Goal: Contribute content: Contribute content

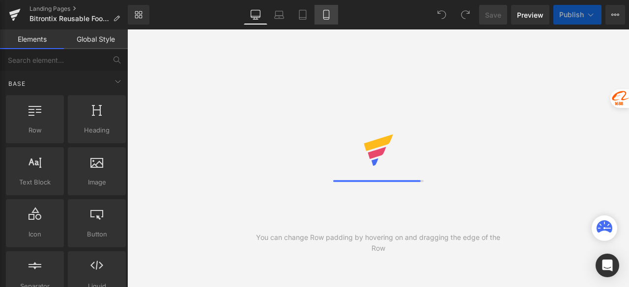
click at [322, 17] on icon at bounding box center [326, 15] width 10 height 10
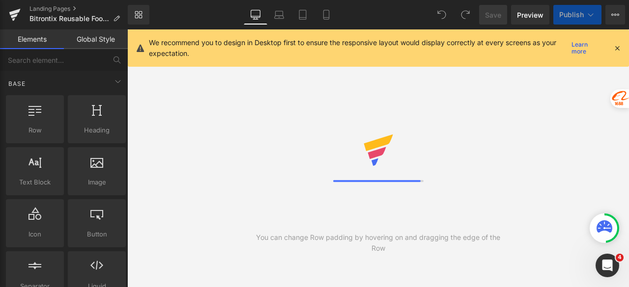
click at [614, 46] on icon at bounding box center [616, 48] width 9 height 9
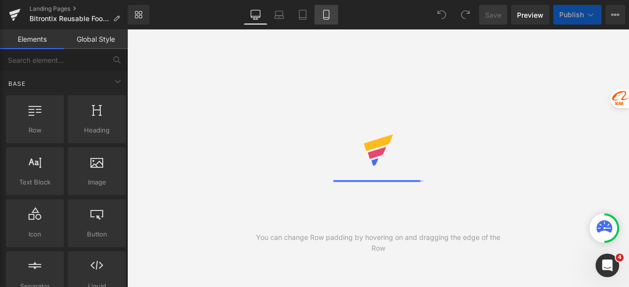
click at [331, 14] on link "Mobile" at bounding box center [326, 15] width 24 height 20
click at [331, 15] on icon at bounding box center [326, 15] width 10 height 10
click at [327, 21] on link "Mobile" at bounding box center [326, 15] width 24 height 20
click at [183, 10] on div "Library Desktop Desktop Laptop Tablet Mobile Save Preview Publish Scheduled Vie…" at bounding box center [378, 15] width 501 height 20
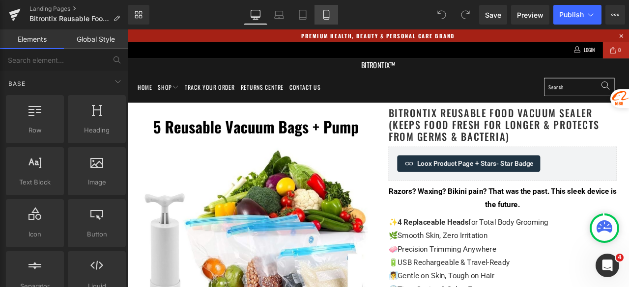
click at [324, 14] on icon at bounding box center [325, 14] width 5 height 9
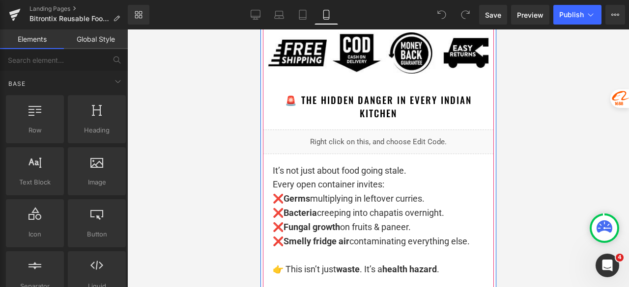
scroll to position [737, 0]
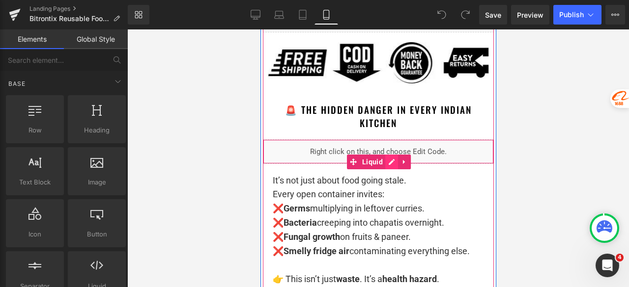
click at [388, 162] on div "Liquid" at bounding box center [377, 151] width 231 height 25
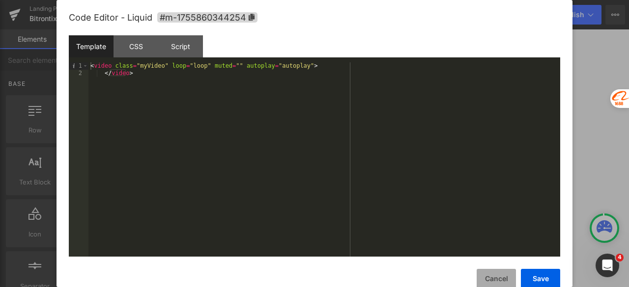
click at [486, 275] on button "Cancel" at bounding box center [495, 279] width 39 height 20
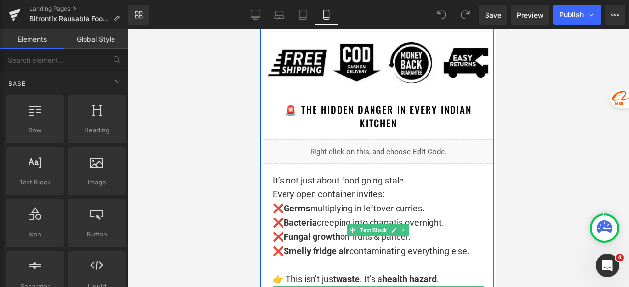
click at [417, 194] on p "It’s not just about food going stale. Every open container invites: ❌ Germs mul…" at bounding box center [377, 216] width 211 height 85
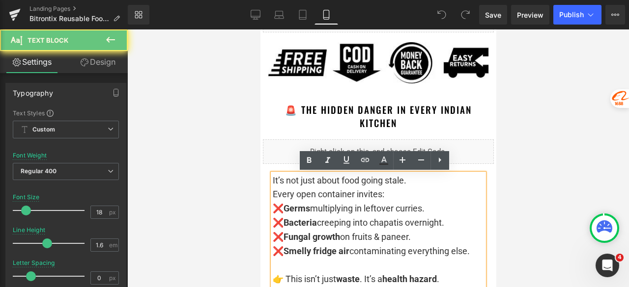
click at [424, 179] on p "It’s not just about food going stale. Every open container invites: ❌ Germs mul…" at bounding box center [377, 216] width 211 height 85
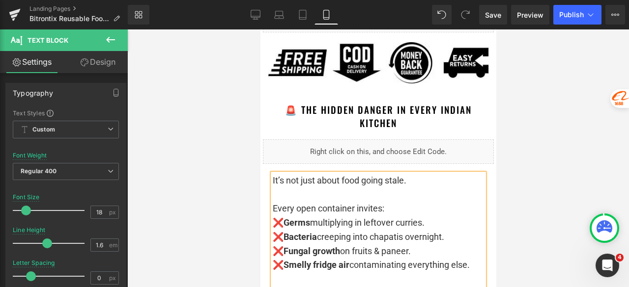
click at [547, 169] on div at bounding box center [377, 158] width 501 height 258
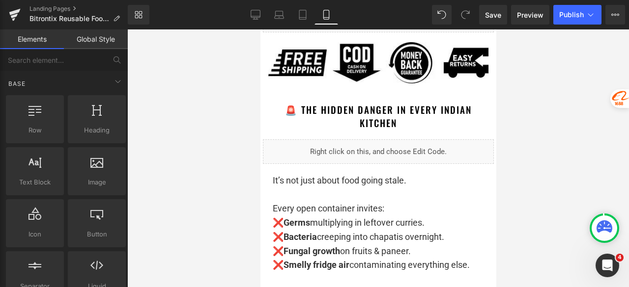
click at [547, 168] on div at bounding box center [377, 158] width 501 height 258
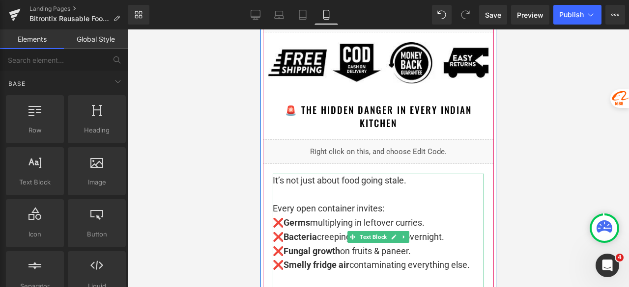
click at [418, 186] on p "It’s not just about food going stale." at bounding box center [377, 181] width 211 height 14
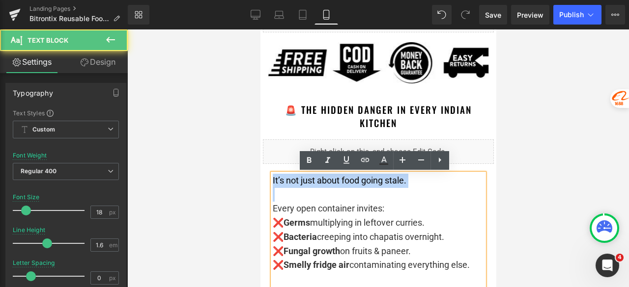
drag, startPoint x: 271, startPoint y: 197, endPoint x: 260, endPoint y: 180, distance: 19.6
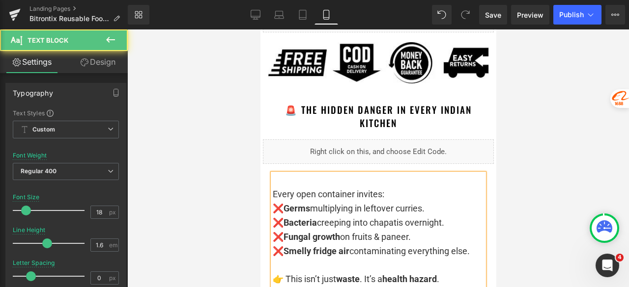
click at [272, 197] on div "Every open container invites: ❌ Germs multiplying in leftover curries. ❌ Bacter…" at bounding box center [377, 230] width 211 height 113
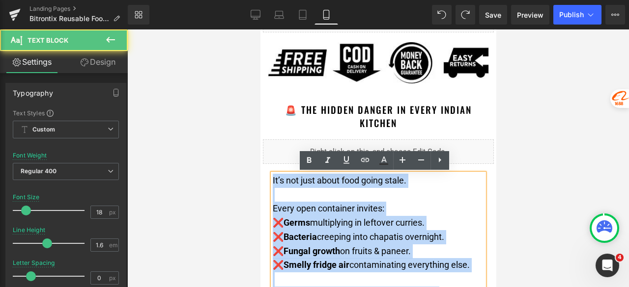
drag, startPoint x: 268, startPoint y: 207, endPoint x: 266, endPoint y: 170, distance: 36.9
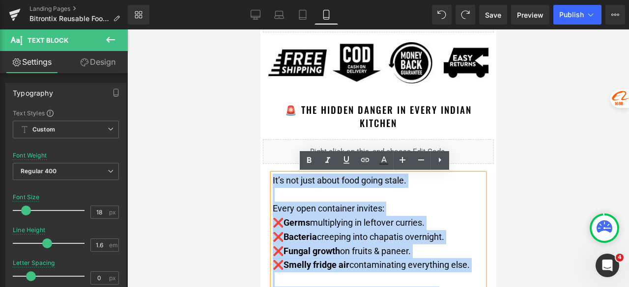
click at [284, 193] on p "Every open container invites: ❌ Germs multiplying in leftover curries. ❌ Bacter…" at bounding box center [377, 230] width 211 height 85
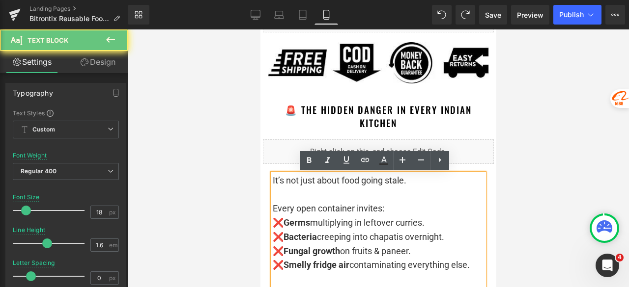
click at [272, 208] on p "Every open container invites: ❌ Germs multiplying in leftover curries. ❌ Bacter…" at bounding box center [377, 230] width 211 height 85
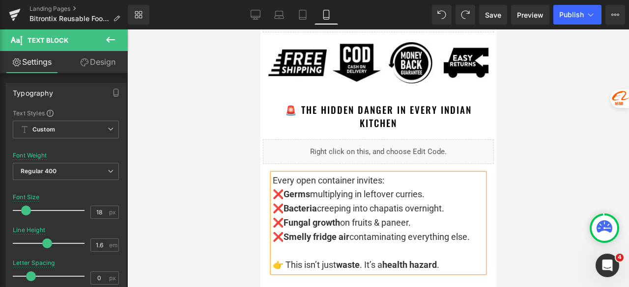
click at [542, 117] on div at bounding box center [377, 158] width 501 height 258
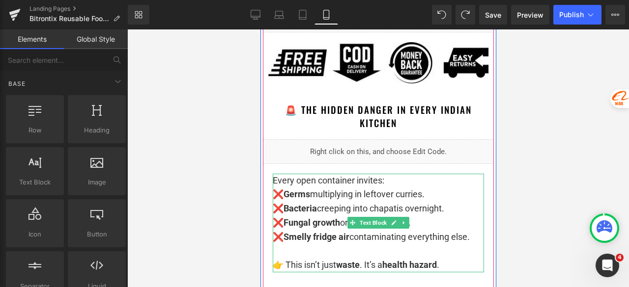
click at [394, 184] on p "Every open container invites:" at bounding box center [377, 181] width 211 height 14
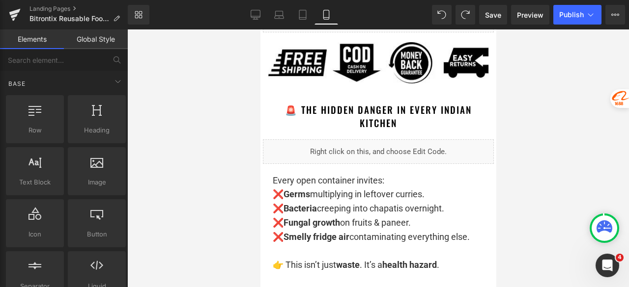
click at [558, 152] on div at bounding box center [377, 158] width 501 height 258
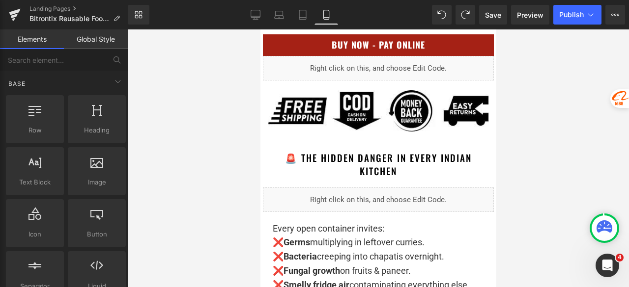
scroll to position [687, 0]
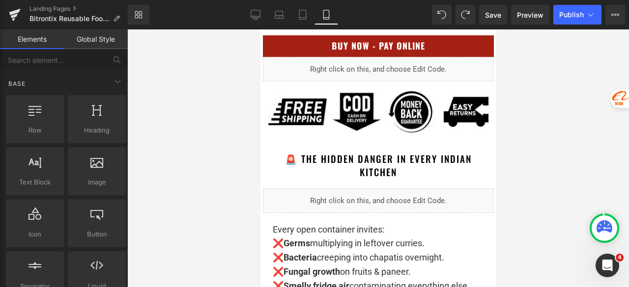
click at [552, 157] on div at bounding box center [377, 158] width 501 height 258
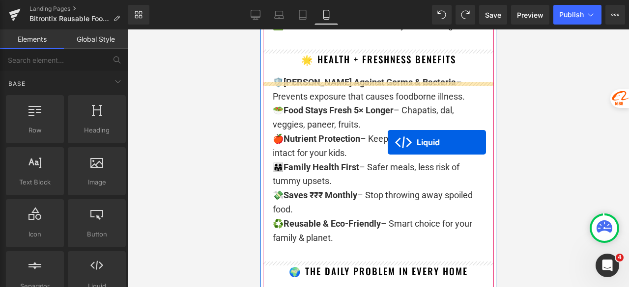
scroll to position [1129, 0]
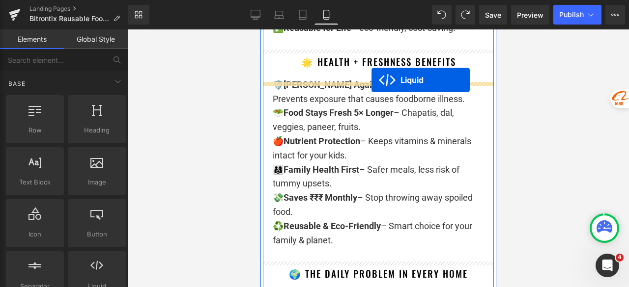
drag, startPoint x: 370, startPoint y: 174, endPoint x: 371, endPoint y: 80, distance: 94.3
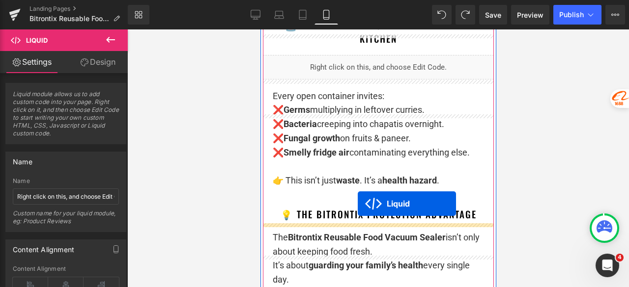
scroll to position [786, 0]
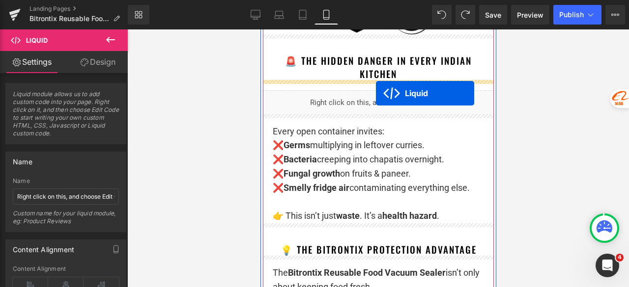
drag, startPoint x: 364, startPoint y: 113, endPoint x: 375, endPoint y: 93, distance: 23.1
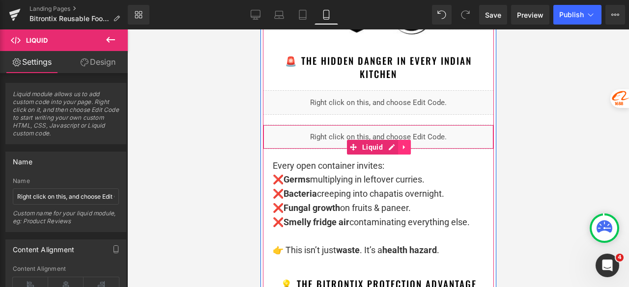
click at [400, 144] on icon at bounding box center [403, 146] width 7 height 7
click at [407, 146] on icon at bounding box center [410, 147] width 7 height 7
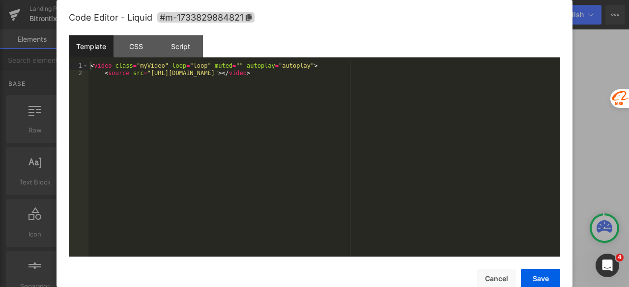
click at [387, 110] on div "Liquid" at bounding box center [377, 102] width 231 height 25
click at [496, 280] on button "Cancel" at bounding box center [495, 279] width 39 height 20
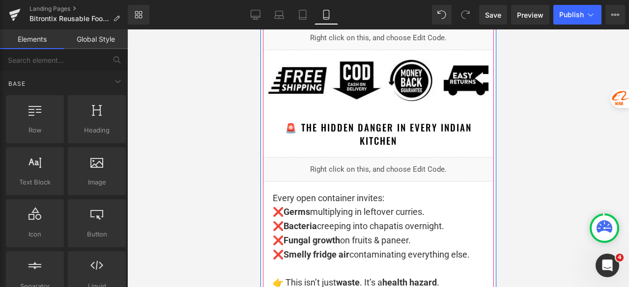
scroll to position [687, 0]
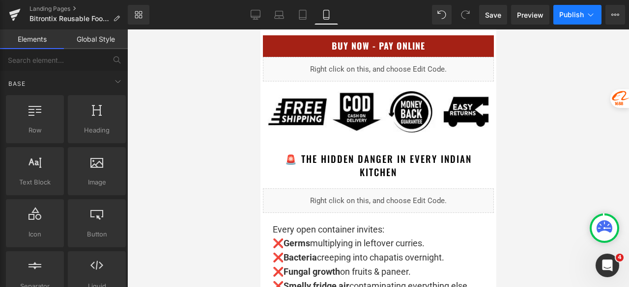
click at [563, 11] on span "Publish" at bounding box center [571, 15] width 25 height 8
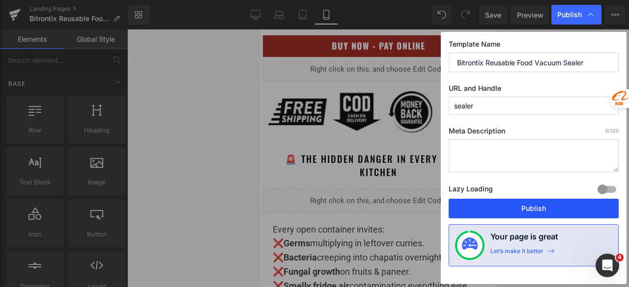
click at [515, 204] on button "Publish" at bounding box center [533, 209] width 170 height 20
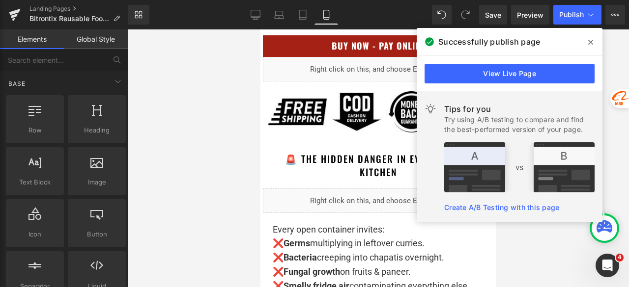
click at [590, 43] on icon at bounding box center [590, 42] width 5 height 8
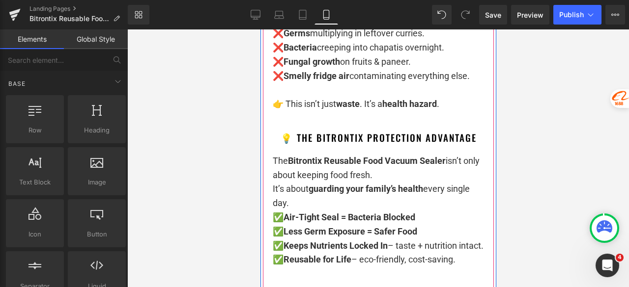
scroll to position [884, 0]
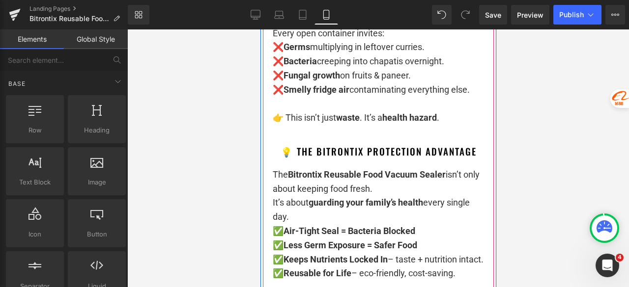
click at [384, 186] on p "The Bitrontix Reusable Food Vacuum Sealer isn’t only about keeping food fresh. …" at bounding box center [377, 196] width 211 height 56
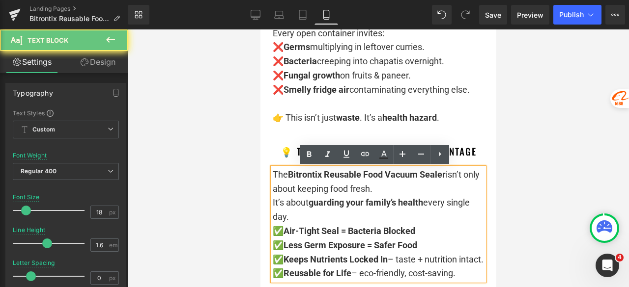
click at [382, 189] on p "The Bitrontix Reusable Food Vacuum Sealer isn’t only about keeping food fresh. …" at bounding box center [377, 196] width 211 height 56
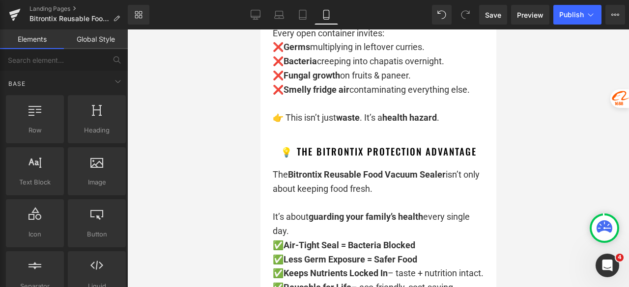
click at [532, 160] on div at bounding box center [377, 158] width 501 height 258
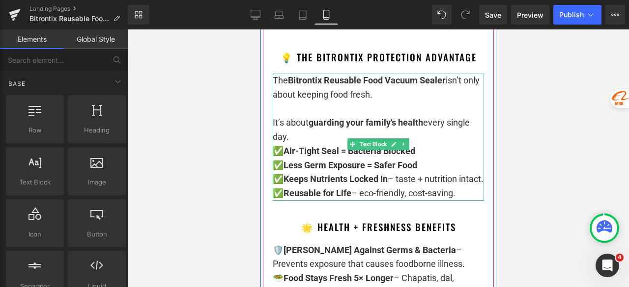
scroll to position [982, 0]
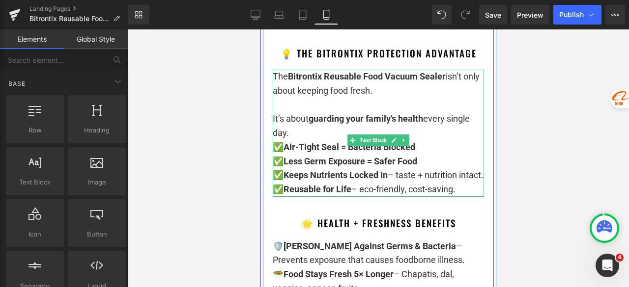
click at [310, 140] on p "✅ Air-Tight Seal = Bacteria Blocked ✅ Less Germ Exposure = Safer Food ✅ Keeps N…" at bounding box center [377, 168] width 211 height 56
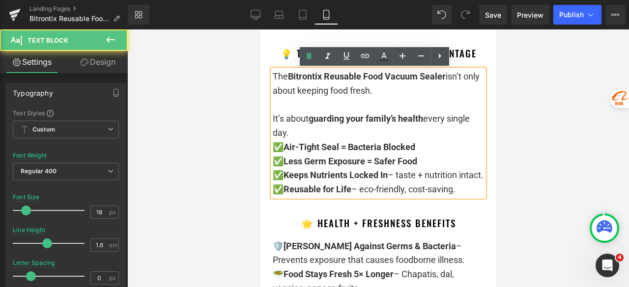
click at [305, 132] on p "It’s about guarding your family’s health every single day." at bounding box center [377, 119] width 211 height 42
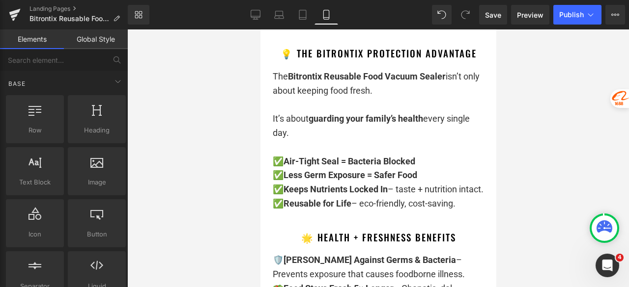
click at [530, 148] on div at bounding box center [377, 158] width 501 height 258
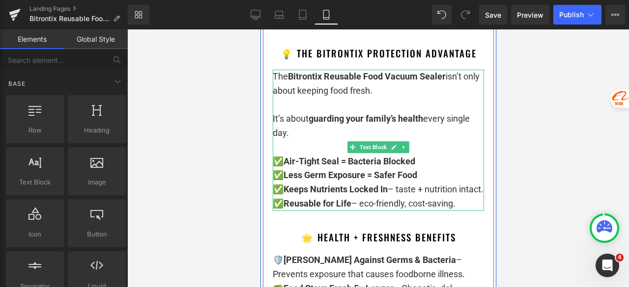
scroll to position [933, 0]
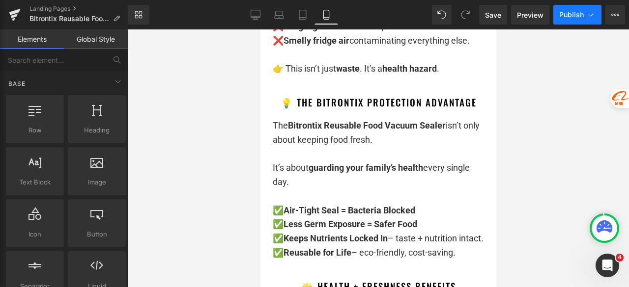
click at [560, 18] on span "Publish" at bounding box center [571, 15] width 25 height 8
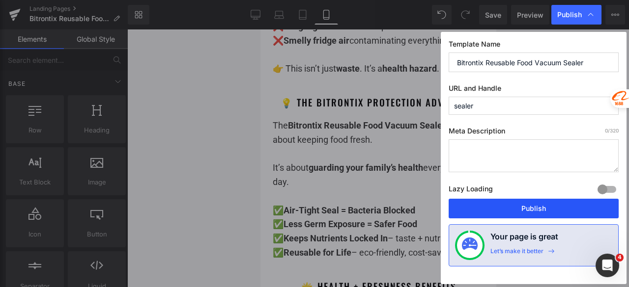
click at [538, 203] on button "Publish" at bounding box center [533, 209] width 170 height 20
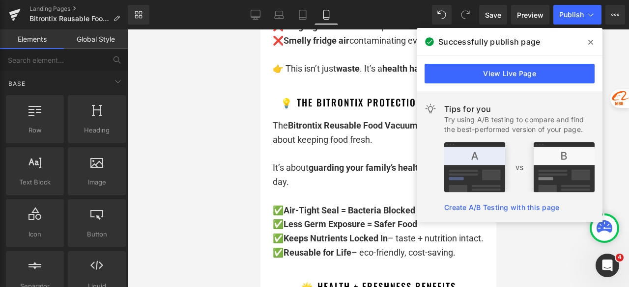
click at [588, 40] on icon at bounding box center [590, 42] width 5 height 5
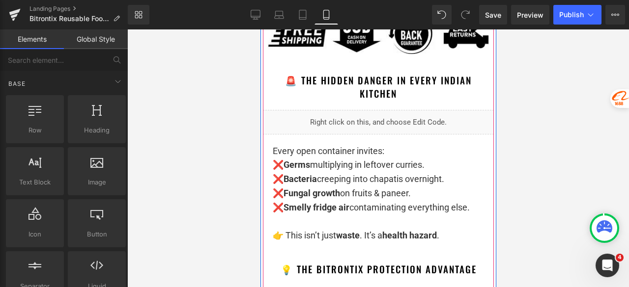
scroll to position [737, 0]
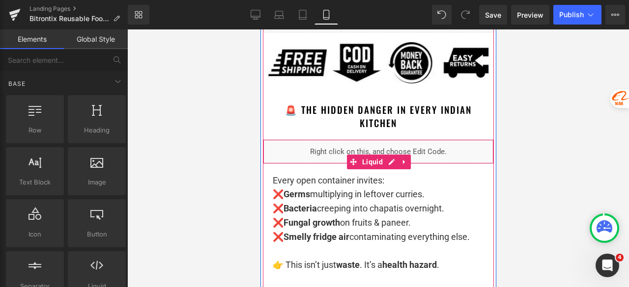
click at [400, 165] on link at bounding box center [403, 162] width 13 height 15
click at [394, 159] on icon at bounding box center [397, 162] width 7 height 7
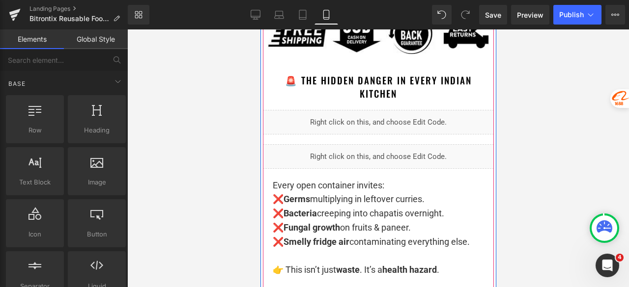
scroll to position [779, 0]
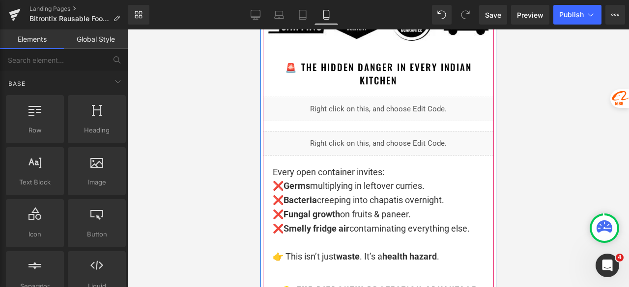
click at [516, 112] on div at bounding box center [377, 158] width 501 height 258
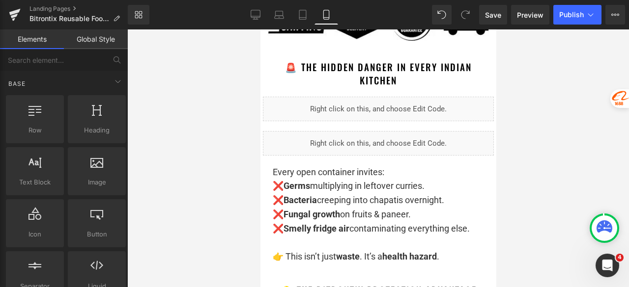
scroll to position [841, 0]
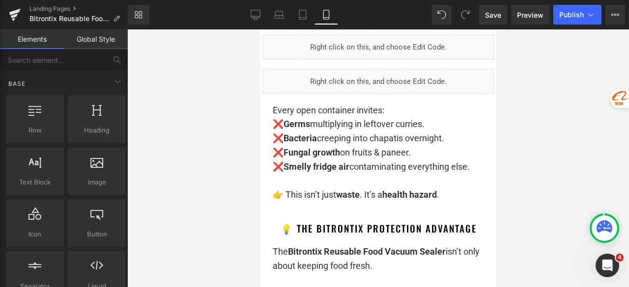
click at [372, 139] on p "❌ Germs multiplying in leftover curries. ❌ Bacteria creeping into chapatis over…" at bounding box center [377, 145] width 211 height 56
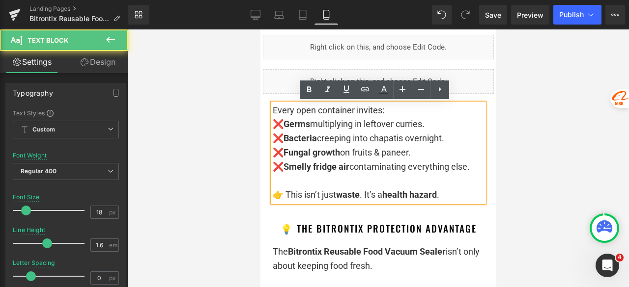
scroll to position [792, 0]
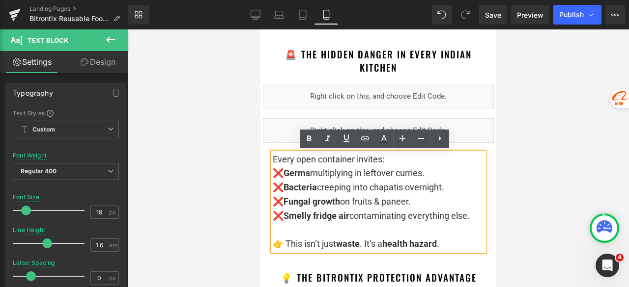
click at [539, 96] on div at bounding box center [377, 158] width 501 height 258
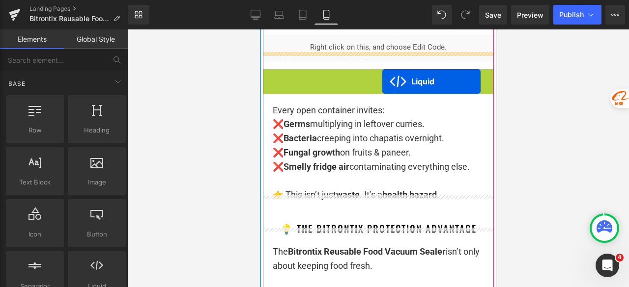
scroll to position [890, 0]
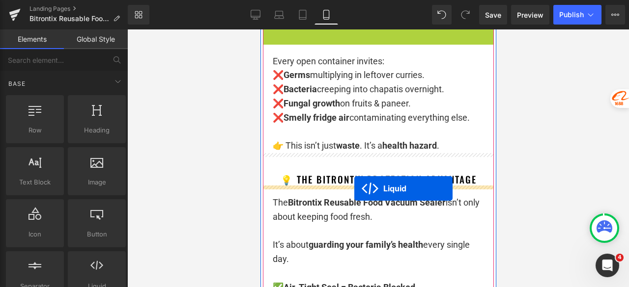
drag, startPoint x: 368, startPoint y: 137, endPoint x: 354, endPoint y: 188, distance: 53.1
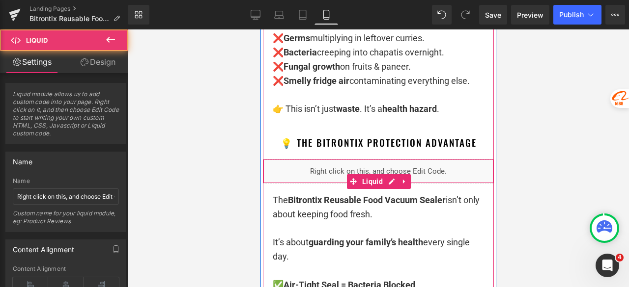
scroll to position [905, 0]
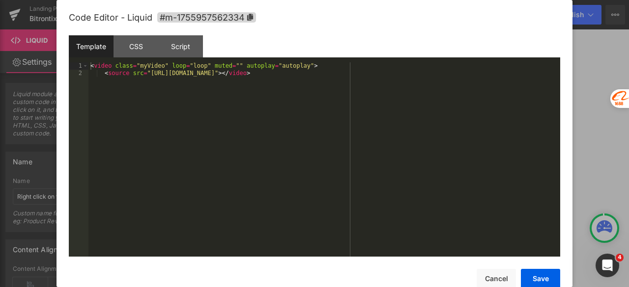
click at [388, 168] on div "Liquid" at bounding box center [377, 159] width 231 height 25
click at [356, 87] on div "< video class = "myVideo" loop = "loop" muted = "" autoplay = "autoplay" > < so…" at bounding box center [323, 166] width 471 height 209
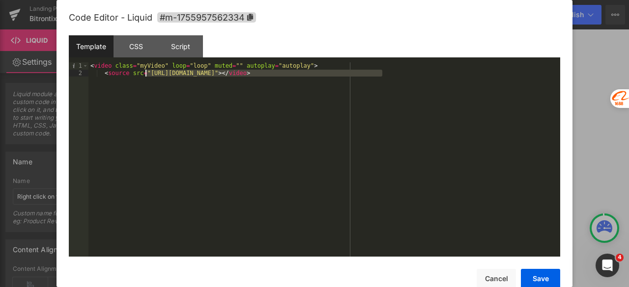
drag, startPoint x: 383, startPoint y: 75, endPoint x: 146, endPoint y: 73, distance: 237.2
click at [146, 73] on div "< video class = "myVideo" loop = "loop" muted = "" autoplay = "autoplay" > < so…" at bounding box center [323, 166] width 471 height 209
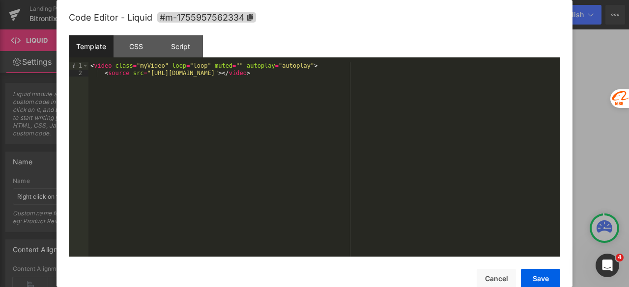
drag, startPoint x: 540, startPoint y: 277, endPoint x: 539, endPoint y: 255, distance: 22.6
click at [540, 277] on button "Save" at bounding box center [539, 279] width 39 height 20
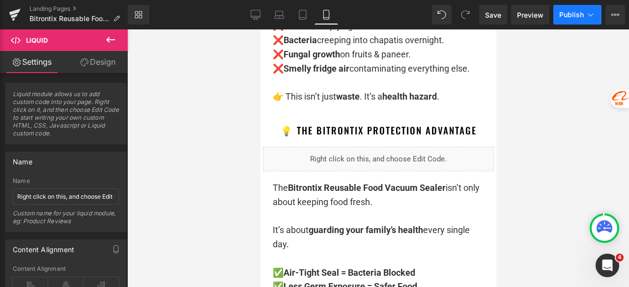
click at [564, 13] on span "Publish" at bounding box center [571, 15] width 25 height 8
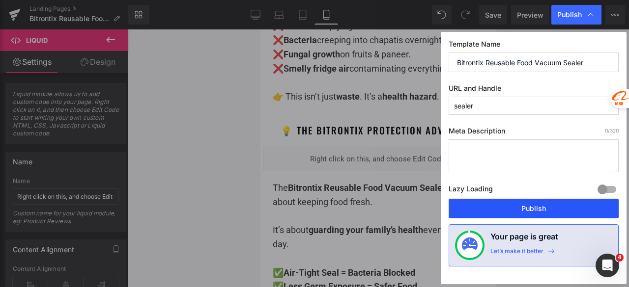
click at [534, 201] on button "Publish" at bounding box center [533, 209] width 170 height 20
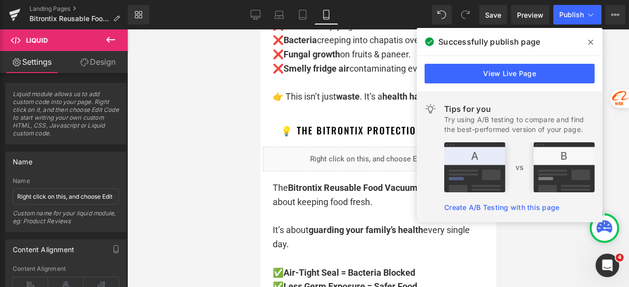
click at [591, 41] on icon at bounding box center [590, 42] width 5 height 8
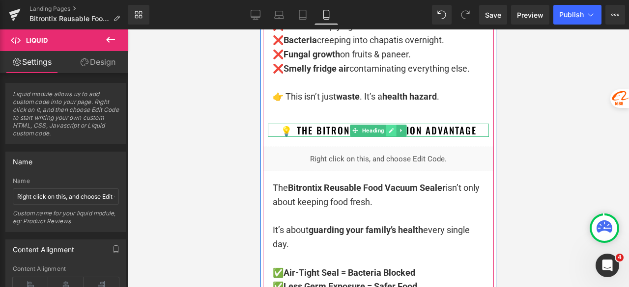
click at [388, 131] on icon at bounding box center [390, 131] width 5 height 6
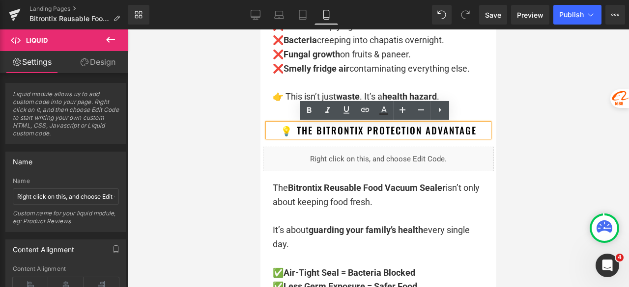
click at [475, 132] on h1 "💡 The Bitrontix Protection Advantage" at bounding box center [377, 130] width 221 height 13
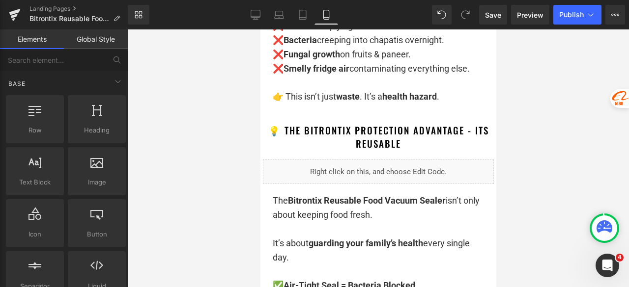
click at [528, 122] on div at bounding box center [377, 158] width 501 height 258
click at [566, 18] on span "Publish" at bounding box center [571, 15] width 25 height 8
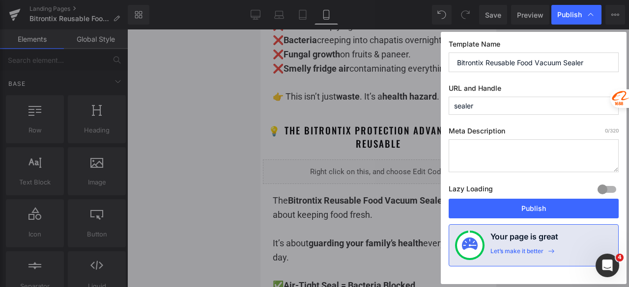
click at [518, 210] on button "Publish" at bounding box center [533, 209] width 170 height 20
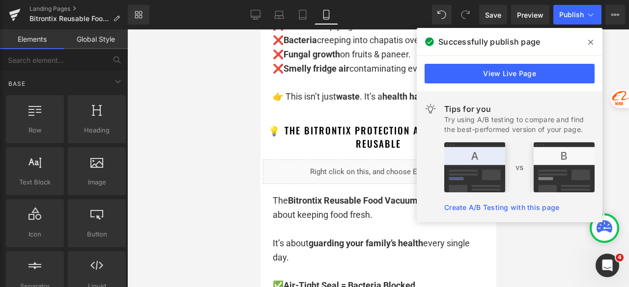
click at [592, 45] on icon at bounding box center [590, 42] width 5 height 8
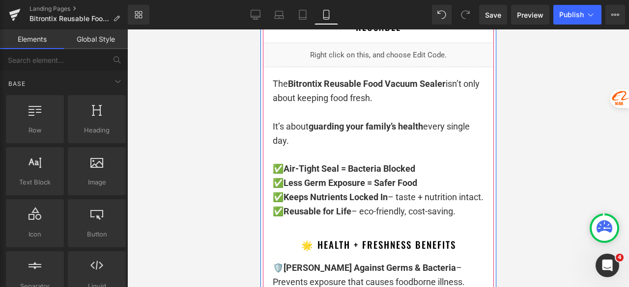
scroll to position [954, 0]
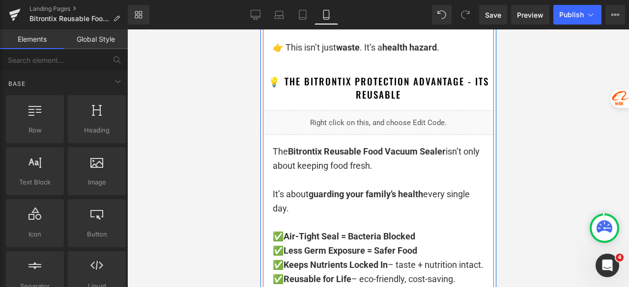
click at [422, 123] on div "Liquid" at bounding box center [377, 122] width 231 height 25
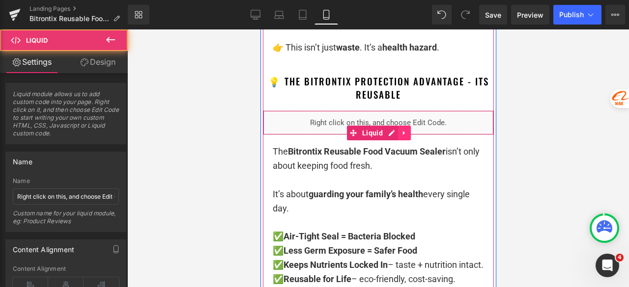
click at [401, 135] on icon at bounding box center [403, 133] width 7 height 7
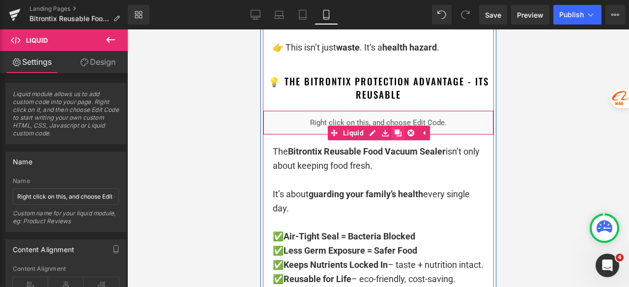
click at [395, 135] on icon at bounding box center [397, 133] width 7 height 7
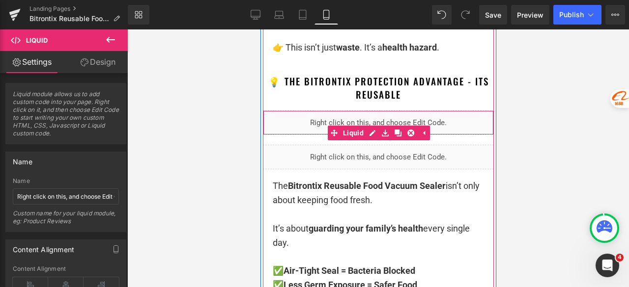
click at [555, 116] on div at bounding box center [377, 158] width 501 height 258
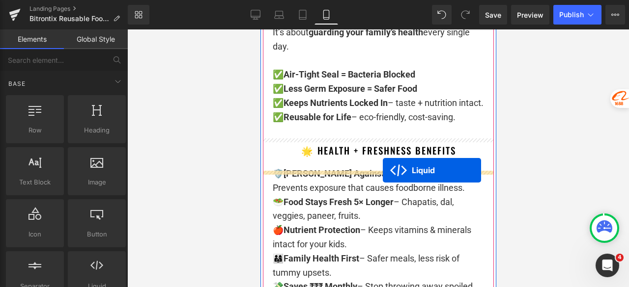
drag, startPoint x: 367, startPoint y: 167, endPoint x: 383, endPoint y: 172, distance: 16.8
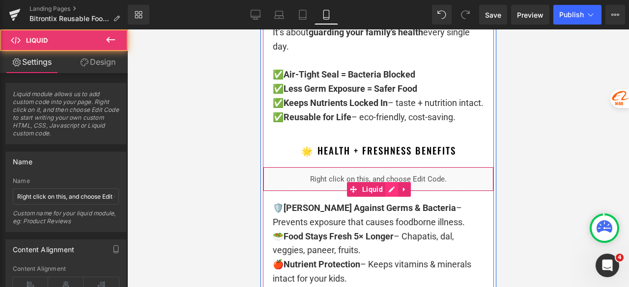
click at [385, 192] on div "Liquid" at bounding box center [377, 179] width 231 height 25
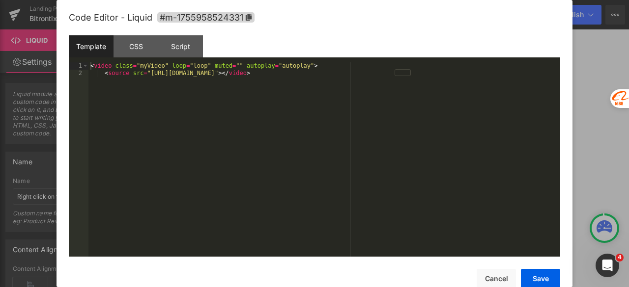
click at [324, 120] on div "< video class = "myVideo" loop = "loop" muted = "" autoplay = "autoplay" > < so…" at bounding box center [323, 166] width 471 height 209
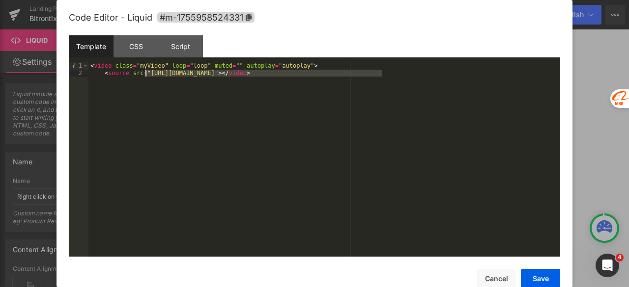
drag, startPoint x: 382, startPoint y: 76, endPoint x: 147, endPoint y: 72, distance: 235.2
click at [147, 72] on div "< video class = "myVideo" loop = "loop" muted = "" autoplay = "autoplay" > < so…" at bounding box center [323, 166] width 471 height 209
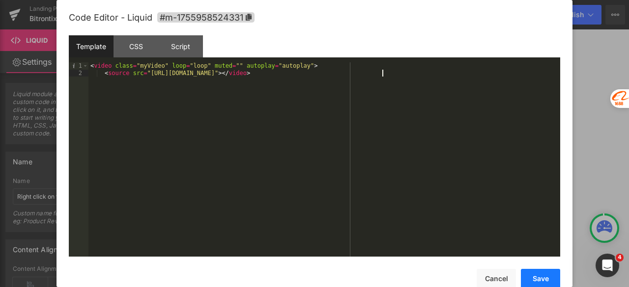
click at [549, 280] on button "Save" at bounding box center [539, 279] width 39 height 20
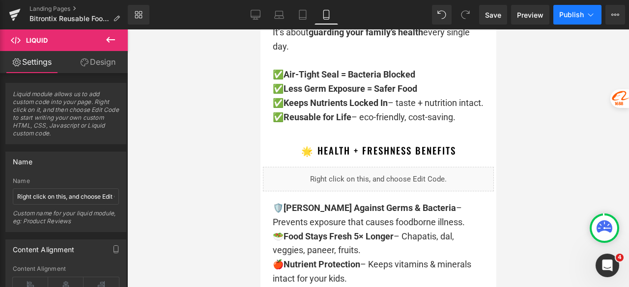
click at [571, 14] on span "Publish" at bounding box center [571, 15] width 25 height 8
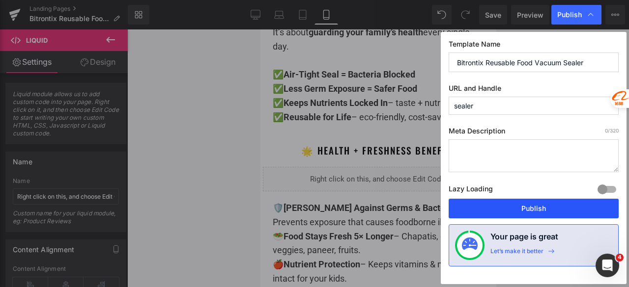
click at [541, 206] on button "Publish" at bounding box center [533, 209] width 170 height 20
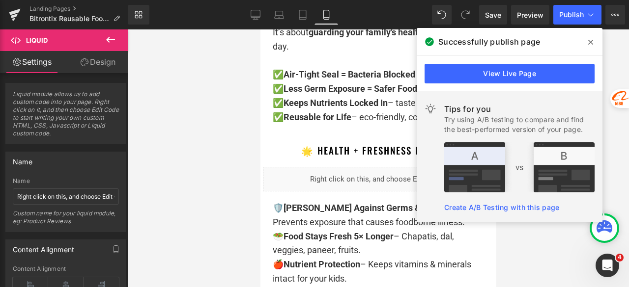
click at [590, 43] on icon at bounding box center [590, 42] width 5 height 8
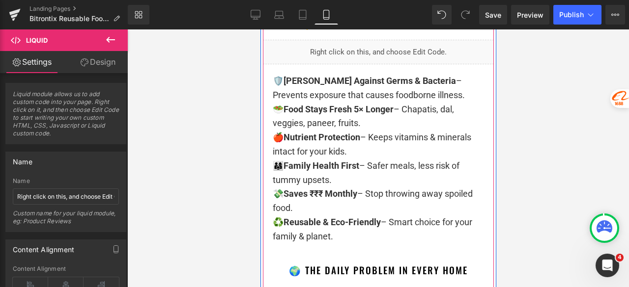
scroll to position [1214, 0]
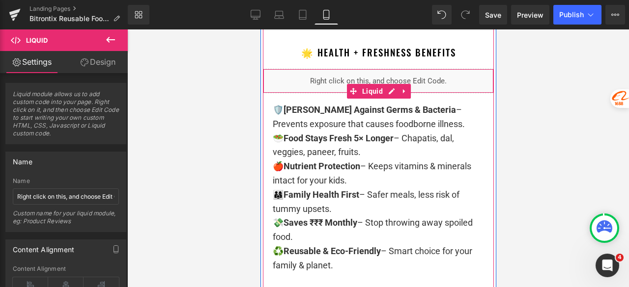
click at [401, 95] on icon at bounding box center [403, 90] width 7 height 7
click at [394, 95] on icon at bounding box center [397, 91] width 7 height 7
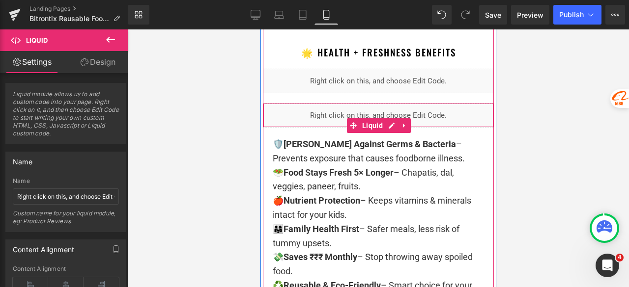
click at [359, 123] on div "Liquid" at bounding box center [377, 115] width 231 height 25
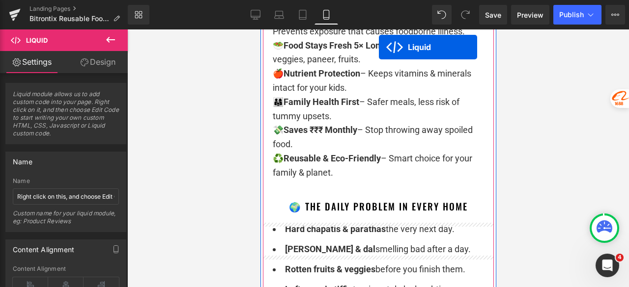
scroll to position [1362, 0]
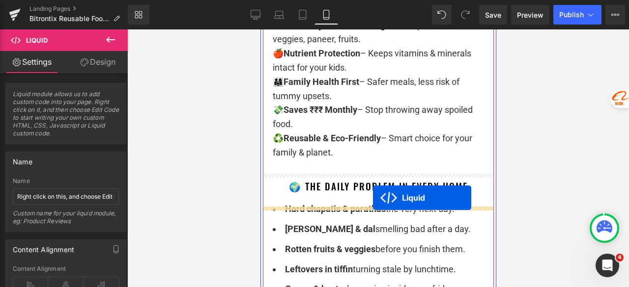
drag, startPoint x: 371, startPoint y: 141, endPoint x: 370, endPoint y: 191, distance: 49.6
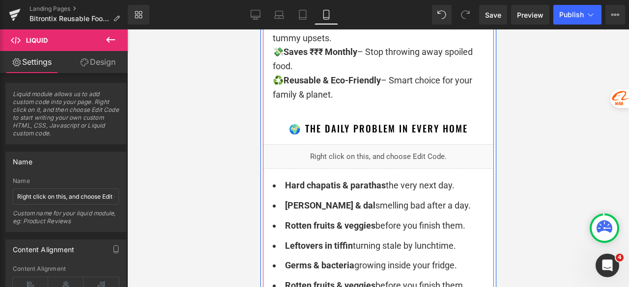
scroll to position [1376, 0]
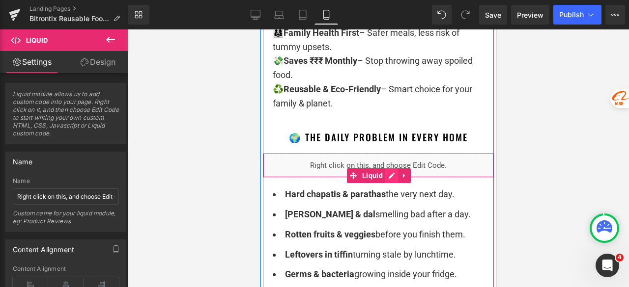
click at [386, 178] on div "Liquid" at bounding box center [377, 165] width 231 height 25
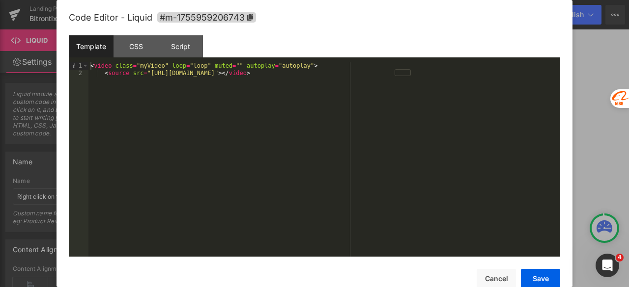
click at [380, 148] on div "< video class = "myVideo" loop = "loop" muted = "" autoplay = "autoplay" > < so…" at bounding box center [323, 166] width 471 height 209
drag, startPoint x: 491, startPoint y: 283, endPoint x: 388, endPoint y: 161, distance: 159.6
click at [392, 167] on div "Code Editor - Liquid #m-1755959206743 Template CSS Script Data 1 2 < video clas…" at bounding box center [314, 155] width 491 height 311
click at [383, 122] on div "< video class = "myVideo" loop = "loop" muted = "" autoplay = "autoplay" > < so…" at bounding box center [323, 166] width 471 height 209
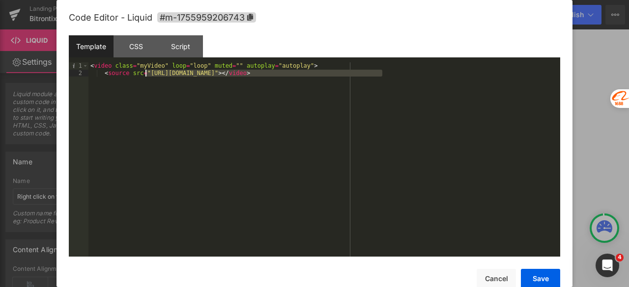
drag, startPoint x: 383, startPoint y: 75, endPoint x: 154, endPoint y: 71, distance: 228.4
click at [145, 71] on div "< video class = "myVideo" loop = "loop" muted = "" autoplay = "autoplay" > < so…" at bounding box center [323, 166] width 471 height 209
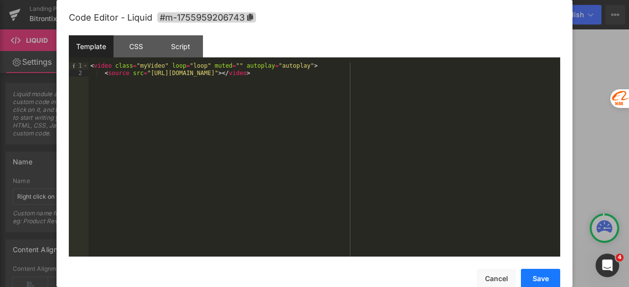
click at [540, 279] on button "Save" at bounding box center [539, 279] width 39 height 20
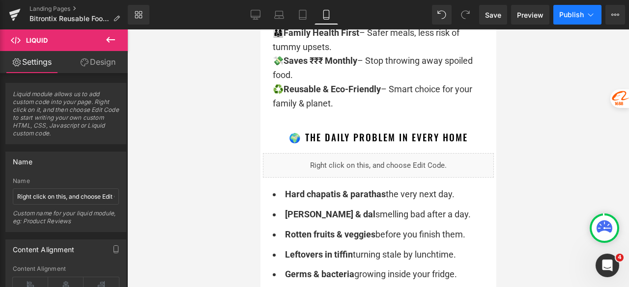
click at [570, 14] on span "Publish" at bounding box center [571, 15] width 25 height 8
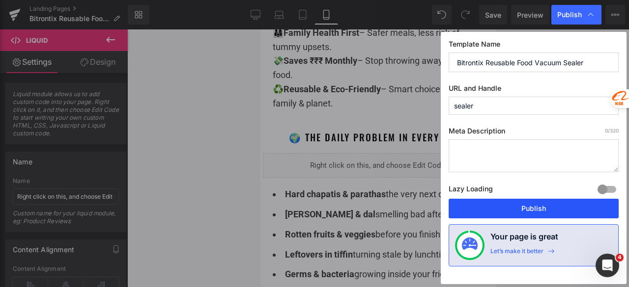
click at [545, 207] on button "Publish" at bounding box center [533, 209] width 170 height 20
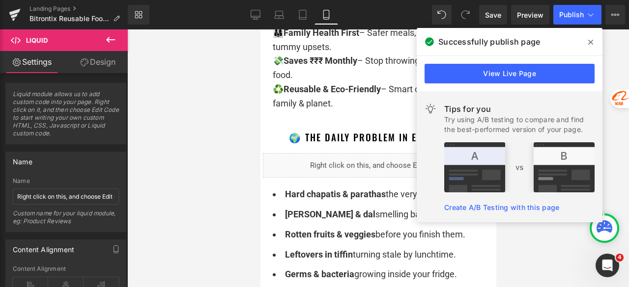
click at [594, 43] on span at bounding box center [590, 42] width 16 height 16
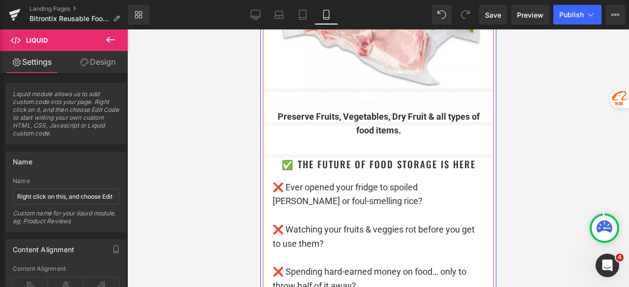
scroll to position [2899, 0]
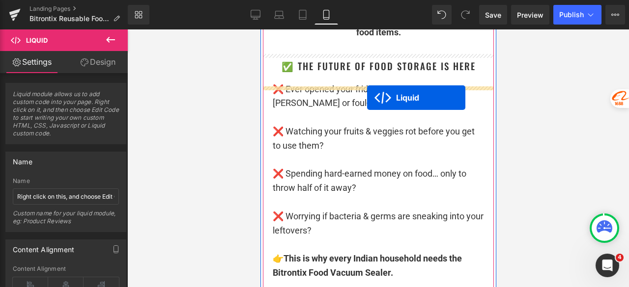
drag, startPoint x: 373, startPoint y: 201, endPoint x: 366, endPoint y: 98, distance: 103.8
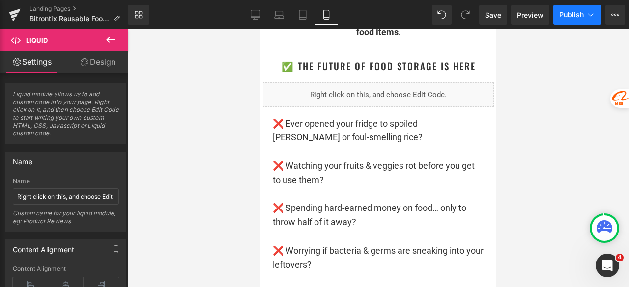
click at [571, 7] on button "Publish" at bounding box center [577, 15] width 48 height 20
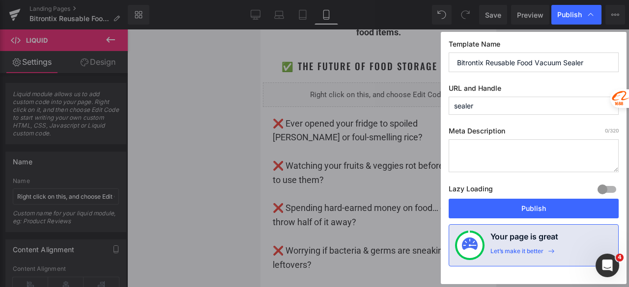
click at [557, 206] on button "Publish" at bounding box center [533, 209] width 170 height 20
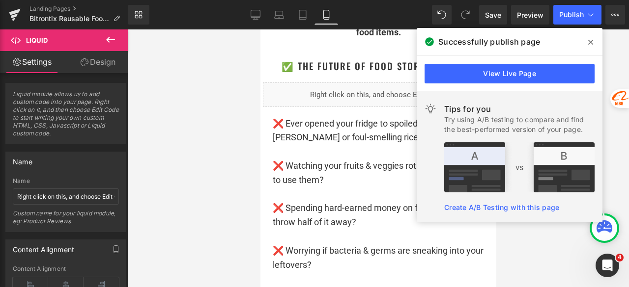
click at [593, 40] on span at bounding box center [590, 42] width 16 height 16
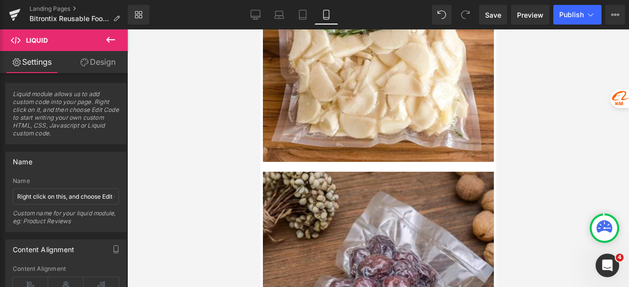
scroll to position [0, 0]
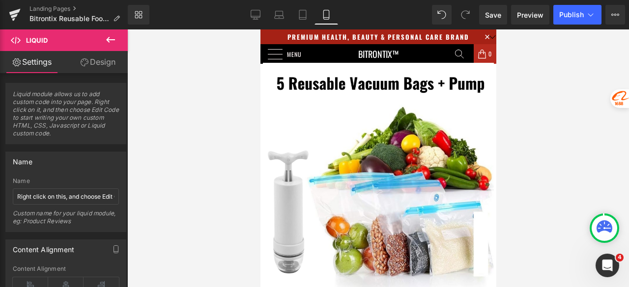
drag, startPoint x: 492, startPoint y: 96, endPoint x: 755, endPoint y: 58, distance: 266.0
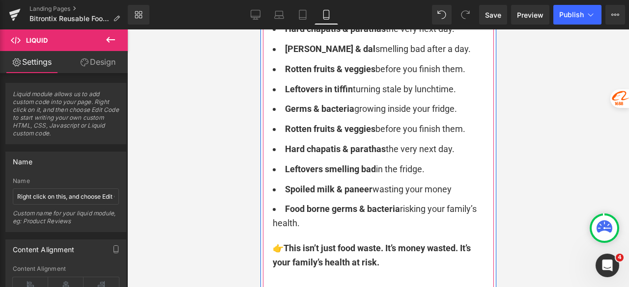
scroll to position [1571, 0]
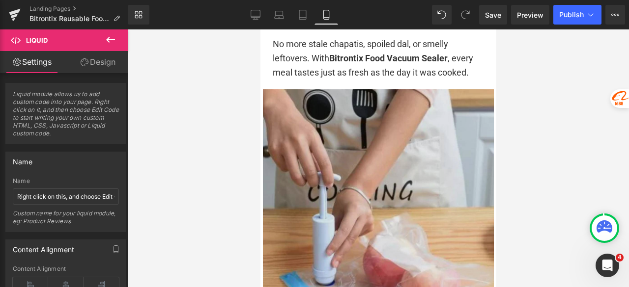
click at [398, 146] on img at bounding box center [377, 233] width 231 height 289
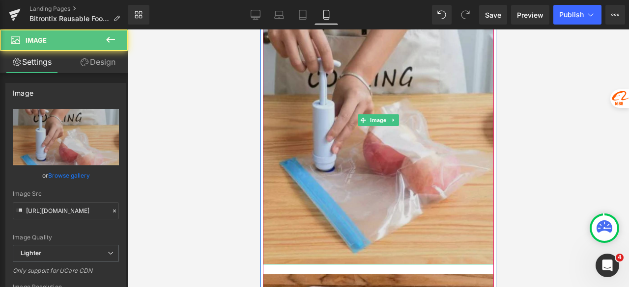
scroll to position [1964, 0]
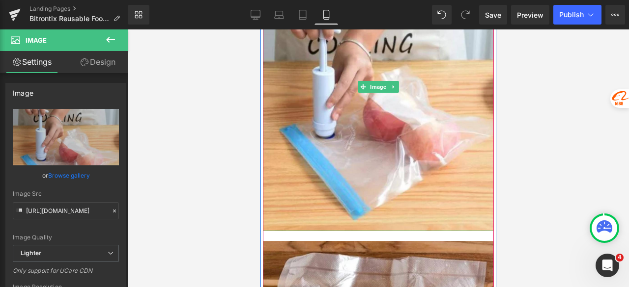
click at [391, 88] on icon at bounding box center [391, 86] width 1 height 3
click at [383, 93] on link at bounding box center [388, 87] width 10 height 12
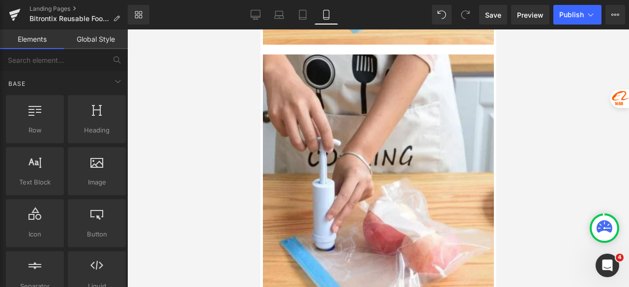
click at [562, 123] on div at bounding box center [377, 158] width 501 height 258
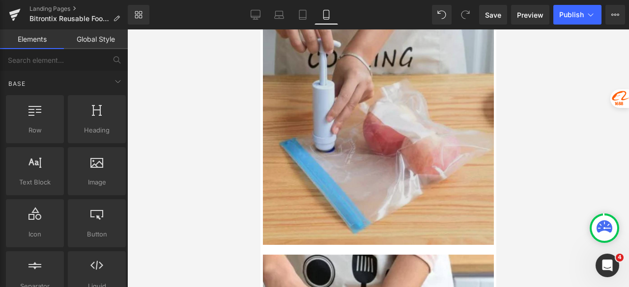
scroll to position [1905, 0]
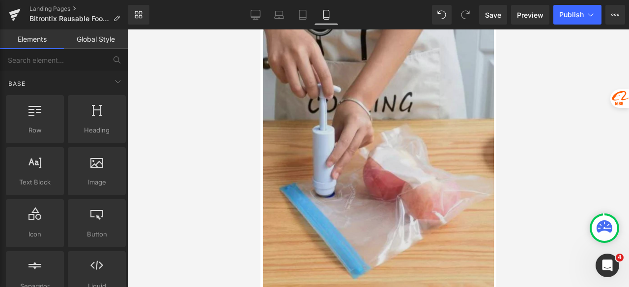
click at [345, 142] on img at bounding box center [377, 145] width 231 height 289
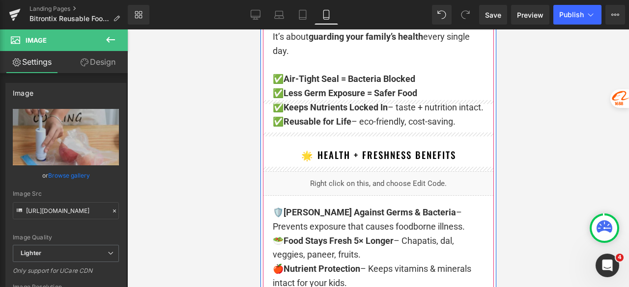
scroll to position [1169, 0]
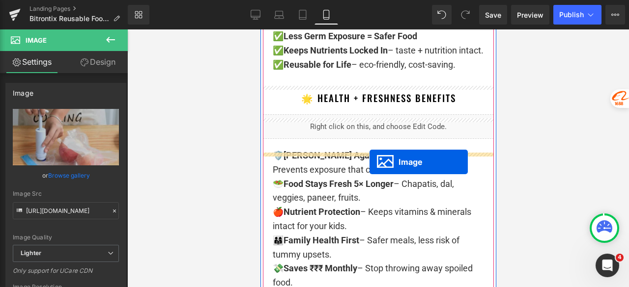
drag, startPoint x: 360, startPoint y: 157, endPoint x: 369, endPoint y: 162, distance: 9.9
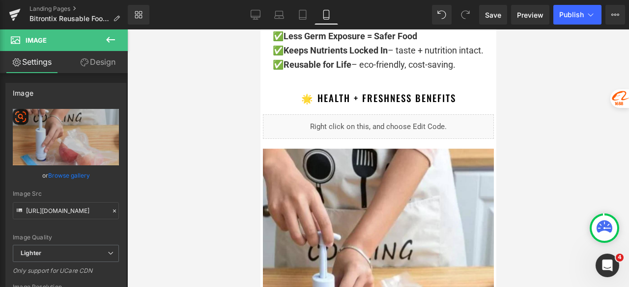
click at [8, 15] on icon at bounding box center [4, 19] width 8 height 8
click at [60, 157] on div "AiBUY Platform Shortcut Image Text Translation Translate product details page o…" at bounding box center [312, 157] width 625 height 285
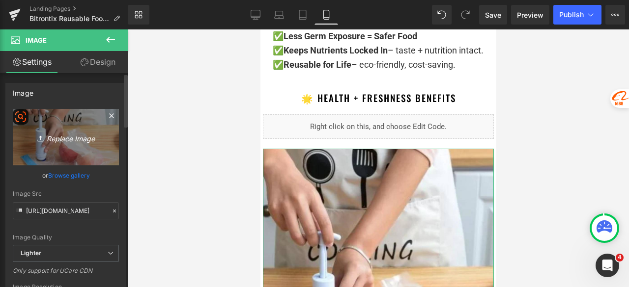
click at [61, 157] on link "Replace Image" at bounding box center [66, 137] width 106 height 56
type input "C:\fakepath\IMG-20250804-WA1035.jpg"
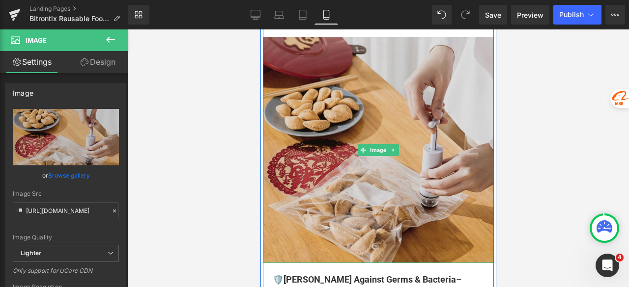
scroll to position [1267, 0]
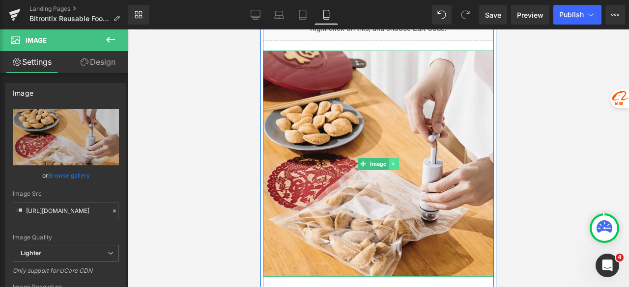
click at [391, 167] on icon at bounding box center [392, 164] width 5 height 6
click at [385, 166] on icon at bounding box center [387, 163] width 5 height 5
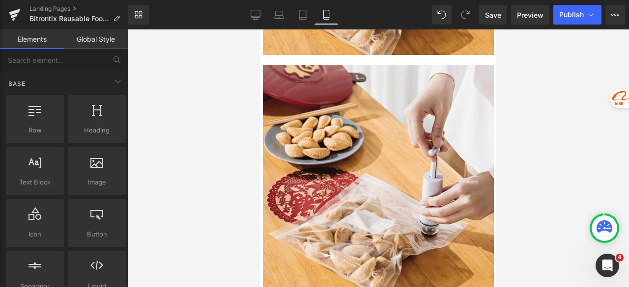
click at [542, 113] on div at bounding box center [377, 158] width 501 height 258
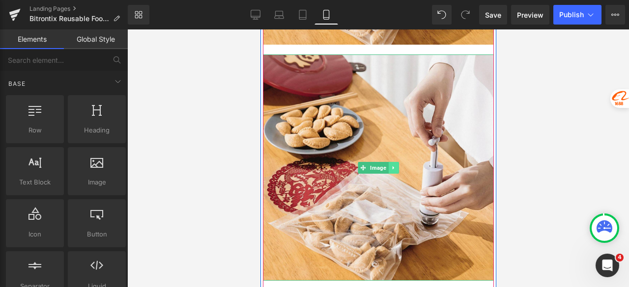
click at [392, 174] on link at bounding box center [393, 168] width 10 height 12
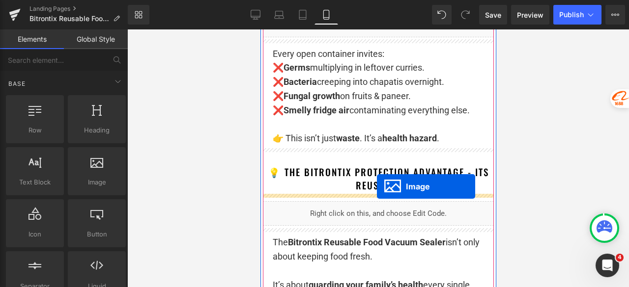
scroll to position [861, 0]
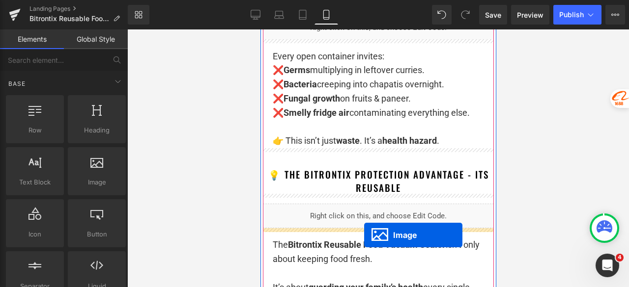
drag, startPoint x: 357, startPoint y: 183, endPoint x: 360, endPoint y: 230, distance: 47.2
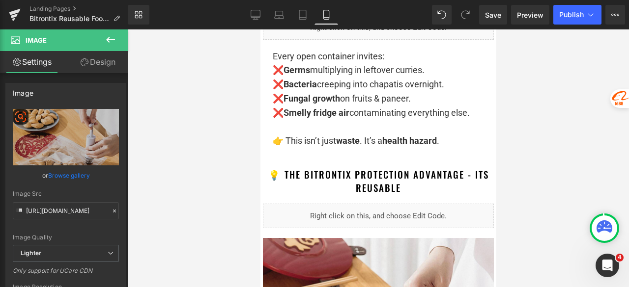
click at [81, 179] on div at bounding box center [314, 179] width 629 height 0
click at [5, 16] on icon at bounding box center [3, 18] width 3 height 6
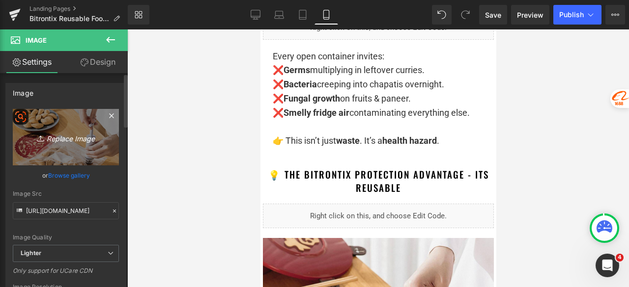
click at [71, 145] on div "AiBUY Platform Shortcut Image Text Translation Translate product details page o…" at bounding box center [312, 157] width 625 height 285
click at [67, 148] on link "Replace Image" at bounding box center [66, 137] width 106 height 56
type input "C:\fakepath\IMG-20250804-WA1036.jpg"
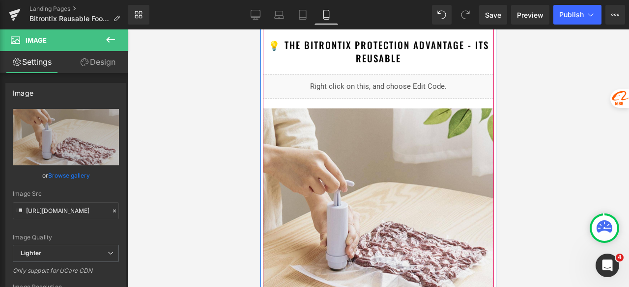
scroll to position [1057, 0]
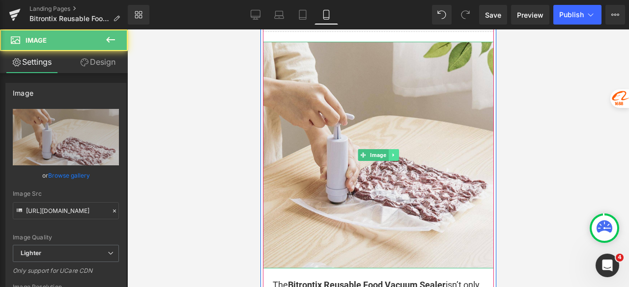
click at [393, 161] on div "Image" at bounding box center [377, 155] width 231 height 227
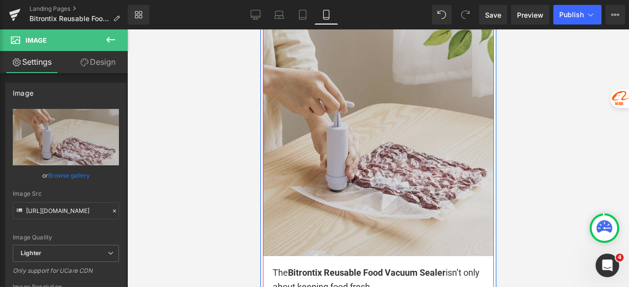
scroll to position [1106, 0]
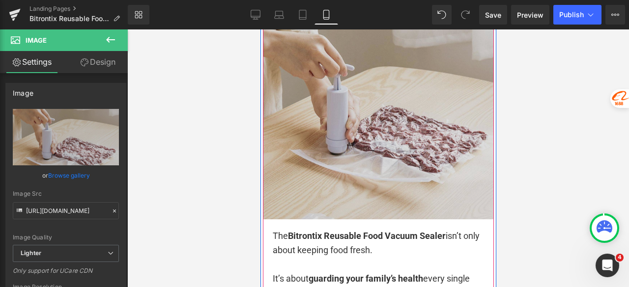
click at [413, 163] on img at bounding box center [377, 106] width 231 height 227
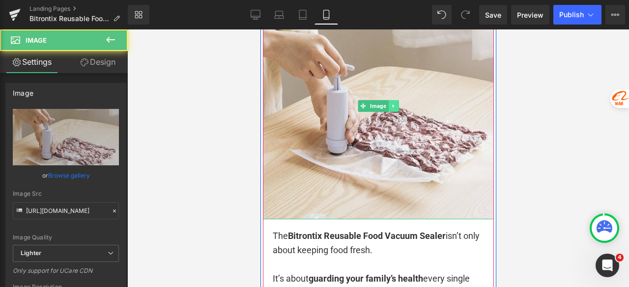
click at [390, 108] on icon at bounding box center [392, 106] width 5 height 6
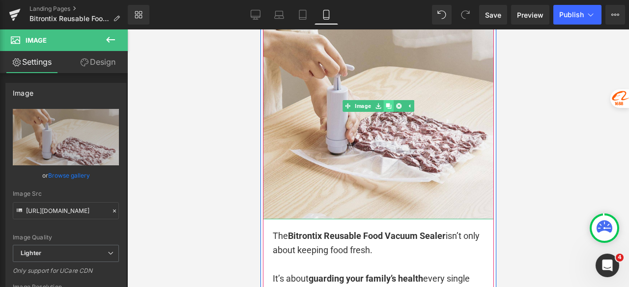
click at [386, 105] on icon at bounding box center [387, 106] width 5 height 6
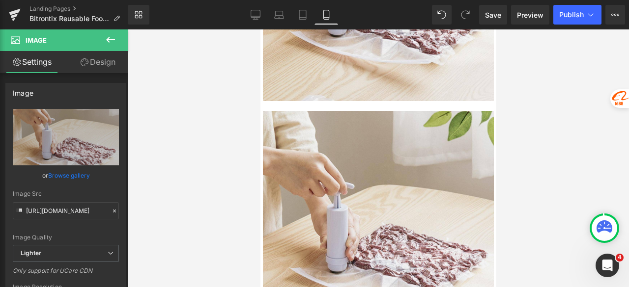
scroll to position [1267, 0]
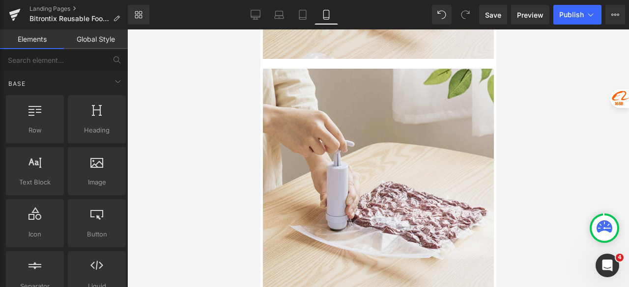
click at [515, 125] on div at bounding box center [377, 158] width 501 height 258
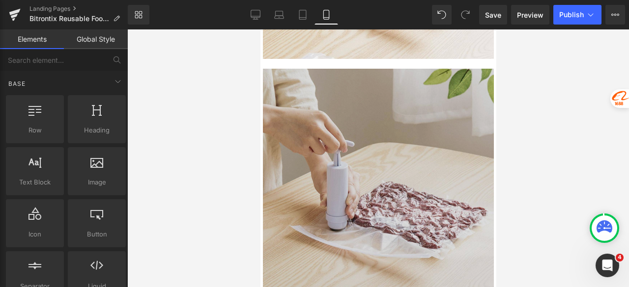
click at [367, 146] on img at bounding box center [377, 182] width 231 height 227
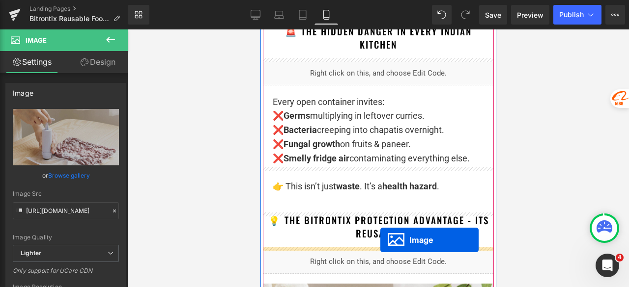
scroll to position [776, 0]
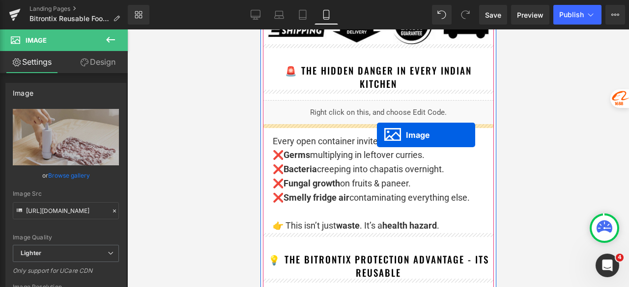
drag, startPoint x: 366, startPoint y: 180, endPoint x: 376, endPoint y: 135, distance: 46.2
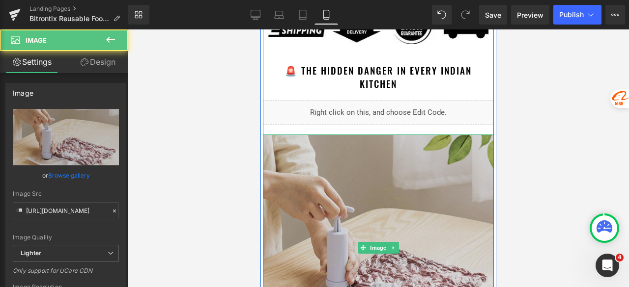
click at [338, 160] on img at bounding box center [377, 248] width 231 height 227
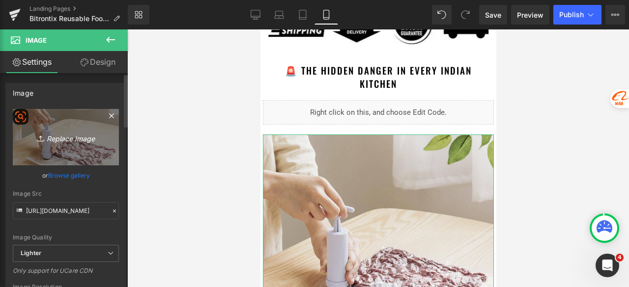
click at [84, 143] on link "Replace Image" at bounding box center [66, 137] width 106 height 56
type input "C:\fakepath\S7d83287a14274f55aac56e1163ede1c1A_medium.avif"
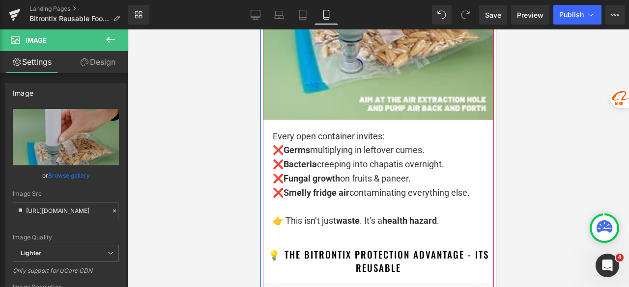
scroll to position [972, 0]
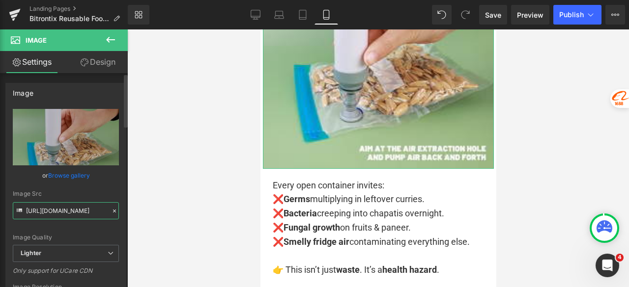
click at [54, 211] on input "[URL][DOMAIN_NAME]" at bounding box center [66, 210] width 106 height 17
type input "[URL][DOMAIN_NAME]"
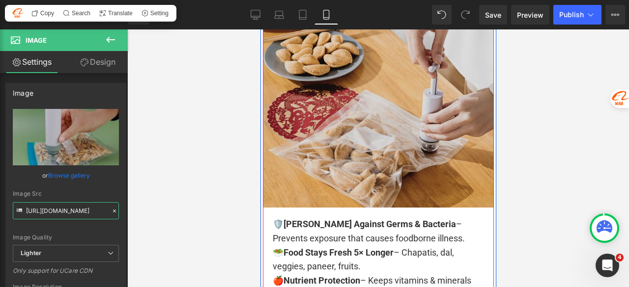
scroll to position [1807, 0]
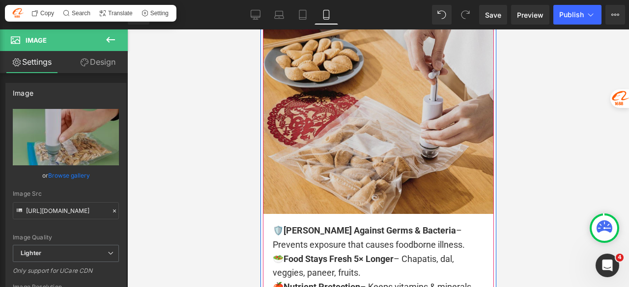
click at [321, 137] on img at bounding box center [377, 101] width 231 height 226
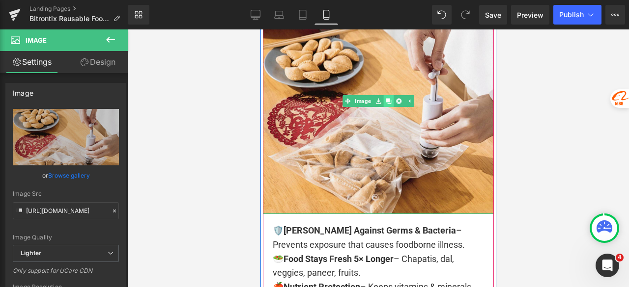
click at [385, 104] on icon at bounding box center [387, 100] width 5 height 5
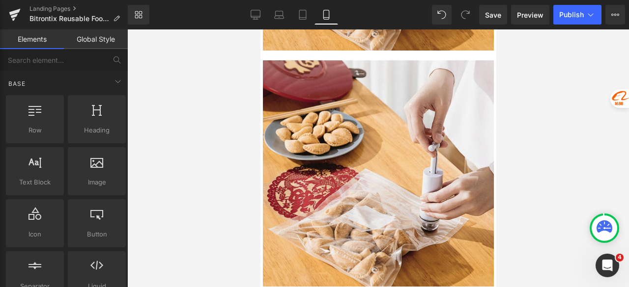
scroll to position [1976, 0]
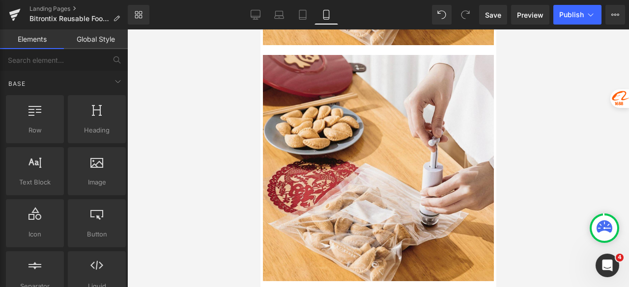
click at [547, 109] on div at bounding box center [377, 158] width 501 height 258
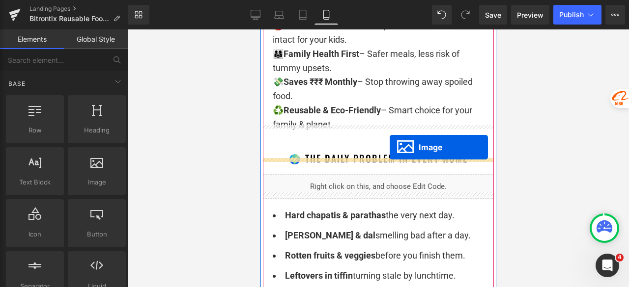
scroll to position [2123, 0]
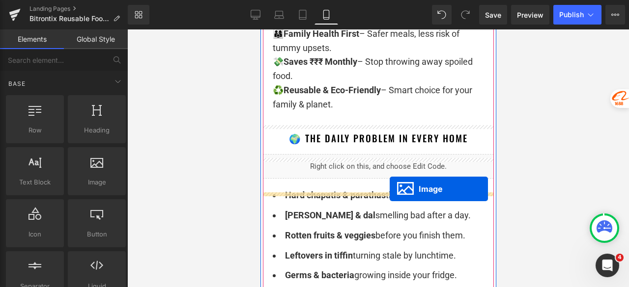
drag, startPoint x: 367, startPoint y: 181, endPoint x: 389, endPoint y: 190, distance: 23.3
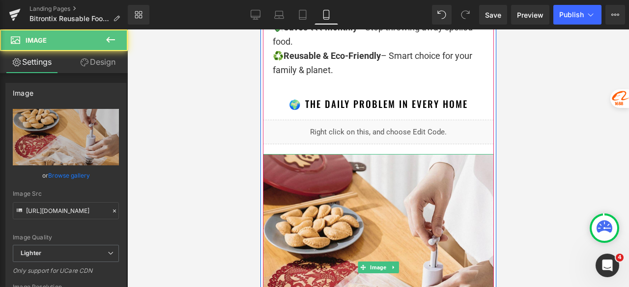
scroll to position [2089, 0]
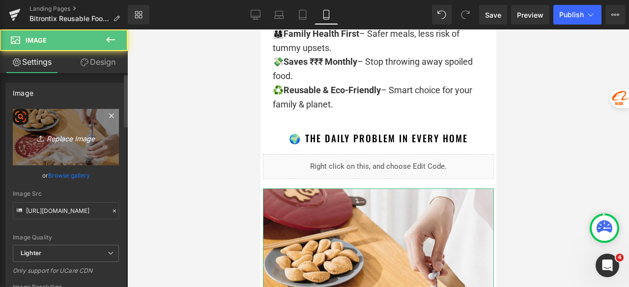
click at [70, 137] on icon "Replace Image" at bounding box center [66, 137] width 79 height 12
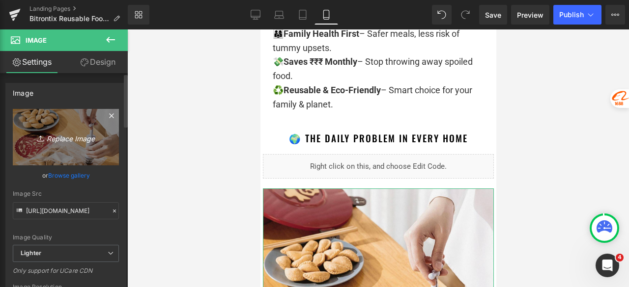
type input "C:\fakepath\IMG-20250804-WA1047.jpg"
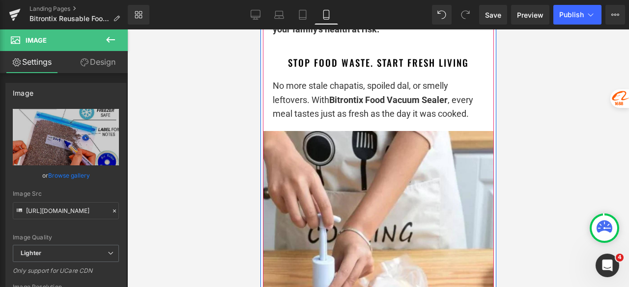
scroll to position [2730, 0]
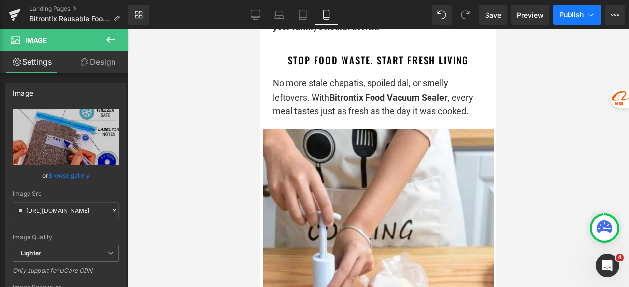
click at [562, 17] on span "Publish" at bounding box center [571, 15] width 25 height 8
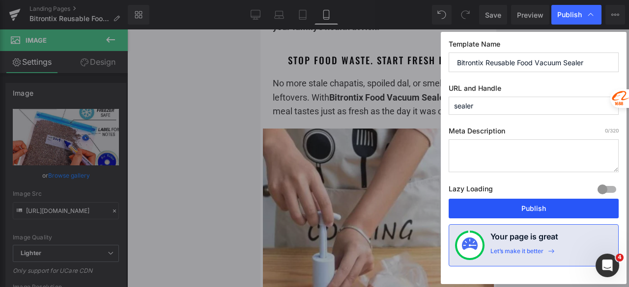
click at [528, 204] on button "Publish" at bounding box center [533, 209] width 170 height 20
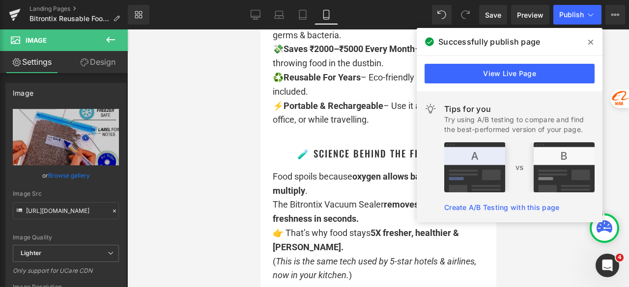
scroll to position [4645, 0]
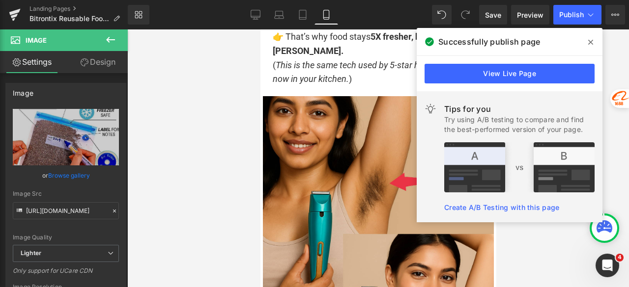
click at [590, 40] on icon at bounding box center [590, 42] width 5 height 8
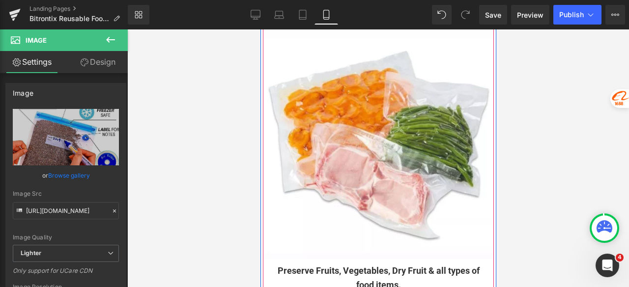
scroll to position [3565, 0]
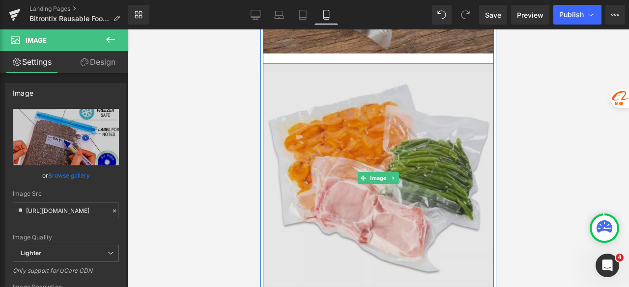
click at [377, 156] on img at bounding box center [377, 177] width 231 height 229
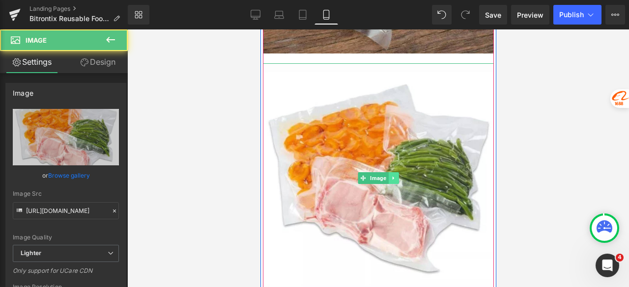
click at [391, 181] on icon at bounding box center [392, 178] width 5 height 6
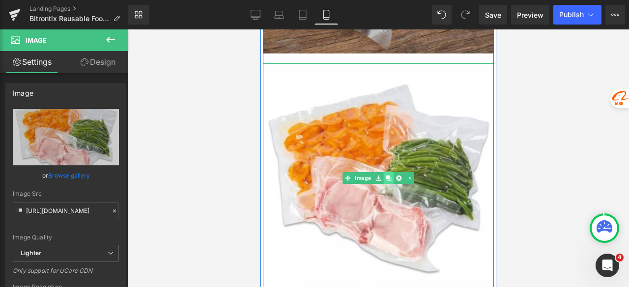
click at [385, 181] on icon at bounding box center [387, 177] width 5 height 5
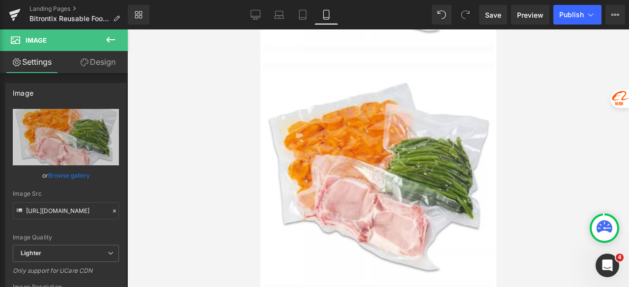
scroll to position [3813, 0]
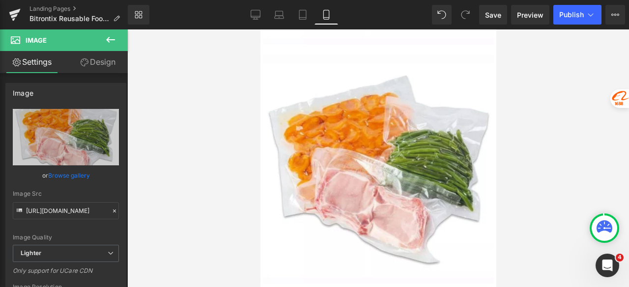
click at [529, 123] on div at bounding box center [377, 158] width 501 height 258
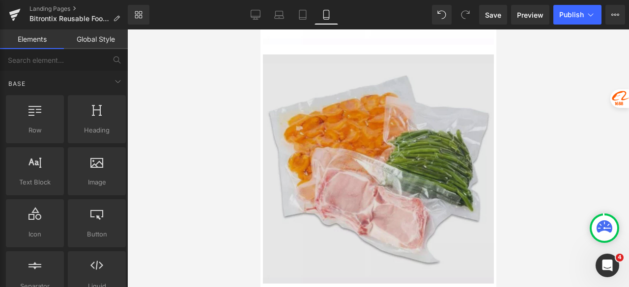
click at [377, 195] on img at bounding box center [377, 169] width 231 height 229
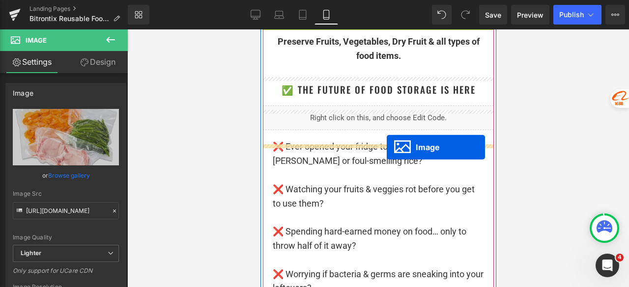
drag, startPoint x: 364, startPoint y: 183, endPoint x: 371, endPoint y: 146, distance: 37.6
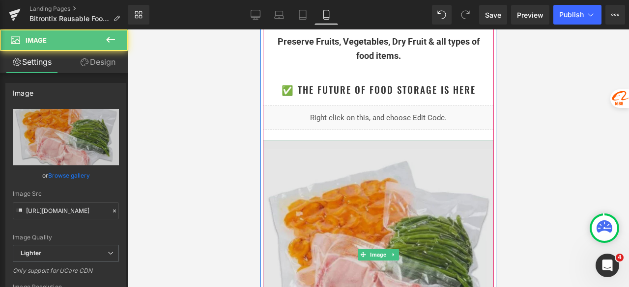
click at [320, 227] on img at bounding box center [377, 254] width 231 height 229
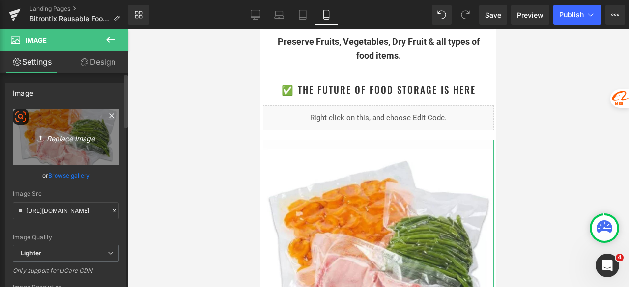
click at [77, 145] on link "Replace Image" at bounding box center [66, 137] width 106 height 56
type input "C:\fakepath\IMG-20250804-WA1033.jpg"
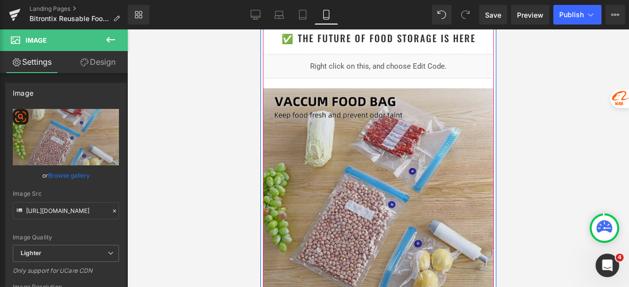
scroll to position [3877, 0]
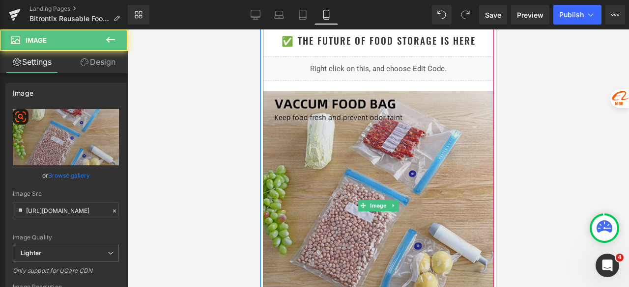
click at [402, 146] on img at bounding box center [377, 205] width 231 height 229
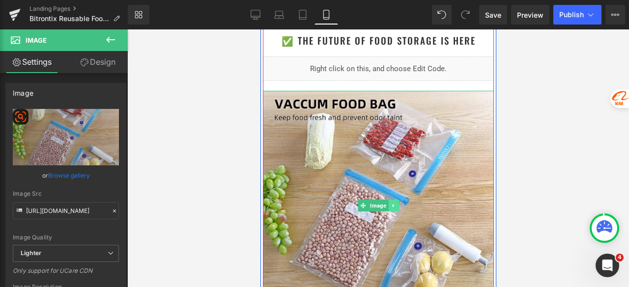
click at [391, 207] on icon at bounding box center [391, 205] width 1 height 3
click at [383, 212] on link at bounding box center [388, 206] width 10 height 12
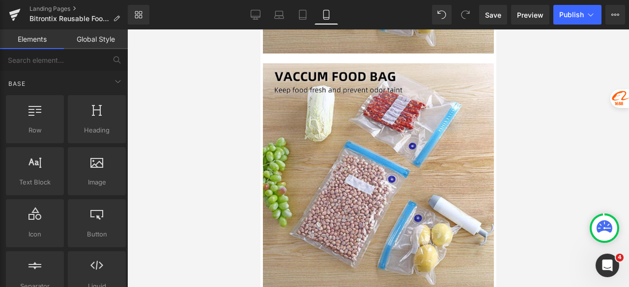
scroll to position [4152, 0]
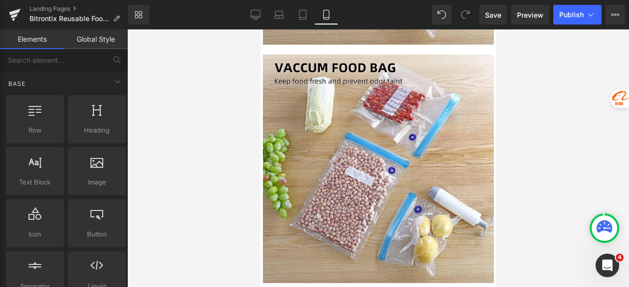
click at [556, 125] on div at bounding box center [377, 158] width 501 height 258
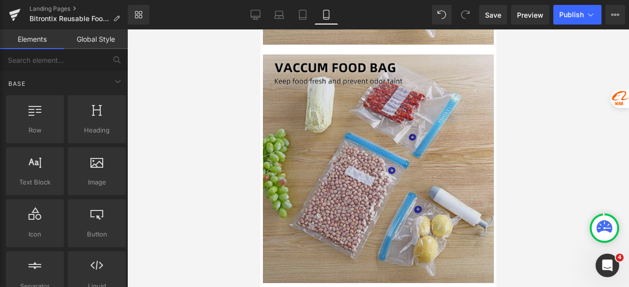
click at [417, 166] on img at bounding box center [377, 169] width 231 height 229
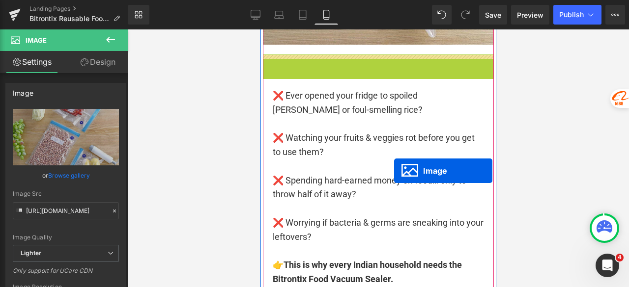
scroll to position [4250, 0]
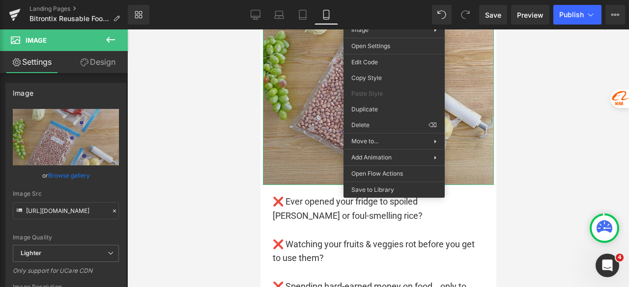
click at [288, 96] on img at bounding box center [377, 70] width 231 height 229
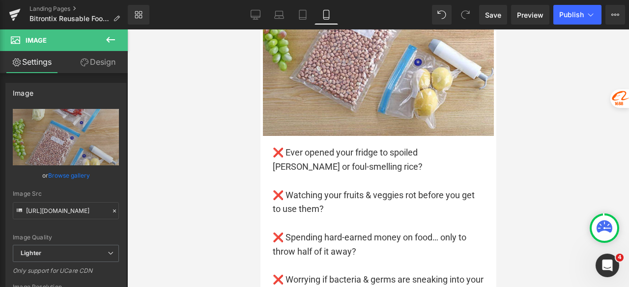
click at [558, 113] on div at bounding box center [377, 158] width 501 height 258
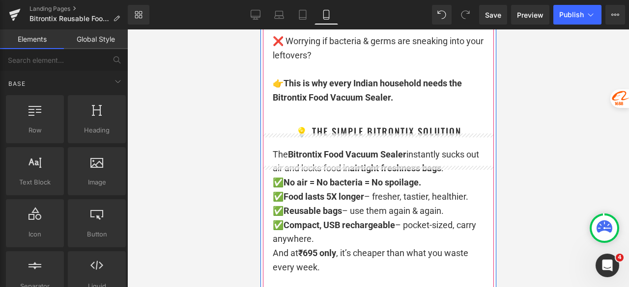
scroll to position [4349, 0]
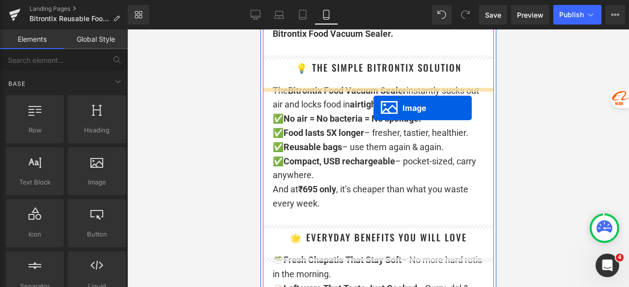
drag, startPoint x: 369, startPoint y: 180, endPoint x: 373, endPoint y: 108, distance: 72.3
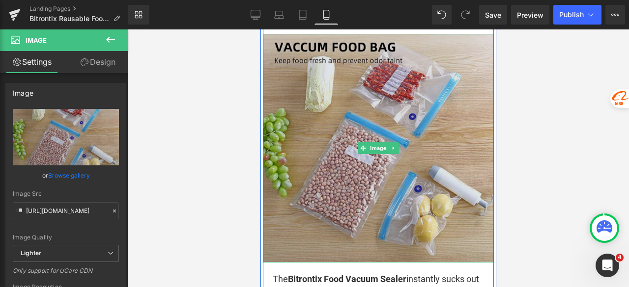
scroll to position [4412, 0]
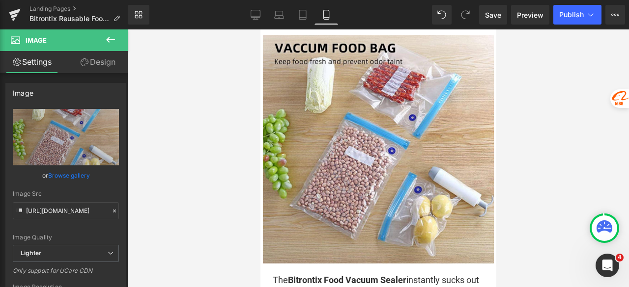
click at [587, 104] on div at bounding box center [377, 158] width 501 height 258
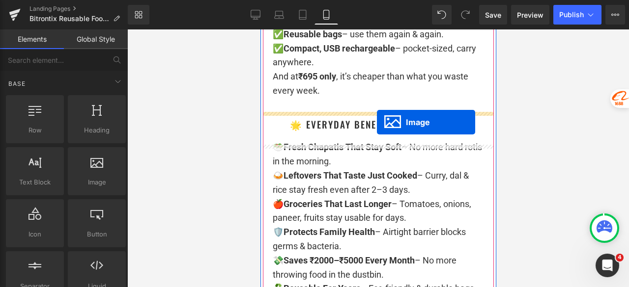
drag, startPoint x: 366, startPoint y: 161, endPoint x: 376, endPoint y: 122, distance: 39.5
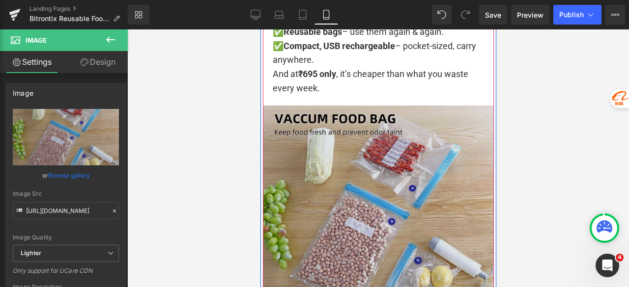
scroll to position [4574, 0]
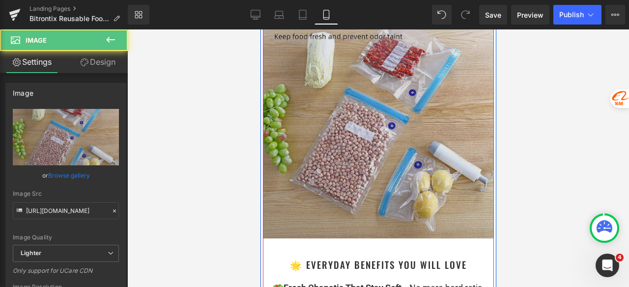
click at [375, 140] on div "Image" at bounding box center [377, 124] width 231 height 229
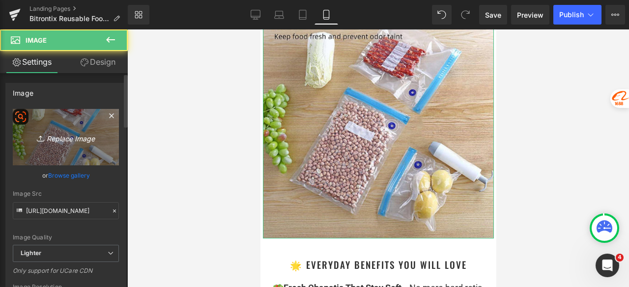
click at [80, 142] on icon "Replace Image" at bounding box center [66, 137] width 79 height 12
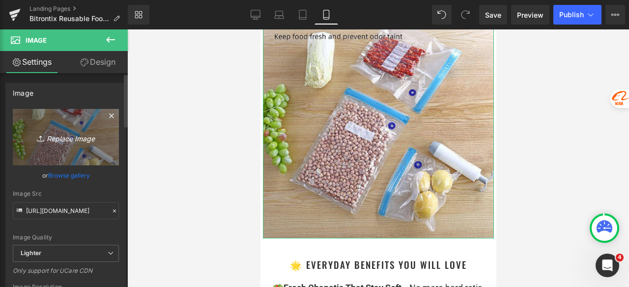
type input "C:\fakepath\S6c050273aa864faa8468ddd8418ccc448_medium.avif"
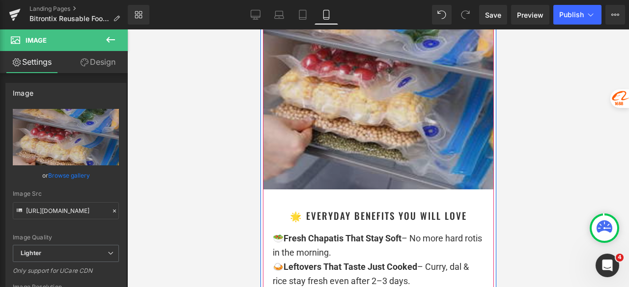
scroll to position [4624, 0]
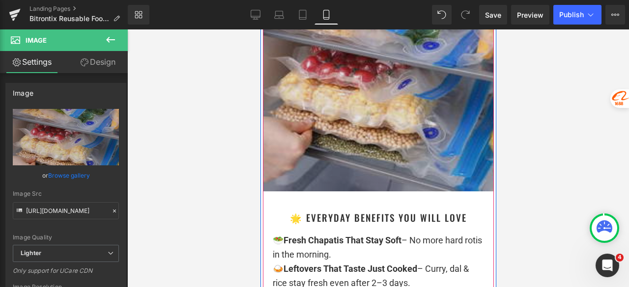
click at [401, 130] on img at bounding box center [377, 76] width 231 height 231
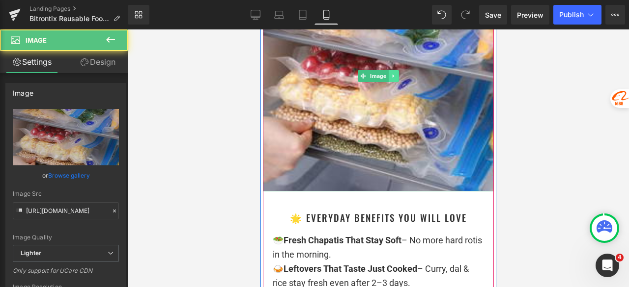
click at [391, 78] on icon at bounding box center [391, 75] width 1 height 3
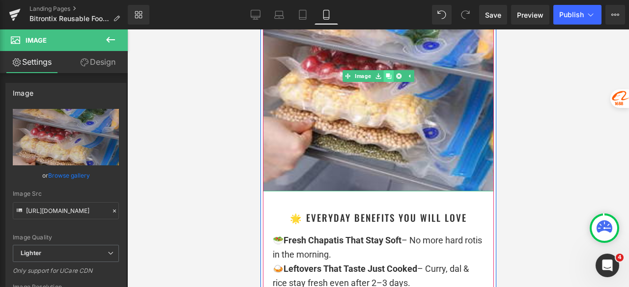
click at [385, 79] on icon at bounding box center [387, 75] width 5 height 5
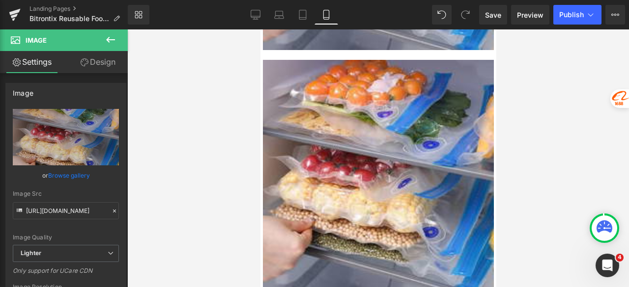
click at [551, 79] on div at bounding box center [377, 158] width 501 height 258
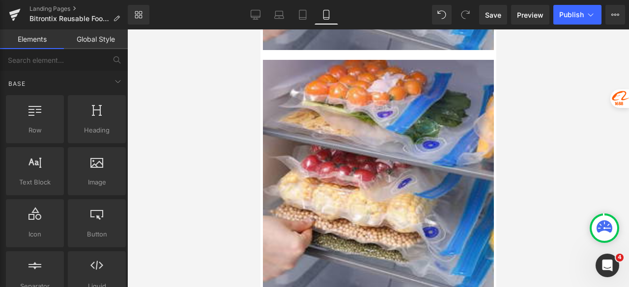
scroll to position [4770, 0]
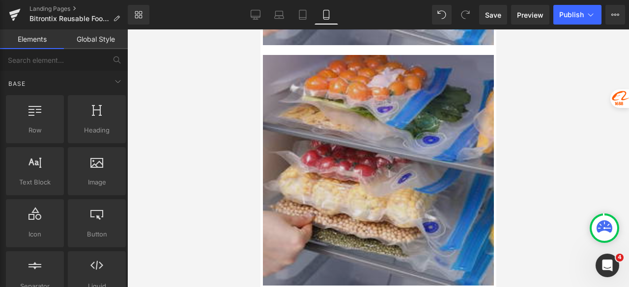
click at [396, 158] on img at bounding box center [377, 170] width 231 height 231
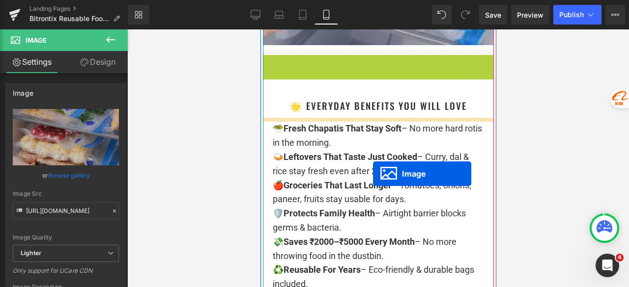
scroll to position [4819, 0]
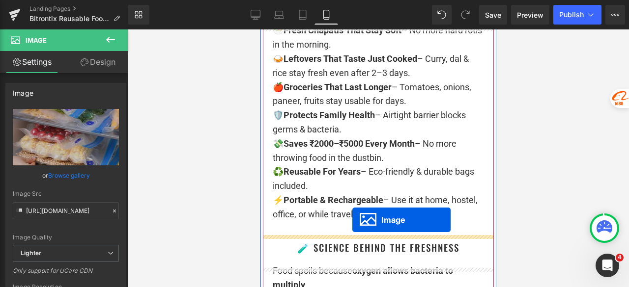
drag, startPoint x: 374, startPoint y: 181, endPoint x: 352, endPoint y: 220, distance: 45.3
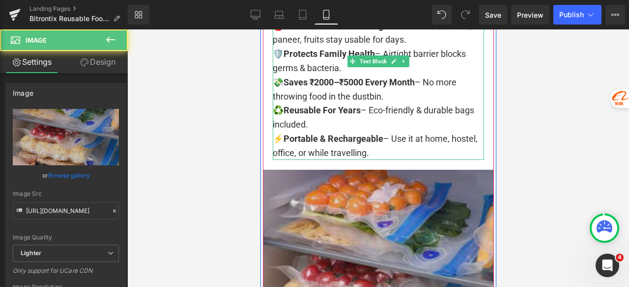
scroll to position [4932, 0]
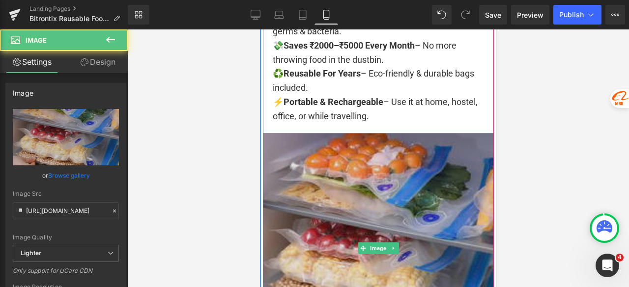
click at [338, 186] on img at bounding box center [377, 248] width 231 height 231
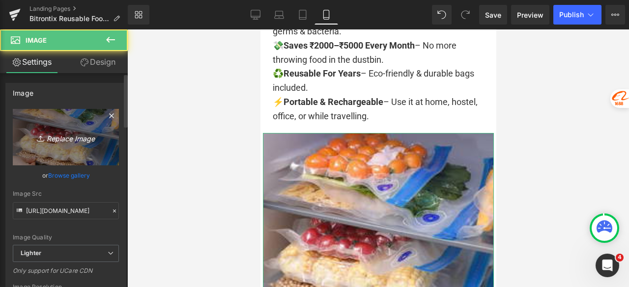
click at [99, 142] on icon "Replace Image" at bounding box center [66, 137] width 79 height 12
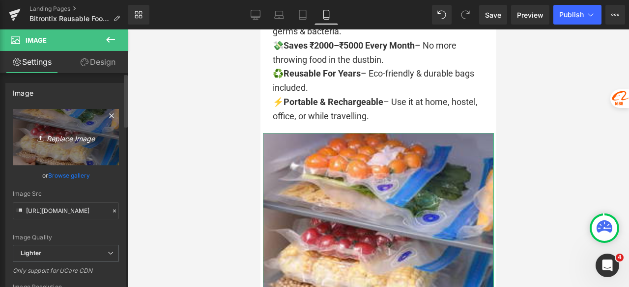
type input "C:\fakepath\IMG-20250804-WA1020.jpg"
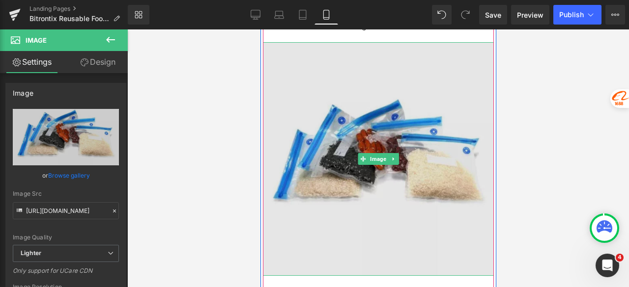
scroll to position [5030, 0]
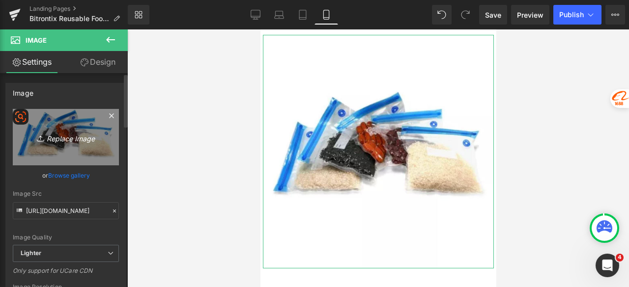
click at [76, 146] on link "Replace Image" at bounding box center [66, 137] width 106 height 56
type input "C:\fakepath\IMG-20250804-WA1040.jpg"
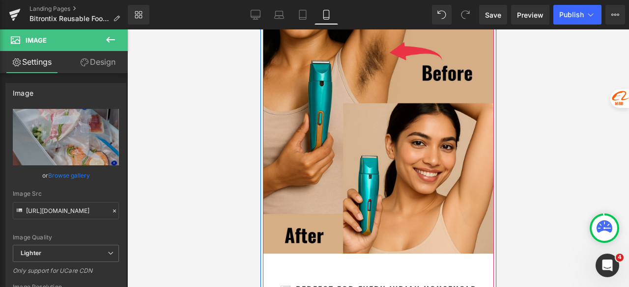
scroll to position [5472, 0]
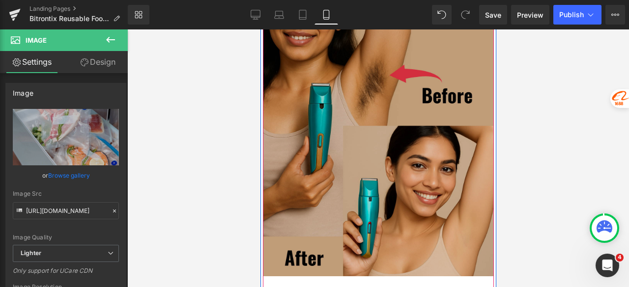
click at [387, 141] on div "Image" at bounding box center [377, 132] width 231 height 289
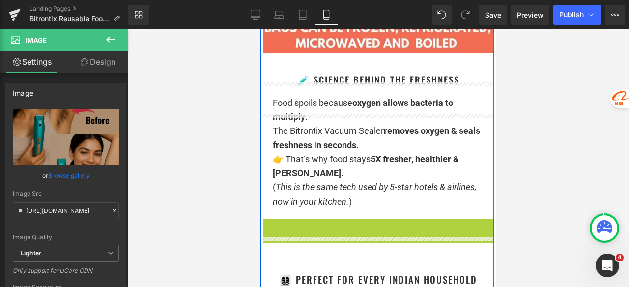
scroll to position [5227, 0]
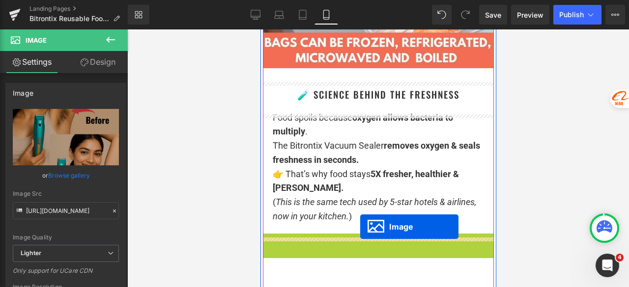
drag, startPoint x: 373, startPoint y: 149, endPoint x: 359, endPoint y: 227, distance: 79.2
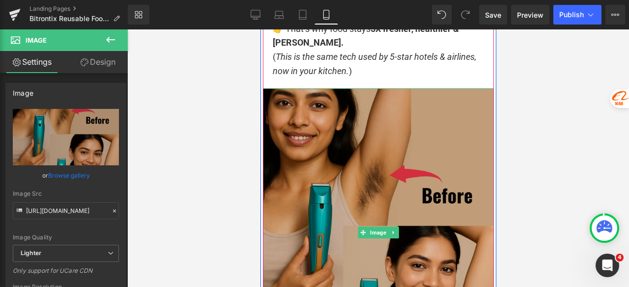
scroll to position [5374, 0]
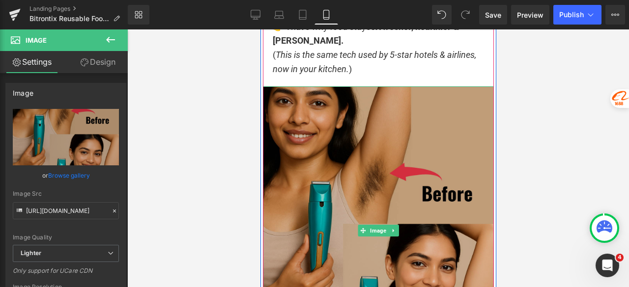
click at [395, 168] on img at bounding box center [377, 230] width 231 height 289
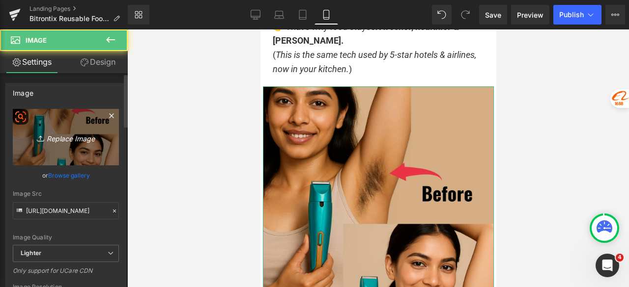
click at [71, 149] on link "Replace Image" at bounding box center [66, 137] width 106 height 56
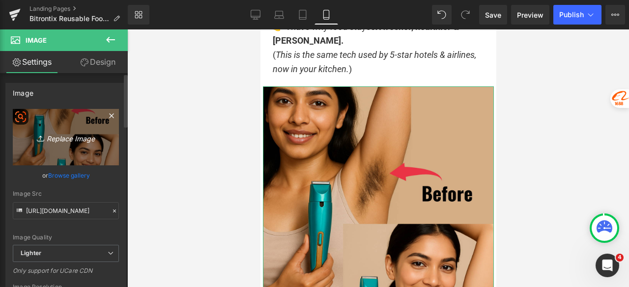
type input "C:\fakepath\IMG-20250804-WA1030.jpg"
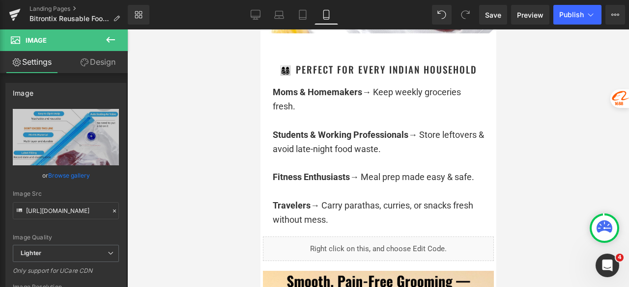
scroll to position [5472, 0]
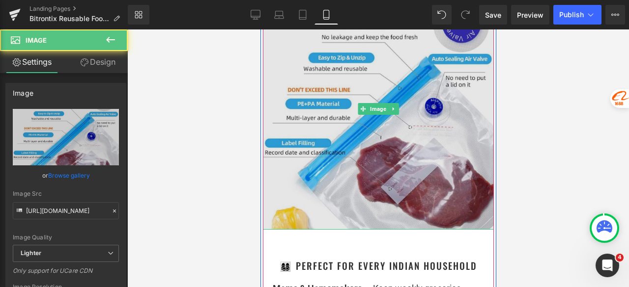
click at [330, 164] on img at bounding box center [377, 109] width 231 height 242
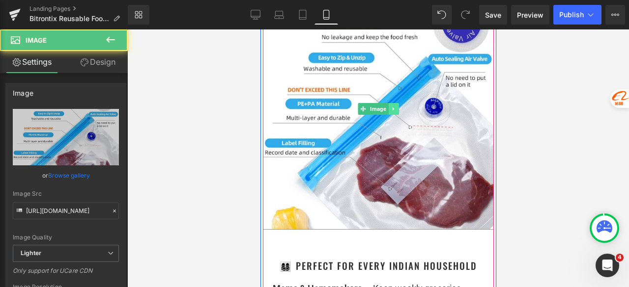
click at [390, 112] on icon at bounding box center [392, 109] width 5 height 6
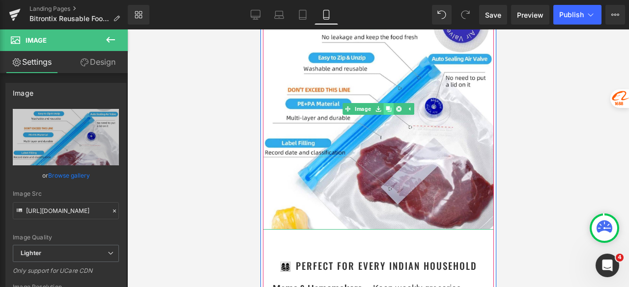
click at [385, 112] on icon at bounding box center [387, 109] width 5 height 6
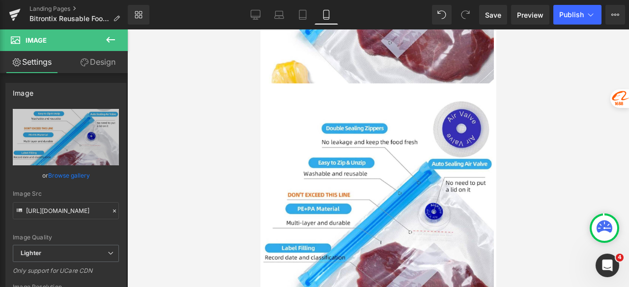
click at [566, 111] on div at bounding box center [377, 158] width 501 height 258
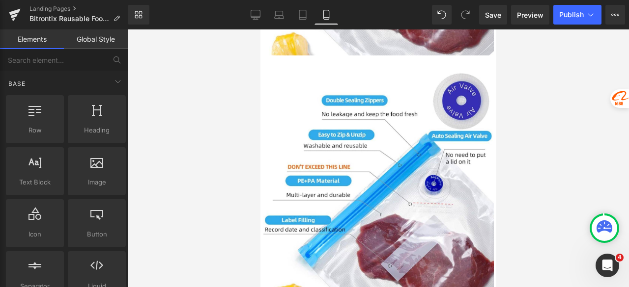
scroll to position [5657, 0]
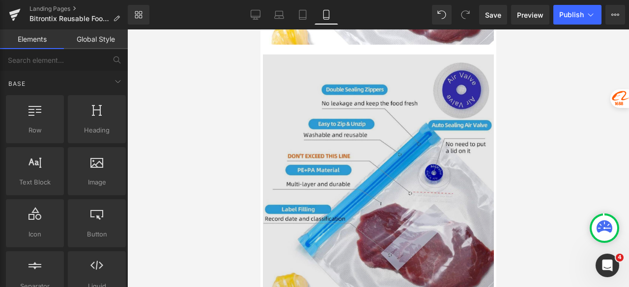
click at [369, 161] on img at bounding box center [377, 176] width 231 height 242
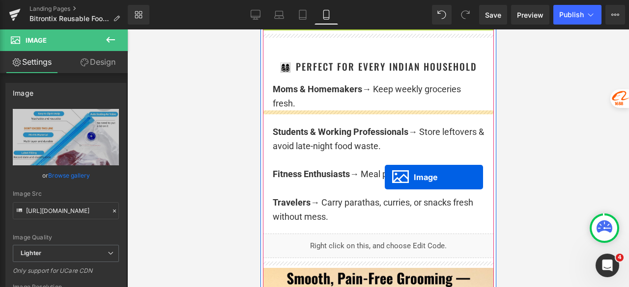
scroll to position [5755, 0]
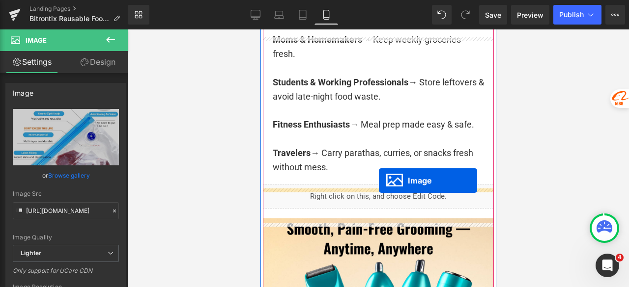
drag, startPoint x: 366, startPoint y: 189, endPoint x: 374, endPoint y: 177, distance: 14.6
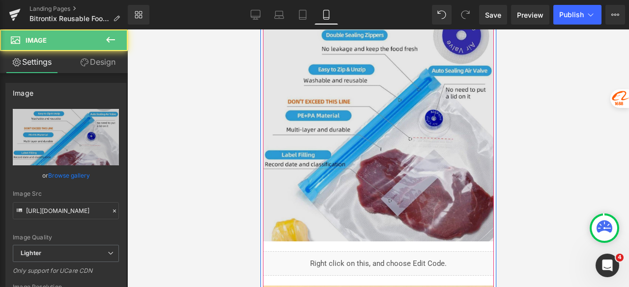
scroll to position [5967, 0]
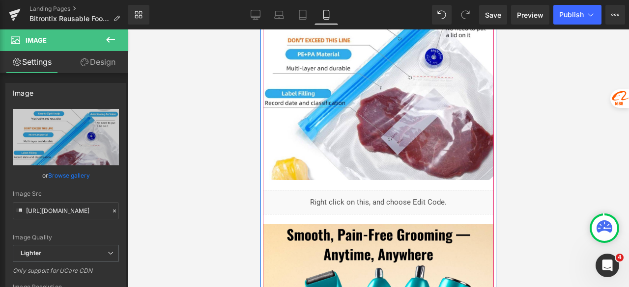
click at [371, 215] on div "Liquid" at bounding box center [377, 202] width 231 height 25
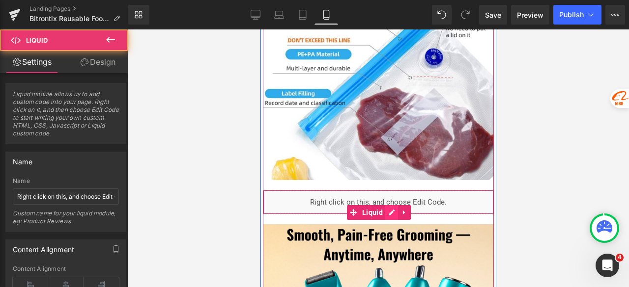
click at [383, 215] on div "Liquid" at bounding box center [377, 202] width 231 height 25
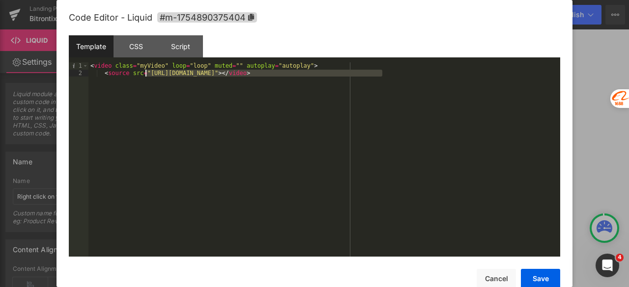
drag, startPoint x: 383, startPoint y: 75, endPoint x: 147, endPoint y: 73, distance: 235.7
click at [147, 73] on div "< video class = "myVideo" loop = "loop" muted = "" autoplay = "autoplay" > < so…" at bounding box center [323, 166] width 471 height 209
click at [495, 280] on button "Cancel" at bounding box center [495, 279] width 39 height 20
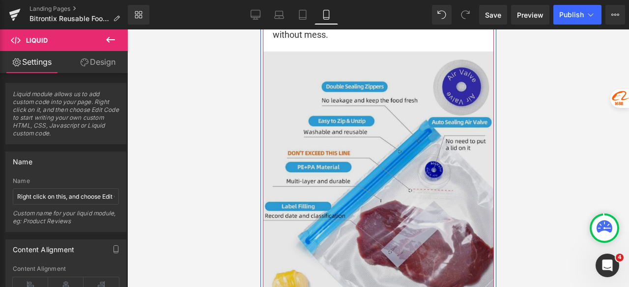
scroll to position [5868, 0]
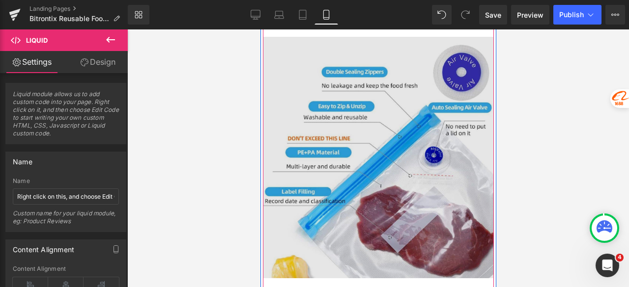
click at [368, 111] on img at bounding box center [377, 158] width 231 height 242
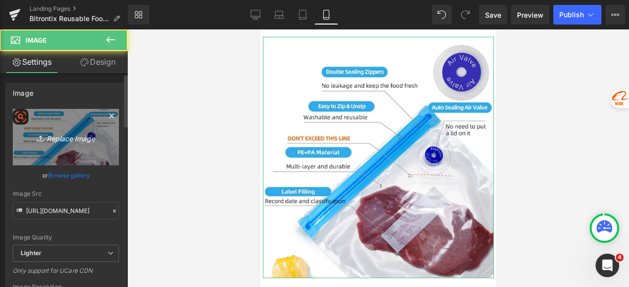
click at [82, 150] on link "Replace Image" at bounding box center [66, 137] width 106 height 56
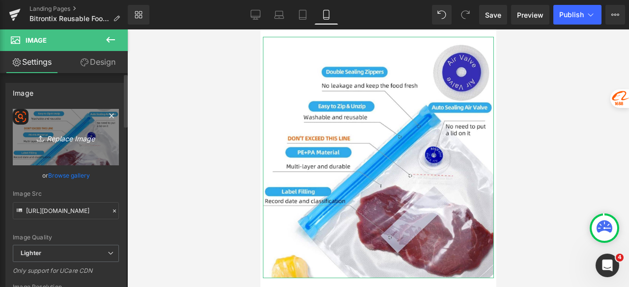
type input "C:\fakepath\S49c35ee5d61e439fad907d8f8a751466S_medium.avif"
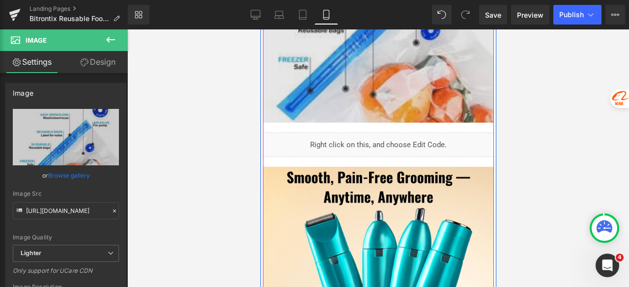
scroll to position [6016, 0]
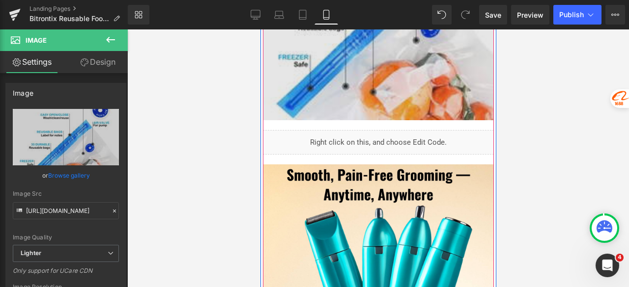
click at [393, 97] on img at bounding box center [377, 5] width 231 height 231
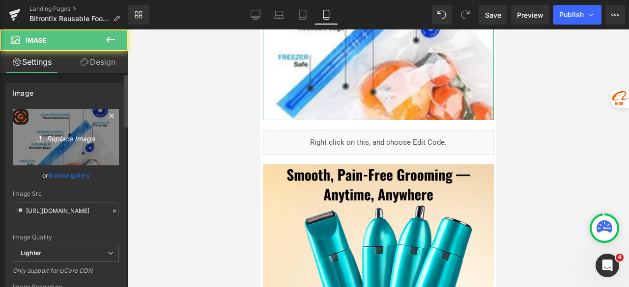
click at [89, 143] on link "Replace Image" at bounding box center [66, 137] width 106 height 56
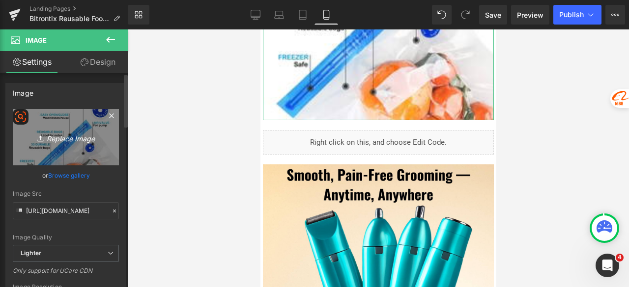
type input "C:\fakepath\IMG-20250804-WA1037.jpg"
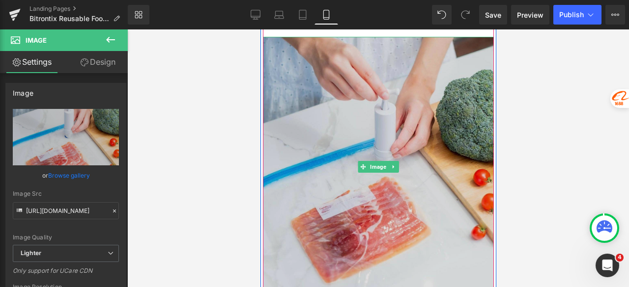
scroll to position [5819, 0]
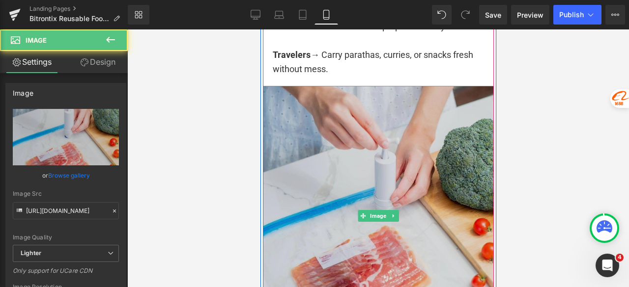
click at [375, 126] on img at bounding box center [377, 216] width 231 height 260
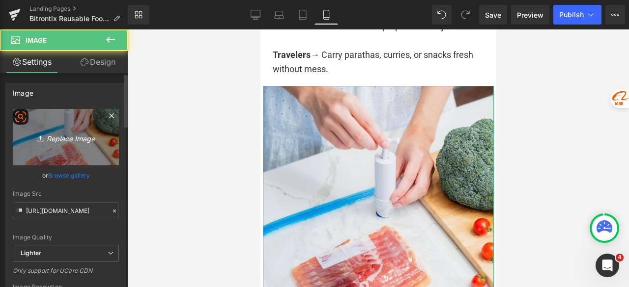
click at [67, 145] on link "Replace Image" at bounding box center [66, 137] width 106 height 56
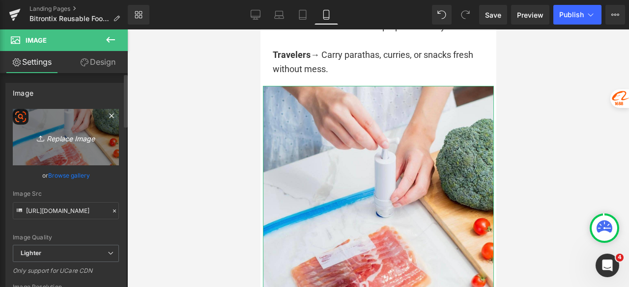
type input "C:\fakepath\Screenshot [DATE] 131430.png"
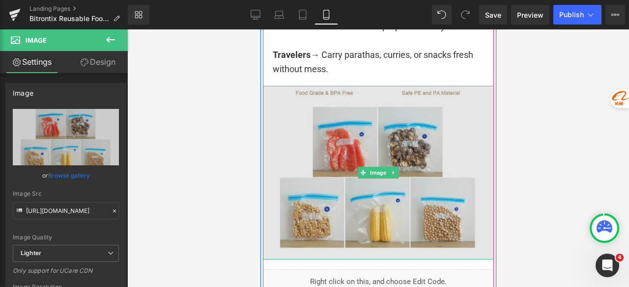
click at [392, 143] on img at bounding box center [377, 172] width 231 height 173
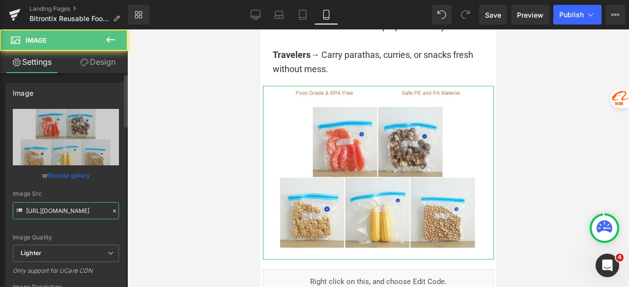
click at [75, 208] on input "[URL][DOMAIN_NAME]" at bounding box center [66, 210] width 106 height 17
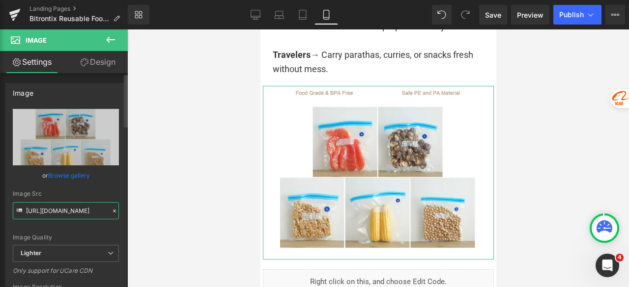
type input "[URL][DOMAIN_NAME]"
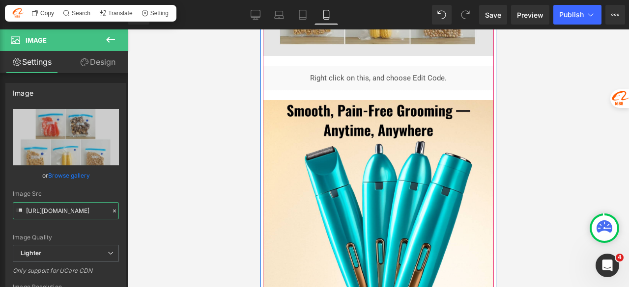
scroll to position [5967, 0]
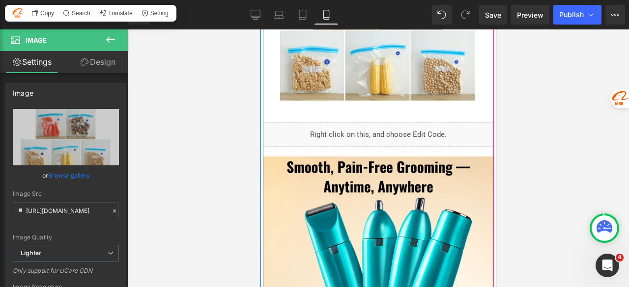
click at [391, 142] on div "Liquid" at bounding box center [377, 134] width 231 height 25
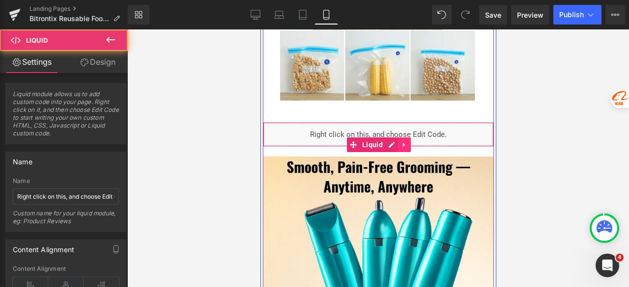
click at [400, 148] on icon at bounding box center [403, 144] width 7 height 7
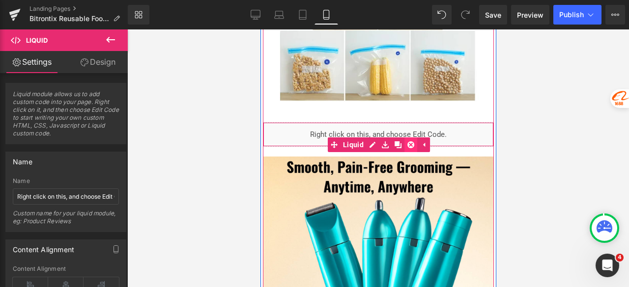
click at [407, 148] on icon at bounding box center [410, 144] width 7 height 7
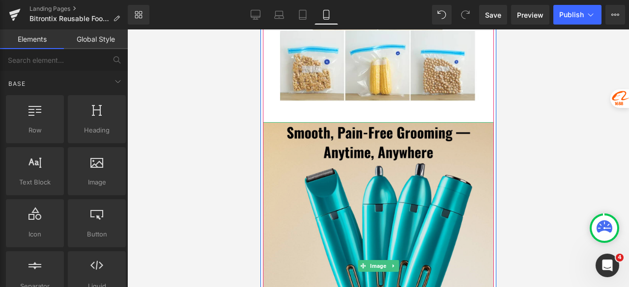
click at [375, 171] on img at bounding box center [377, 266] width 231 height 289
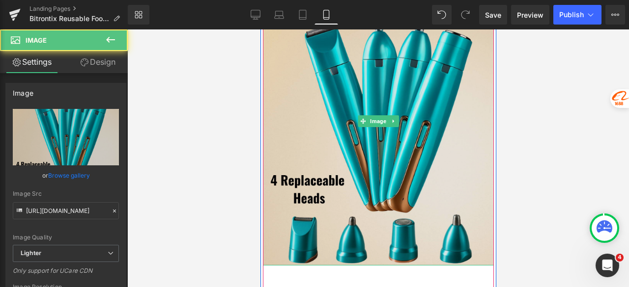
scroll to position [6114, 0]
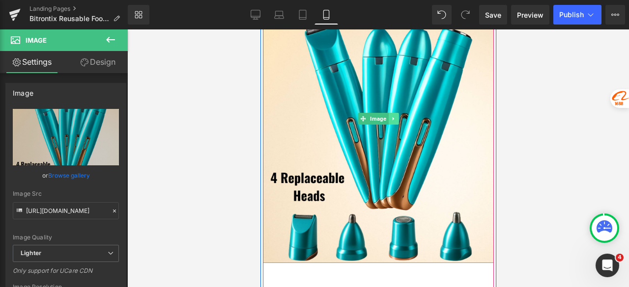
click at [391, 122] on icon at bounding box center [392, 119] width 5 height 6
click at [395, 122] on icon at bounding box center [397, 118] width 5 height 5
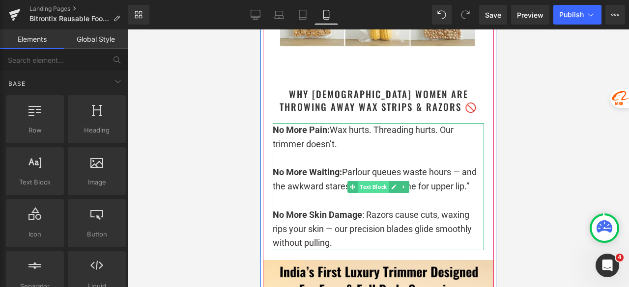
scroll to position [6016, 0]
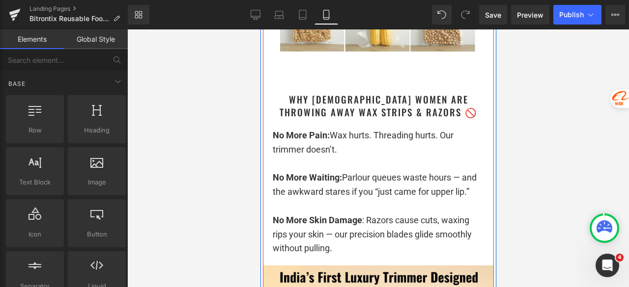
click at [396, 117] on div "Why [DEMOGRAPHIC_DATA] Women Are Throwing Away Wax Strips & Razors 🚫 Heading" at bounding box center [377, 106] width 221 height 26
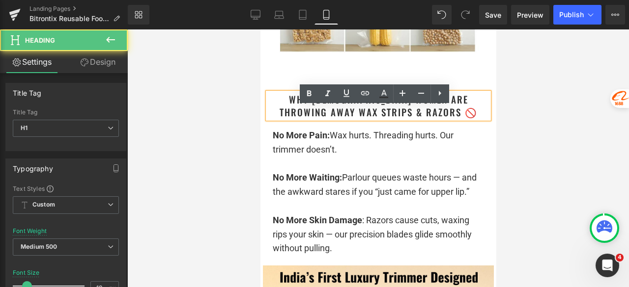
click at [543, 106] on div at bounding box center [377, 158] width 501 height 258
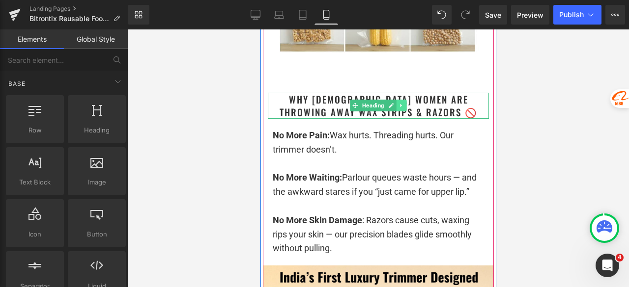
click at [398, 109] on icon at bounding box center [400, 106] width 5 height 6
click at [403, 109] on icon at bounding box center [405, 105] width 5 height 5
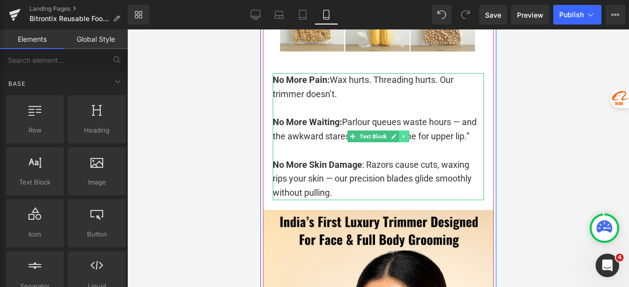
click at [401, 139] on icon at bounding box center [403, 137] width 5 height 6
click at [406, 139] on icon at bounding box center [408, 136] width 5 height 5
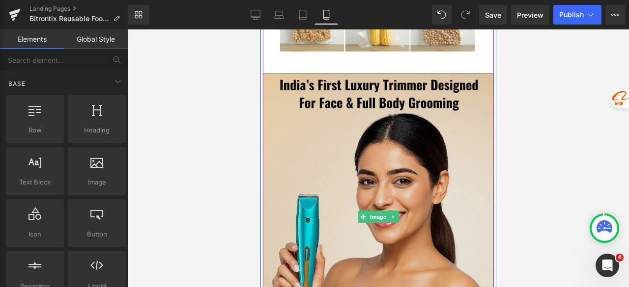
click at [377, 132] on img at bounding box center [377, 217] width 231 height 289
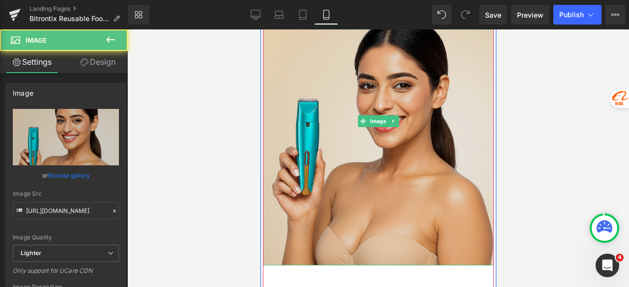
scroll to position [6114, 0]
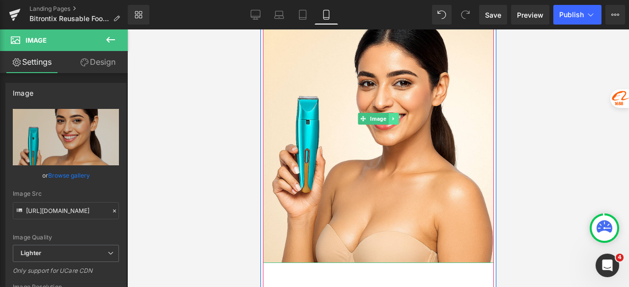
click at [390, 122] on icon at bounding box center [392, 119] width 5 height 6
click at [395, 122] on icon at bounding box center [397, 118] width 5 height 5
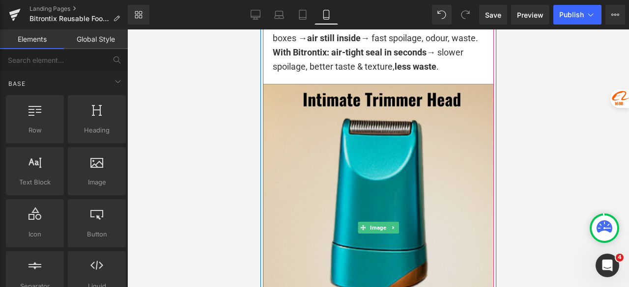
click at [390, 132] on img at bounding box center [377, 228] width 231 height 289
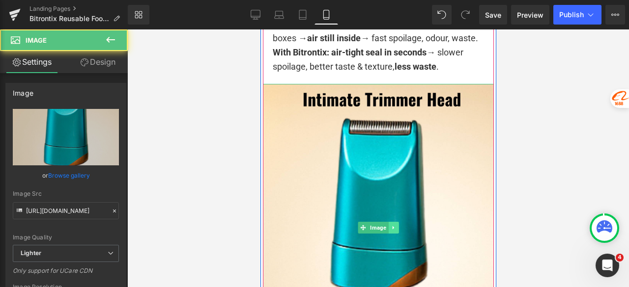
click at [391, 231] on icon at bounding box center [392, 228] width 5 height 6
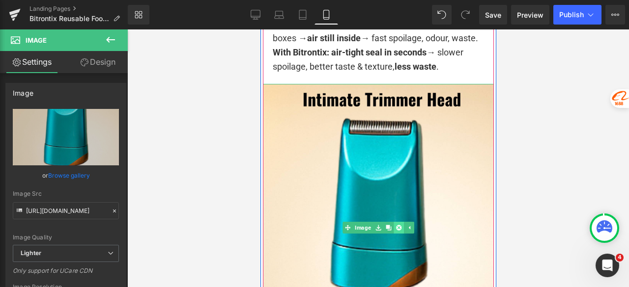
click at [395, 231] on icon at bounding box center [397, 227] width 5 height 5
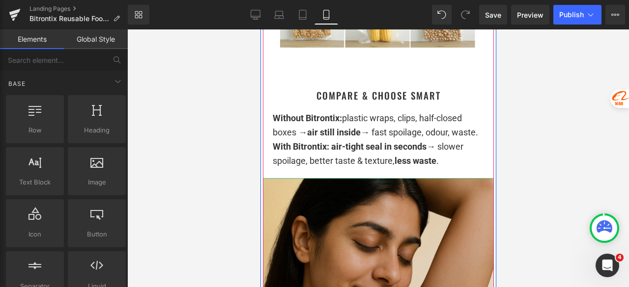
scroll to position [5967, 0]
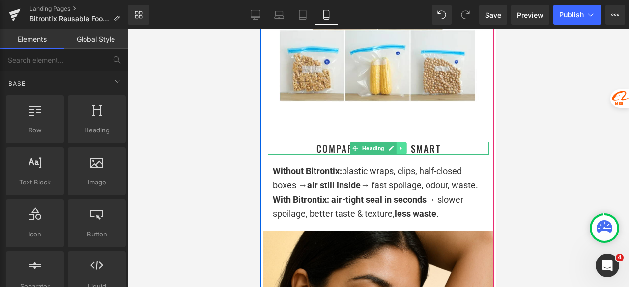
click at [398, 151] on icon at bounding box center [400, 148] width 5 height 6
click at [403, 151] on icon at bounding box center [405, 147] width 5 height 5
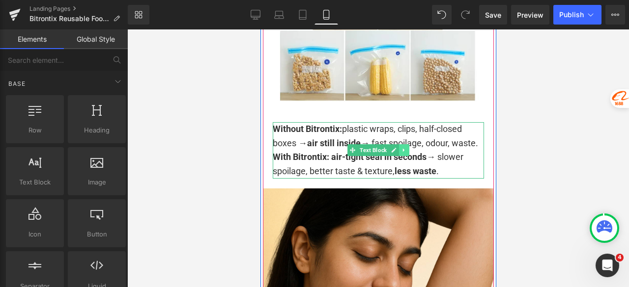
click at [403, 156] on link at bounding box center [403, 150] width 10 height 12
click at [406, 153] on icon at bounding box center [408, 150] width 5 height 5
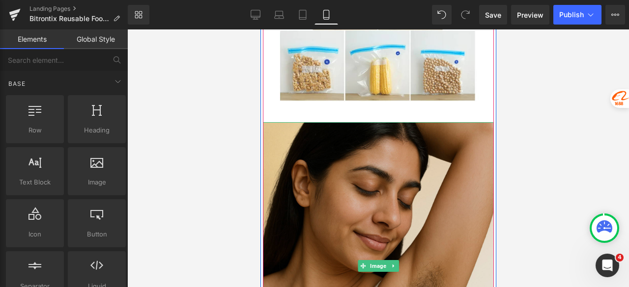
click at [399, 168] on img at bounding box center [377, 266] width 231 height 289
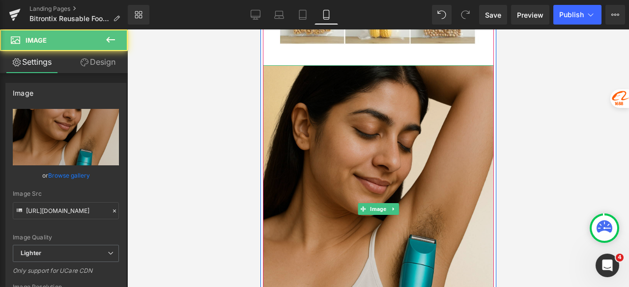
scroll to position [6065, 0]
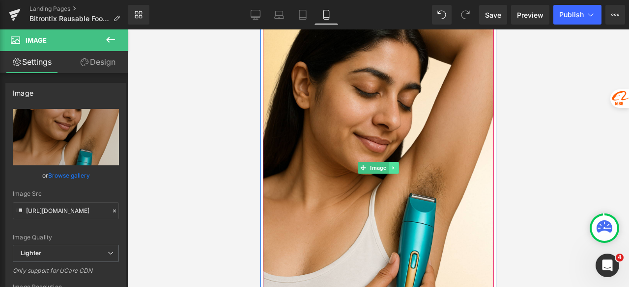
click at [391, 171] on icon at bounding box center [392, 168] width 5 height 6
click at [397, 174] on link at bounding box center [398, 168] width 10 height 12
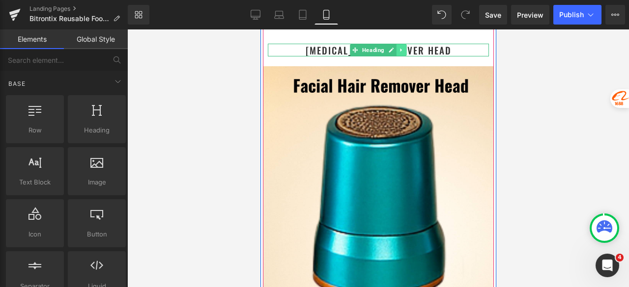
click at [400, 52] on icon at bounding box center [400, 50] width 1 height 3
click at [403, 53] on icon at bounding box center [405, 50] width 5 height 6
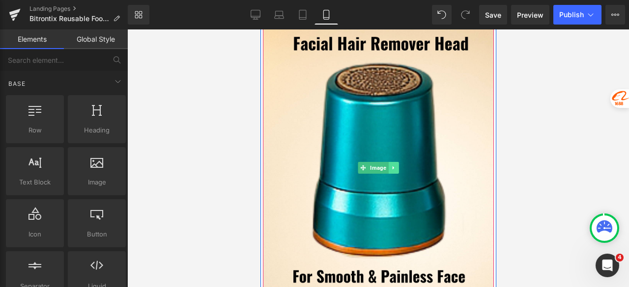
click at [391, 170] on icon at bounding box center [391, 167] width 1 height 3
click at [395, 171] on icon at bounding box center [397, 168] width 5 height 6
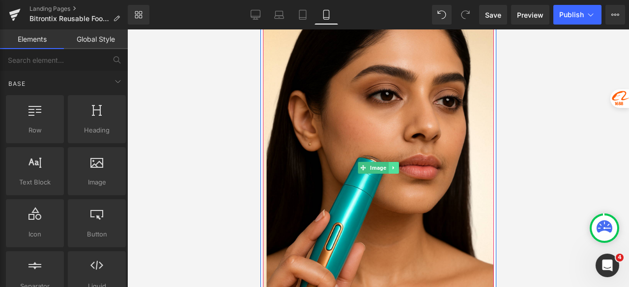
click at [390, 171] on icon at bounding box center [392, 168] width 5 height 6
click at [395, 171] on icon at bounding box center [397, 167] width 5 height 5
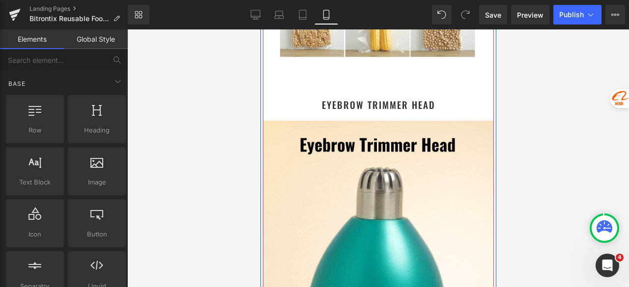
scroll to position [5967, 0]
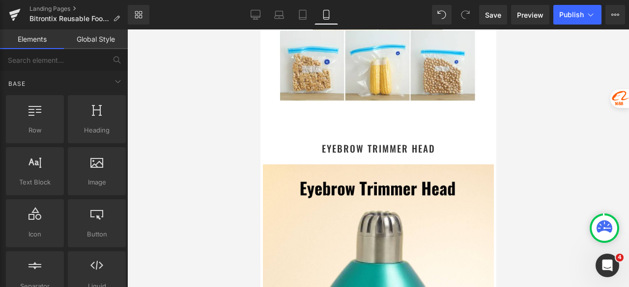
click at [542, 138] on div at bounding box center [377, 158] width 501 height 258
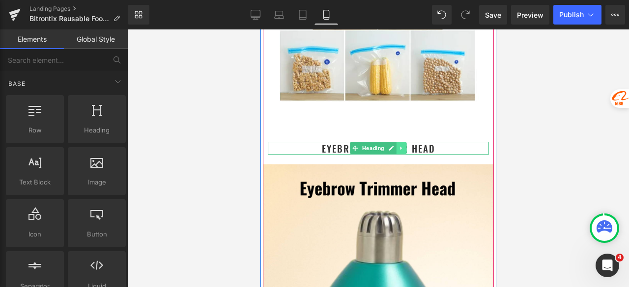
click at [398, 151] on icon at bounding box center [400, 148] width 5 height 6
click at [403, 151] on icon at bounding box center [405, 148] width 5 height 6
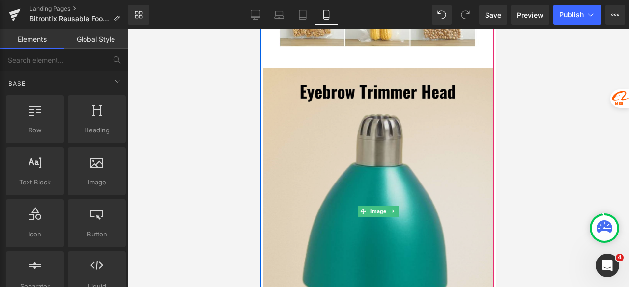
scroll to position [6065, 0]
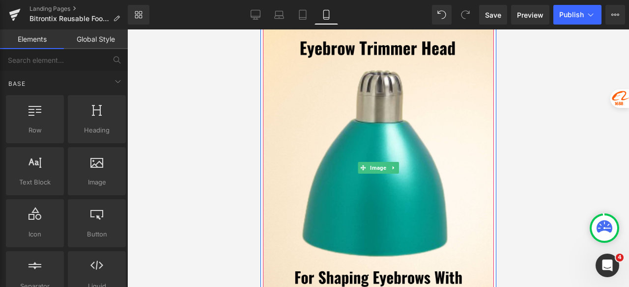
click at [389, 174] on link at bounding box center [393, 168] width 10 height 12
click at [395, 171] on icon at bounding box center [397, 167] width 5 height 5
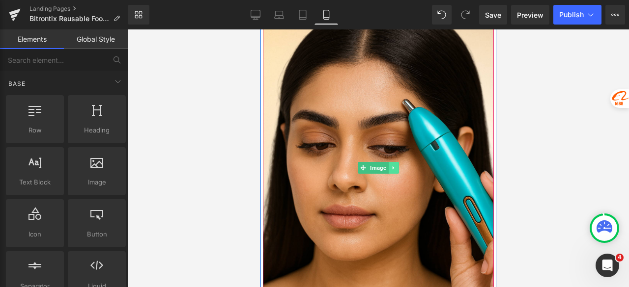
click at [390, 171] on icon at bounding box center [392, 168] width 5 height 6
click at [398, 174] on link at bounding box center [398, 168] width 10 height 12
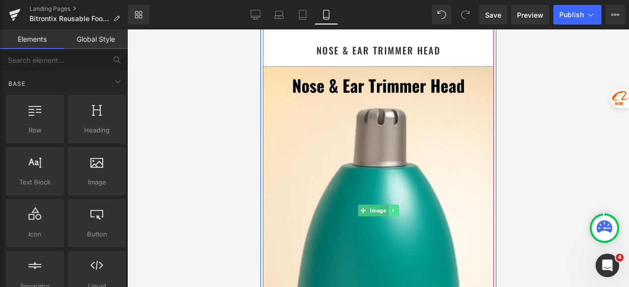
click at [390, 217] on link at bounding box center [393, 211] width 10 height 12
click at [395, 213] on icon at bounding box center [397, 210] width 5 height 5
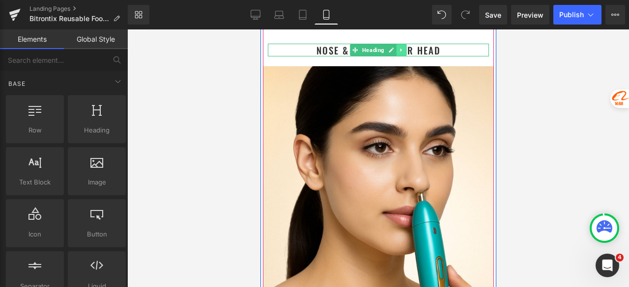
click at [400, 52] on icon at bounding box center [400, 50] width 1 height 3
click at [403, 53] on icon at bounding box center [405, 49] width 5 height 5
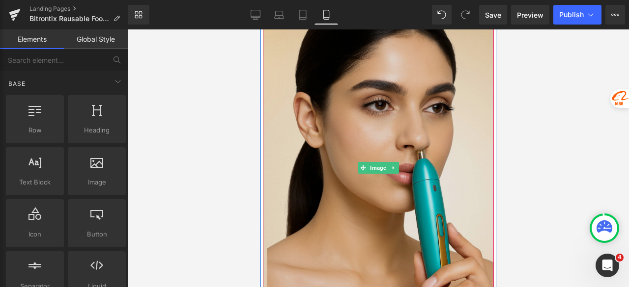
click at [391, 123] on img at bounding box center [377, 168] width 231 height 289
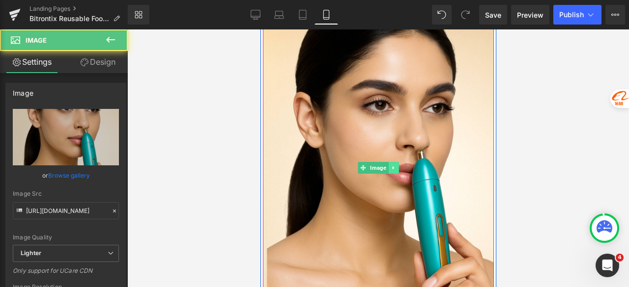
click at [390, 171] on icon at bounding box center [392, 168] width 5 height 6
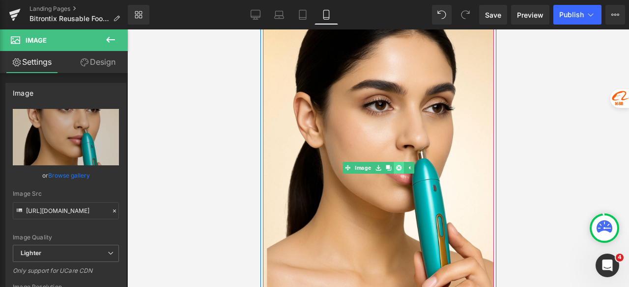
click at [396, 174] on link at bounding box center [398, 168] width 10 height 12
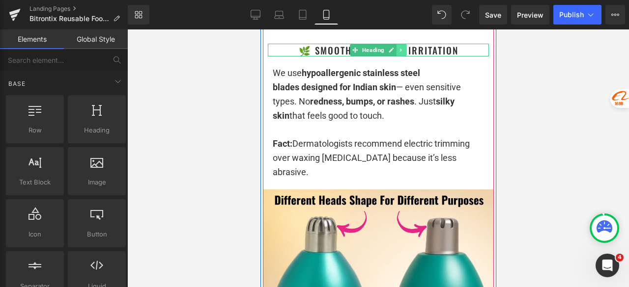
click at [400, 52] on icon at bounding box center [400, 50] width 1 height 3
click at [403, 53] on icon at bounding box center [405, 49] width 5 height 5
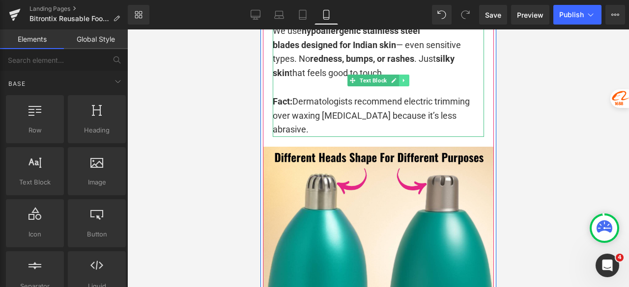
click at [401, 83] on icon at bounding box center [403, 81] width 5 height 6
click at [405, 86] on link at bounding box center [408, 81] width 10 height 12
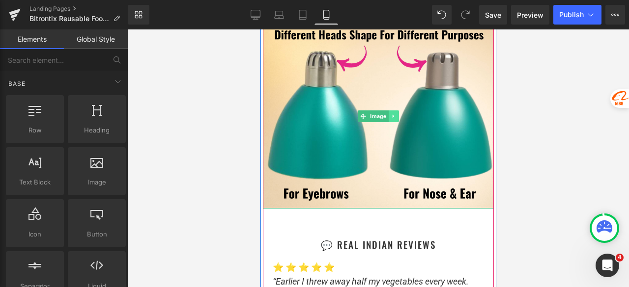
click at [391, 122] on link at bounding box center [393, 116] width 10 height 12
click at [395, 119] on icon at bounding box center [397, 116] width 5 height 6
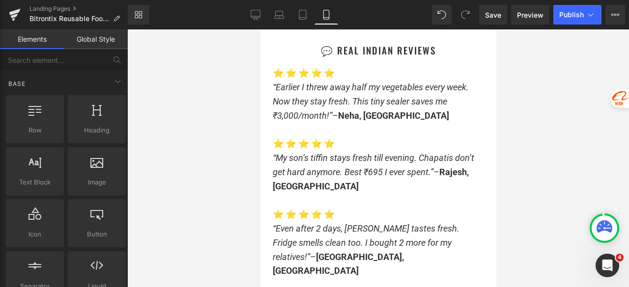
click at [539, 123] on div at bounding box center [377, 158] width 501 height 258
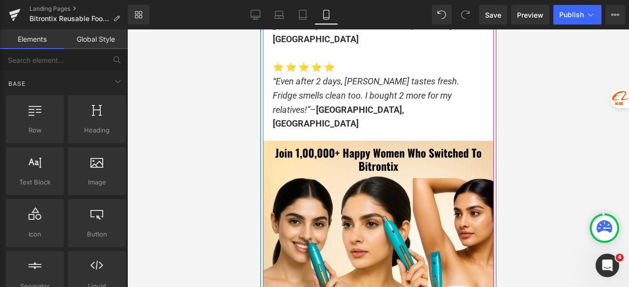
scroll to position [6261, 0]
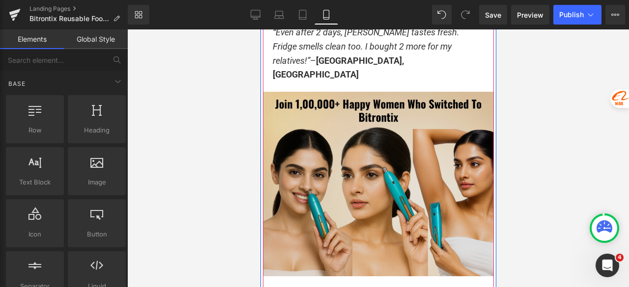
click at [375, 140] on img at bounding box center [377, 184] width 231 height 185
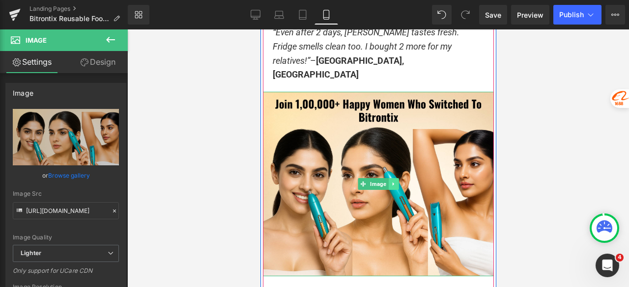
click at [390, 185] on icon at bounding box center [392, 184] width 5 height 6
click at [395, 185] on icon at bounding box center [397, 184] width 5 height 6
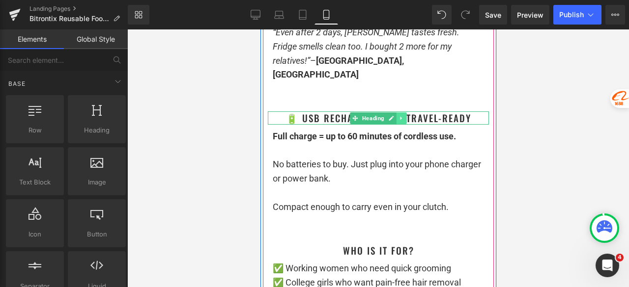
click at [398, 119] on icon at bounding box center [400, 118] width 5 height 6
click at [405, 118] on link at bounding box center [406, 118] width 10 height 12
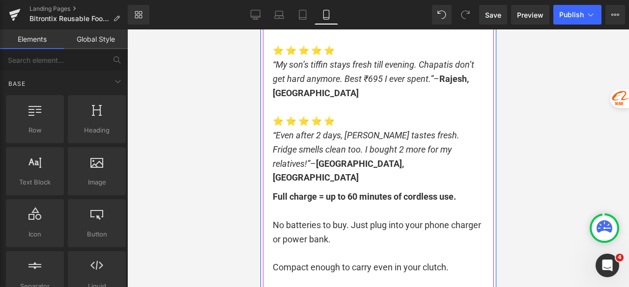
scroll to position [6212, 0]
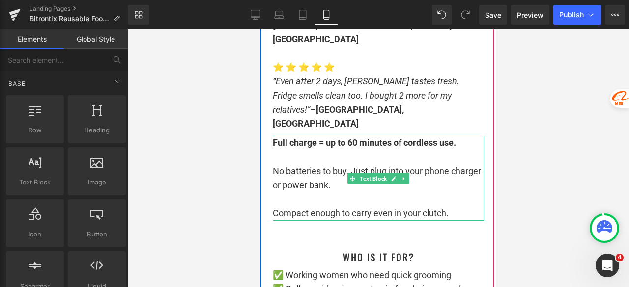
click at [401, 180] on icon at bounding box center [403, 179] width 5 height 6
click at [406, 178] on icon at bounding box center [408, 178] width 5 height 5
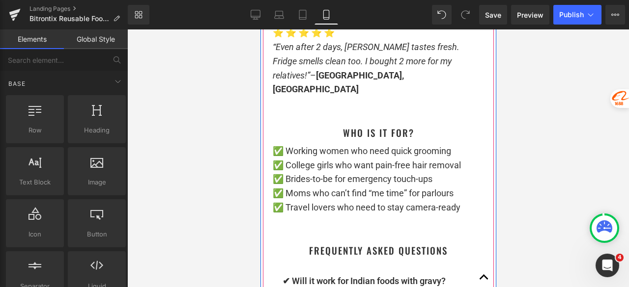
scroll to position [6261, 0]
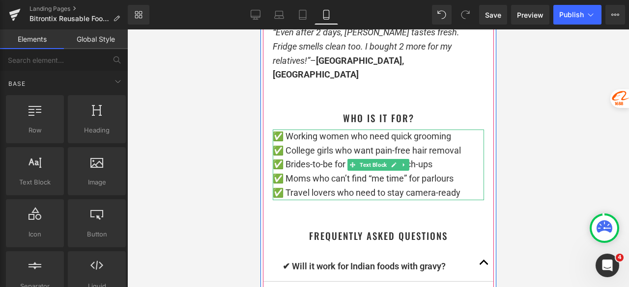
click at [401, 165] on icon at bounding box center [403, 165] width 5 height 6
click at [406, 166] on icon at bounding box center [408, 164] width 5 height 5
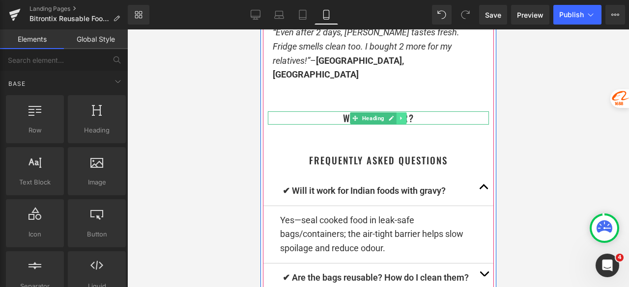
click at [397, 122] on link at bounding box center [401, 118] width 10 height 12
click at [403, 118] on icon at bounding box center [405, 117] width 5 height 5
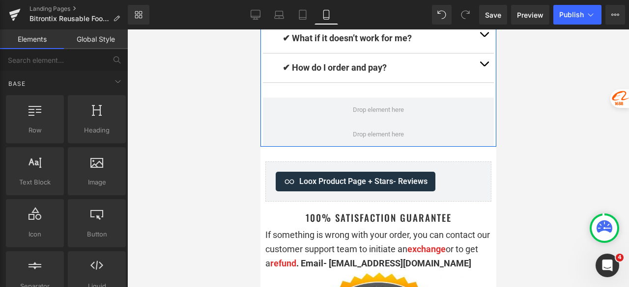
scroll to position [6654, 0]
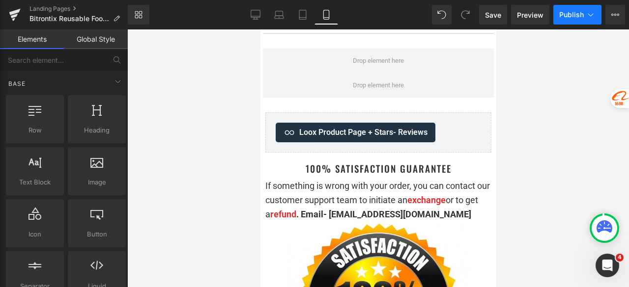
click at [565, 15] on span "Publish" at bounding box center [571, 15] width 25 height 8
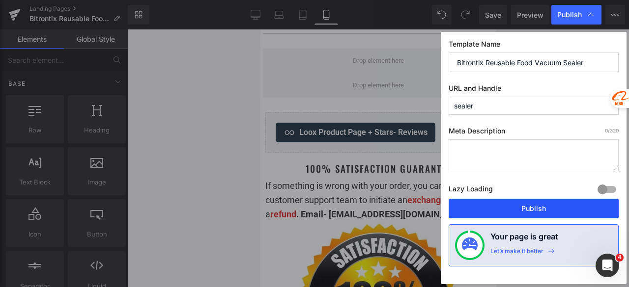
click at [528, 208] on button "Publish" at bounding box center [533, 209] width 170 height 20
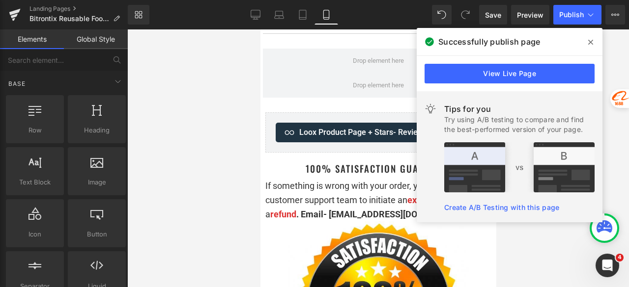
click at [590, 40] on icon at bounding box center [590, 42] width 5 height 8
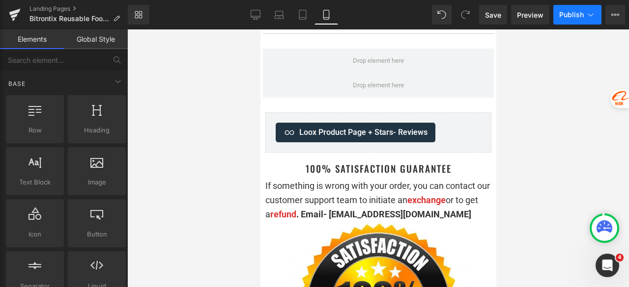
click at [564, 18] on span "Publish" at bounding box center [571, 15] width 25 height 8
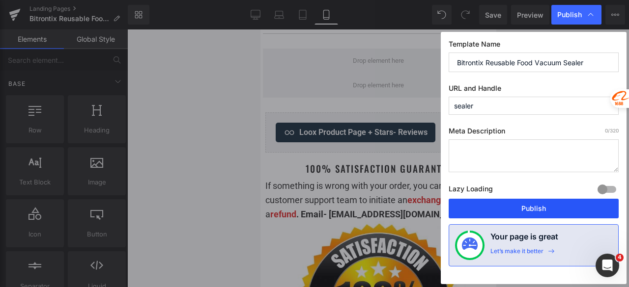
click at [518, 203] on button "Publish" at bounding box center [533, 209] width 170 height 20
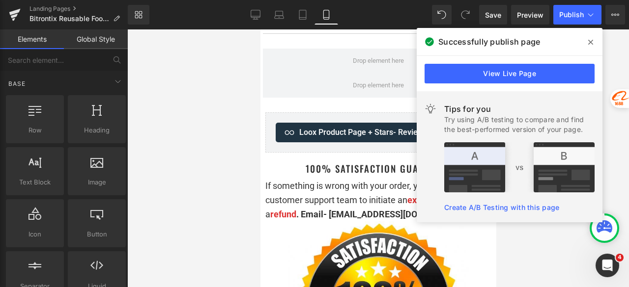
click at [589, 40] on icon at bounding box center [590, 42] width 5 height 5
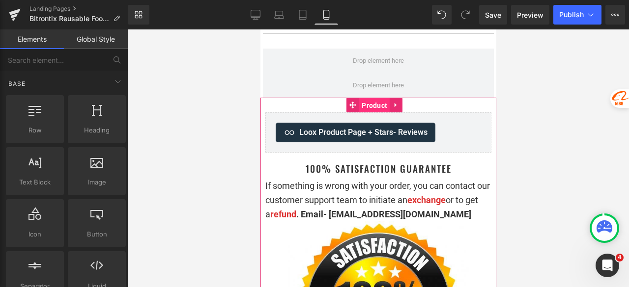
click at [366, 104] on span "Product" at bounding box center [373, 105] width 30 height 15
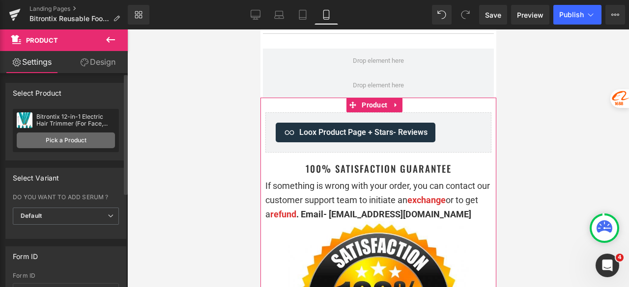
click at [66, 139] on link "Pick a Product" at bounding box center [66, 141] width 98 height 16
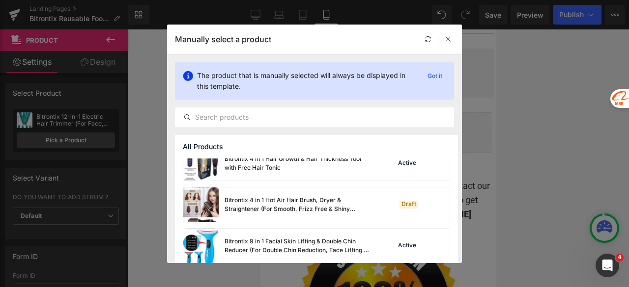
scroll to position [425, 0]
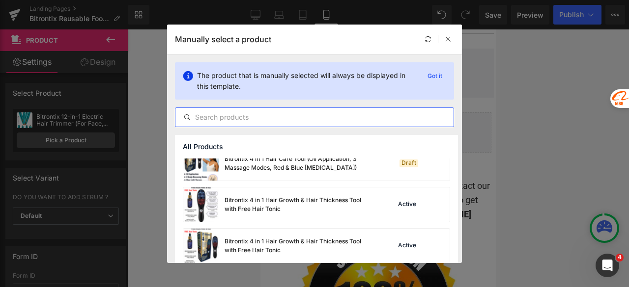
click at [282, 115] on input "text" at bounding box center [314, 117] width 278 height 12
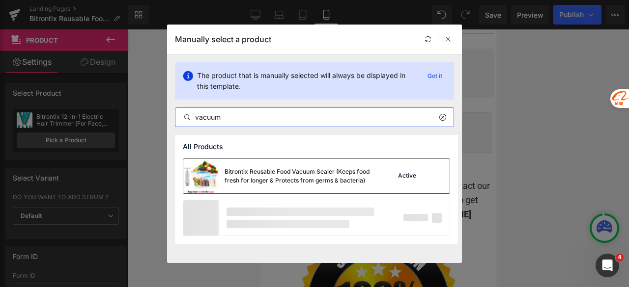
type input "vacuum"
click at [259, 170] on div "Bitrontix Reusable Food Vacuum Sealer (Keeps food fresh for longer & Protects f…" at bounding box center [297, 176] width 147 height 18
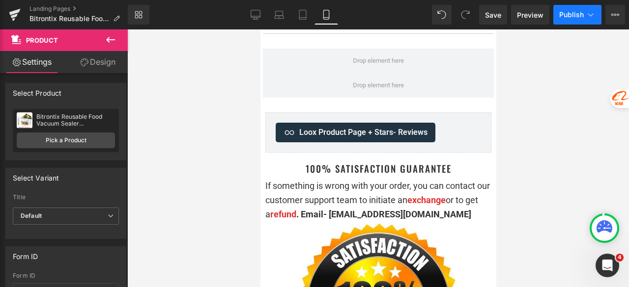
click at [574, 14] on span "Publish" at bounding box center [571, 15] width 25 height 8
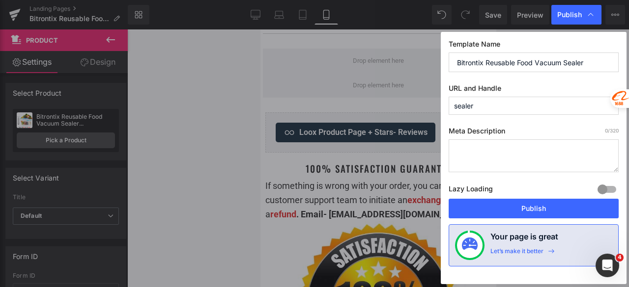
click at [520, 203] on button "Publish" at bounding box center [533, 209] width 170 height 20
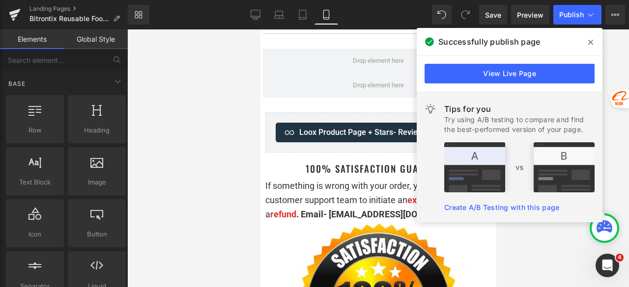
click at [219, 167] on div at bounding box center [377, 158] width 501 height 258
click at [589, 40] on icon at bounding box center [590, 42] width 5 height 8
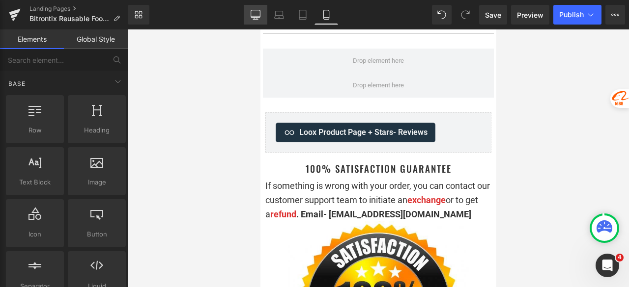
click at [254, 9] on link "Desktop" at bounding box center [256, 15] width 24 height 20
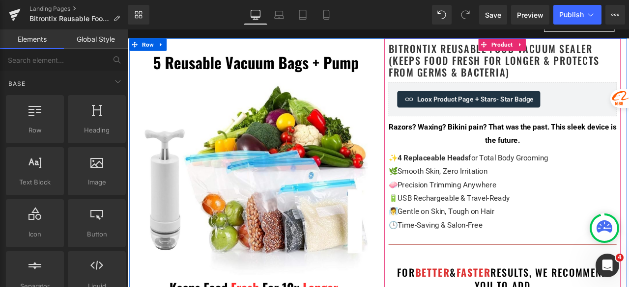
scroll to position [98, 0]
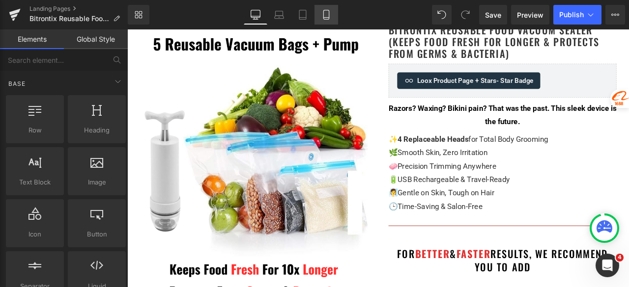
click at [328, 18] on icon at bounding box center [325, 18] width 5 height 0
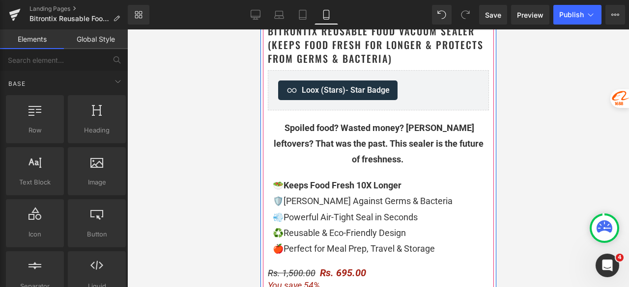
scroll to position [393, 0]
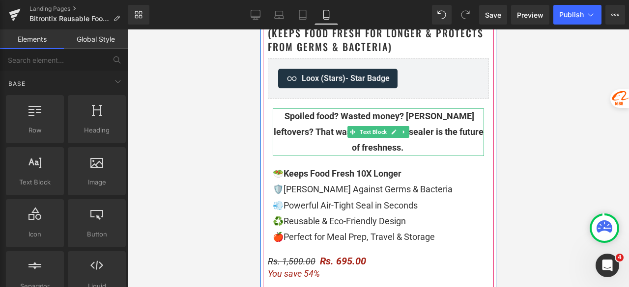
click at [401, 132] on icon at bounding box center [403, 132] width 5 height 6
click at [395, 149] on p "Spoiled food? Wasted money? [PERSON_NAME] leftovers? That was the past. This se…" at bounding box center [377, 133] width 211 height 48
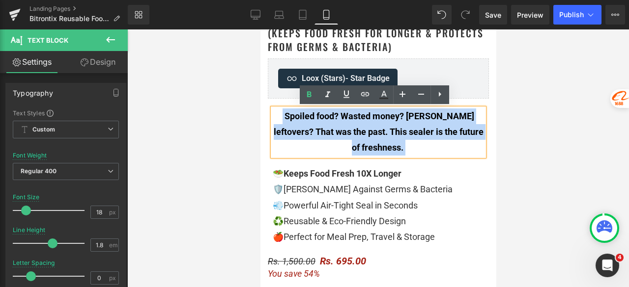
drag, startPoint x: 400, startPoint y: 149, endPoint x: 270, endPoint y: 111, distance: 135.8
click at [272, 111] on p "Spoiled food? Wasted money? [PERSON_NAME] leftovers? That was the past. This se…" at bounding box center [377, 133] width 211 height 48
copy p "Spoiled food? Wasted money? [PERSON_NAME] leftovers? That was the past. This se…"
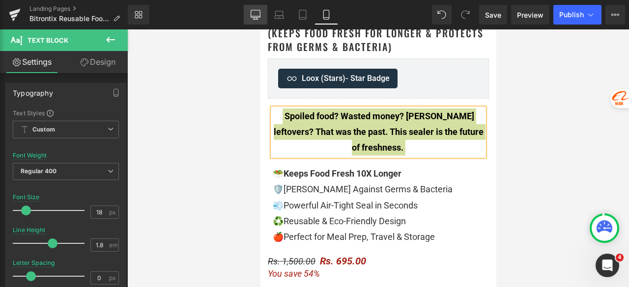
click at [255, 22] on link "Desktop" at bounding box center [256, 15] width 24 height 20
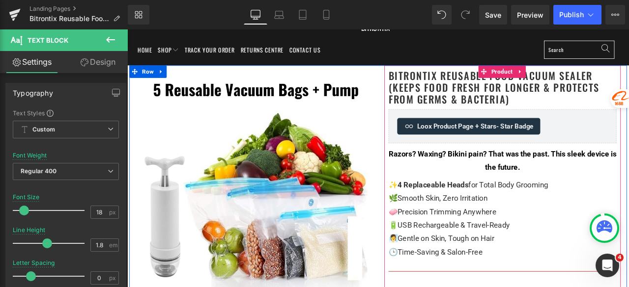
scroll to position [98, 0]
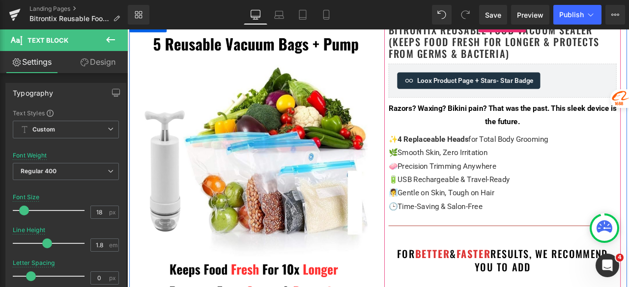
click at [612, 143] on div "Razors? Waxing? Bikini pain? That was the past. This sleek device is the future." at bounding box center [572, 131] width 270 height 32
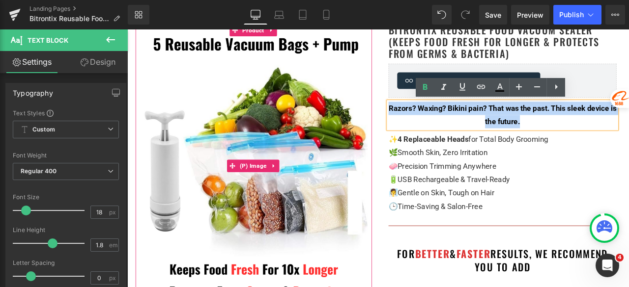
drag, startPoint x: 616, startPoint y: 140, endPoint x: 396, endPoint y: 120, distance: 221.4
click at [484, 130] on div "Razors? Waxing? Bikini pain? That was the past. This sleek device is the future." at bounding box center [572, 131] width 270 height 32
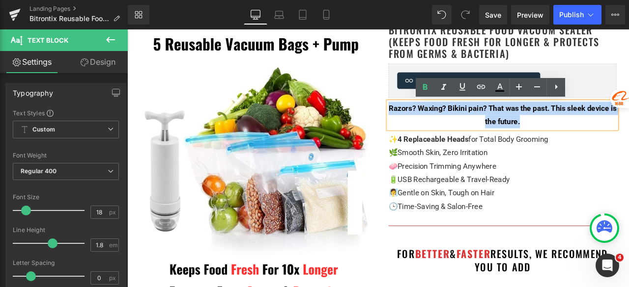
drag, startPoint x: 640, startPoint y: 139, endPoint x: 438, endPoint y: 125, distance: 202.8
click at [438, 125] on div "Razors? Waxing? Bikini pain? That was the past. This sleek device is the future." at bounding box center [572, 131] width 270 height 32
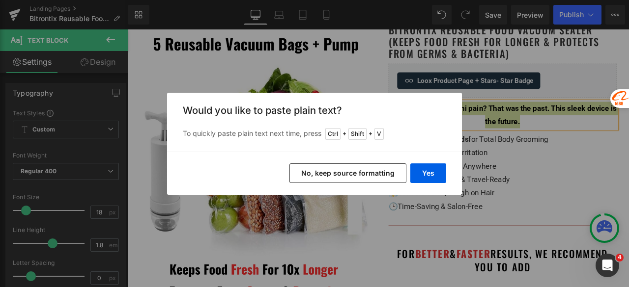
click at [374, 177] on button "No, keep source formatting" at bounding box center [347, 174] width 117 height 20
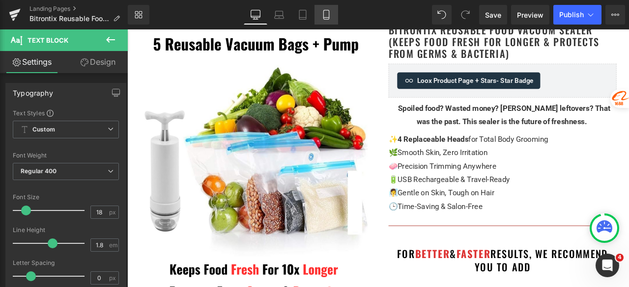
click at [334, 16] on link "Mobile" at bounding box center [326, 15] width 24 height 20
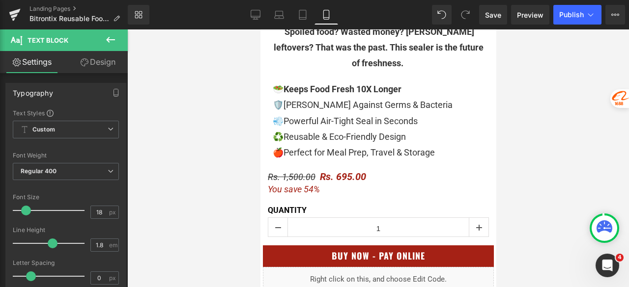
scroll to position [491, 0]
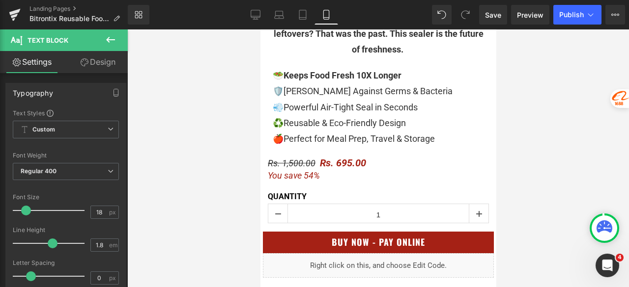
click at [339, 126] on span "Reusable & Eco-Friendly Design" at bounding box center [344, 123] width 122 height 10
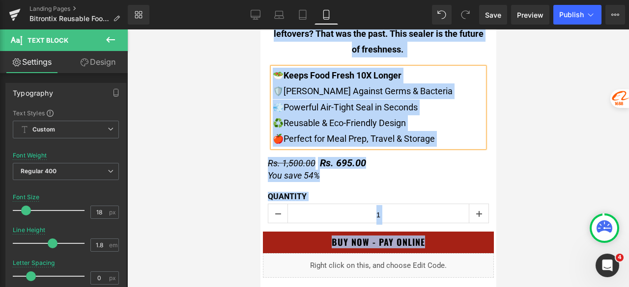
click at [418, 122] on p "🥗 Keeps Food Fresh 10X Longer 🛡️ [PERSON_NAME] Against Germs & Bacteria 💨 Power…" at bounding box center [377, 108] width 211 height 80
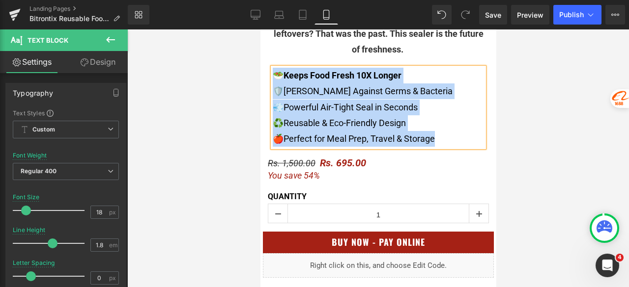
copy p "🥗 Keeps Food Fresh 10X Longer 🛡️ [PERSON_NAME] Against Germs & Bacteria 💨 Power…"
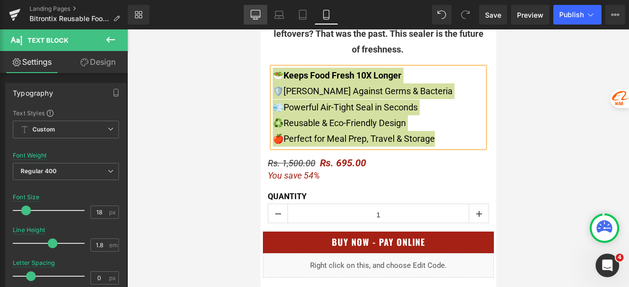
click at [250, 22] on link "Desktop" at bounding box center [256, 15] width 24 height 20
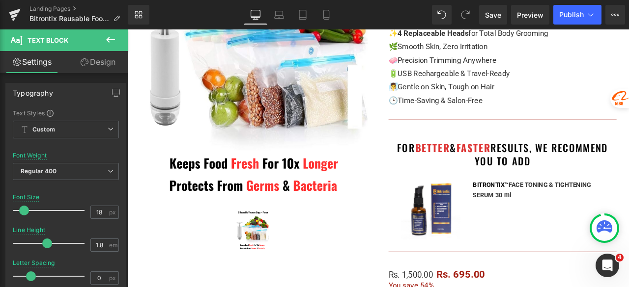
scroll to position [147, 0]
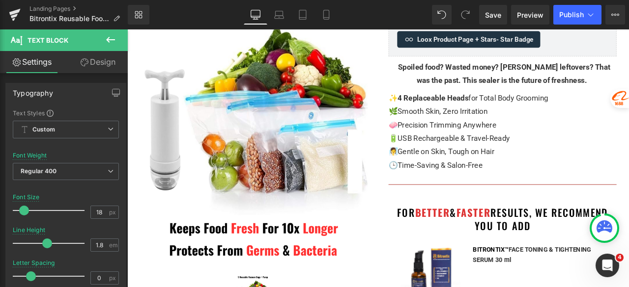
click at [526, 153] on span "USB Rechargeable & Travel-Ready" at bounding box center [513, 158] width 133 height 10
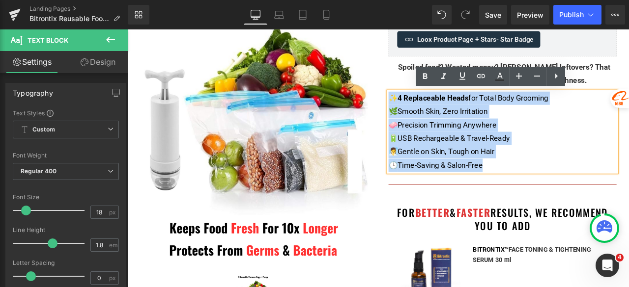
drag, startPoint x: 555, startPoint y: 188, endPoint x: 433, endPoint y: 113, distance: 143.9
click at [437, 113] on div "✨ 4 Replaceable Heads for Total Body Grooming 🌿 Smooth Skin, Zero Irritation 🧼 …" at bounding box center [572, 150] width 270 height 95
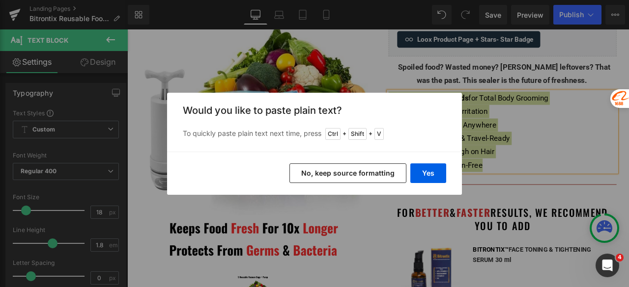
click at [382, 180] on button "No, keep source formatting" at bounding box center [347, 174] width 117 height 20
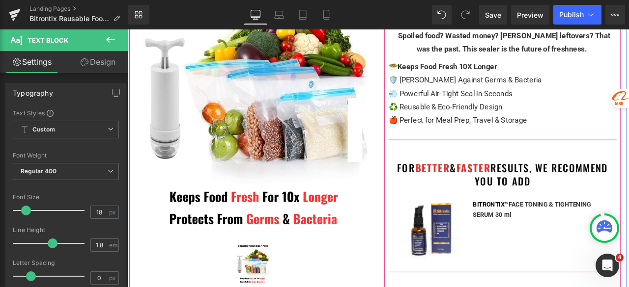
scroll to position [196, 0]
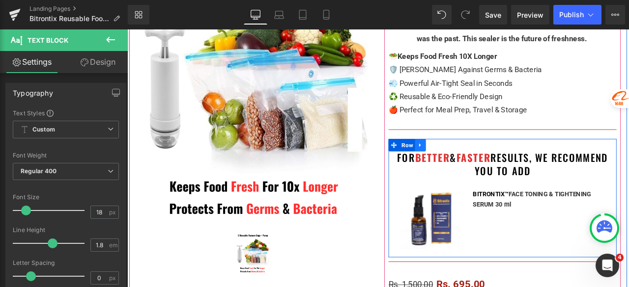
click at [472, 169] on icon at bounding box center [474, 166] width 7 height 7
click at [497, 167] on icon at bounding box center [499, 166] width 7 height 7
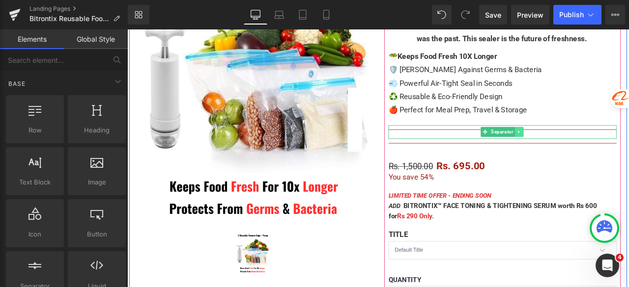
click at [590, 151] on icon at bounding box center [590, 151] width 1 height 3
click at [594, 151] on icon at bounding box center [596, 151] width 5 height 5
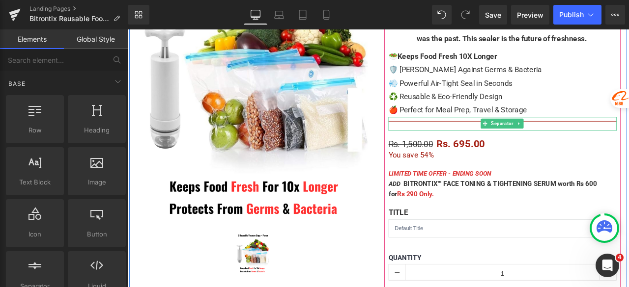
click at [588, 143] on icon at bounding box center [590, 141] width 5 height 6
click at [594, 143] on icon at bounding box center [596, 141] width 5 height 6
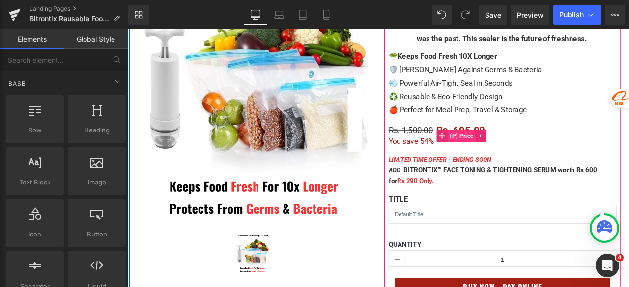
click at [518, 156] on span "(P) Price" at bounding box center [523, 156] width 33 height 15
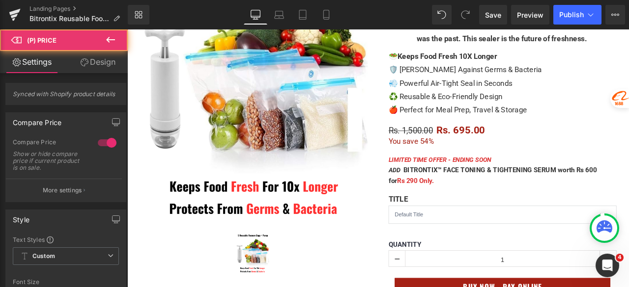
click at [93, 62] on link "Design" at bounding box center [98, 62] width 64 height 22
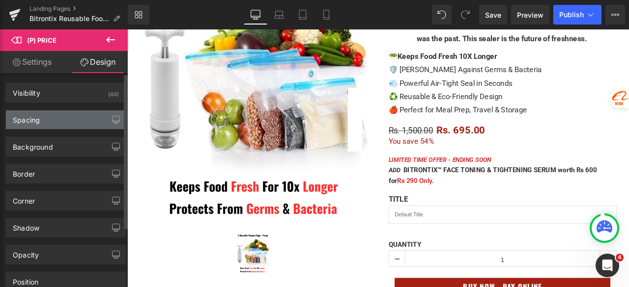
click at [54, 118] on div "Spacing" at bounding box center [66, 119] width 120 height 19
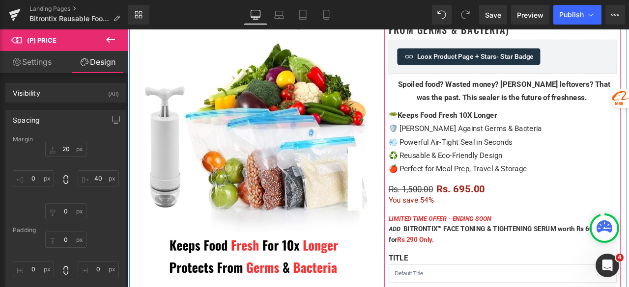
scroll to position [147, 0]
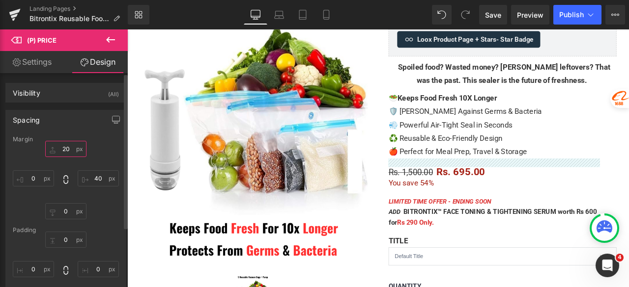
click at [66, 146] on input "20" at bounding box center [65, 149] width 41 height 16
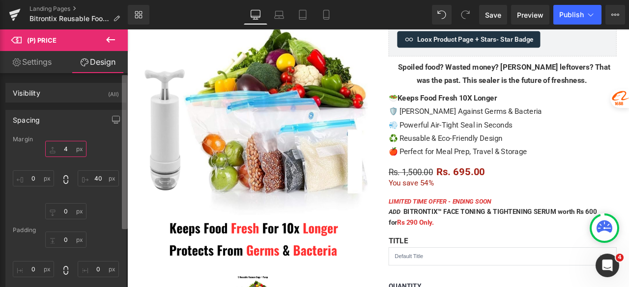
type input "40"
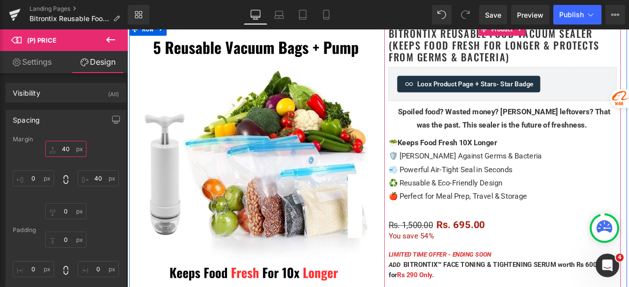
scroll to position [98, 0]
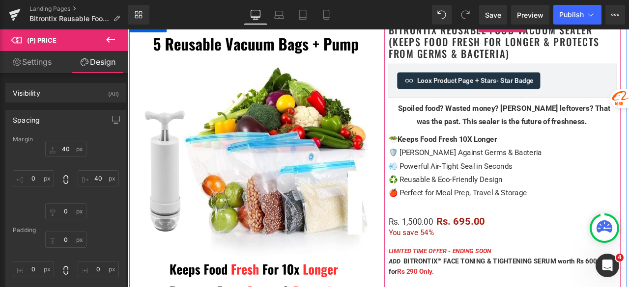
click at [496, 193] on span "Powerful Air-Tight Seal in Seconds" at bounding box center [516, 192] width 134 height 10
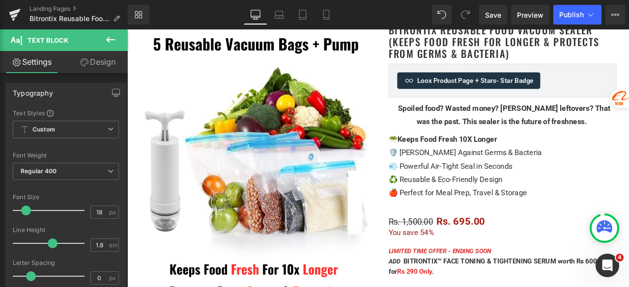
click at [114, 70] on link "Design" at bounding box center [98, 62] width 64 height 22
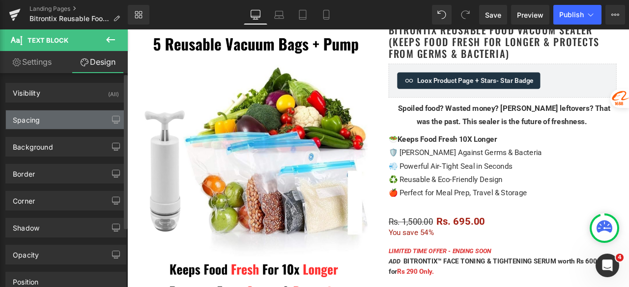
click at [64, 122] on div "Spacing" at bounding box center [66, 119] width 120 height 19
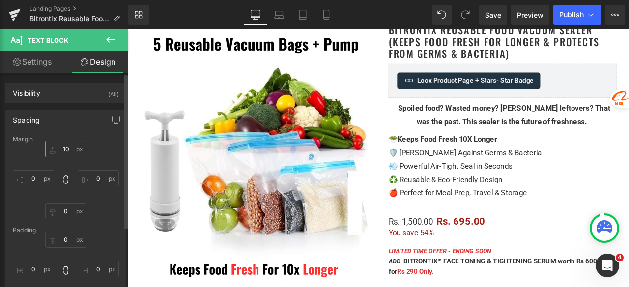
click at [67, 146] on input "10" at bounding box center [65, 149] width 41 height 16
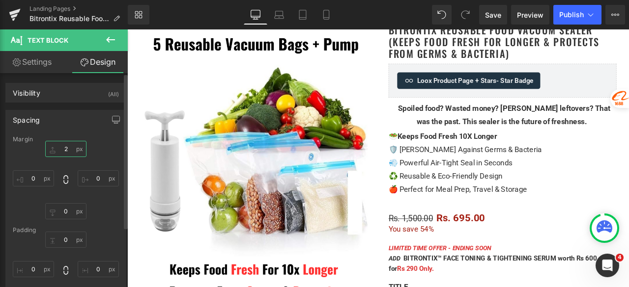
type input "20"
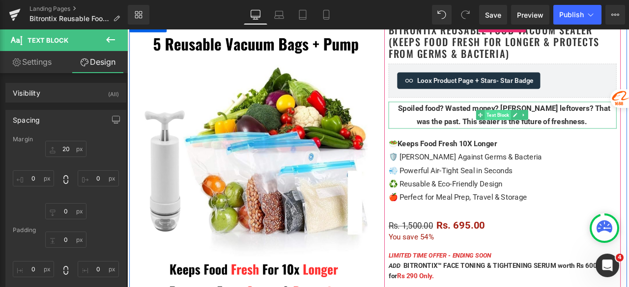
click at [560, 133] on span "Text Block" at bounding box center [565, 131] width 31 height 12
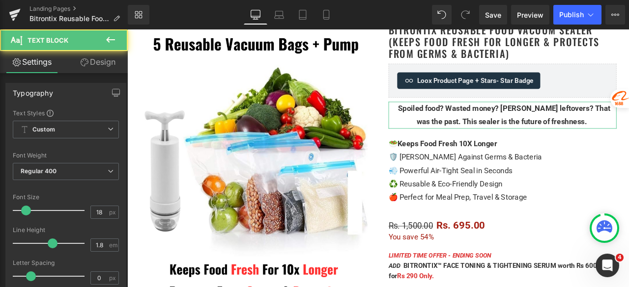
click at [113, 62] on link "Design" at bounding box center [98, 62] width 64 height 22
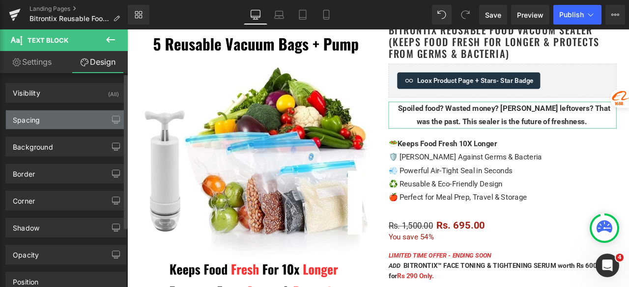
click at [51, 121] on div "Spacing" at bounding box center [66, 119] width 120 height 19
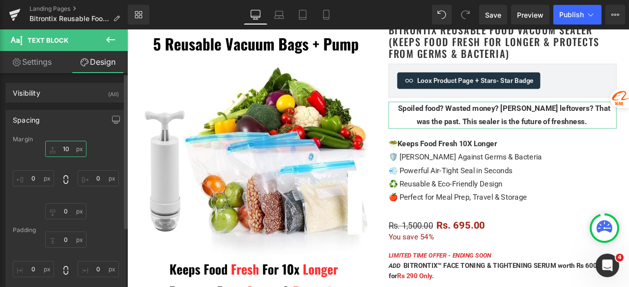
click at [65, 146] on input "10" at bounding box center [65, 149] width 41 height 16
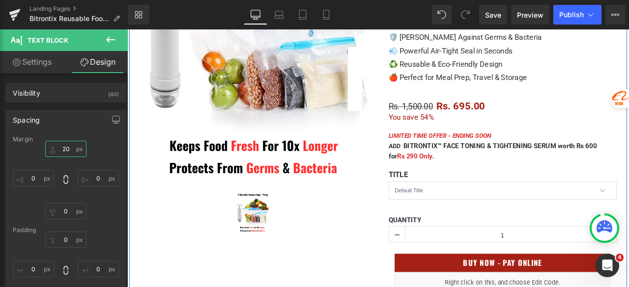
scroll to position [246, 0]
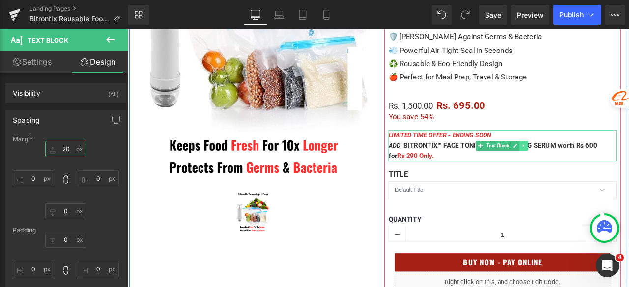
type input "20"
click at [596, 171] on link at bounding box center [597, 168] width 10 height 12
click at [597, 167] on link at bounding box center [602, 168] width 10 height 12
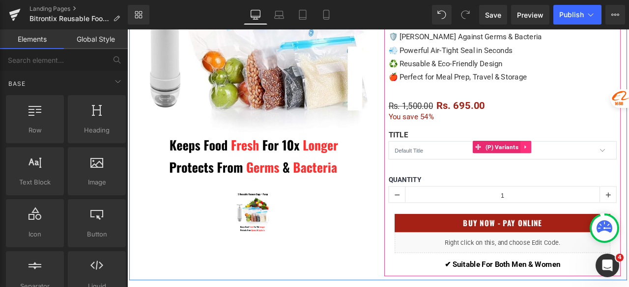
click at [598, 170] on icon at bounding box center [599, 168] width 7 height 7
click at [602, 168] on icon at bounding box center [605, 168] width 7 height 7
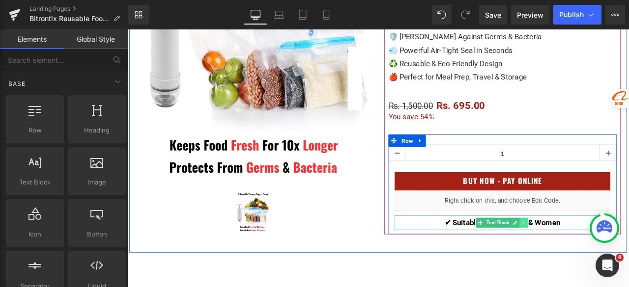
click at [594, 261] on icon at bounding box center [596, 259] width 5 height 6
click at [599, 257] on icon at bounding box center [601, 258] width 5 height 5
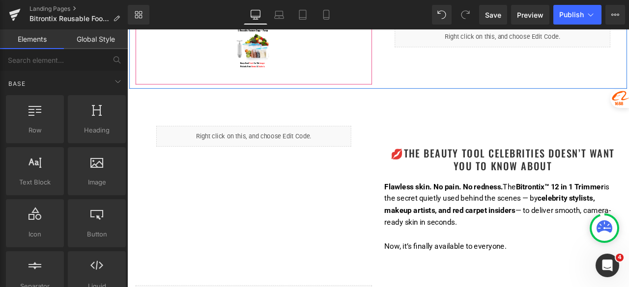
scroll to position [442, 0]
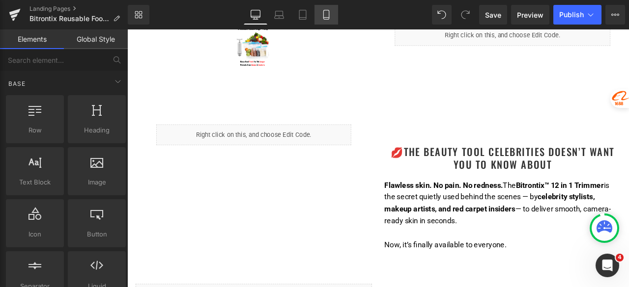
click at [323, 20] on link "Mobile" at bounding box center [326, 15] width 24 height 20
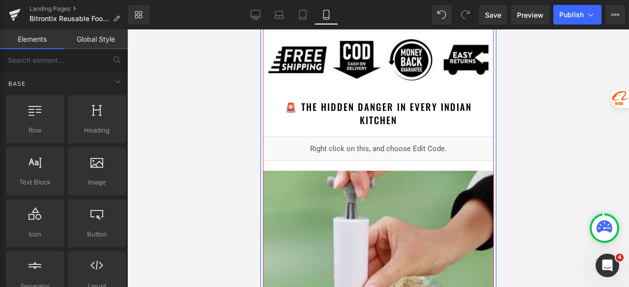
scroll to position [737, 0]
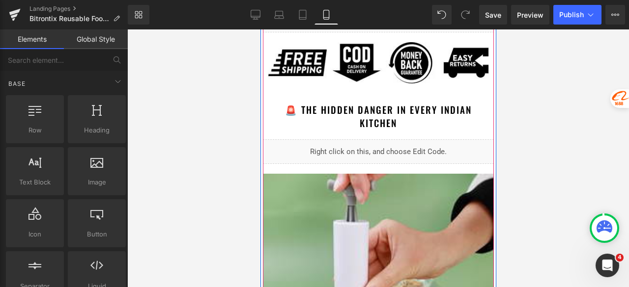
click at [370, 152] on div "Liquid" at bounding box center [377, 151] width 231 height 25
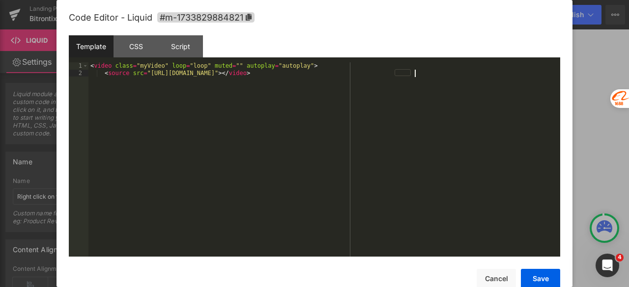
click at [370, 148] on div "< video class = "myVideo" loop = "loop" muted = "" autoplay = "autoplay" > < so…" at bounding box center [323, 166] width 471 height 209
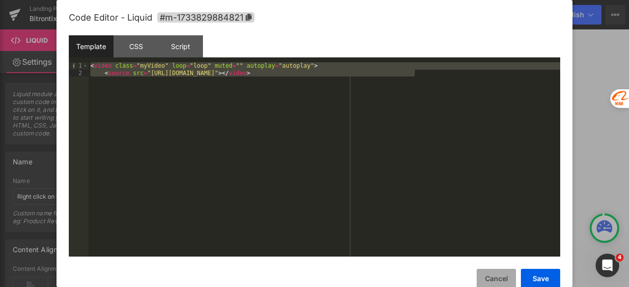
click at [484, 273] on button "Cancel" at bounding box center [495, 279] width 39 height 20
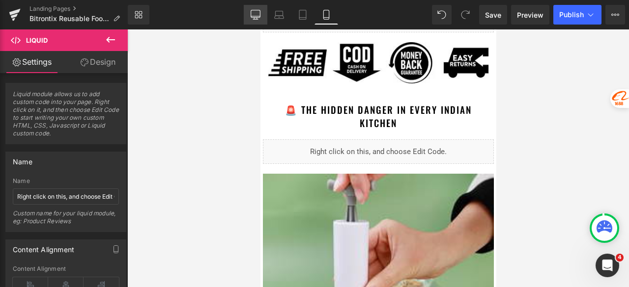
drag, startPoint x: 259, startPoint y: 18, endPoint x: 206, endPoint y: 16, distance: 53.1
click at [259, 18] on icon at bounding box center [255, 15] width 10 height 10
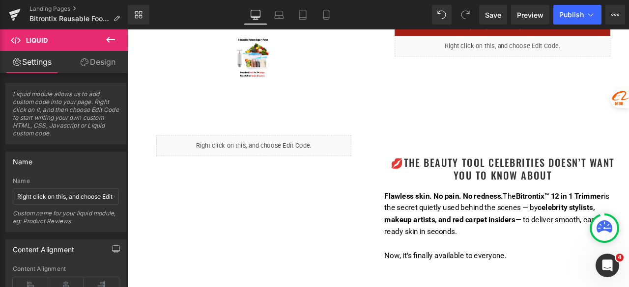
scroll to position [442, 0]
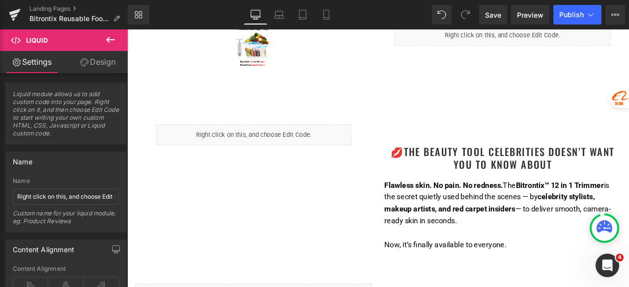
click at [274, 156] on div "Liquid" at bounding box center [277, 154] width 231 height 25
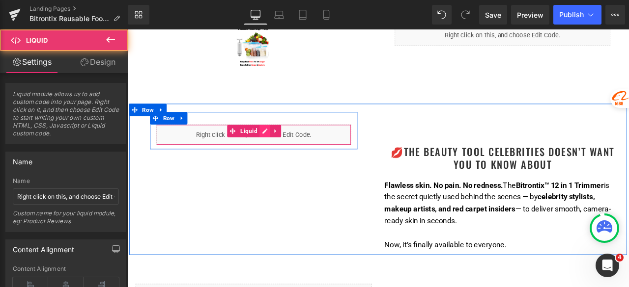
click at [283, 149] on div "Liquid" at bounding box center [277, 154] width 231 height 25
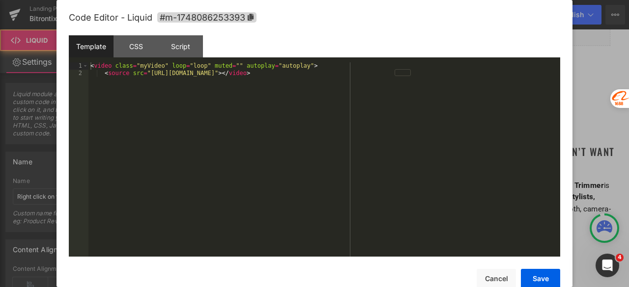
click at [264, 141] on div "< video class = "myVideo" loop = "loop" muted = "" autoplay = "autoplay" > < so…" at bounding box center [323, 166] width 471 height 209
click at [529, 280] on button "Save" at bounding box center [539, 279] width 39 height 20
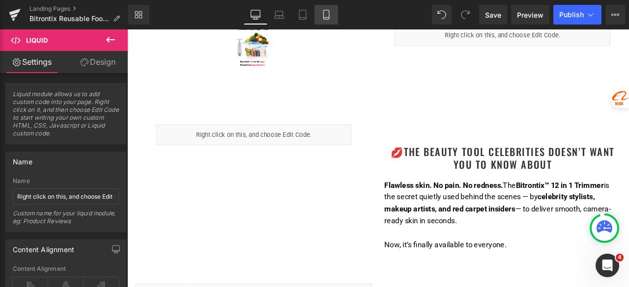
click at [328, 20] on link "Mobile" at bounding box center [326, 15] width 24 height 20
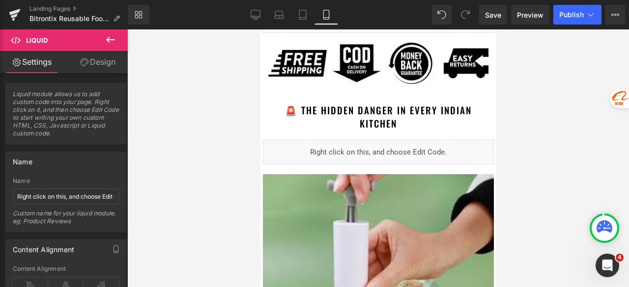
scroll to position [737, 0]
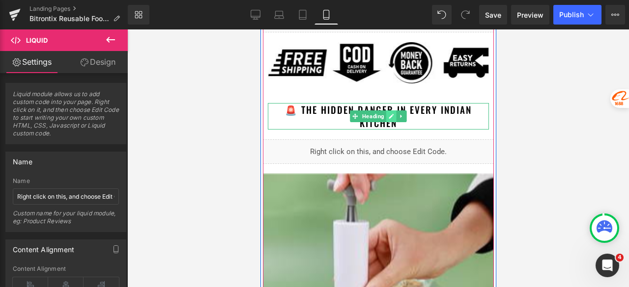
click at [385, 115] on link at bounding box center [390, 116] width 10 height 12
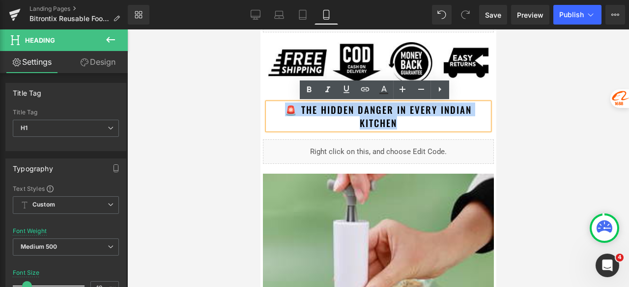
drag, startPoint x: 402, startPoint y: 125, endPoint x: 284, endPoint y: 115, distance: 118.2
click at [284, 115] on h1 "🚨 The Hidden Danger in Every Indian Kitchen" at bounding box center [377, 116] width 221 height 26
copy font "🚨 The Hidden Danger in Every Indian Kitchen"
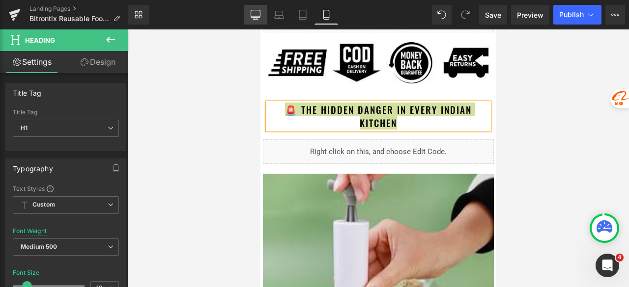
click at [253, 16] on icon at bounding box center [254, 16] width 9 height 0
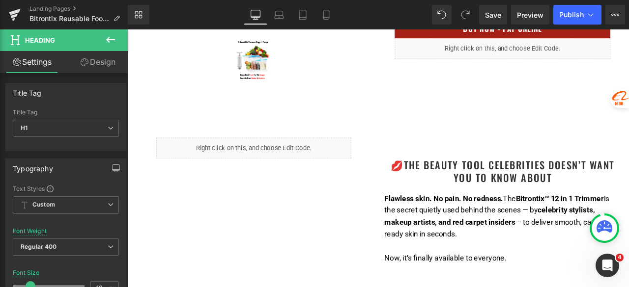
scroll to position [442, 0]
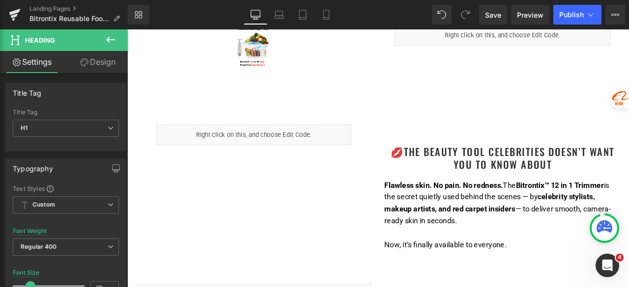
click at [625, 188] on h1 "💋The Beauty Tool celebrities Doesn’t Want You to Know About" at bounding box center [572, 181] width 280 height 30
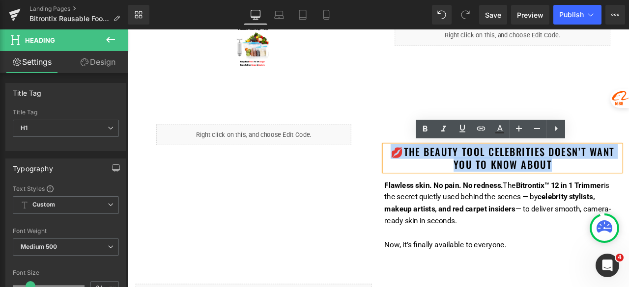
drag, startPoint x: 632, startPoint y: 187, endPoint x: 428, endPoint y: 179, distance: 204.9
click at [432, 179] on h1 "💋The Beauty Tool celebrities Doesn’t Want You to Know About" at bounding box center [572, 181] width 280 height 30
paste div
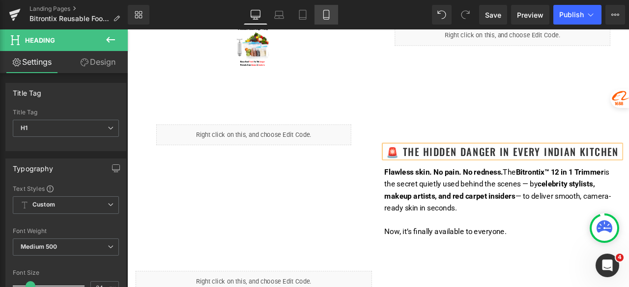
click at [331, 16] on link "Mobile" at bounding box center [326, 15] width 24 height 20
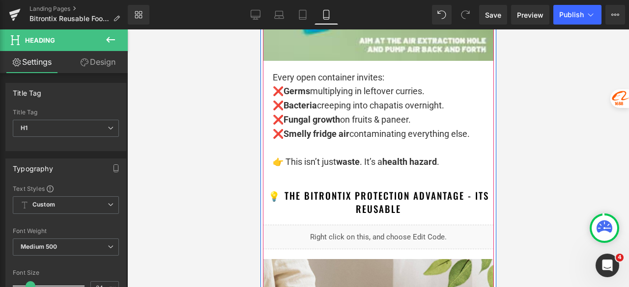
scroll to position [1129, 0]
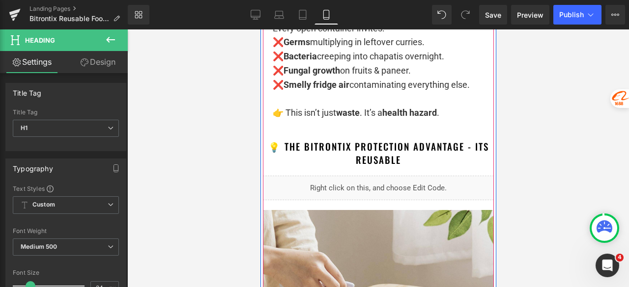
click at [348, 96] on p at bounding box center [377, 99] width 211 height 14
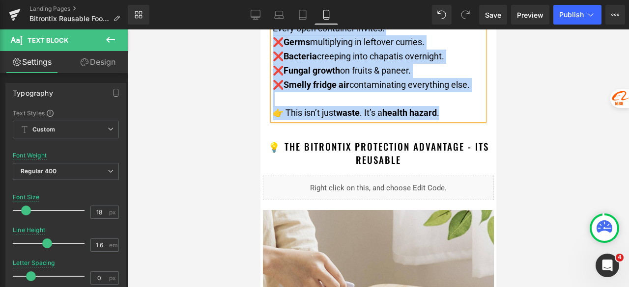
copy div "Every open container invites: ❌ Germs multiplying in leftover curries. ❌ Bacter…"
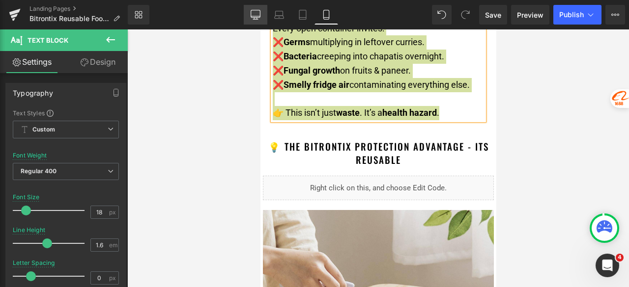
click at [256, 23] on link "Desktop" at bounding box center [256, 15] width 24 height 20
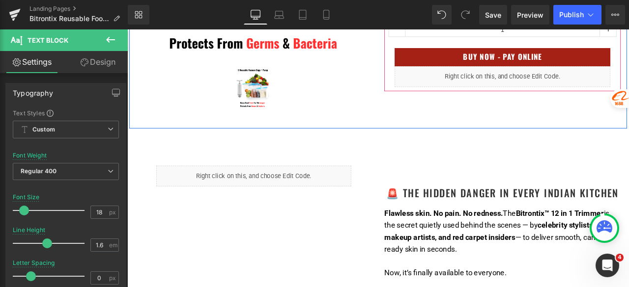
scroll to position [442, 0]
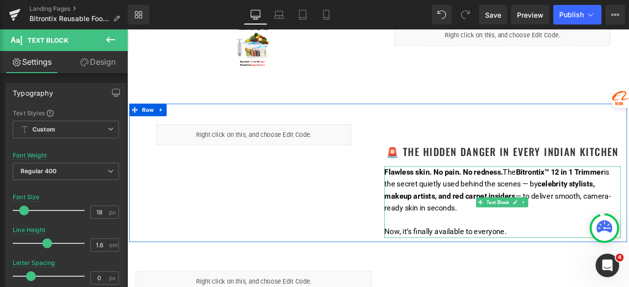
click at [558, 255] on p at bounding box center [572, 255] width 280 height 14
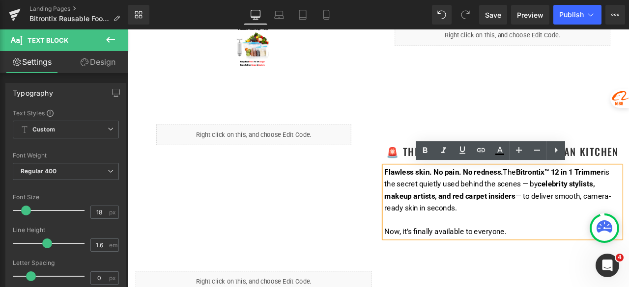
drag, startPoint x: 584, startPoint y: 271, endPoint x: 430, endPoint y: 200, distance: 169.9
click at [432, 200] on div "Flawless skin. No pain. No redness. The Bitrontix™ 12 in 1 Trimmer is the secre…" at bounding box center [572, 234] width 280 height 85
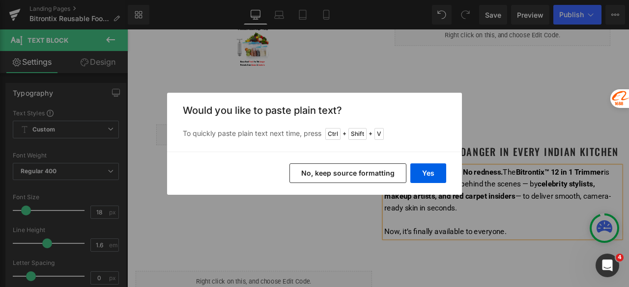
drag, startPoint x: 368, startPoint y: 173, endPoint x: 296, endPoint y: 171, distance: 72.2
click at [368, 173] on button "No, keep source formatting" at bounding box center [347, 174] width 117 height 20
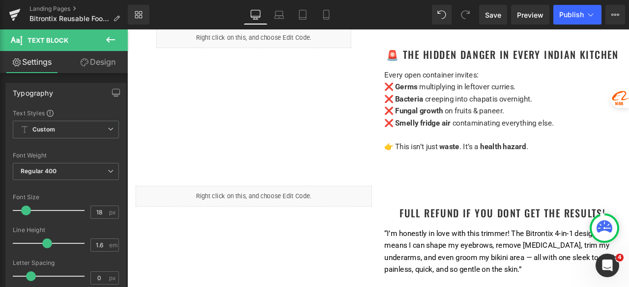
scroll to position [589, 0]
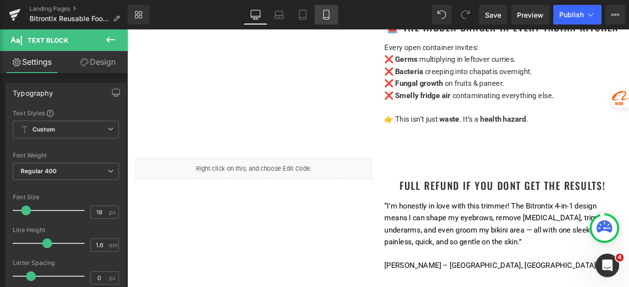
click at [323, 21] on link "Mobile" at bounding box center [326, 15] width 24 height 20
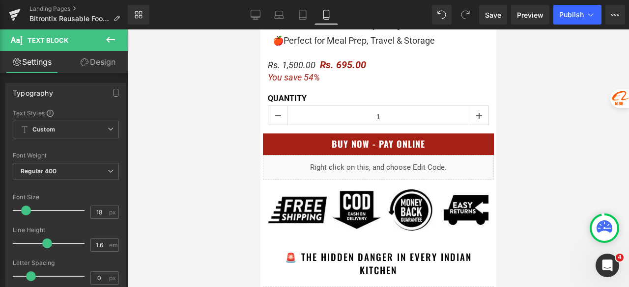
scroll to position [0, 0]
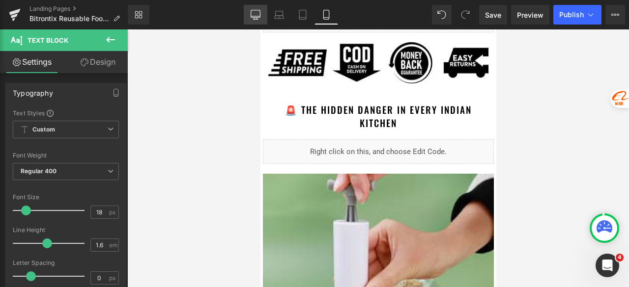
click at [248, 11] on link "Desktop" at bounding box center [256, 15] width 24 height 20
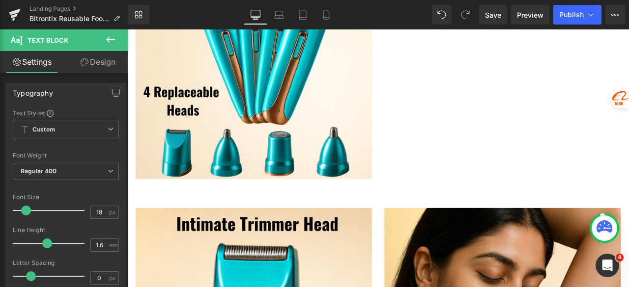
scroll to position [1693, 0]
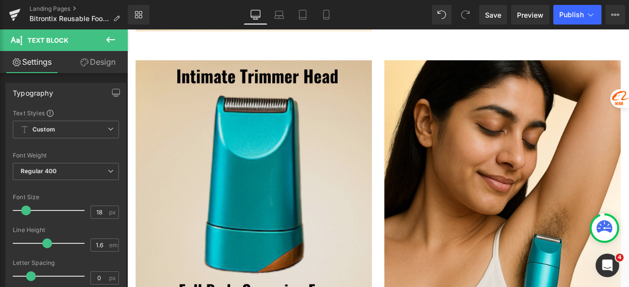
click at [334, 171] on img at bounding box center [277, 241] width 280 height 350
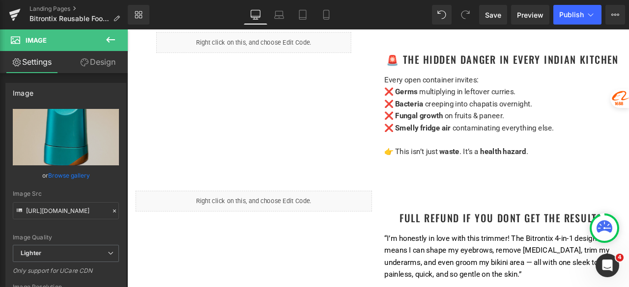
scroll to position [564, 0]
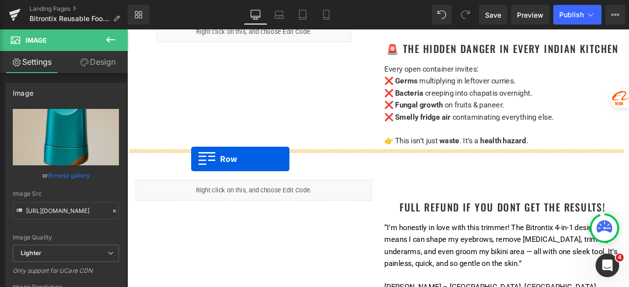
drag, startPoint x: 149, startPoint y: 56, endPoint x: 203, endPoint y: 184, distance: 138.6
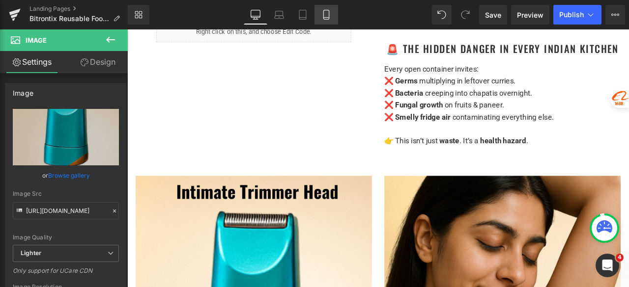
click at [330, 11] on icon at bounding box center [326, 15] width 10 height 10
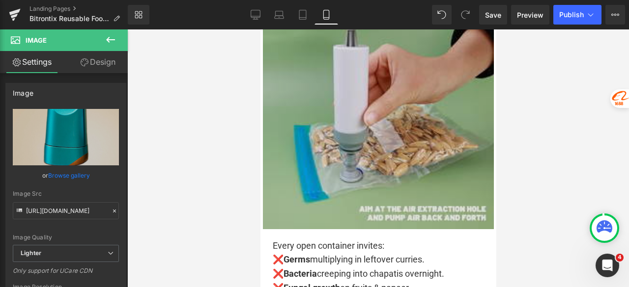
scroll to position [933, 0]
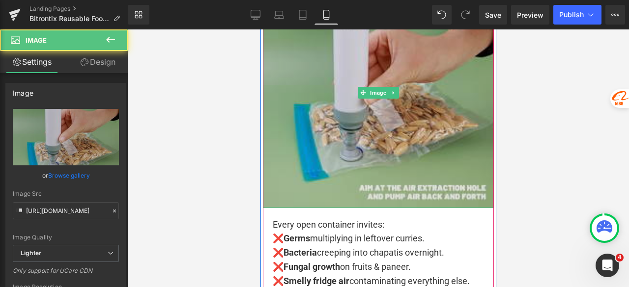
click at [422, 87] on img at bounding box center [377, 92] width 231 height 231
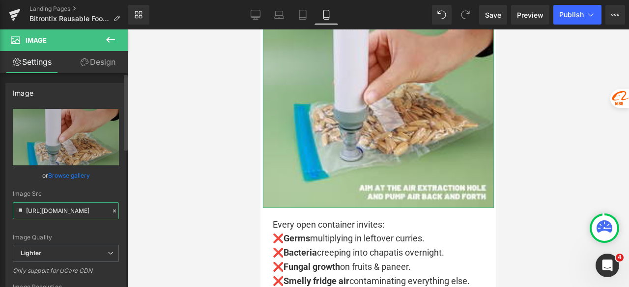
click at [59, 210] on input "[URL][DOMAIN_NAME]" at bounding box center [66, 210] width 106 height 17
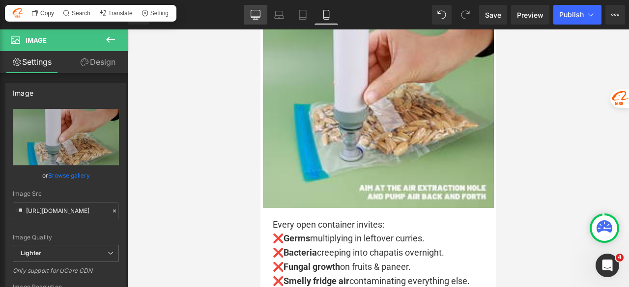
click at [253, 13] on icon at bounding box center [255, 15] width 10 height 10
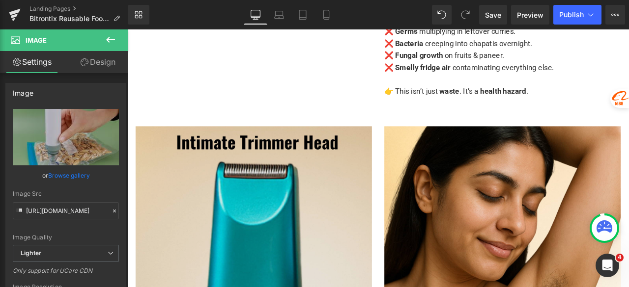
scroll to position [638, 0]
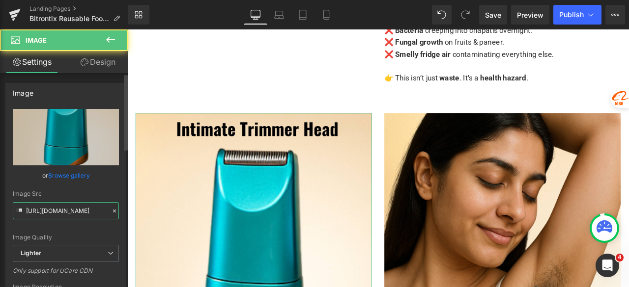
click at [62, 210] on input "[URL][DOMAIN_NAME]" at bounding box center [66, 210] width 106 height 17
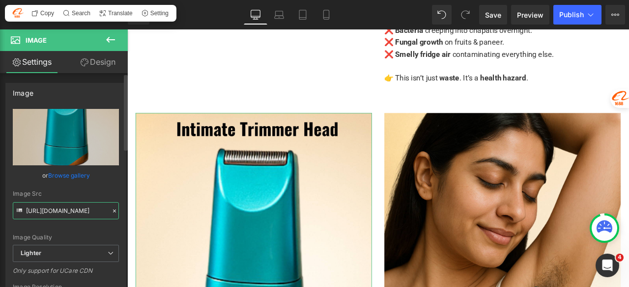
paste input "fbdf7617-63e8-480a-8de0-d32592cedce3/-/format/auto/-/preview/3000x3000/-/qualit…"
type input "[URL][DOMAIN_NAME]"
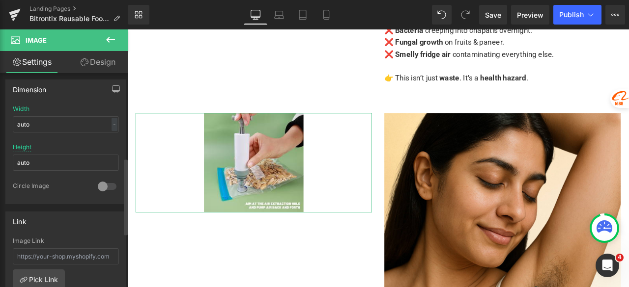
scroll to position [295, 0]
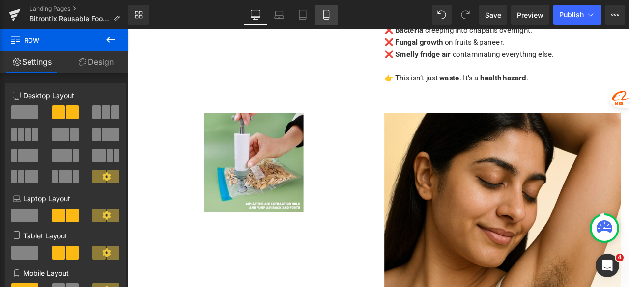
click at [330, 16] on icon at bounding box center [326, 15] width 10 height 10
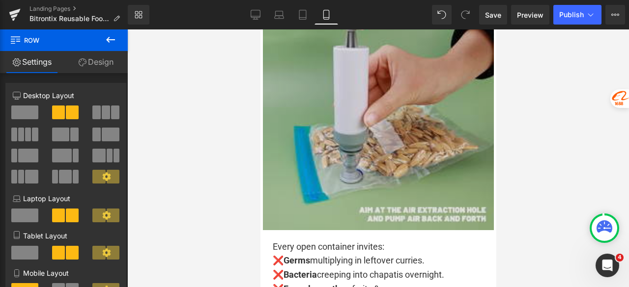
scroll to position [933, 0]
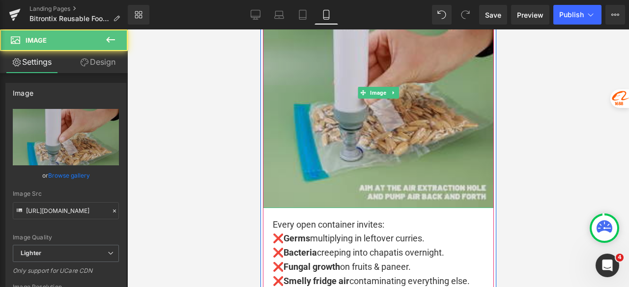
click at [357, 106] on img at bounding box center [377, 92] width 231 height 231
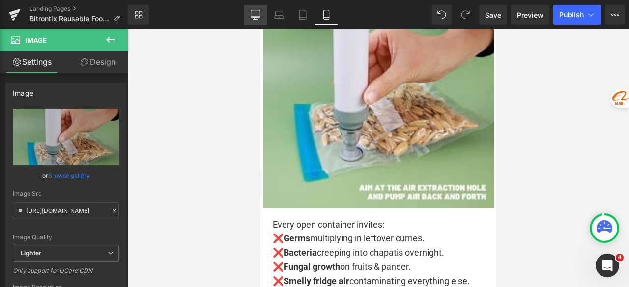
click at [253, 5] on link "Desktop" at bounding box center [256, 15] width 24 height 20
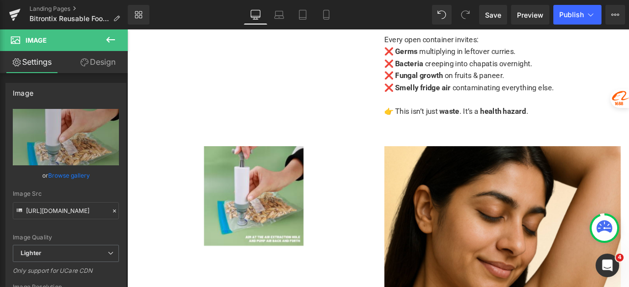
scroll to position [687, 0]
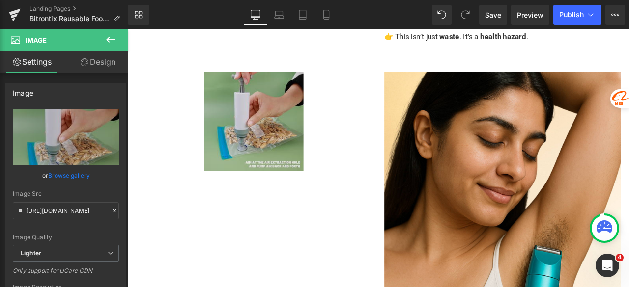
click at [273, 130] on img at bounding box center [277, 139] width 118 height 118
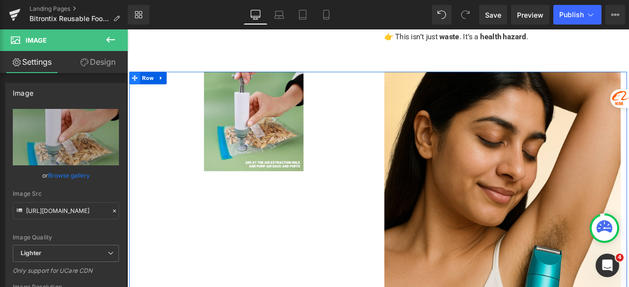
click at [137, 82] on span at bounding box center [136, 87] width 13 height 15
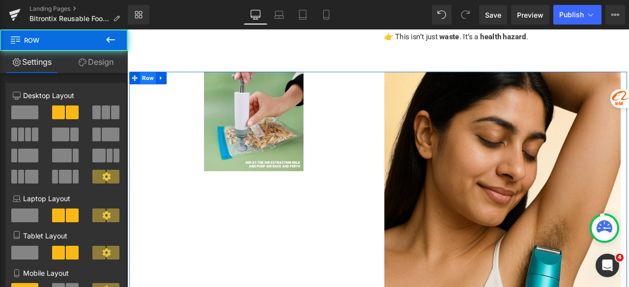
click at [144, 85] on span "Row" at bounding box center [151, 87] width 19 height 15
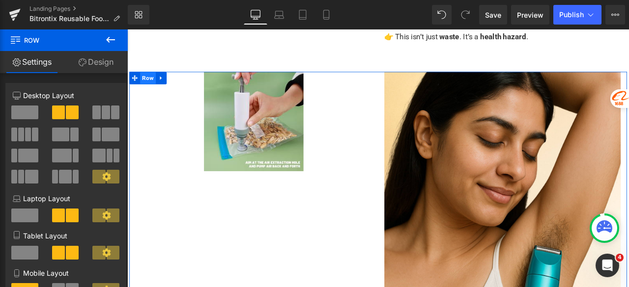
click at [144, 85] on span "Row" at bounding box center [151, 87] width 19 height 15
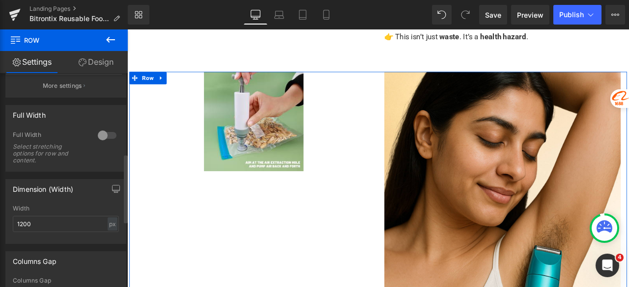
scroll to position [295, 0]
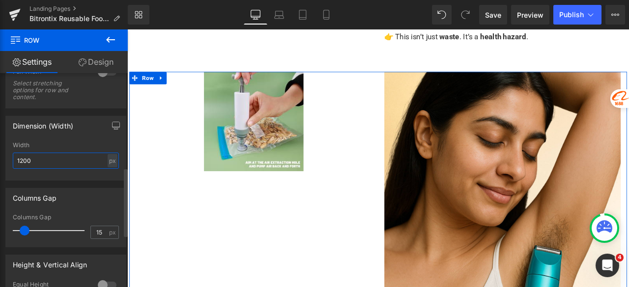
drag, startPoint x: 43, startPoint y: 166, endPoint x: 0, endPoint y: 169, distance: 43.3
click at [0, 169] on div "Dimension (Width) 1200px Width 1200 px % px" at bounding box center [66, 145] width 132 height 72
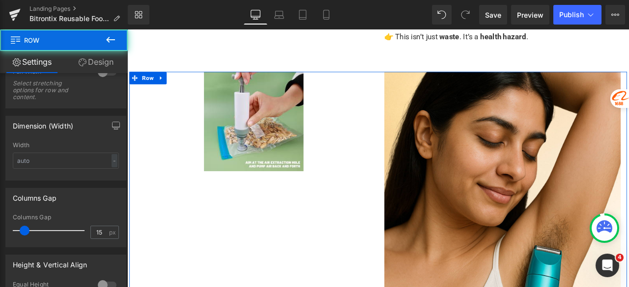
click at [259, 240] on div "Image Image Row" at bounding box center [424, 257] width 589 height 355
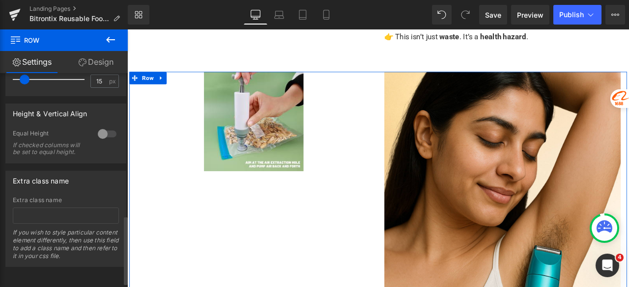
scroll to position [459, 0]
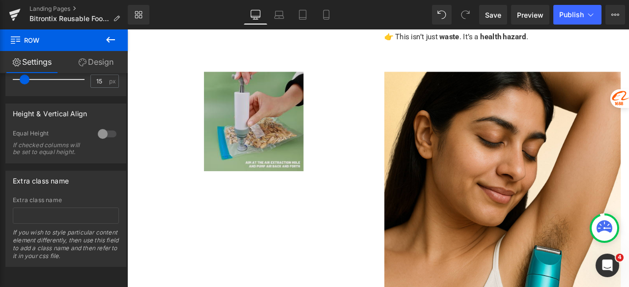
click at [278, 111] on img at bounding box center [277, 139] width 118 height 118
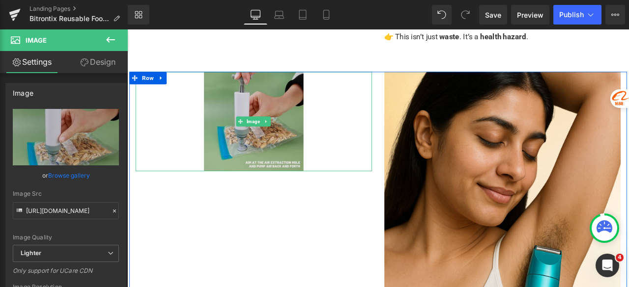
click at [281, 122] on img at bounding box center [277, 139] width 118 height 118
click at [278, 119] on img at bounding box center [277, 139] width 118 height 118
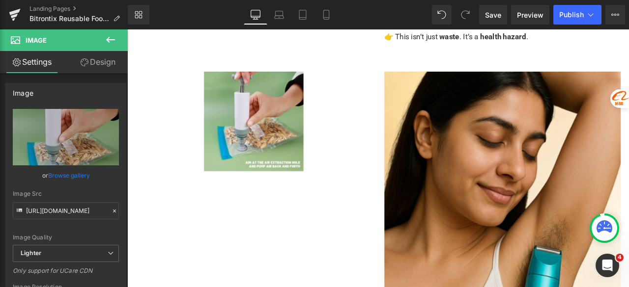
click at [87, 179] on img at bounding box center [314, 179] width 629 height 0
click at [5, 16] on icon at bounding box center [3, 18] width 3 height 6
click at [54, 145] on div "AiBUY Platform Shortcut Image Text Translation Translate product details page o…" at bounding box center [312, 157] width 625 height 285
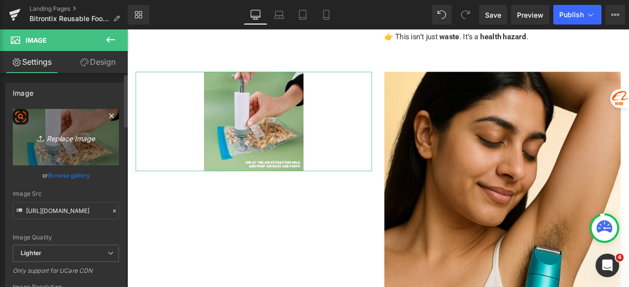
click at [54, 147] on link "Replace Image" at bounding box center [66, 137] width 106 height 56
type input "C:\fakepath\S7d83287a14274f55aac56e1163ede1c1A_medium.avif"
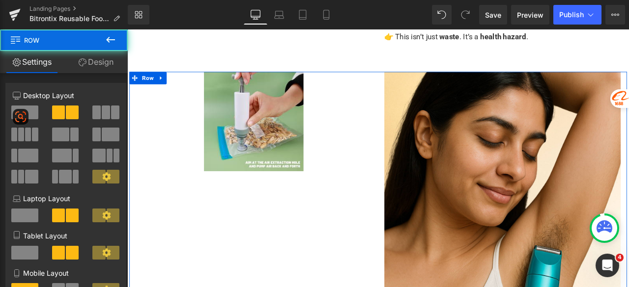
click at [194, 248] on div "Image Image Row" at bounding box center [424, 257] width 589 height 355
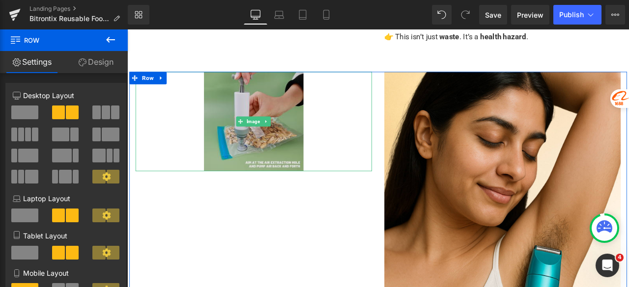
click at [288, 116] on img at bounding box center [277, 139] width 118 height 118
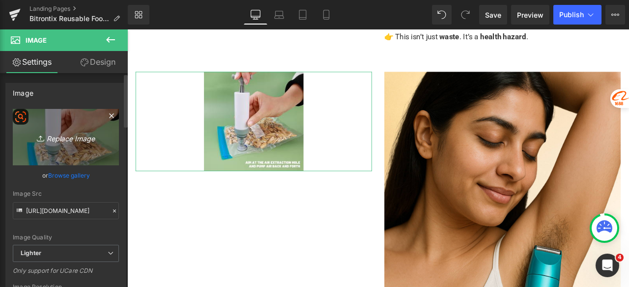
click at [65, 150] on link "Replace Image" at bounding box center [66, 137] width 106 height 56
click at [58, 135] on icon "Replace Image" at bounding box center [66, 137] width 79 height 12
type input "C:\fakepath\Untitled design - 2025-08-23T211122.165.png"
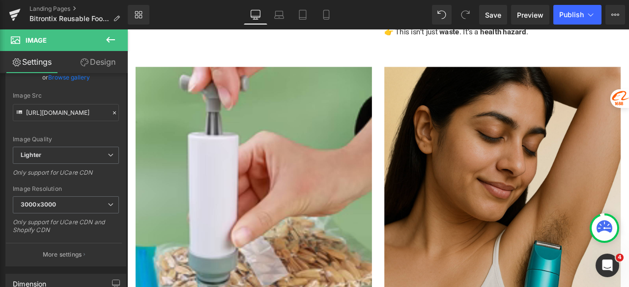
scroll to position [687, 0]
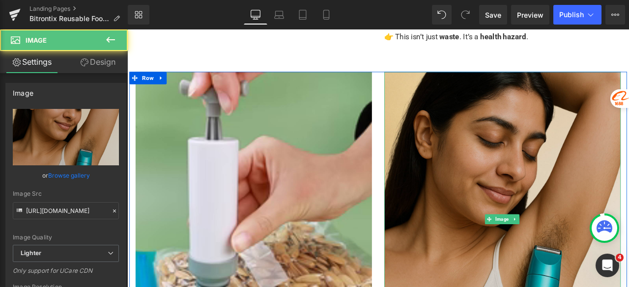
click at [560, 175] on img at bounding box center [572, 255] width 280 height 350
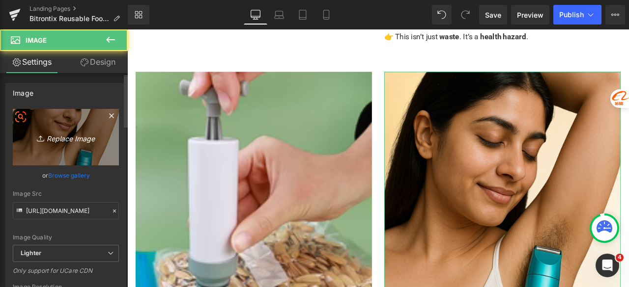
click at [69, 149] on link "Replace Image" at bounding box center [66, 137] width 106 height 56
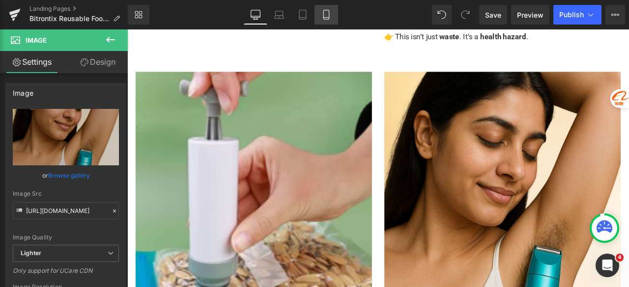
click at [329, 10] on icon at bounding box center [326, 15] width 10 height 10
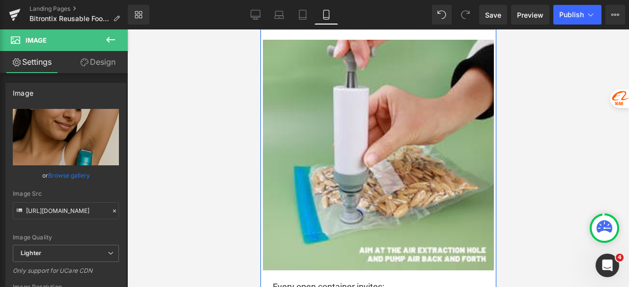
scroll to position [933, 0]
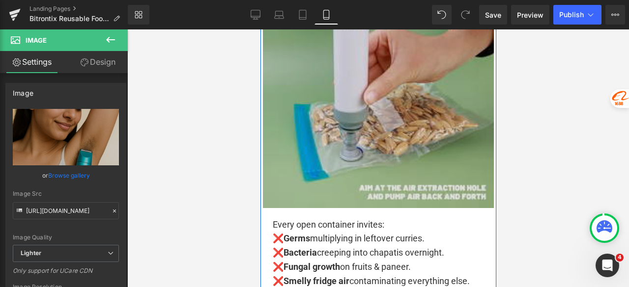
click at [372, 99] on img at bounding box center [377, 92] width 231 height 231
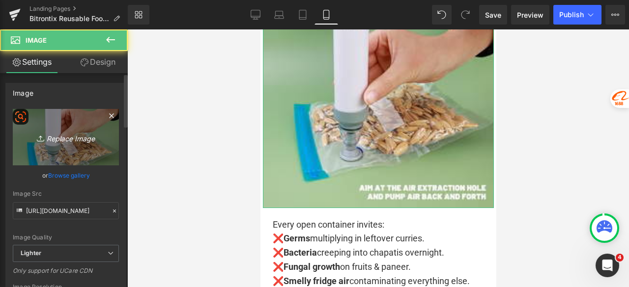
click at [77, 148] on link "Replace Image" at bounding box center [66, 137] width 106 height 56
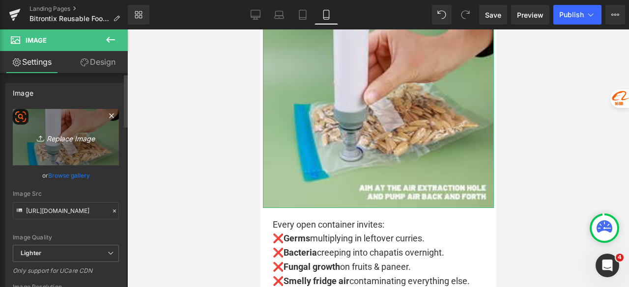
type input "C:\fakepath\d5e1f84fc3d975ee3b2c42ea3c722ee9.jpg_2200x2200q80.jpg_.webp"
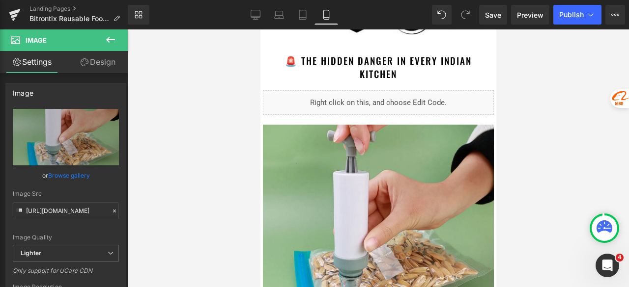
scroll to position [786, 0]
click at [261, 15] on link "Desktop" at bounding box center [256, 15] width 24 height 20
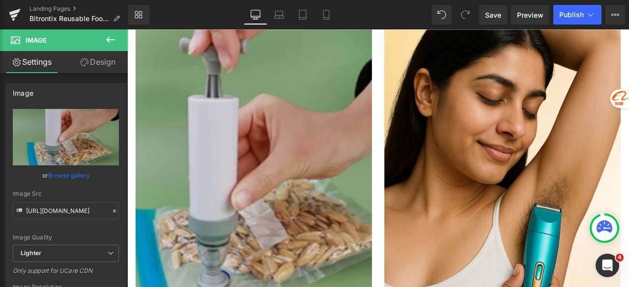
scroll to position [737, 0]
click at [293, 142] on img at bounding box center [277, 205] width 280 height 350
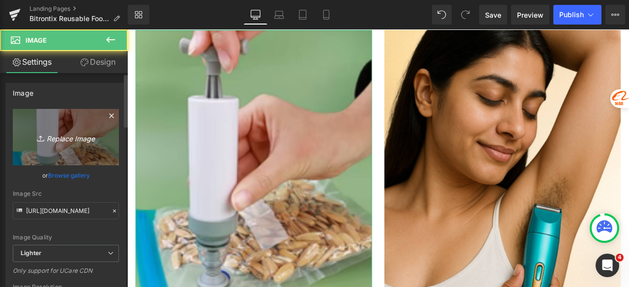
click at [55, 154] on link "Replace Image" at bounding box center [66, 137] width 106 height 56
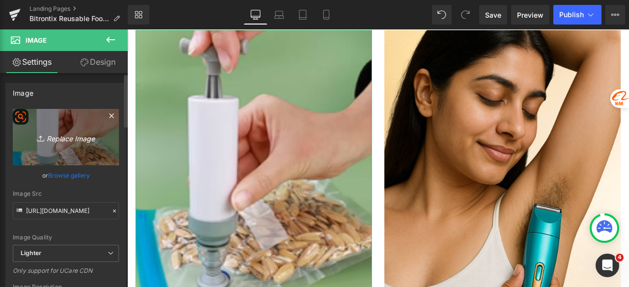
type input "C:\fakepath\d5e1f84fc3d975ee3b2c42ea3c722ee9.jpg_2200x2200q80.jpg_.webp"
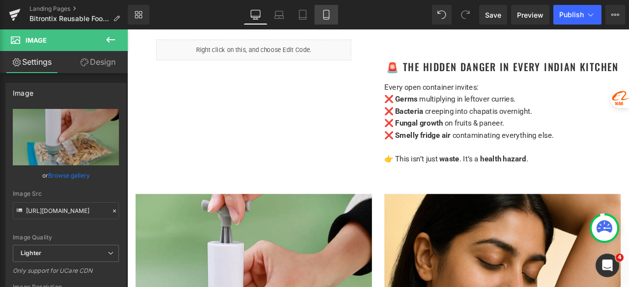
scroll to position [540, 0]
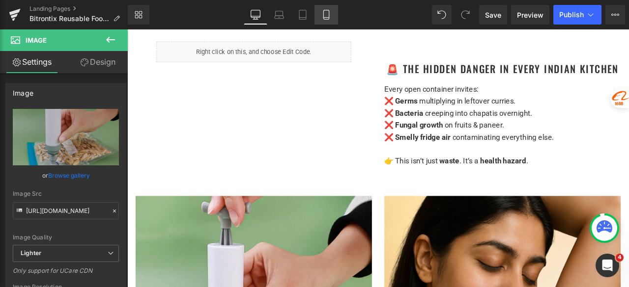
click at [331, 13] on link "Mobile" at bounding box center [326, 15] width 24 height 20
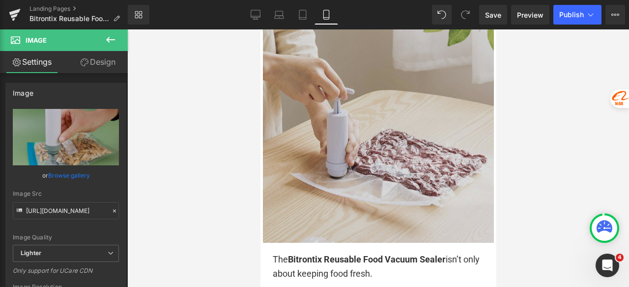
scroll to position [1326, 0]
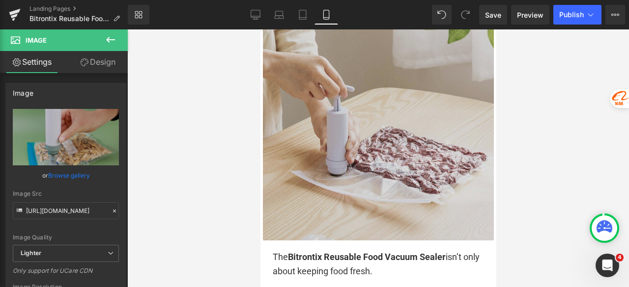
click at [375, 120] on img at bounding box center [377, 127] width 231 height 227
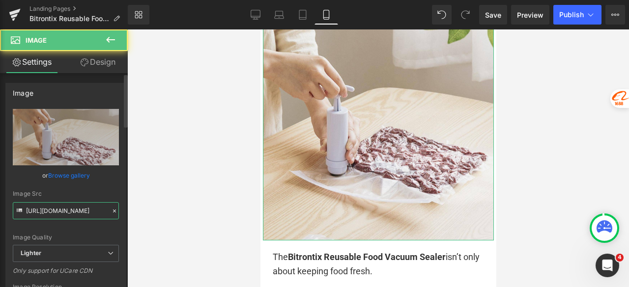
click at [70, 212] on input "[URL][DOMAIN_NAME]" at bounding box center [66, 210] width 106 height 17
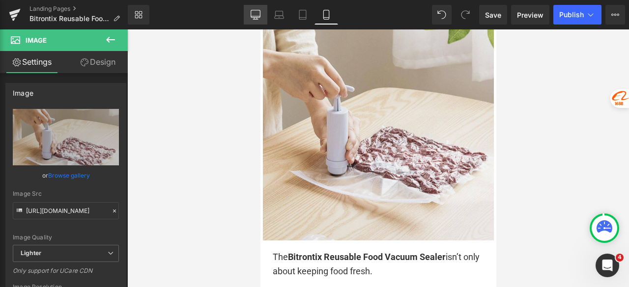
click at [253, 14] on icon at bounding box center [255, 15] width 10 height 10
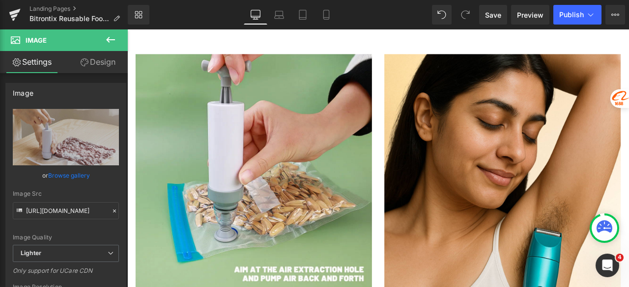
scroll to position [737, 0]
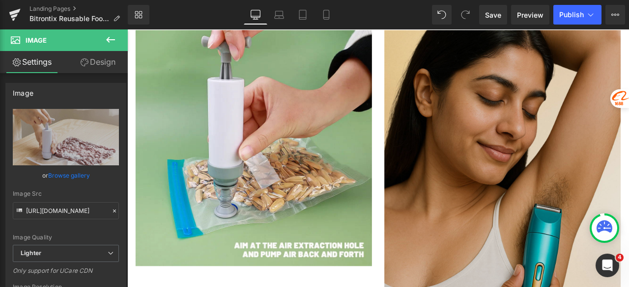
click at [525, 136] on img at bounding box center [572, 205] width 280 height 350
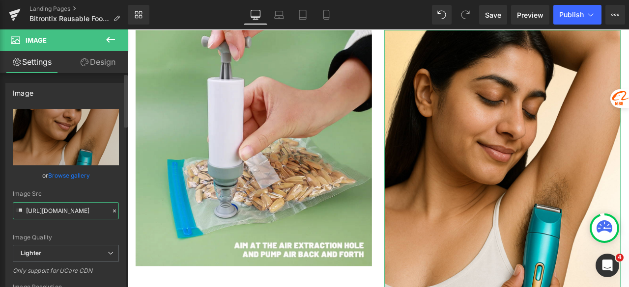
click at [73, 209] on input "[URL][DOMAIN_NAME]" at bounding box center [66, 210] width 106 height 17
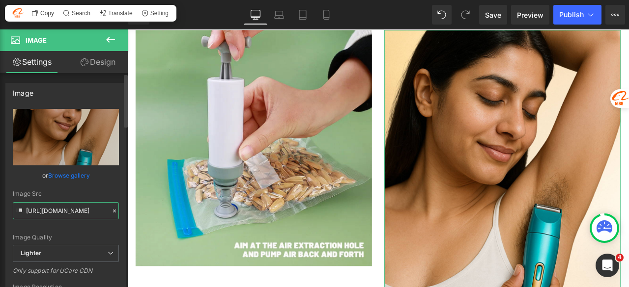
paste input "74cf7333-27bf-4b78-a714-ceb1efed1d84/-/format/auto/-/preview/3000x3000/-/qualit…"
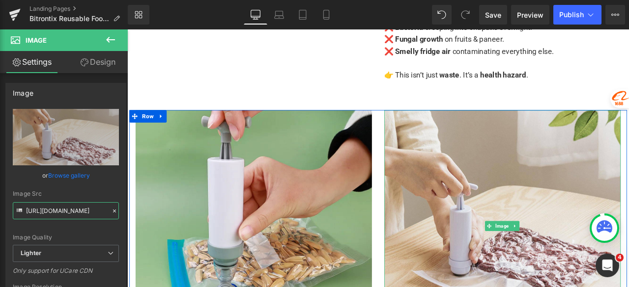
scroll to position [638, 0]
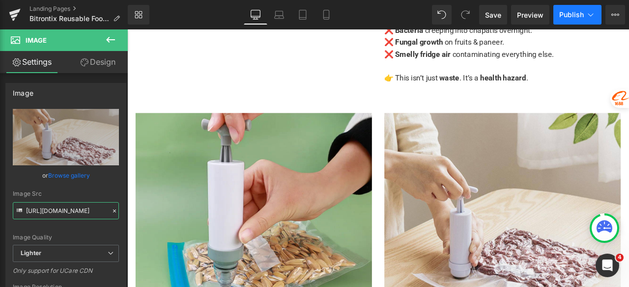
type input "[URL][DOMAIN_NAME]"
click at [571, 15] on span "Publish" at bounding box center [571, 15] width 25 height 8
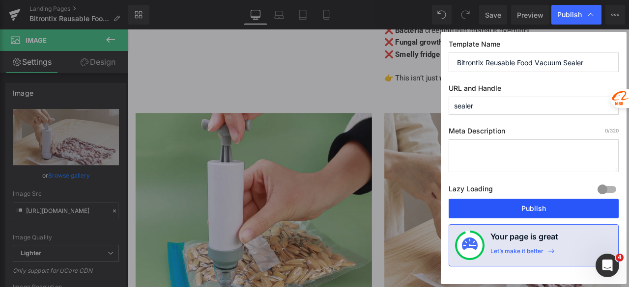
click at [505, 207] on button "Publish" at bounding box center [533, 209] width 170 height 20
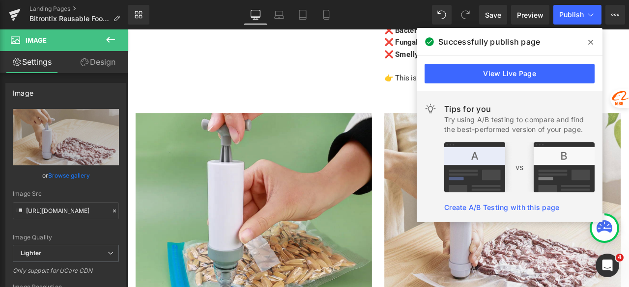
click at [591, 42] on icon at bounding box center [590, 42] width 5 height 5
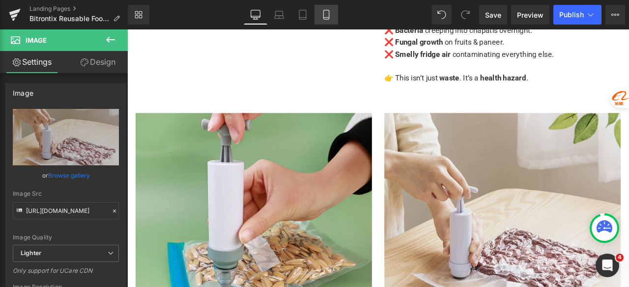
click at [331, 17] on link "Mobile" at bounding box center [326, 15] width 24 height 20
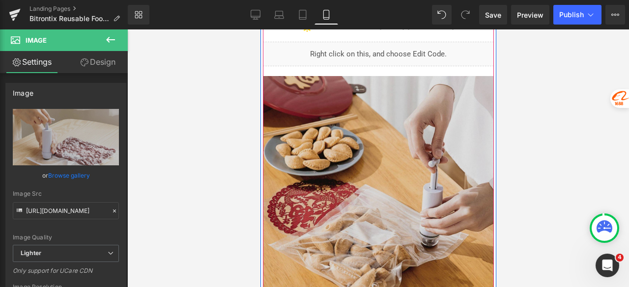
scroll to position [1817, 0]
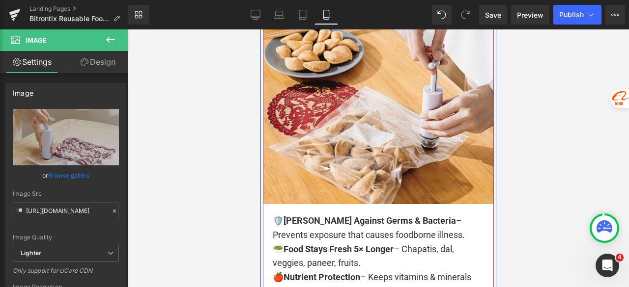
click at [362, 108] on div "Image" at bounding box center [377, 91] width 231 height 226
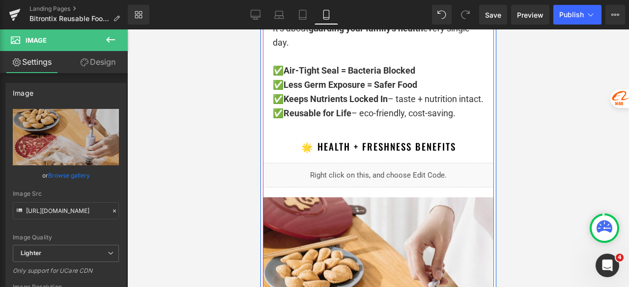
scroll to position [1473, 0]
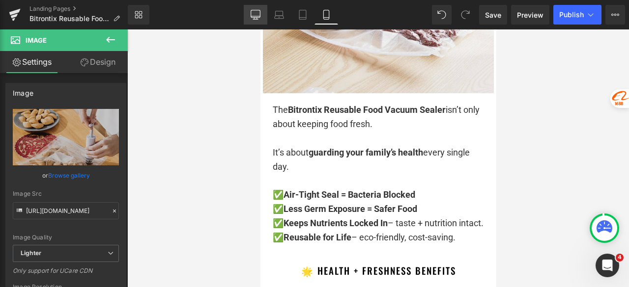
click at [252, 10] on icon at bounding box center [254, 13] width 9 height 7
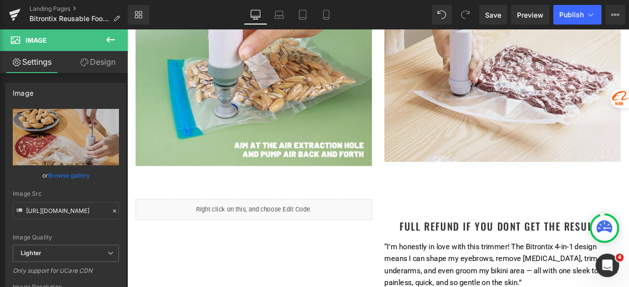
scroll to position [884, 0]
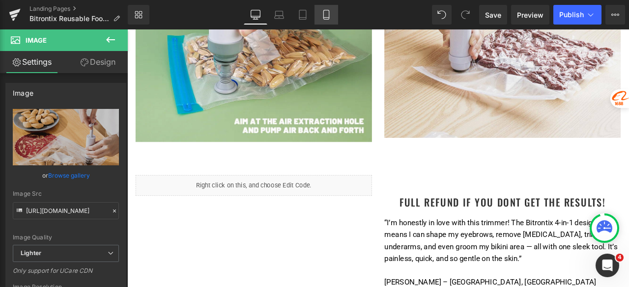
click at [325, 10] on icon at bounding box center [326, 15] width 10 height 10
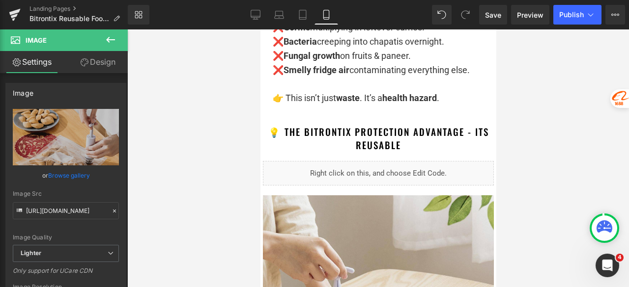
scroll to position [1201, 0]
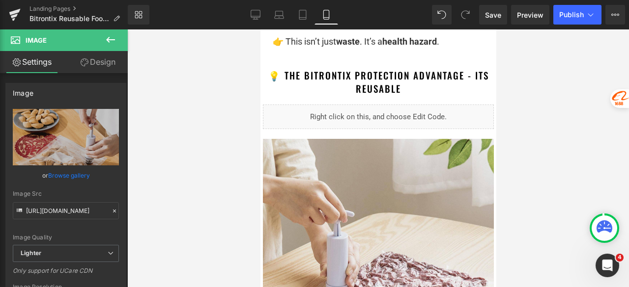
click at [411, 89] on h1 "💡 The Bitrontix Protection Advantage - its reusable" at bounding box center [377, 82] width 221 height 26
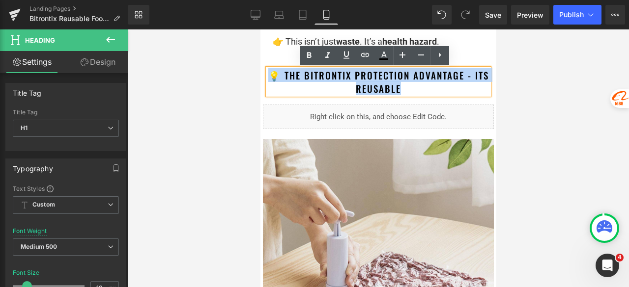
drag, startPoint x: 419, startPoint y: 89, endPoint x: 270, endPoint y: 77, distance: 149.2
click at [270, 77] on h1 "💡 The Bitrontix Protection Advantage - its reusable" at bounding box center [377, 82] width 221 height 26
copy font "💡 The Bitrontix Protection Advantage - its reusable"
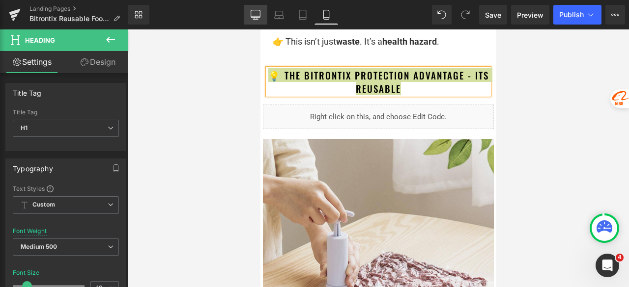
drag, startPoint x: 257, startPoint y: 11, endPoint x: 161, endPoint y: 10, distance: 96.2
click at [257, 11] on icon at bounding box center [255, 15] width 10 height 10
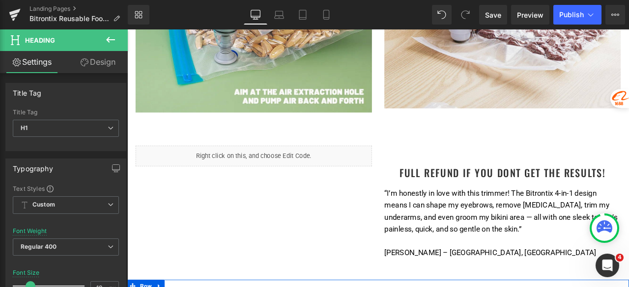
scroll to position [933, 0]
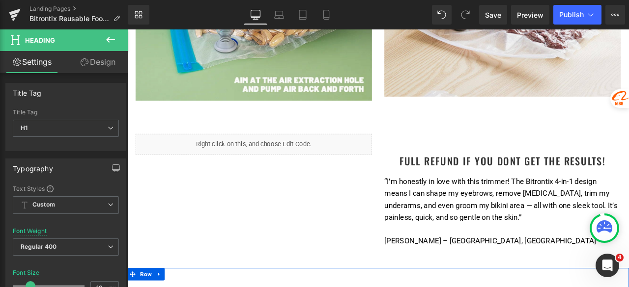
click at [502, 180] on h1 "Full Refund if you dont get the results!" at bounding box center [572, 185] width 280 height 15
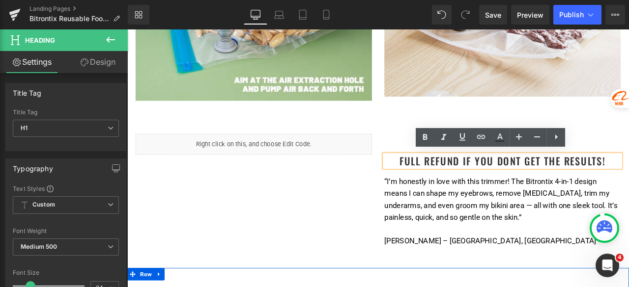
click at [628, 183] on h1 "Full Refund if you dont get the results!" at bounding box center [572, 185] width 280 height 15
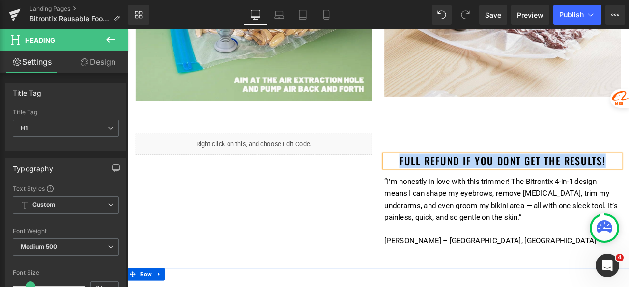
paste div
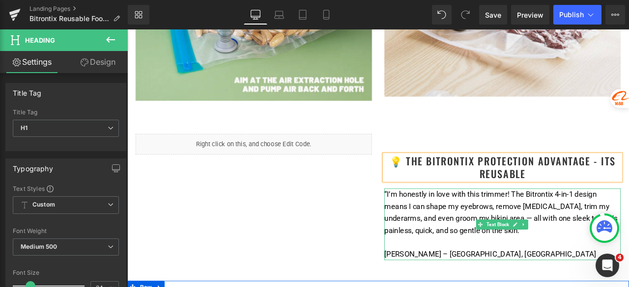
click at [527, 237] on font "“I’m honestly in love with this trimmer! The Bitrontix 4-in-1 design means I ca…" at bounding box center [570, 245] width 276 height 53
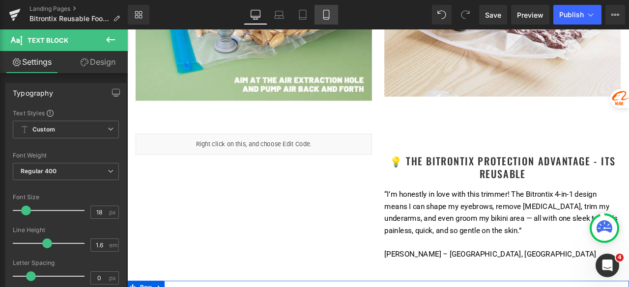
click at [327, 13] on icon at bounding box center [326, 15] width 10 height 10
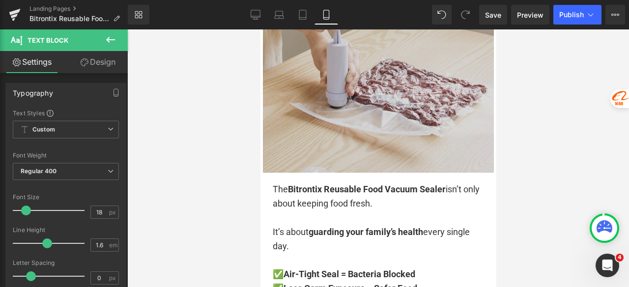
scroll to position [1424, 0]
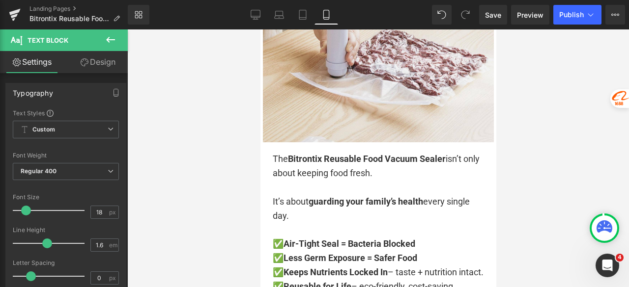
click at [351, 192] on p "It’s about guarding your family’s health every single day." at bounding box center [377, 202] width 211 height 42
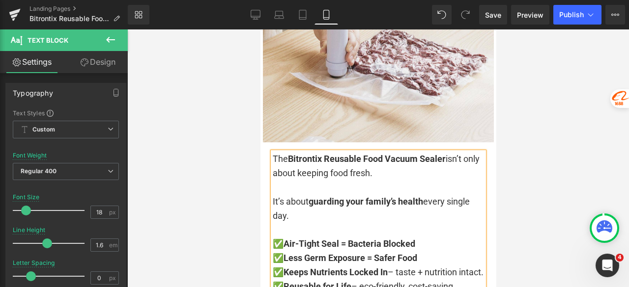
copy div "The Bitrontix Reusable Food Vacuum Sealer isn’t only about keeping food fresh. …"
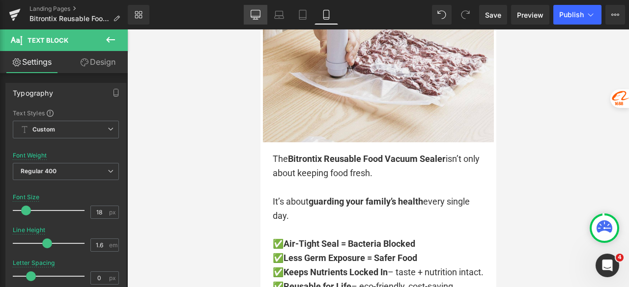
click at [249, 21] on link "Desktop" at bounding box center [256, 15] width 24 height 20
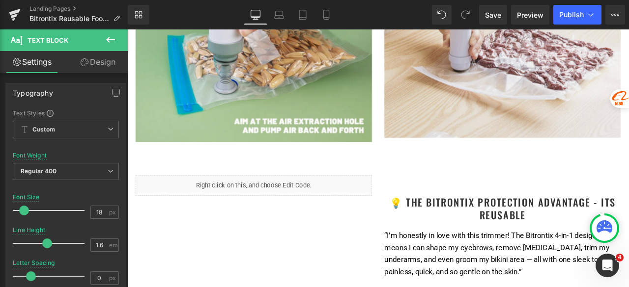
scroll to position [982, 0]
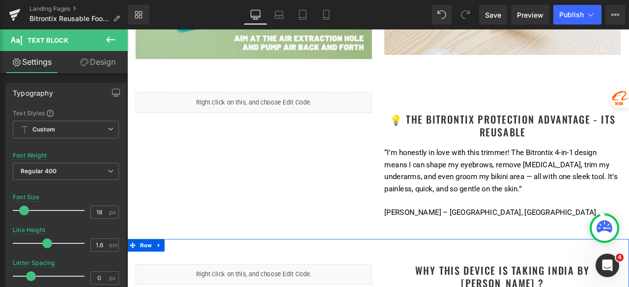
click at [504, 204] on font "“I’m honestly in love with this trimmer! The Bitrontix 4-in-1 design means I ca…" at bounding box center [570, 196] width 276 height 53
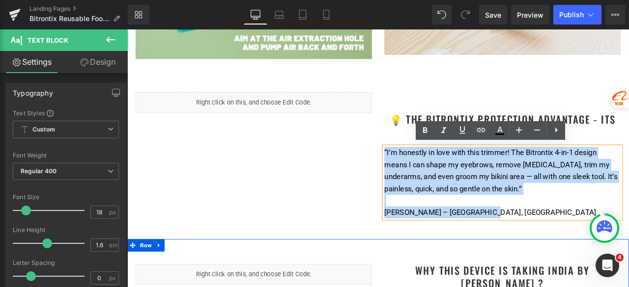
drag, startPoint x: 549, startPoint y: 245, endPoint x: 418, endPoint y: 173, distance: 149.4
click at [418, 173] on div "Liquid 💡 The Bitrontix Protection Advantage - its reusable Heading “I’m honestl…" at bounding box center [424, 173] width 589 height 169
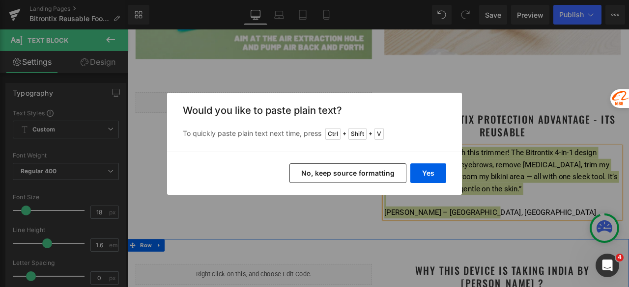
click at [364, 178] on button "No, keep source formatting" at bounding box center [347, 174] width 117 height 20
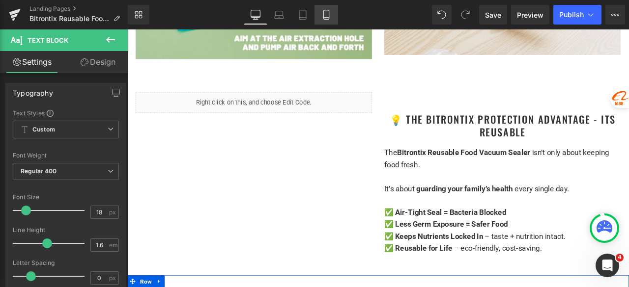
click at [330, 12] on icon at bounding box center [326, 15] width 10 height 10
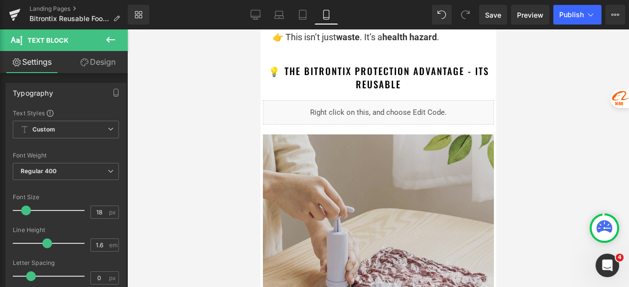
scroll to position [1080, 0]
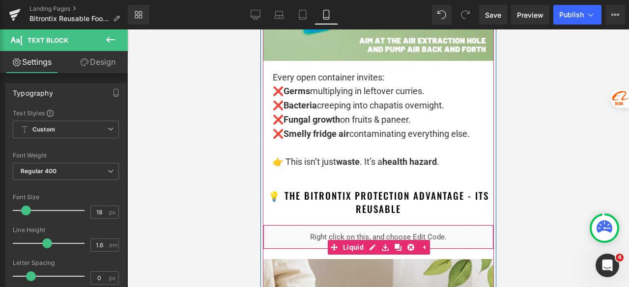
click at [367, 246] on div "Liquid" at bounding box center [377, 237] width 231 height 25
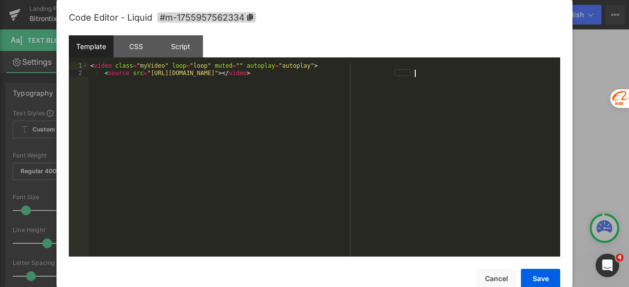
click at [353, 188] on div "< video class = "myVideo" loop = "loop" muted = "" autoplay = "autoplay" > < so…" at bounding box center [323, 166] width 471 height 209
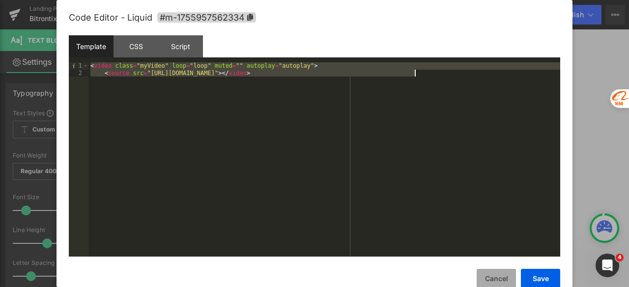
click at [492, 281] on button "Cancel" at bounding box center [495, 279] width 39 height 20
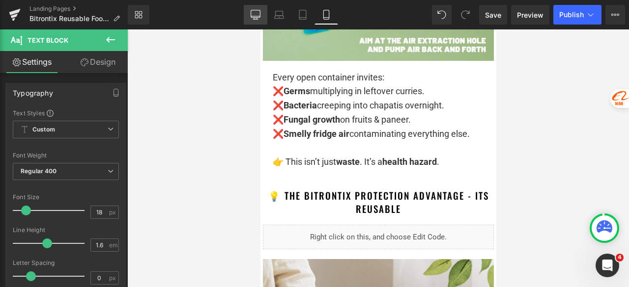
click at [257, 17] on icon at bounding box center [254, 13] width 9 height 7
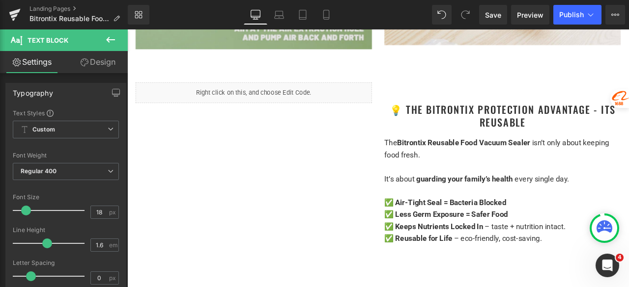
scroll to position [1031, 0]
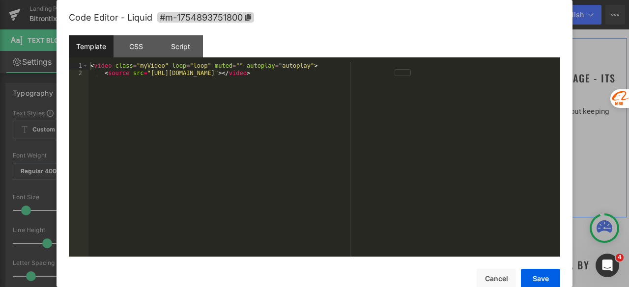
drag, startPoint x: 287, startPoint y: 61, endPoint x: 387, endPoint y: 99, distance: 107.4
click at [287, 61] on div "Liquid" at bounding box center [277, 67] width 280 height 25
click at [256, 87] on div "< video class = "myVideo" loop = "loop" muted = "" autoplay = "autoplay" > < so…" at bounding box center [323, 166] width 471 height 209
drag, startPoint x: 532, startPoint y: 274, endPoint x: 471, endPoint y: 250, distance: 65.2
click at [532, 274] on button "Save" at bounding box center [539, 279] width 39 height 20
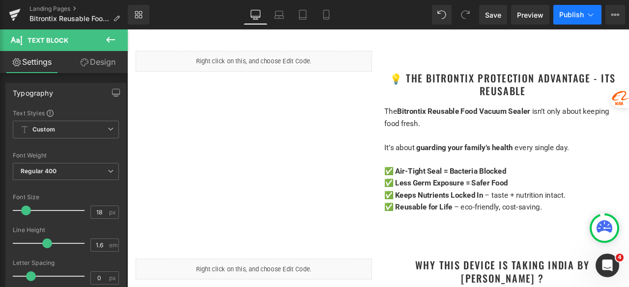
click at [566, 15] on span "Publish" at bounding box center [571, 15] width 25 height 8
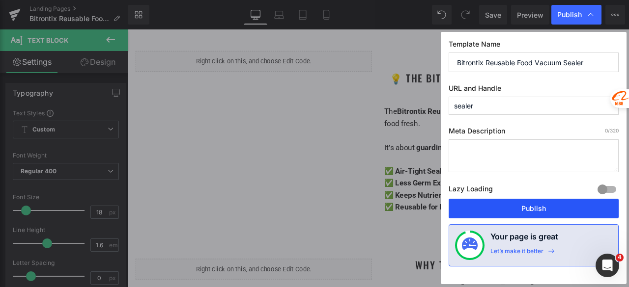
click at [542, 204] on button "Publish" at bounding box center [533, 209] width 170 height 20
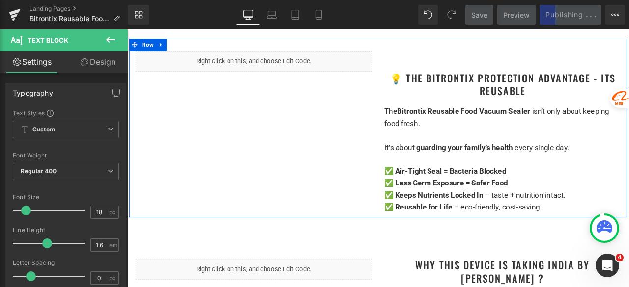
click at [581, 47] on div at bounding box center [424, 47] width 589 height 15
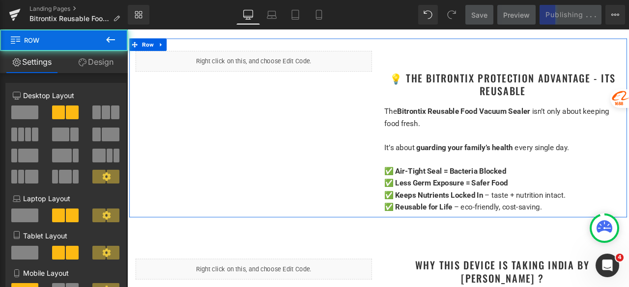
click at [628, 109] on div "💡 The Bitrontix Protection Advantage - its reusable Heading The Bitrontix Reusa…" at bounding box center [571, 151] width 295 height 192
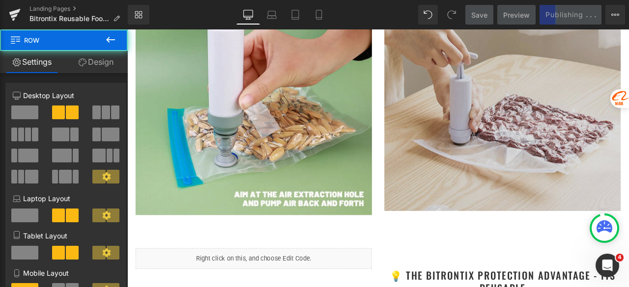
scroll to position [737, 0]
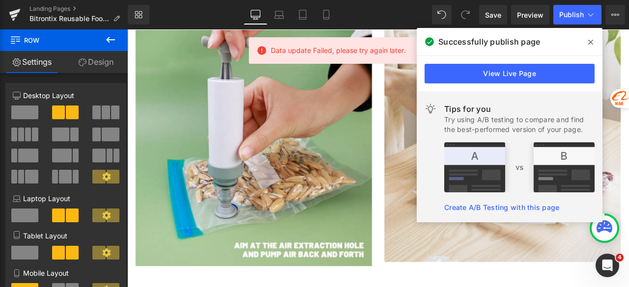
drag, startPoint x: 588, startPoint y: 42, endPoint x: 425, endPoint y: 100, distance: 173.2
click at [588, 42] on icon at bounding box center [590, 42] width 5 height 8
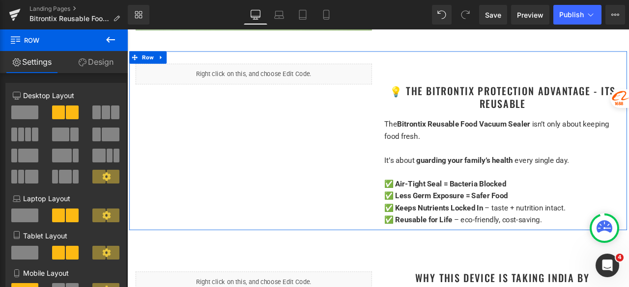
scroll to position [1031, 0]
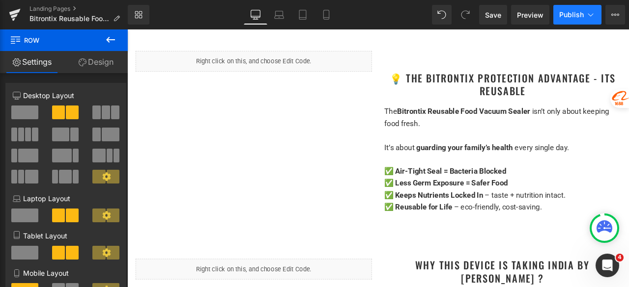
click at [569, 14] on span "Publish" at bounding box center [571, 15] width 25 height 8
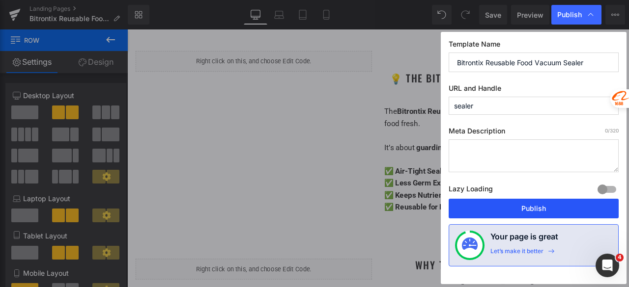
drag, startPoint x: 540, startPoint y: 206, endPoint x: 489, endPoint y: 210, distance: 51.2
click at [540, 206] on button "Publish" at bounding box center [533, 209] width 170 height 20
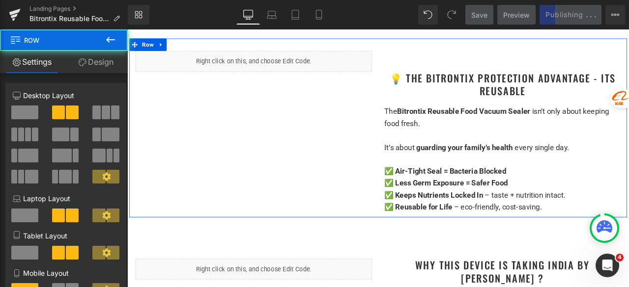
click at [346, 145] on div "Liquid 💡 The Bitrontix Protection Advantage - its reusable Heading The Bitronti…" at bounding box center [424, 146] width 589 height 212
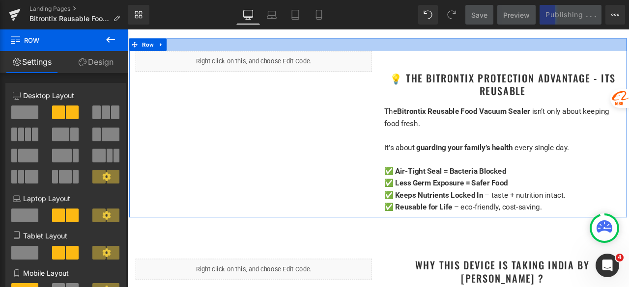
click at [628, 40] on div at bounding box center [424, 47] width 589 height 15
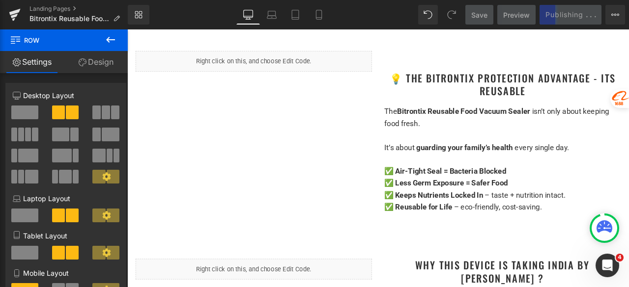
click at [383, 14] on div "Library Desktop Desktop Laptop Tablet Mobile Save Preview Publishing . . . Sche…" at bounding box center [378, 15] width 501 height 20
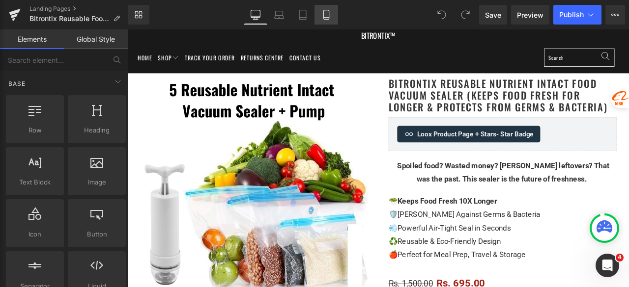
scroll to position [49, 0]
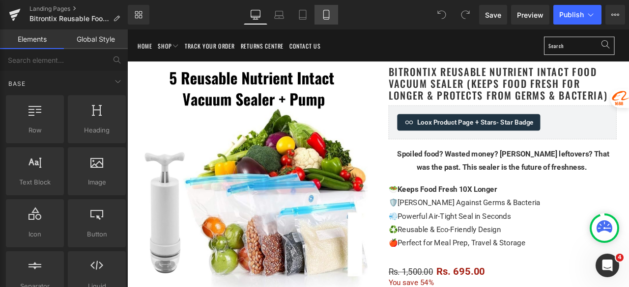
click at [331, 12] on link "Mobile" at bounding box center [326, 15] width 24 height 20
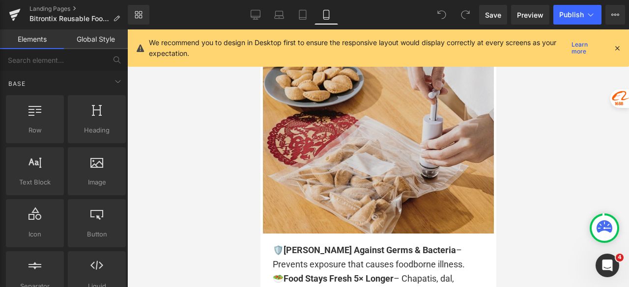
scroll to position [1817, 0]
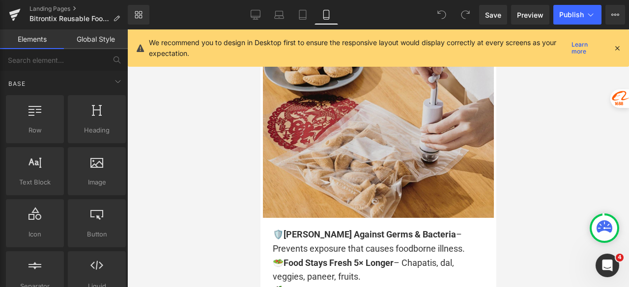
click at [378, 139] on img at bounding box center [377, 105] width 231 height 226
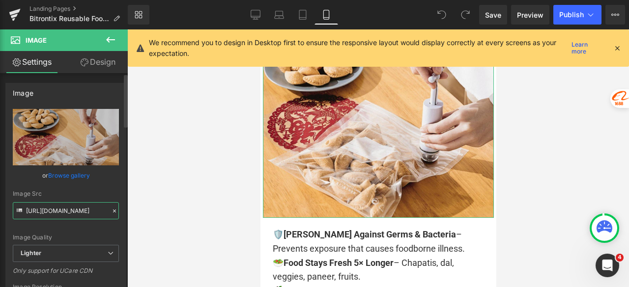
click at [59, 208] on input "[URL][DOMAIN_NAME]" at bounding box center [66, 210] width 106 height 17
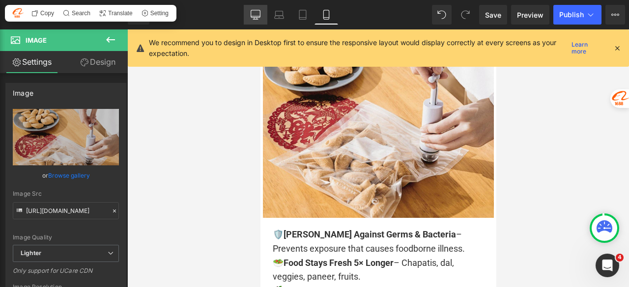
click at [251, 18] on icon at bounding box center [255, 15] width 10 height 10
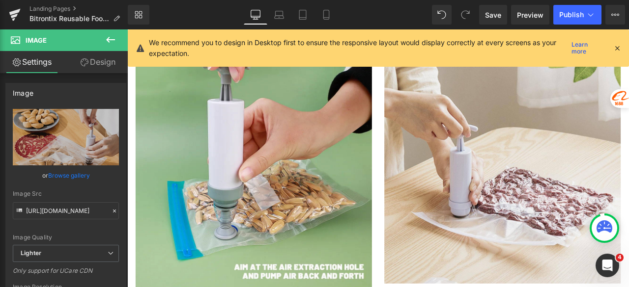
scroll to position [589, 0]
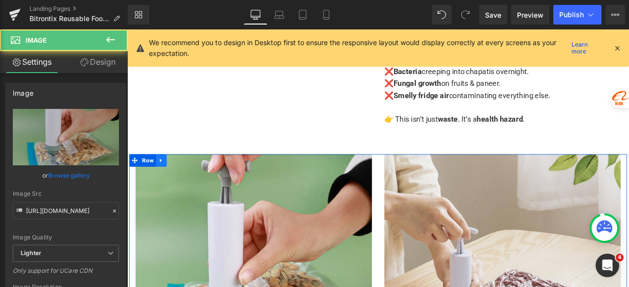
click at [166, 184] on icon at bounding box center [167, 185] width 2 height 4
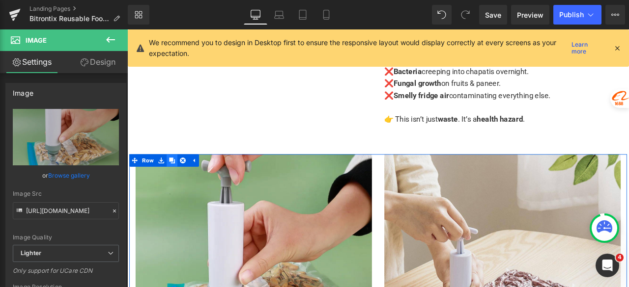
click at [179, 182] on icon at bounding box center [180, 185] width 7 height 7
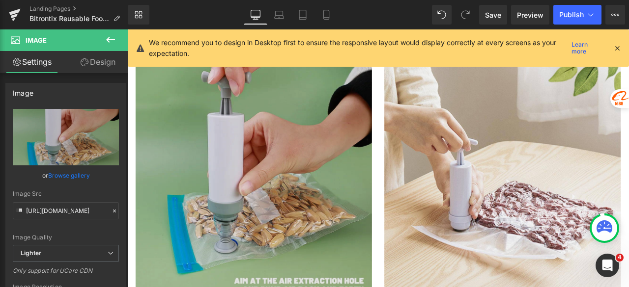
scroll to position [1010, 0]
click at [352, 177] on img at bounding box center [277, 212] width 280 height 280
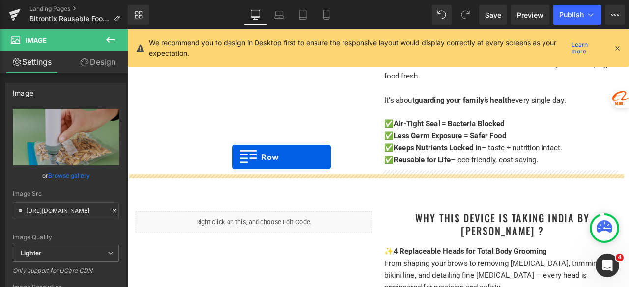
scroll to position [1157, 0]
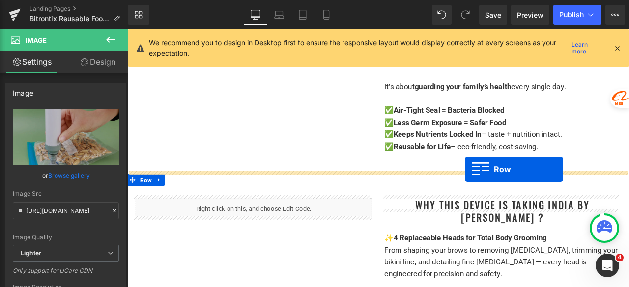
drag, startPoint x: 147, startPoint y: 221, endPoint x: 526, endPoint y: 195, distance: 379.9
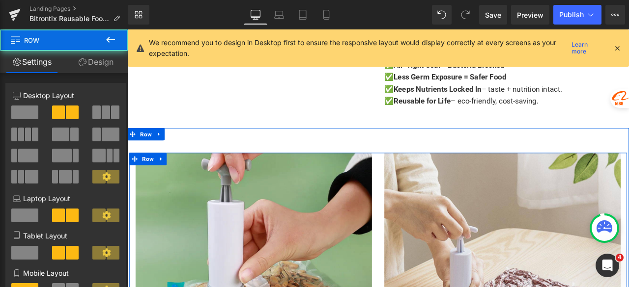
scroll to position [1103, 0]
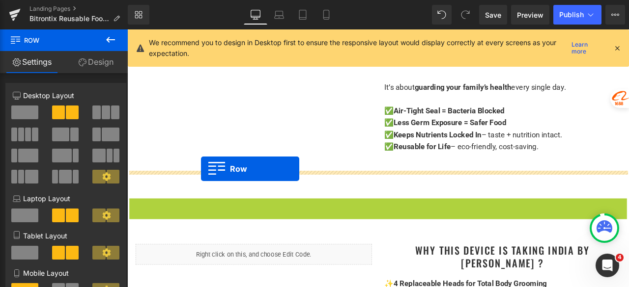
drag, startPoint x: 143, startPoint y: 233, endPoint x: 215, endPoint y: 195, distance: 80.6
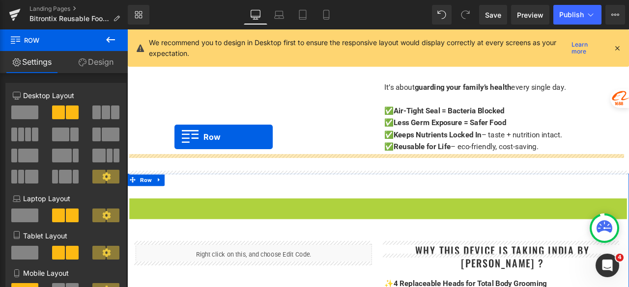
drag, startPoint x: 148, startPoint y: 235, endPoint x: 183, endPoint y: 157, distance: 86.0
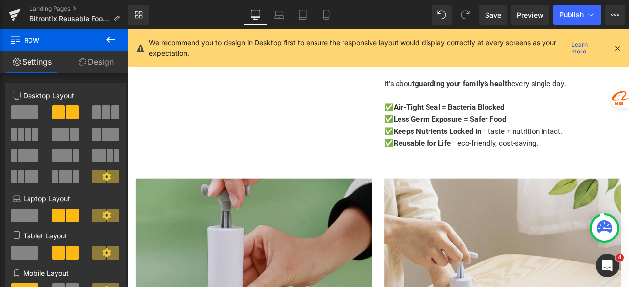
scroll to position [1201, 0]
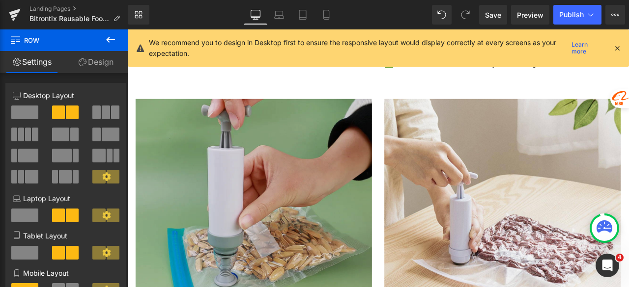
click at [278, 197] on img at bounding box center [277, 252] width 280 height 280
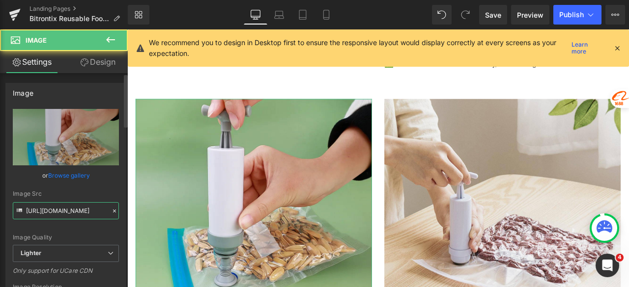
click at [65, 212] on input "https://ucarecdn.com/5f580f4a-90e6-4d84-905d-c637329d9a72/-/format/auto/-/previ…" at bounding box center [66, 210] width 106 height 17
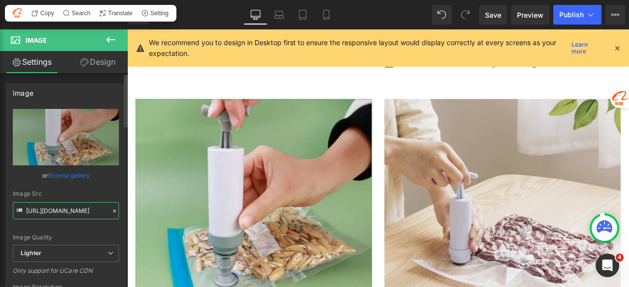
paste input "628a52f-2ea5-4cd6-b4ab-aca27b9f847a/-/format/auto/-/preview/3000x3000/-/quality…"
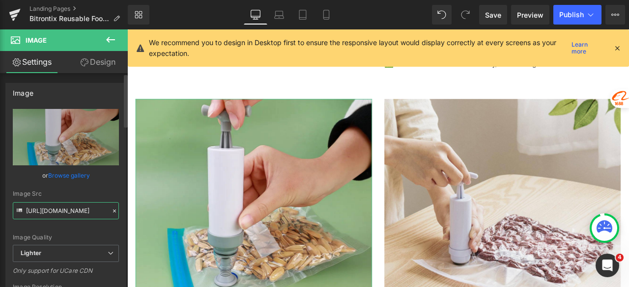
scroll to position [0, 336]
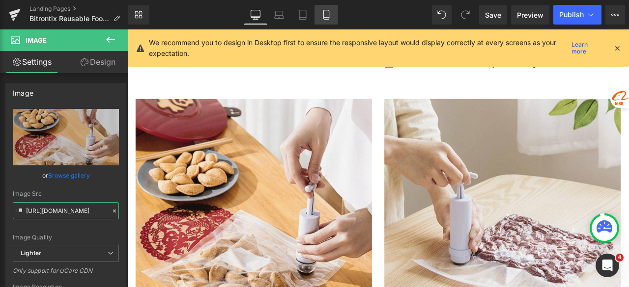
type input "[URL][DOMAIN_NAME]"
click at [328, 21] on link "Mobile" at bounding box center [326, 15] width 24 height 20
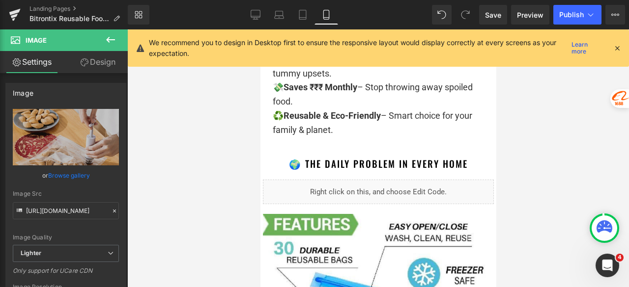
scroll to position [2259, 0]
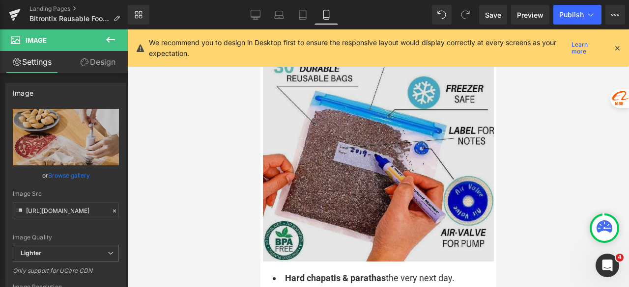
click at [387, 168] on img at bounding box center [377, 146] width 231 height 229
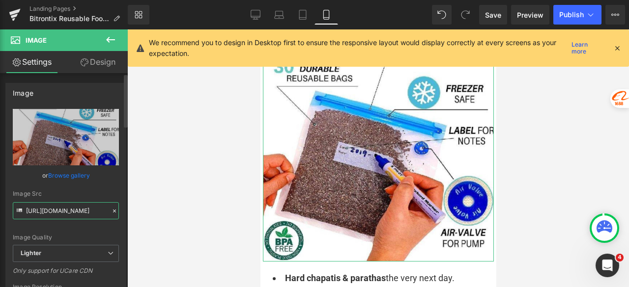
click at [93, 208] on input "https://ucarecdn.com/fb153ef6-4e5f-4120-98da-346c71a5d16d/-/format/auto/-/previ…" at bounding box center [66, 210] width 106 height 17
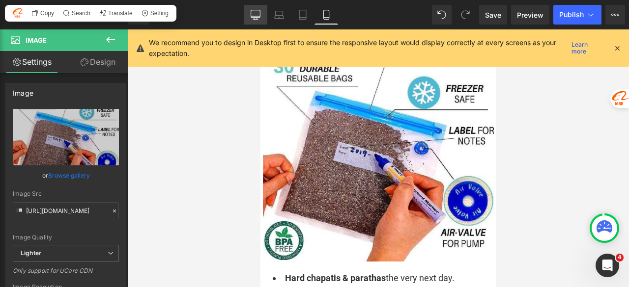
click at [253, 16] on icon at bounding box center [255, 15] width 10 height 10
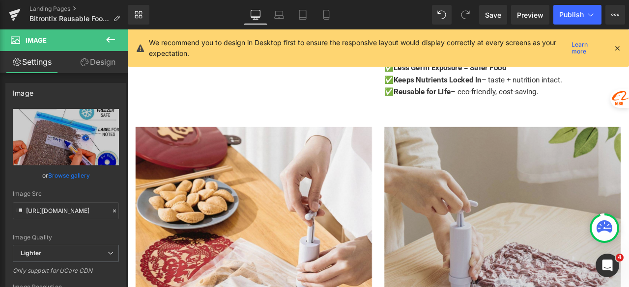
scroll to position [1178, 0]
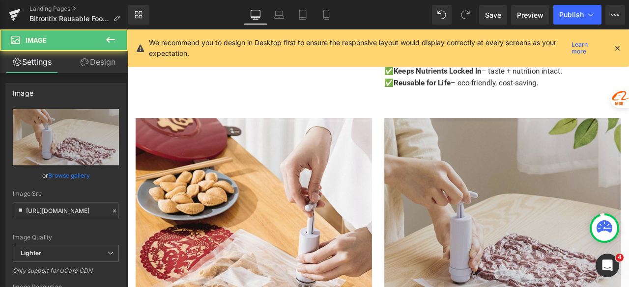
click at [560, 205] on img at bounding box center [572, 272] width 280 height 275
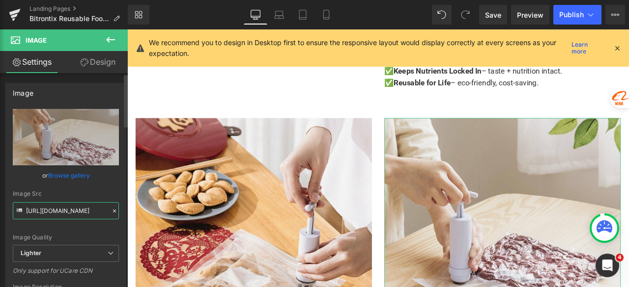
click at [82, 207] on input "[URL][DOMAIN_NAME]" at bounding box center [66, 210] width 106 height 17
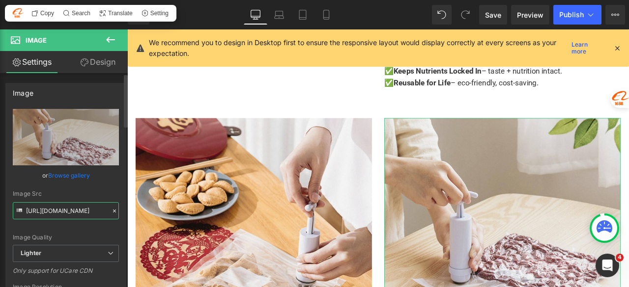
paste input "fb153ef6-4e5f-4120-98da-346c71a5d16d/-/format/auto/-/preview/3000x3000/-/qualit…"
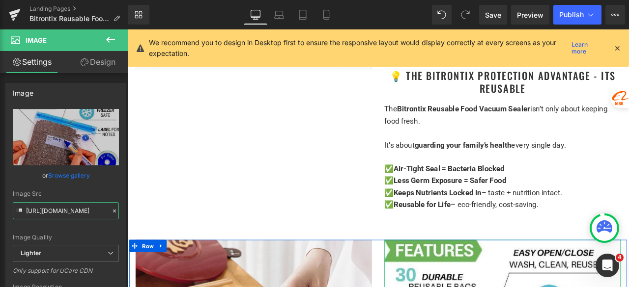
scroll to position [1031, 0]
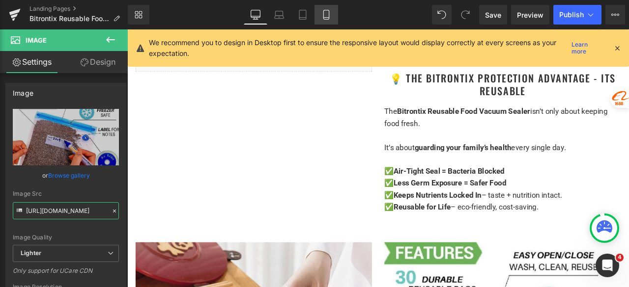
type input "https://ucarecdn.com/fb153ef6-4e5f-4120-98da-346c71a5d16d/-/format/auto/-/previ…"
click at [325, 18] on icon at bounding box center [326, 15] width 10 height 10
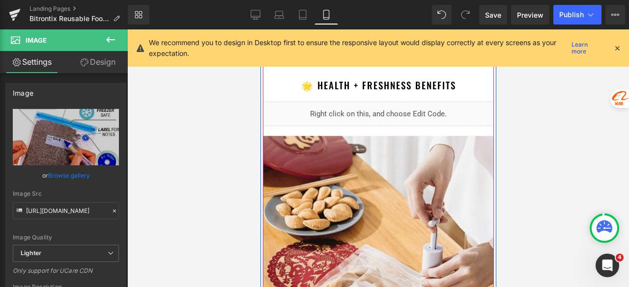
scroll to position [1670, 0]
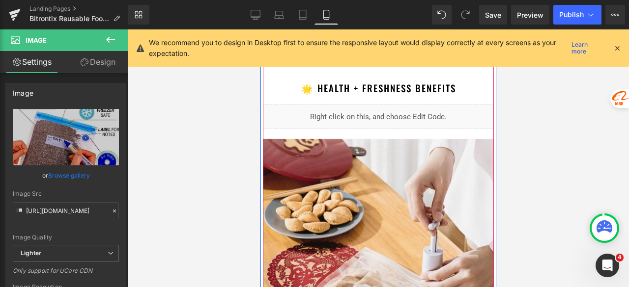
click at [384, 129] on div "Liquid" at bounding box center [377, 117] width 231 height 25
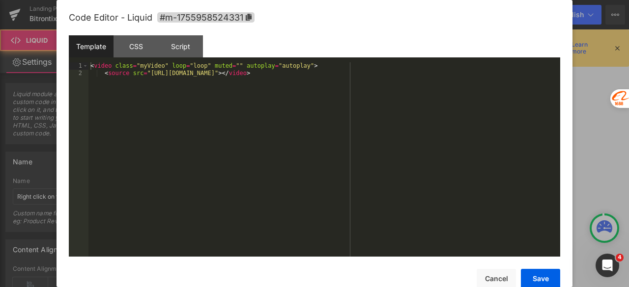
click at [386, 129] on div "Liquid" at bounding box center [377, 117] width 231 height 25
click at [361, 144] on div "< video class = "myVideo" loop = "loop" muted = "" autoplay = "autoplay" > < so…" at bounding box center [323, 166] width 471 height 209
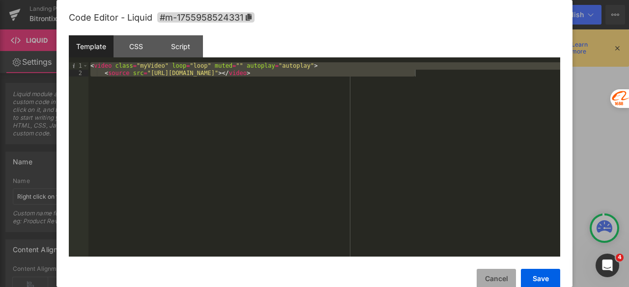
click at [492, 285] on button "Cancel" at bounding box center [495, 279] width 39 height 20
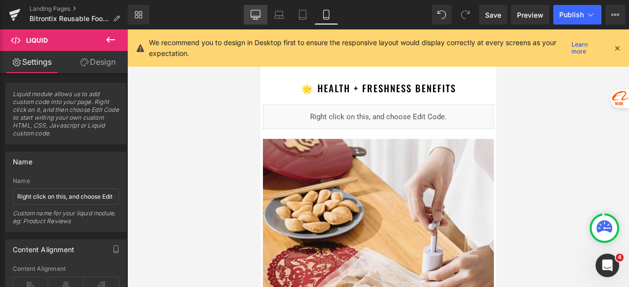
click at [256, 21] on link "Desktop" at bounding box center [256, 15] width 24 height 20
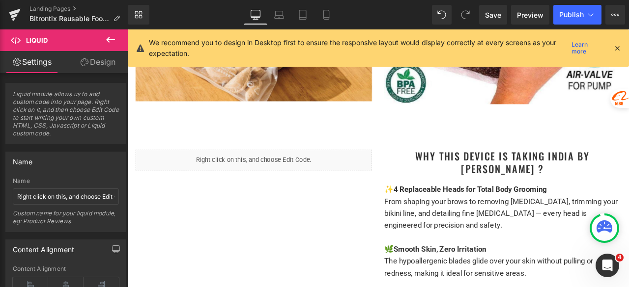
scroll to position [1473, 0]
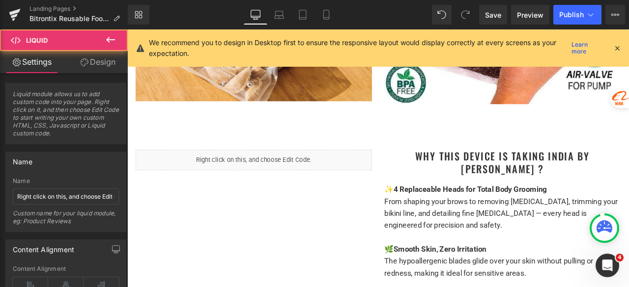
click at [280, 182] on div "Liquid" at bounding box center [277, 184] width 280 height 25
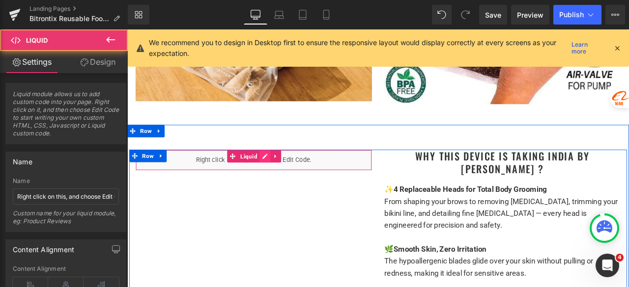
click at [286, 175] on div "Liquid" at bounding box center [277, 184] width 280 height 25
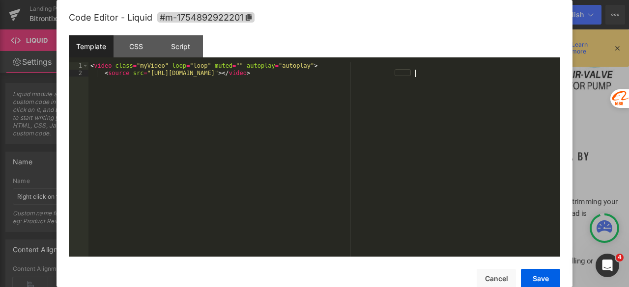
click at [251, 161] on div "< video class = "myVideo" loop = "loop" muted = "" autoplay = "autoplay" > < so…" at bounding box center [323, 166] width 471 height 209
click at [544, 279] on button "Save" at bounding box center [539, 279] width 39 height 20
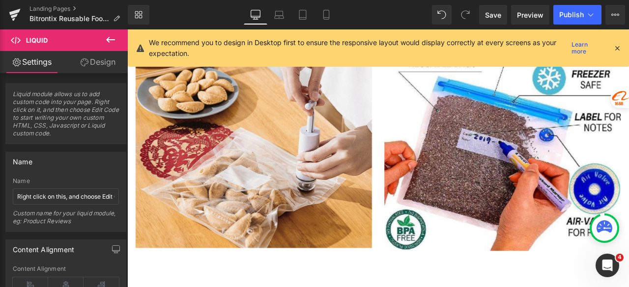
scroll to position [1277, 0]
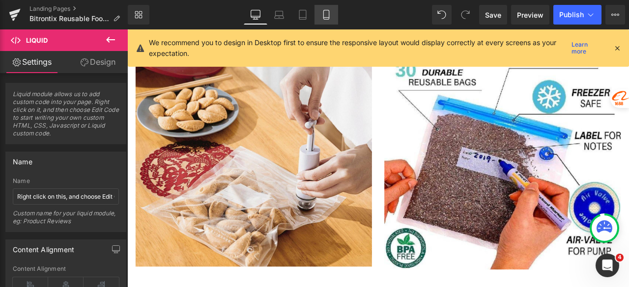
click at [328, 13] on icon at bounding box center [326, 15] width 10 height 10
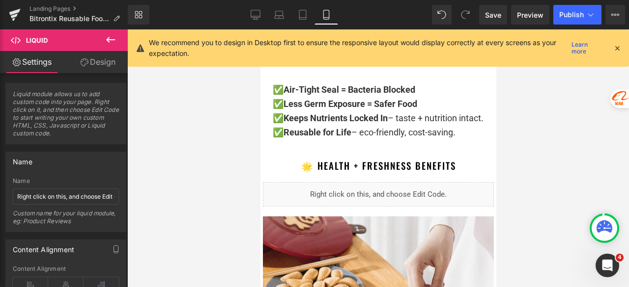
scroll to position [1620, 0]
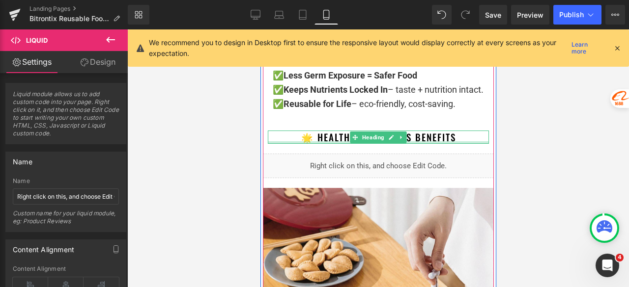
click at [460, 144] on div at bounding box center [377, 142] width 221 height 2
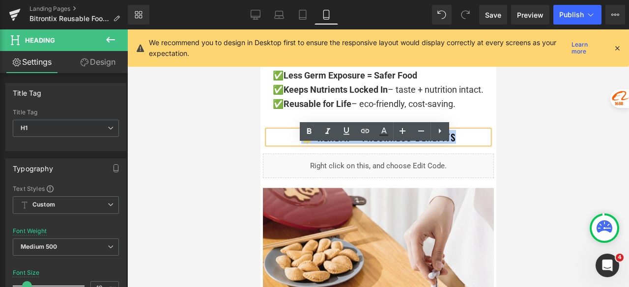
drag, startPoint x: 461, startPoint y: 152, endPoint x: 284, endPoint y: 153, distance: 176.8
click at [284, 144] on h1 "🌟 Health + Freshness Benefits" at bounding box center [377, 137] width 221 height 13
copy font "🌟 Health + Freshness Benefits"
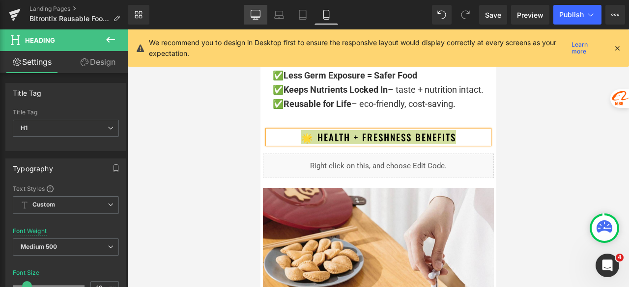
click at [261, 12] on link "Desktop" at bounding box center [256, 15] width 24 height 20
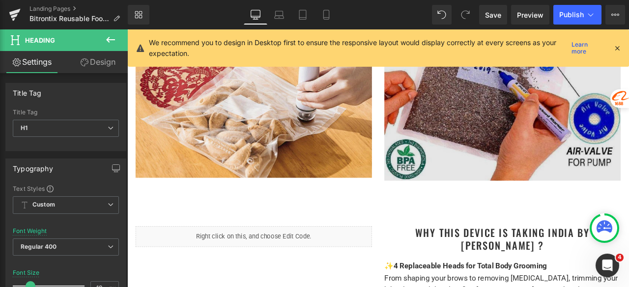
scroll to position [1424, 0]
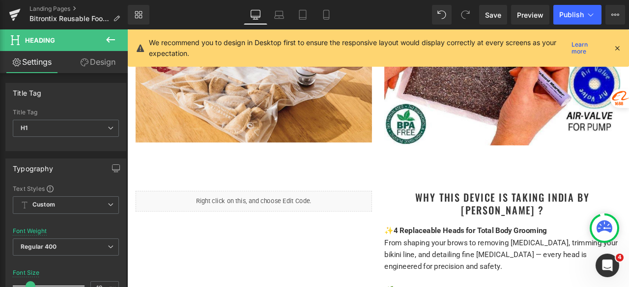
click at [529, 222] on h1 "Why This Device is Taking India By [PERSON_NAME] ?" at bounding box center [572, 236] width 280 height 30
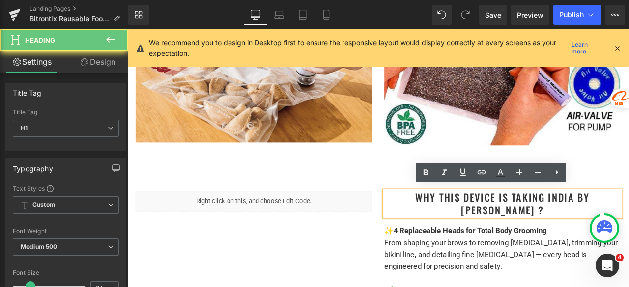
click at [525, 226] on h1 "Why This Device is Taking India By [PERSON_NAME] ?" at bounding box center [572, 236] width 280 height 30
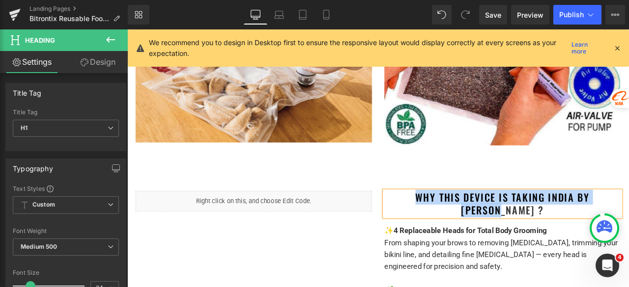
paste div
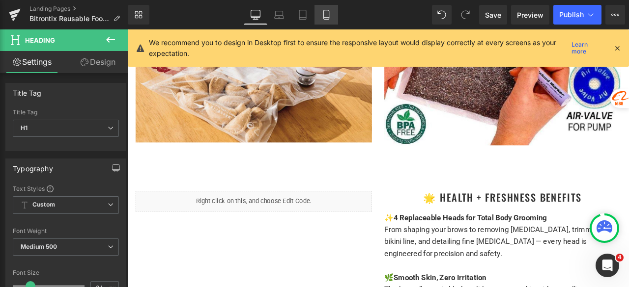
click at [322, 12] on icon at bounding box center [326, 15] width 10 height 10
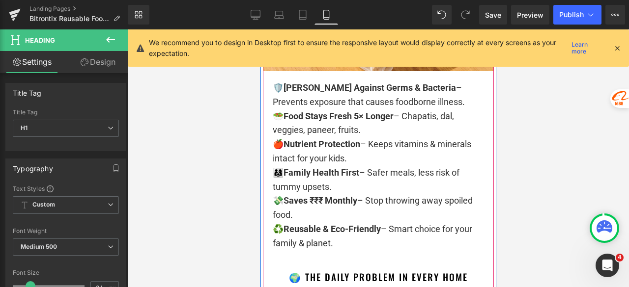
scroll to position [1964, 0]
click at [348, 142] on div "🛡️ Shields Against Germs & Bacteria – Prevents exposure that causes foodborne i…" at bounding box center [377, 166] width 211 height 170
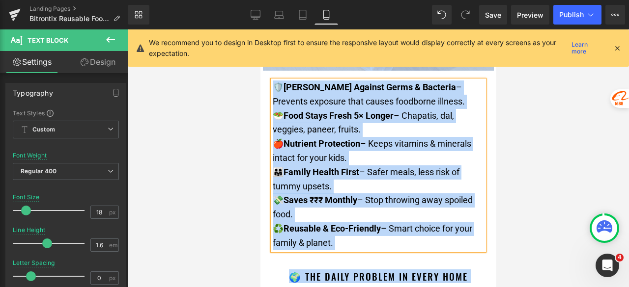
click at [347, 139] on div "🛡️ Shields Against Germs & Bacteria – Prevents exposure that causes foodborne i…" at bounding box center [377, 166] width 211 height 170
copy div "🛡️ Shields Against Germs & Bacteria – Prevents exposure that causes foodborne i…"
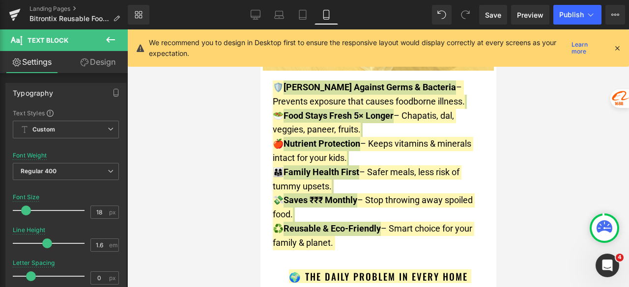
click at [252, 25] on div "Library Mobile Desktop Laptop Tablet Mobile Save Preview Publish Scheduled View…" at bounding box center [378, 14] width 501 height 29
click at [251, 18] on icon at bounding box center [255, 15] width 10 height 10
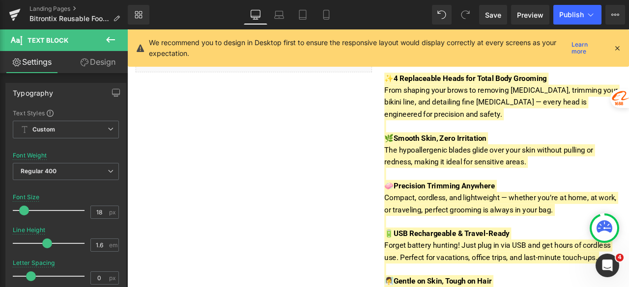
scroll to position [1620, 0]
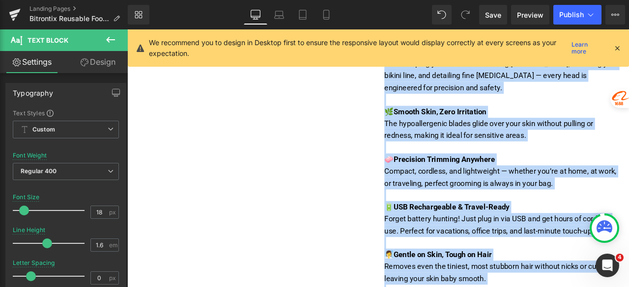
click at [490, 166] on p at bounding box center [572, 170] width 280 height 14
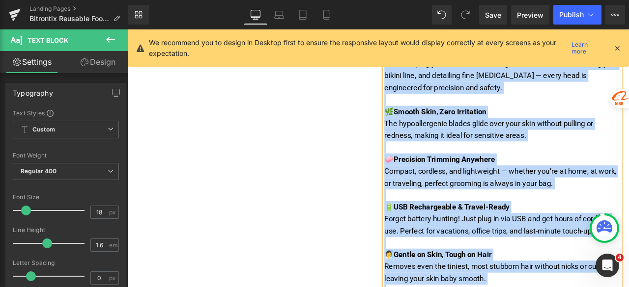
click at [490, 166] on p at bounding box center [572, 170] width 280 height 14
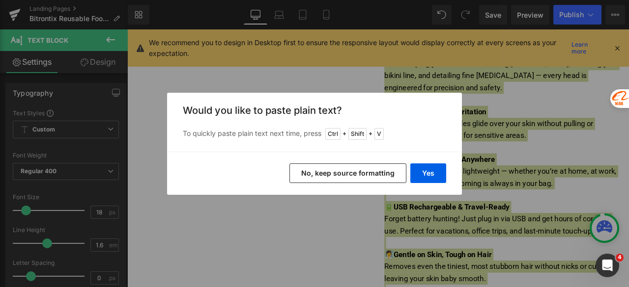
click at [365, 173] on button "No, keep source formatting" at bounding box center [347, 174] width 117 height 20
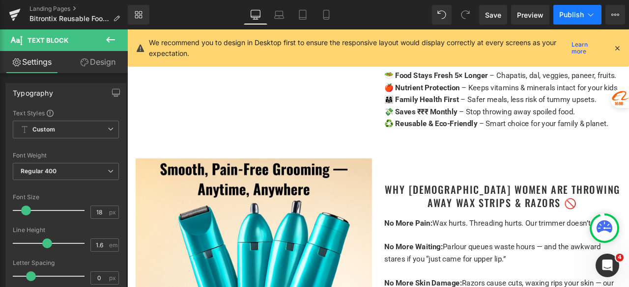
click at [570, 14] on span "Publish" at bounding box center [571, 15] width 25 height 8
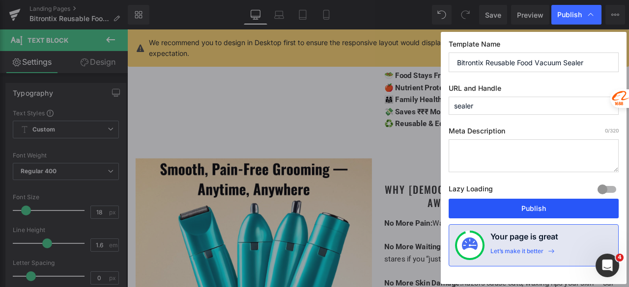
click at [501, 206] on button "Publish" at bounding box center [533, 209] width 170 height 20
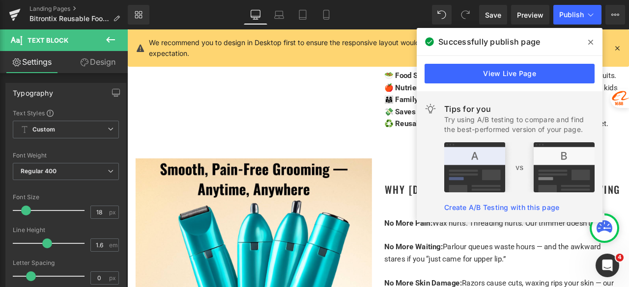
click at [586, 39] on span at bounding box center [590, 42] width 16 height 16
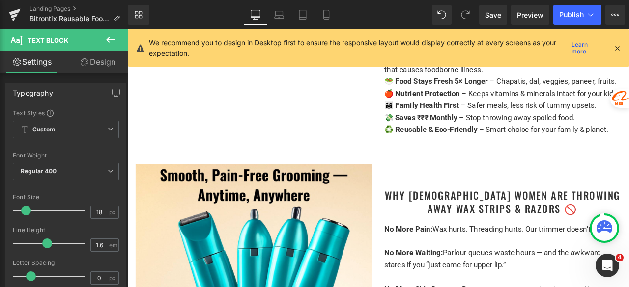
scroll to position [1670, 0]
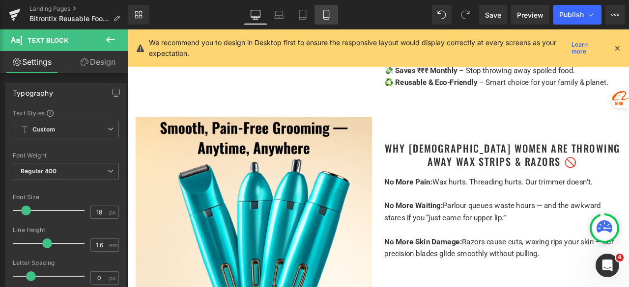
click at [330, 16] on icon at bounding box center [326, 15] width 10 height 10
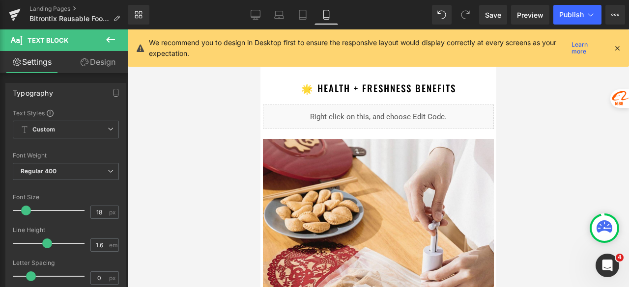
scroll to position [0, 0]
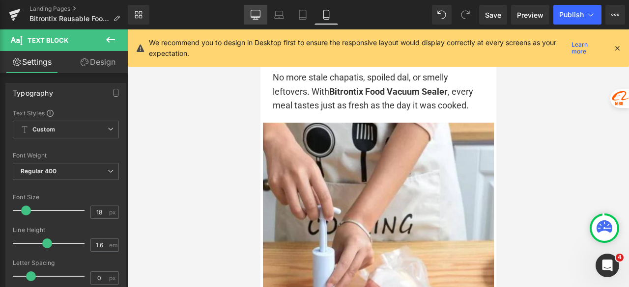
click at [250, 12] on icon at bounding box center [255, 15] width 10 height 10
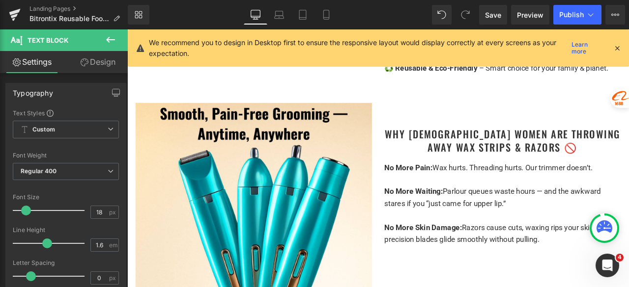
scroll to position [1696, 0]
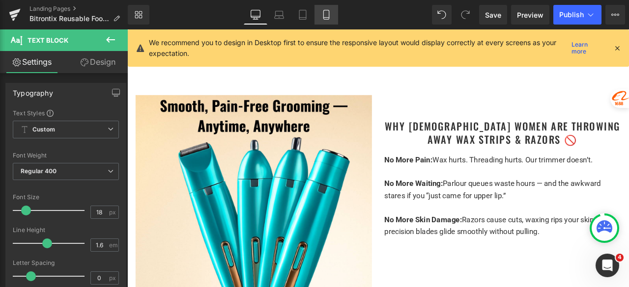
click at [333, 8] on link "Mobile" at bounding box center [326, 15] width 24 height 20
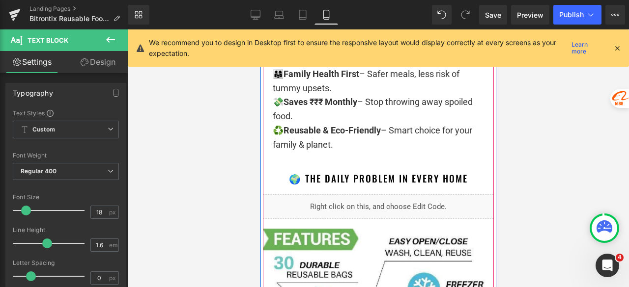
scroll to position [2111, 0]
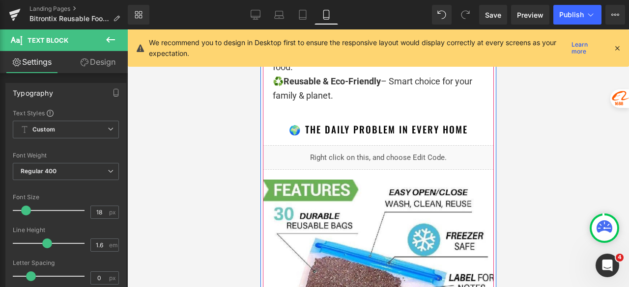
click at [394, 136] on div "🌍 The Daily Problem in Every Home Heading" at bounding box center [377, 129] width 221 height 13
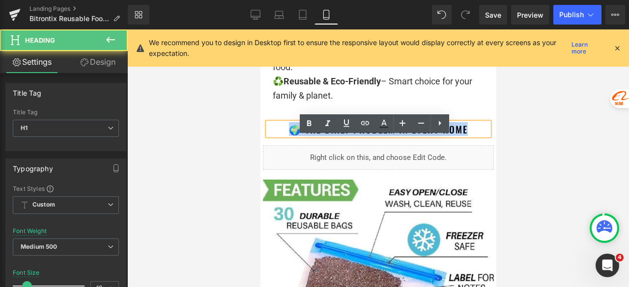
drag, startPoint x: 469, startPoint y: 143, endPoint x: 286, endPoint y: 141, distance: 183.2
click at [286, 136] on h1 "🌍 The Daily Problem in Every Home" at bounding box center [377, 129] width 221 height 13
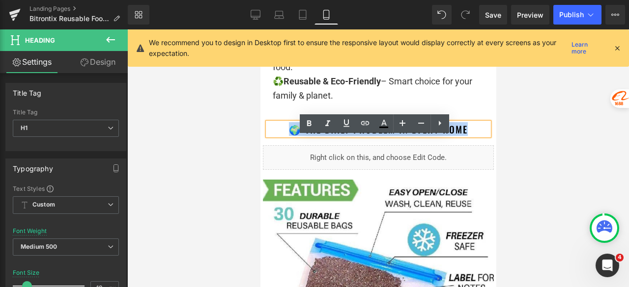
copy font "🌍 The Daily Problem in Every Home"
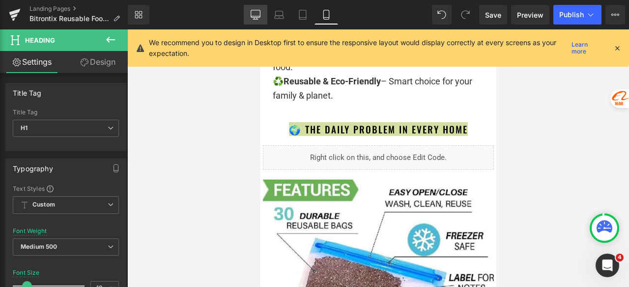
click at [257, 17] on icon at bounding box center [254, 13] width 9 height 7
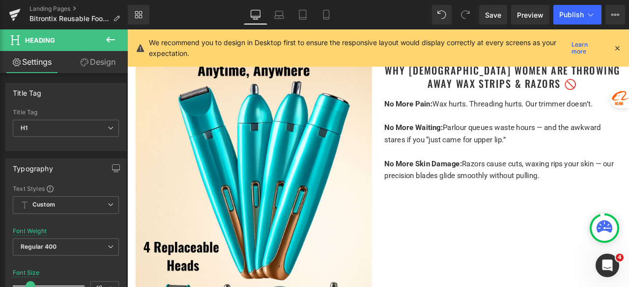
scroll to position [1768, 0]
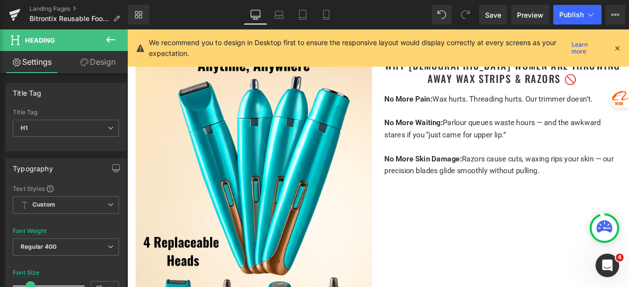
click at [628, 95] on h1 "Why [DEMOGRAPHIC_DATA] Women Are Throwing Away Wax Strips & Razors 🚫" at bounding box center [572, 80] width 280 height 30
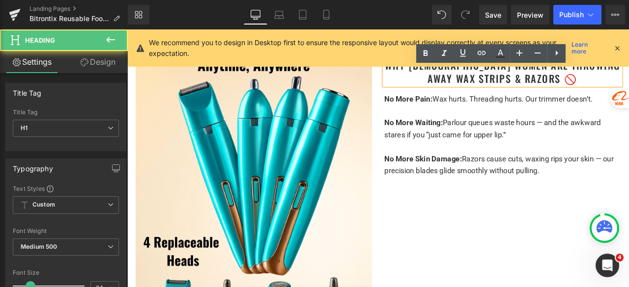
click at [628, 95] on h1 "Why [DEMOGRAPHIC_DATA] Women Are Throwing Away Wax Strips & Razors 🚫" at bounding box center [572, 80] width 280 height 30
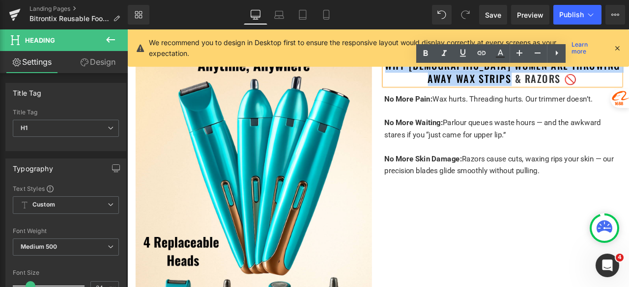
drag, startPoint x: 634, startPoint y: 98, endPoint x: 441, endPoint y: 86, distance: 193.3
click at [441, 86] on h1 "Why [DEMOGRAPHIC_DATA] Women Are Throwing Away Wax Strips & Razors 🚫" at bounding box center [572, 80] width 280 height 30
paste div
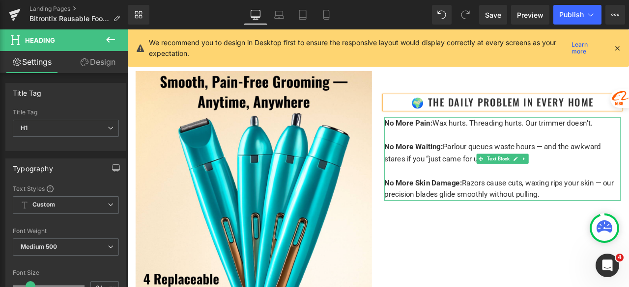
scroll to position [1670, 0]
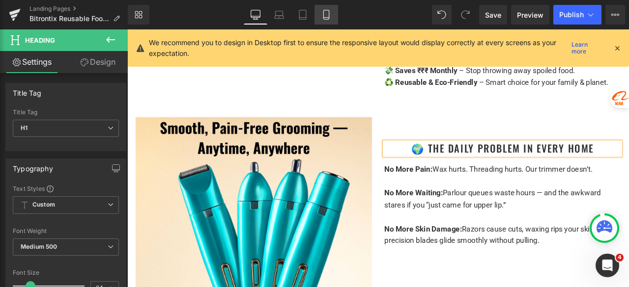
click at [322, 13] on icon at bounding box center [326, 15] width 10 height 10
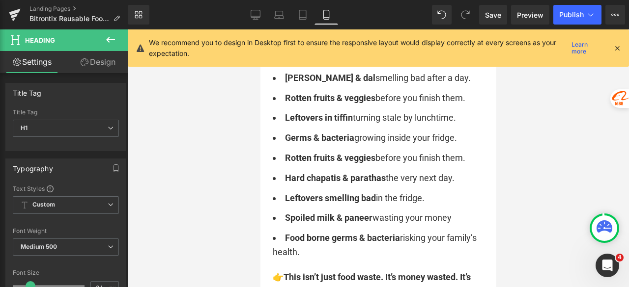
scroll to position [2504, 0]
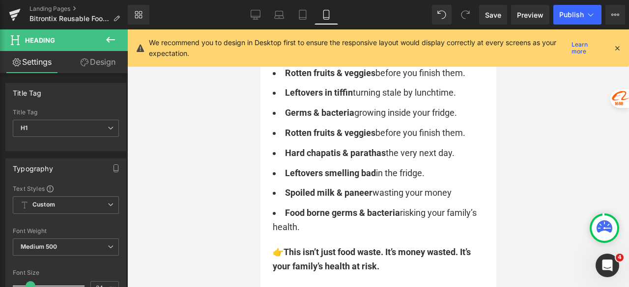
click at [372, 135] on ul "Hard chapatis & parathas the very next day. Curry & dal smelling bad after a da…" at bounding box center [377, 130] width 211 height 209
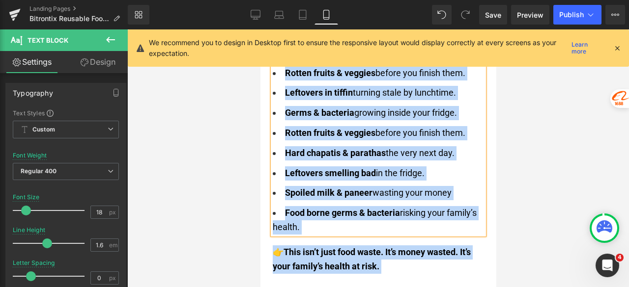
click at [372, 135] on ul "Hard chapatis & parathas the very next day. Curry & dal smelling bad after a da…" at bounding box center [377, 130] width 211 height 209
copy ul "Hard chapatis & parathas the very next day. Curry & dal smelling bad after a da…"
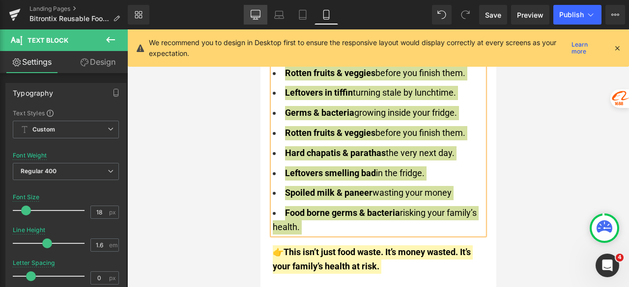
click at [260, 9] on link "Desktop" at bounding box center [256, 15] width 24 height 20
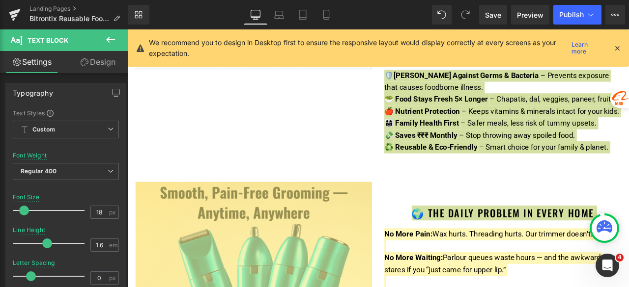
scroll to position [1719, 0]
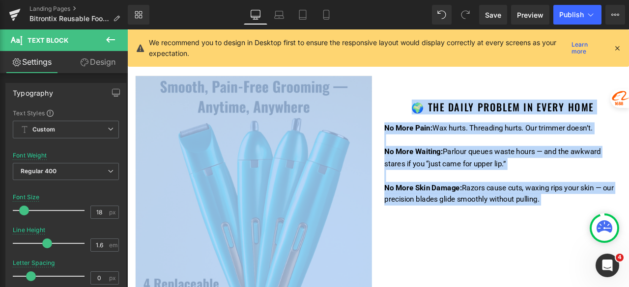
click at [506, 167] on p at bounding box center [572, 160] width 280 height 14
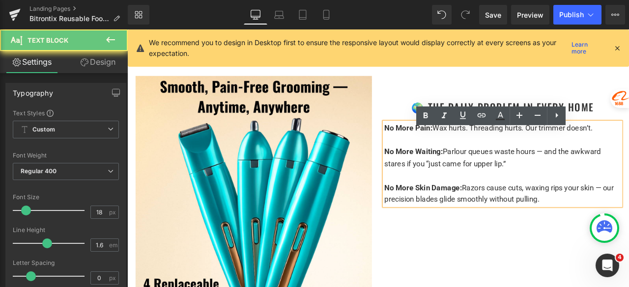
click at [506, 167] on p at bounding box center [572, 160] width 280 height 14
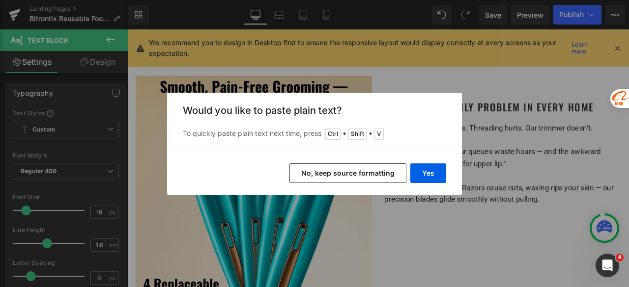
click at [394, 165] on button "No, keep source formatting" at bounding box center [347, 174] width 117 height 20
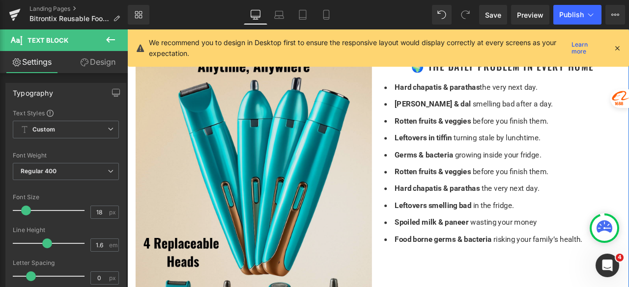
scroll to position [1768, 0]
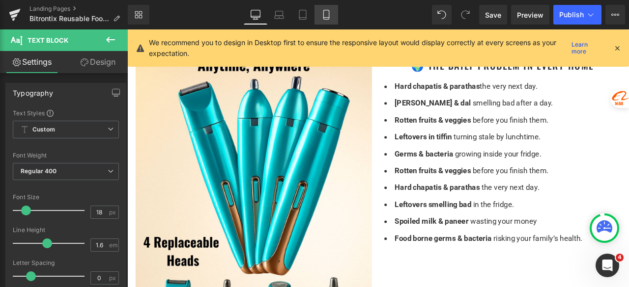
click at [333, 11] on link "Mobile" at bounding box center [326, 15] width 24 height 20
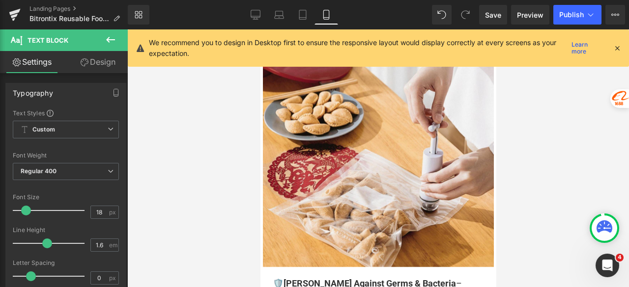
scroll to position [0, 0]
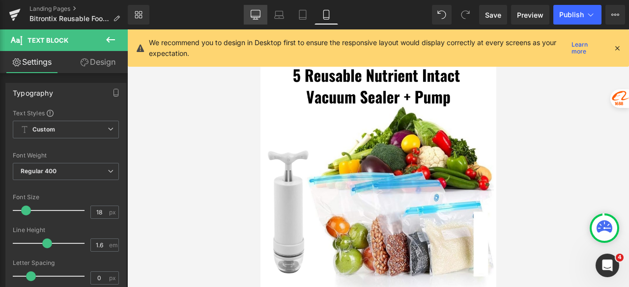
click at [251, 15] on icon at bounding box center [255, 15] width 10 height 10
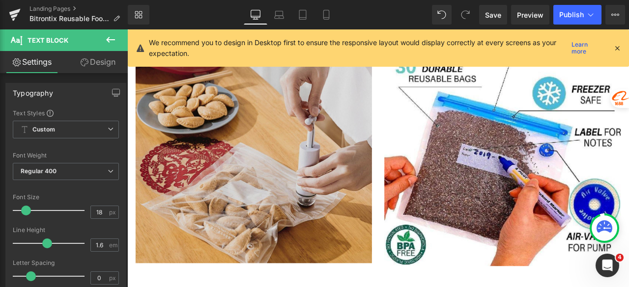
scroll to position [1259, 0]
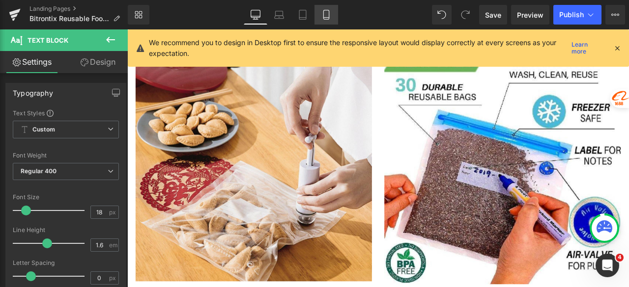
click at [328, 15] on icon at bounding box center [326, 15] width 10 height 10
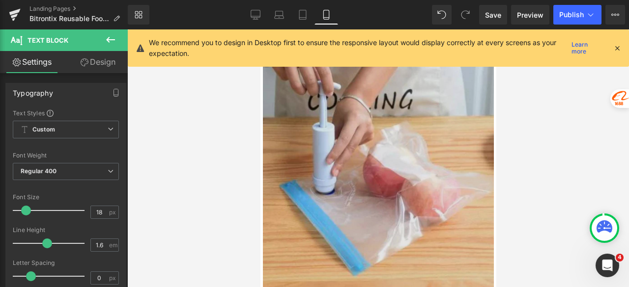
scroll to position [2946, 0]
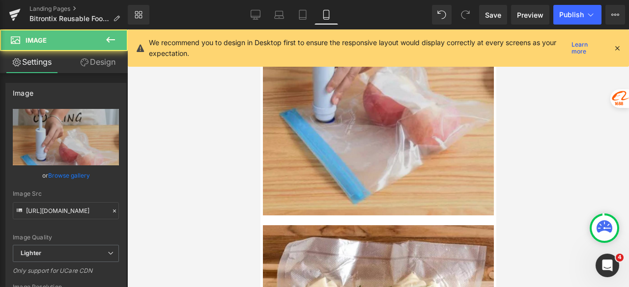
click at [356, 155] on img at bounding box center [377, 70] width 231 height 289
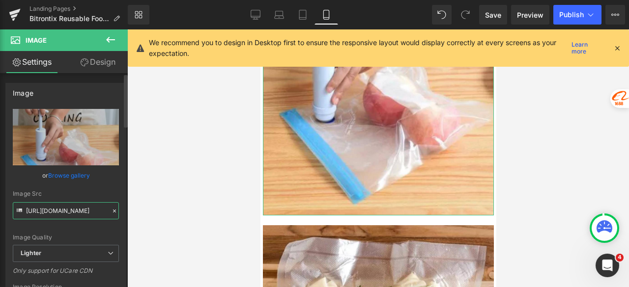
click at [72, 211] on input "[URL][DOMAIN_NAME]" at bounding box center [66, 210] width 106 height 17
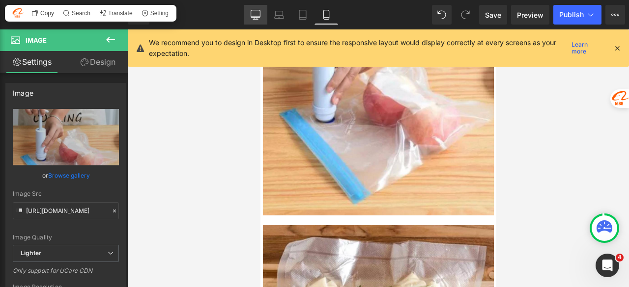
click at [250, 13] on link "Desktop" at bounding box center [256, 15] width 24 height 20
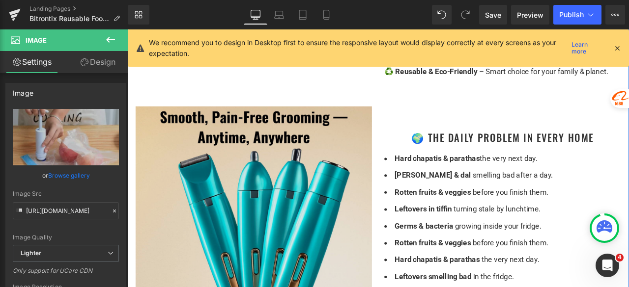
scroll to position [1719, 0]
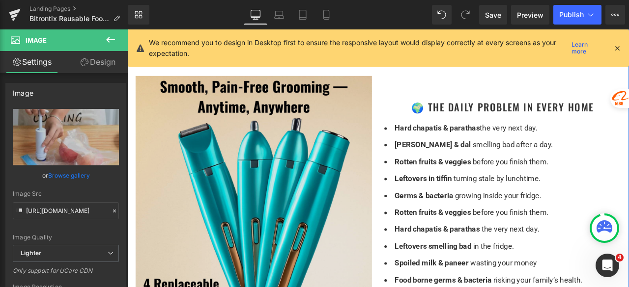
click at [333, 211] on img at bounding box center [277, 259] width 280 height 350
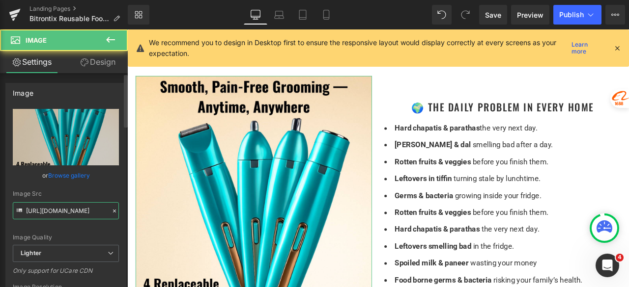
click at [56, 214] on input "[URL][DOMAIN_NAME]" at bounding box center [66, 210] width 106 height 17
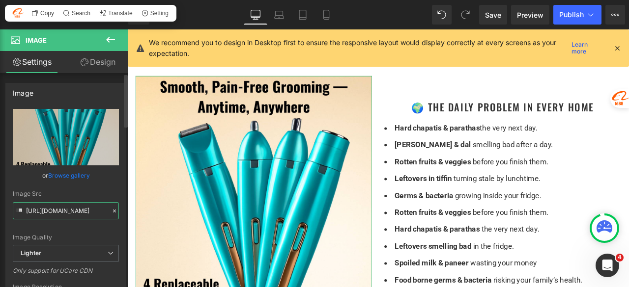
paste input "d286ada1-f035-4090-bc9c-7181fe7ac122/-/format/auto/-/preview/3000x3000/-/qualit…"
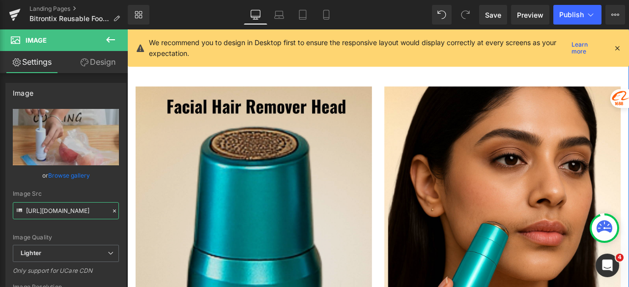
scroll to position [2111, 0]
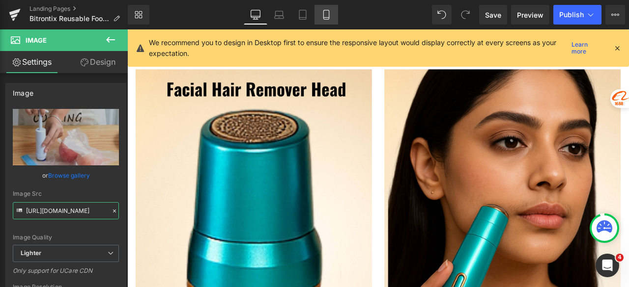
type input "[URL][DOMAIN_NAME]"
click at [328, 8] on link "Mobile" at bounding box center [326, 15] width 24 height 20
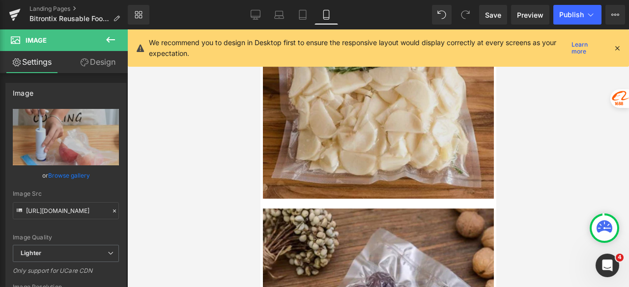
scroll to position [3192, 0]
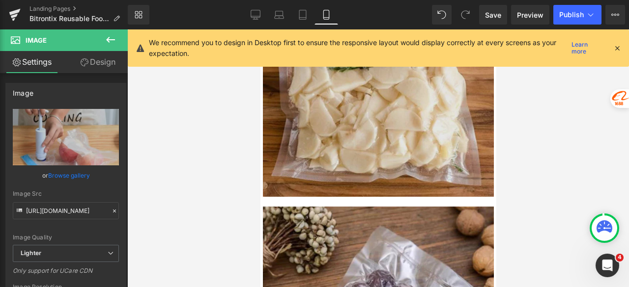
click at [381, 139] on img at bounding box center [377, 88] width 231 height 217
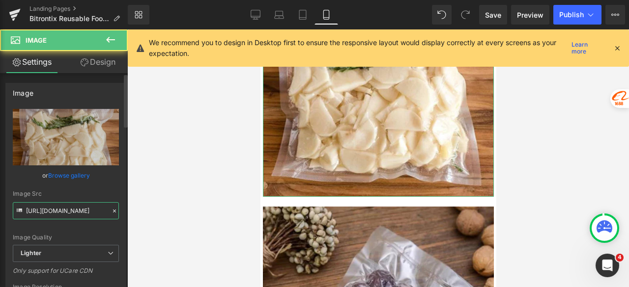
click at [86, 209] on input "https://ucarecdn.com/e0b02367-96ad-4724-9723-dac4b8f8fc56/-/format/auto/-/previ…" at bounding box center [66, 210] width 106 height 17
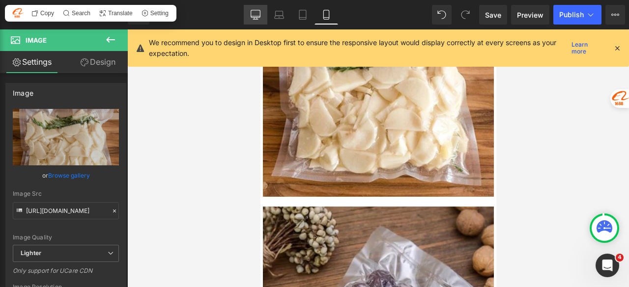
click at [252, 11] on icon at bounding box center [255, 15] width 10 height 10
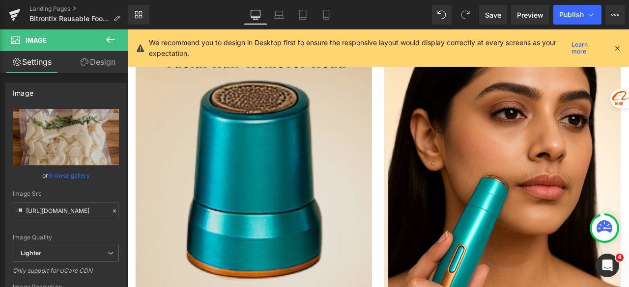
scroll to position [2161, 0]
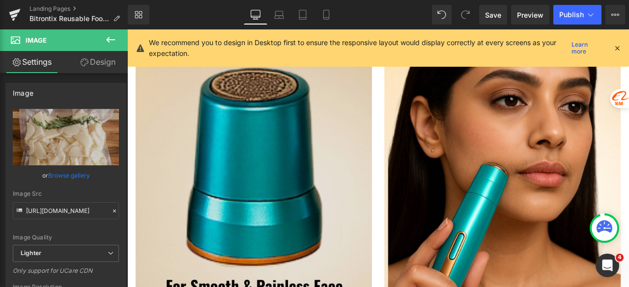
click at [263, 169] on img at bounding box center [277, 202] width 280 height 350
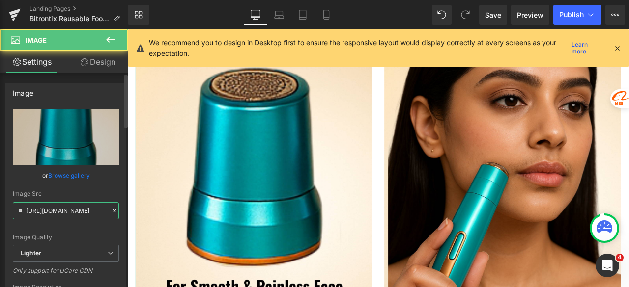
click at [86, 211] on input "https://ucarecdn.com/1cb8f6eb-81a5-4c69-9efd-dafbabe72ed9/-/format/auto/-/previ…" at bounding box center [66, 210] width 106 height 17
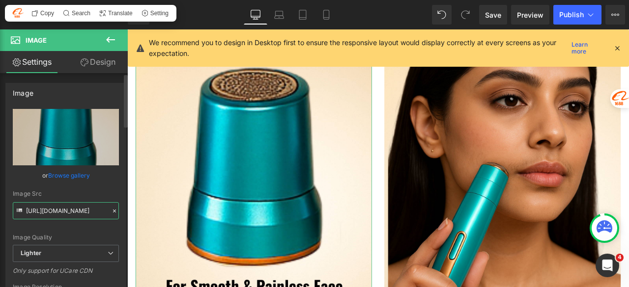
paste input "e0b02367-96ad-4724-9723-dac4b8f8fc56/-/format/auto/-/preview/3000x3000/-/qualit…"
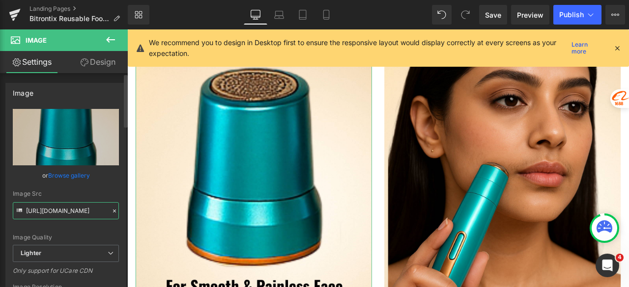
scroll to position [0, 335]
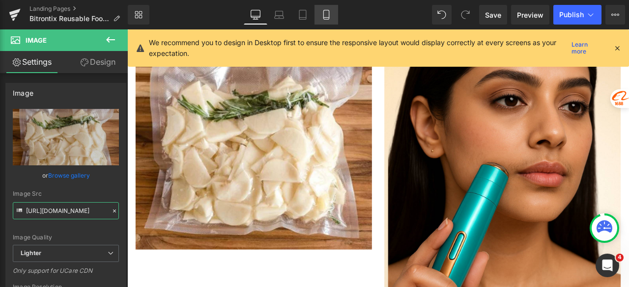
type input "https://ucarecdn.com/e0b02367-96ad-4724-9723-dac4b8f8fc56/-/format/auto/-/previ…"
click at [333, 18] on link "Mobile" at bounding box center [326, 15] width 24 height 20
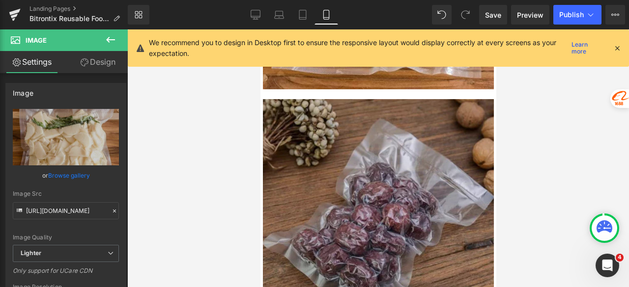
scroll to position [3388, 0]
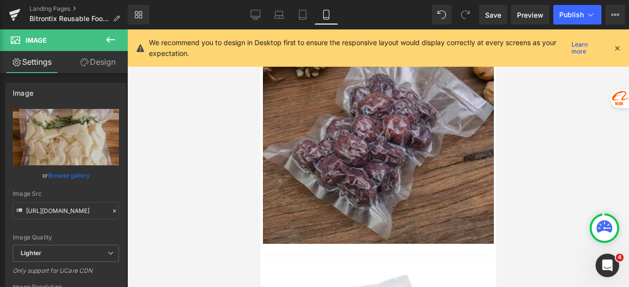
click at [387, 126] on img at bounding box center [377, 127] width 231 height 234
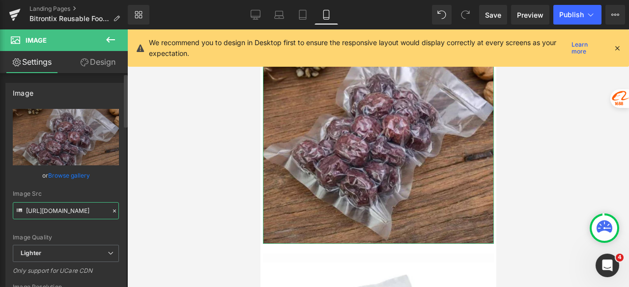
click at [77, 209] on input "https://ucarecdn.com/4d578a0f-4f0e-4f82-adc8-8454c2f7bcbf/-/format/auto/-/previ…" at bounding box center [66, 210] width 106 height 17
click at [252, 14] on icon at bounding box center [255, 15] width 10 height 10
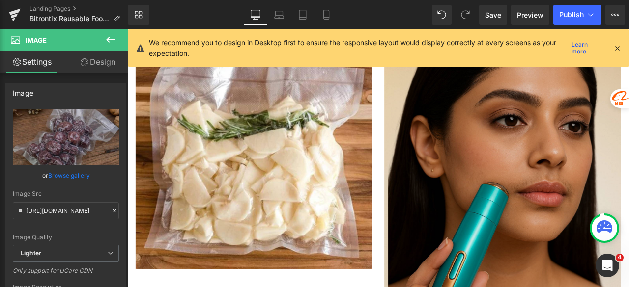
scroll to position [2111, 0]
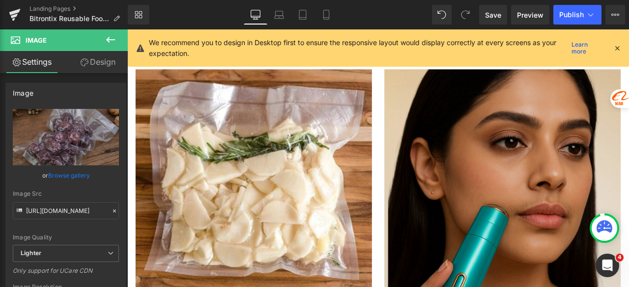
drag, startPoint x: 518, startPoint y: 189, endPoint x: 508, endPoint y: 192, distance: 10.3
click at [518, 188] on img at bounding box center [572, 252] width 280 height 350
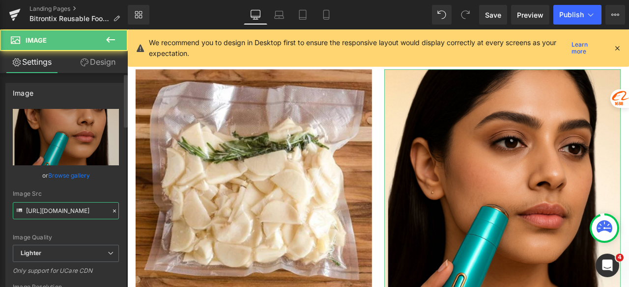
click at [67, 209] on input "https://ucarecdn.com/2d80714c-b3c2-4444-bc2a-ba667ac46440/-/format/auto/-/previ…" at bounding box center [66, 210] width 106 height 17
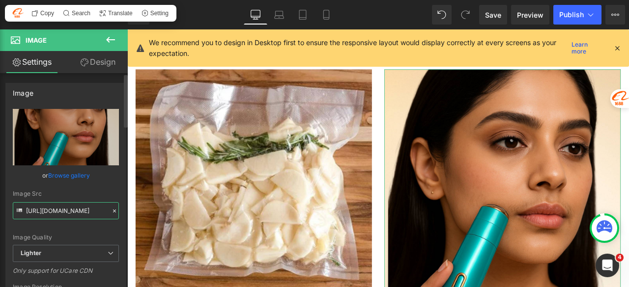
paste input "4d578a0f-4f0e-4f82-adc8-8454c2f7bcbf/-/format/auto/-/preview/3000x3000/-/qualit…"
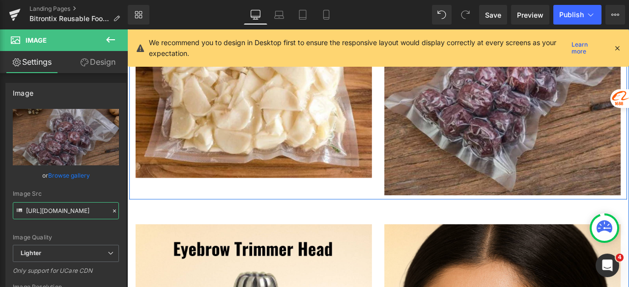
scroll to position [2259, 0]
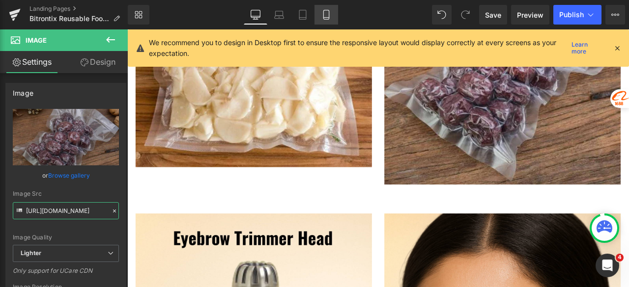
type input "https://ucarecdn.com/4d578a0f-4f0e-4f82-adc8-8454c2f7bcbf/-/format/auto/-/previ…"
click at [330, 14] on icon at bounding box center [326, 15] width 10 height 10
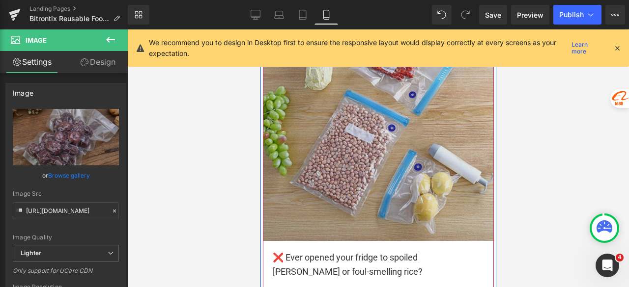
scroll to position [3977, 0]
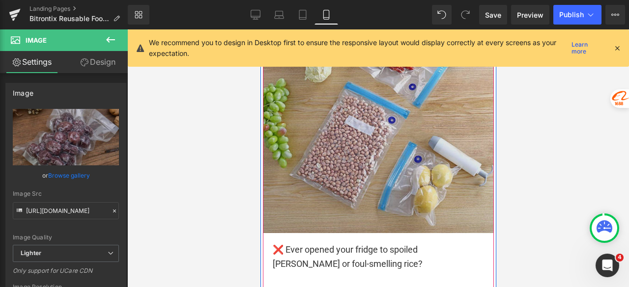
click at [348, 127] on img at bounding box center [377, 118] width 231 height 229
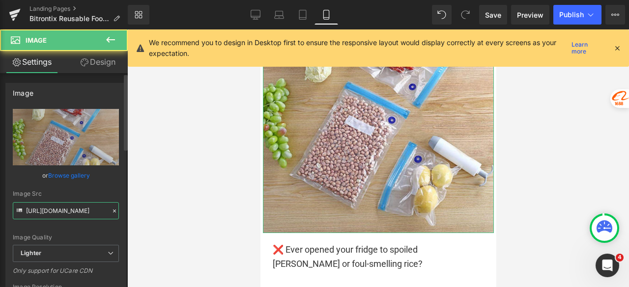
click at [82, 210] on input "[URL][DOMAIN_NAME]" at bounding box center [66, 210] width 106 height 17
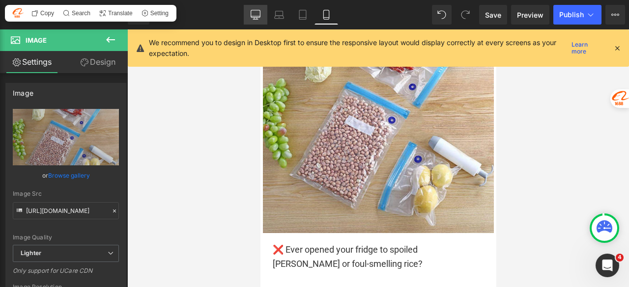
click at [257, 14] on icon at bounding box center [255, 15] width 10 height 10
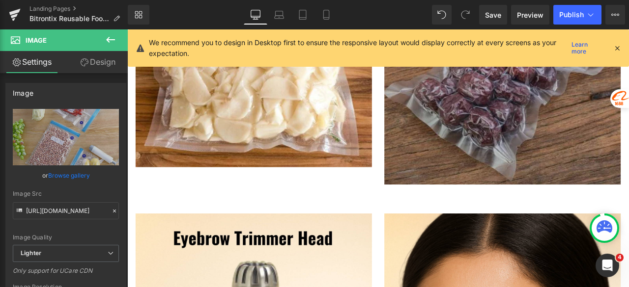
scroll to position [2455, 0]
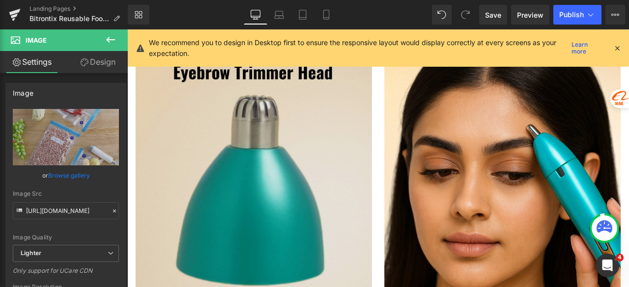
drag, startPoint x: 320, startPoint y: 160, endPoint x: 229, endPoint y: 168, distance: 91.7
click at [320, 160] on img at bounding box center [277, 226] width 280 height 350
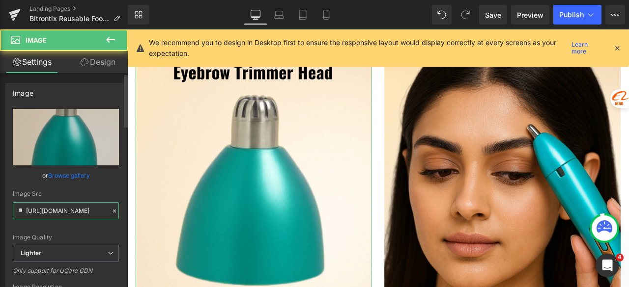
click at [78, 211] on input "https://ucarecdn.com/d667a025-acfe-4585-a527-db6856d0fc2d/-/format/auto/-/previ…" at bounding box center [66, 210] width 106 height 17
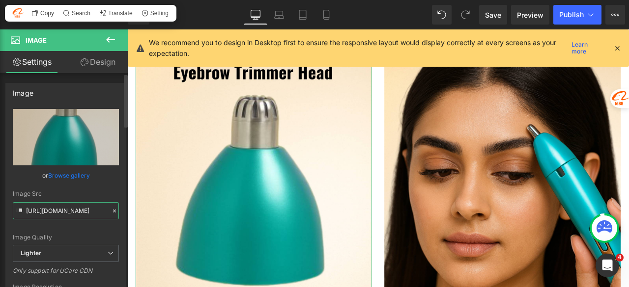
paste input "5cbd5e6a-8293-48c3-a731-2a01ed52e3c7/-/format/auto/-/preview/3000x3000/-/qualit…"
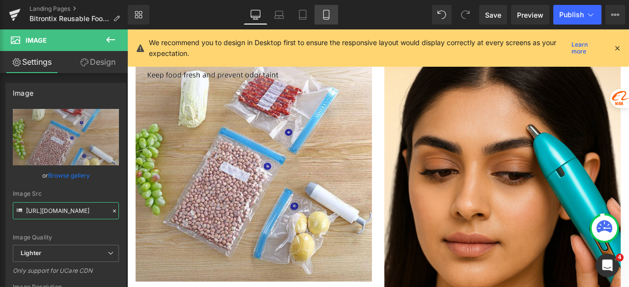
type input "[URL][DOMAIN_NAME]"
click at [330, 19] on icon at bounding box center [326, 15] width 10 height 10
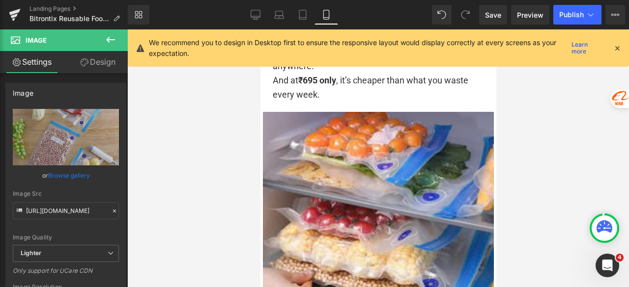
scroll to position [4468, 0]
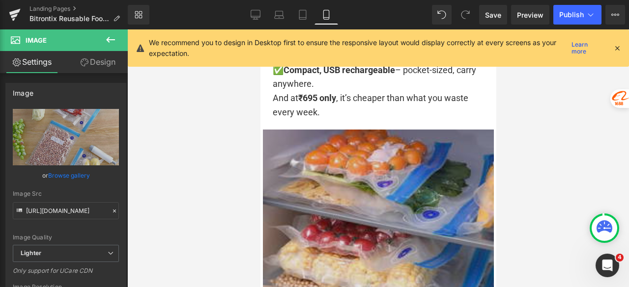
click at [366, 163] on img at bounding box center [377, 245] width 231 height 231
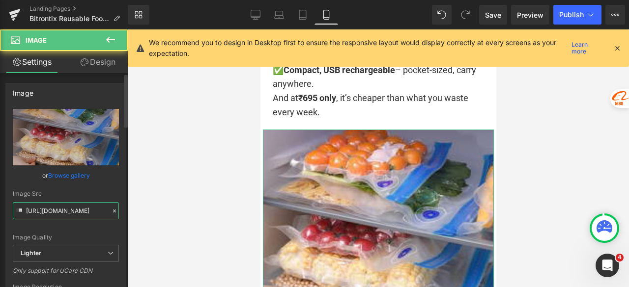
click at [82, 212] on input "[URL][DOMAIN_NAME]" at bounding box center [66, 210] width 106 height 17
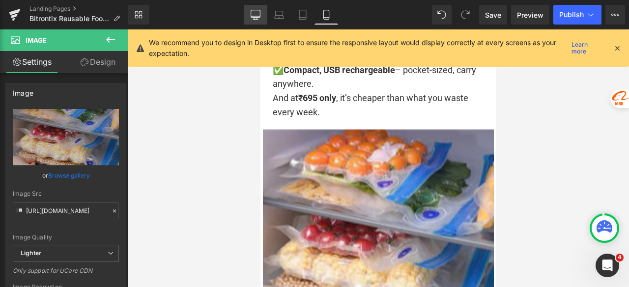
click at [256, 22] on link "Desktop" at bounding box center [256, 15] width 24 height 20
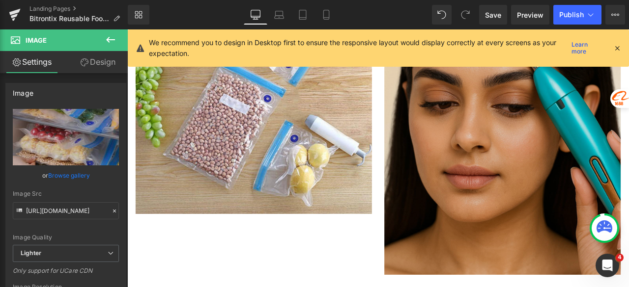
scroll to position [2553, 0]
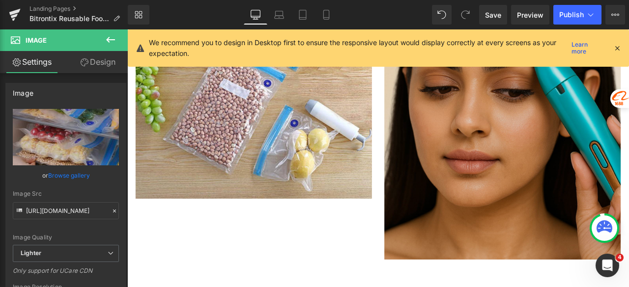
click at [517, 165] on img at bounding box center [572, 128] width 280 height 350
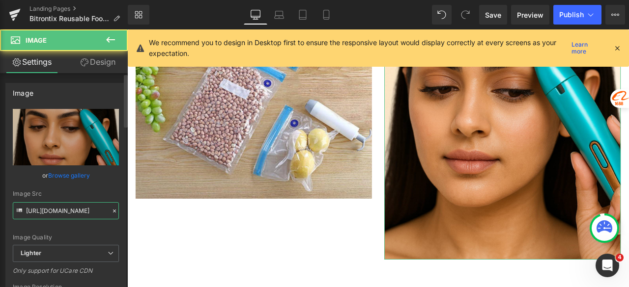
click at [83, 207] on input "https://ucarecdn.com/cf7b8030-9abe-4f5d-83e4-b90d45ee508b/-/format/auto/-/previ…" at bounding box center [66, 210] width 106 height 17
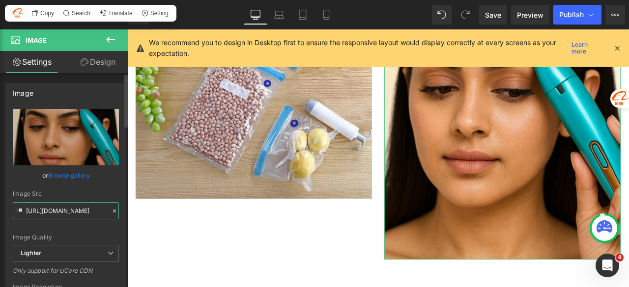
paste input "77f9ee8b-3098-4b52-8cde-1eb939ec1354/-/format/auto/-/preview/3000x3000/-/qualit…"
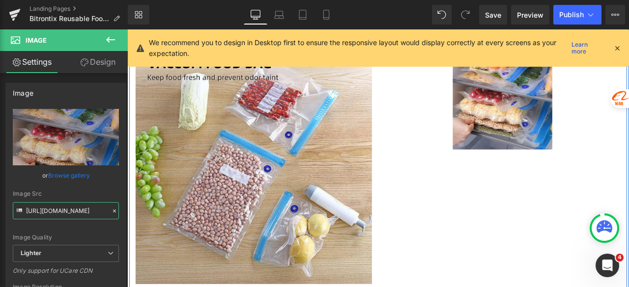
scroll to position [2357, 0]
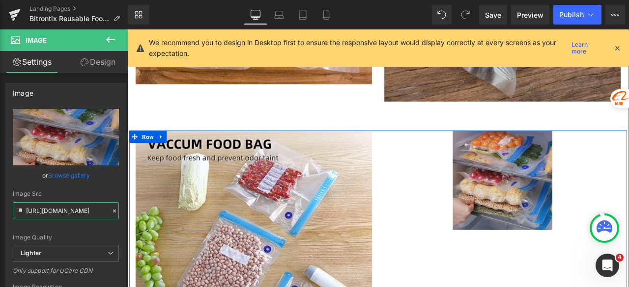
type input "[URL][DOMAIN_NAME]"
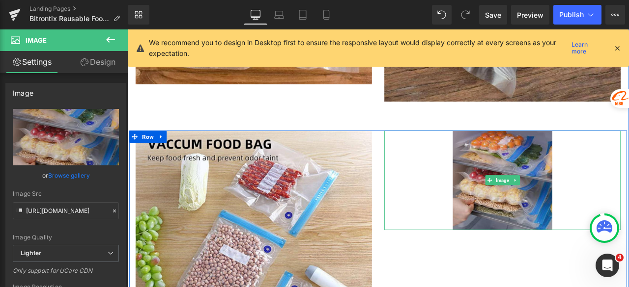
scroll to position [0, 0]
click at [560, 219] on div "Image" at bounding box center [572, 208] width 280 height 118
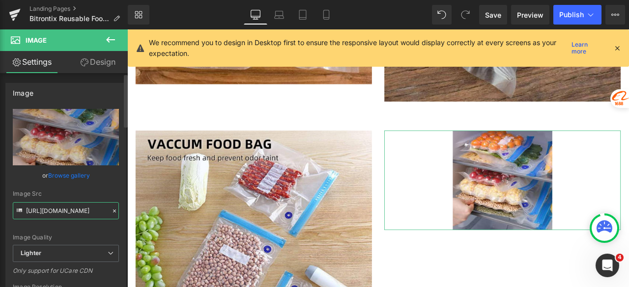
click at [62, 208] on input "[URL][DOMAIN_NAME]" at bounding box center [66, 210] width 106 height 17
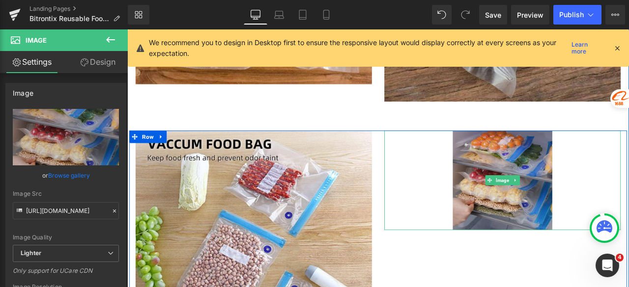
click at [568, 186] on img at bounding box center [572, 208] width 118 height 118
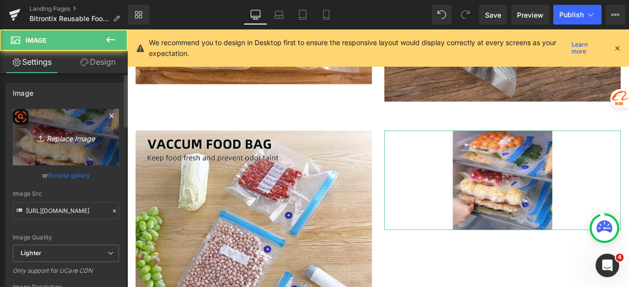
click at [77, 142] on icon "Replace Image" at bounding box center [66, 137] width 79 height 12
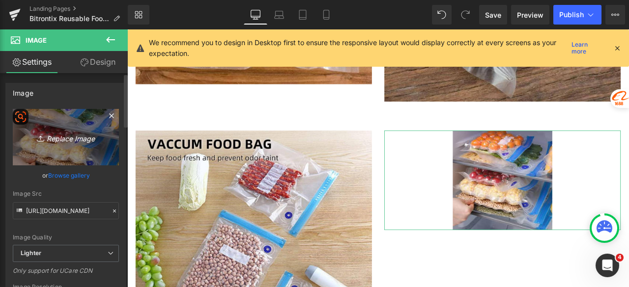
type input "C:\fakepath\223c2c6c-f8e4-44bd-b250-e3f9a4113a34.__CR0,0,300,300_PT0_SX300_V1__…"
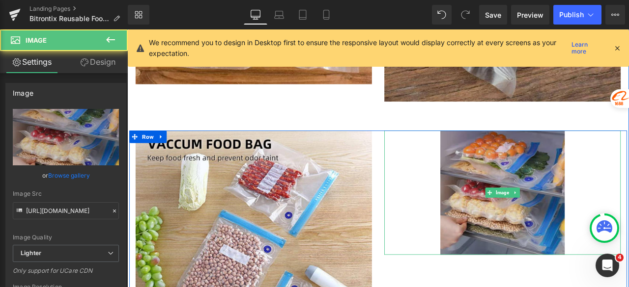
click at [546, 192] on img at bounding box center [571, 222] width 147 height 147
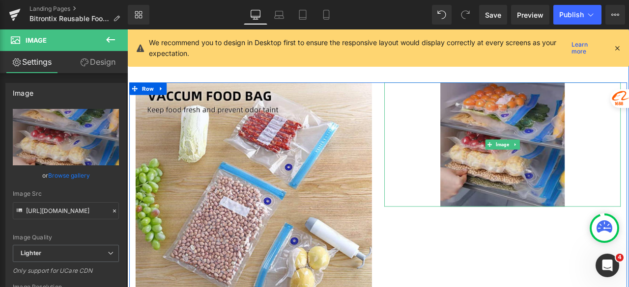
scroll to position [2357, 0]
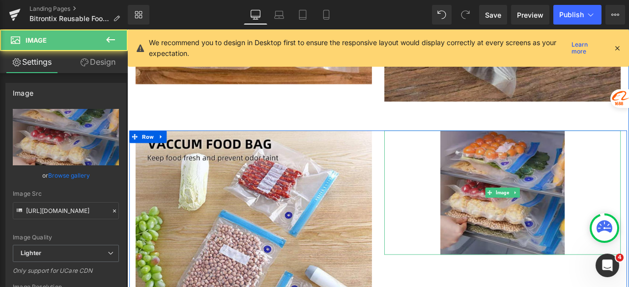
click at [574, 222] on img at bounding box center [571, 222] width 147 height 147
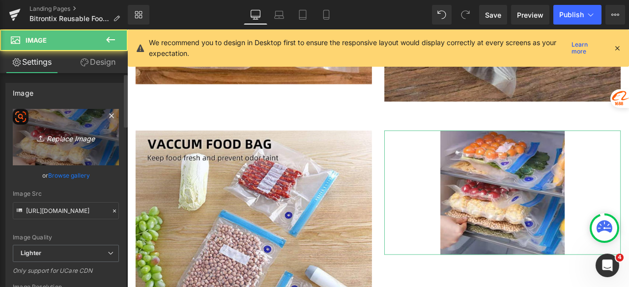
click at [90, 146] on link "Replace Image" at bounding box center [66, 137] width 106 height 56
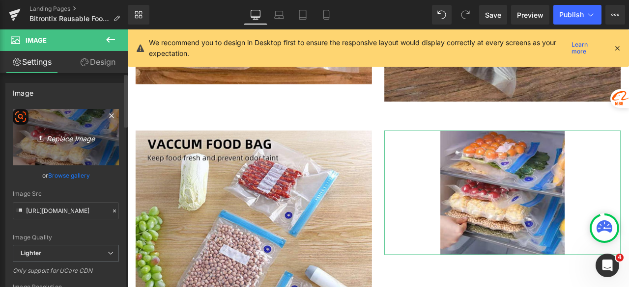
type input "C:\fakepath\Untitled design - 2025-08-23T214048.426.png"
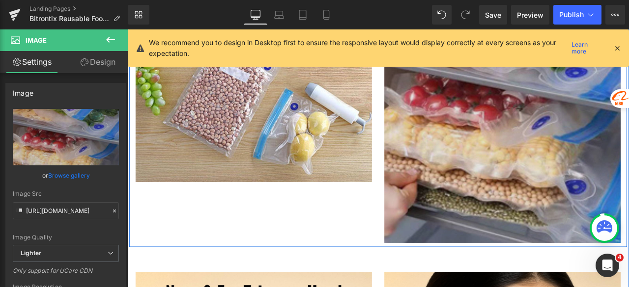
scroll to position [2602, 0]
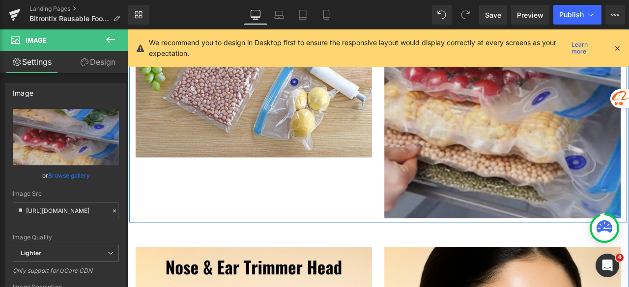
click at [496, 163] on img at bounding box center [572, 79] width 280 height 350
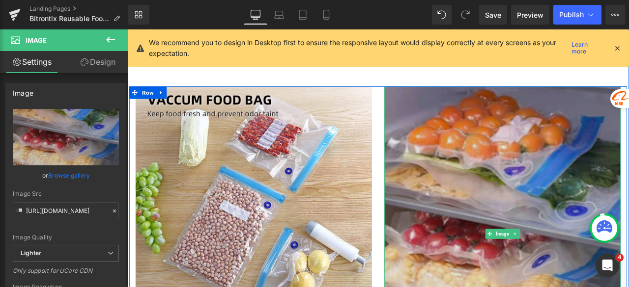
scroll to position [2406, 0]
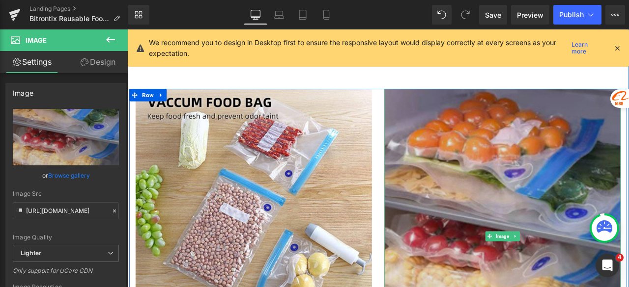
click at [461, 158] on img at bounding box center [572, 275] width 280 height 350
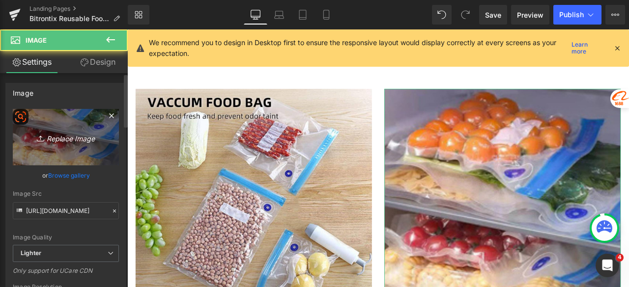
click at [67, 147] on link "Replace Image" at bounding box center [66, 137] width 106 height 56
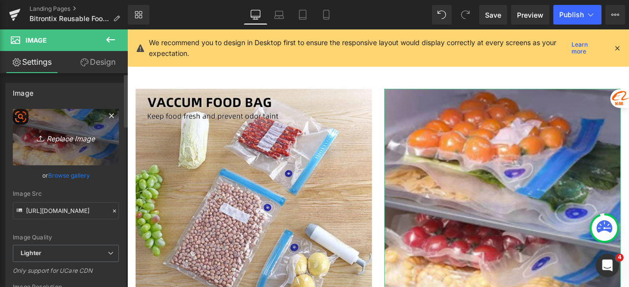
type input "C:\fakepath\Untitled design - 2025-08-23T214213.214.png"
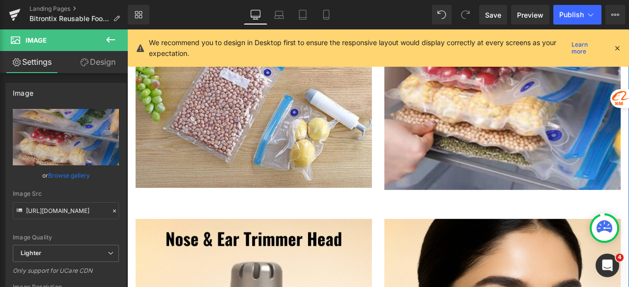
scroll to position [2553, 0]
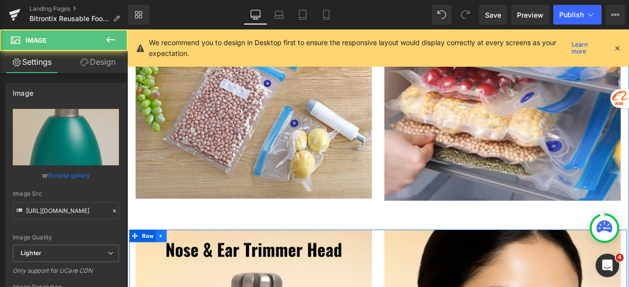
click at [164, 278] on icon at bounding box center [167, 274] width 7 height 7
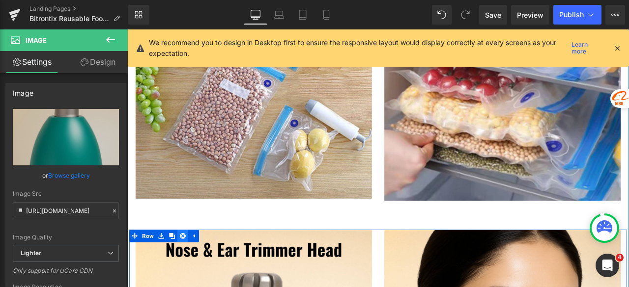
click at [189, 279] on link at bounding box center [193, 274] width 13 height 15
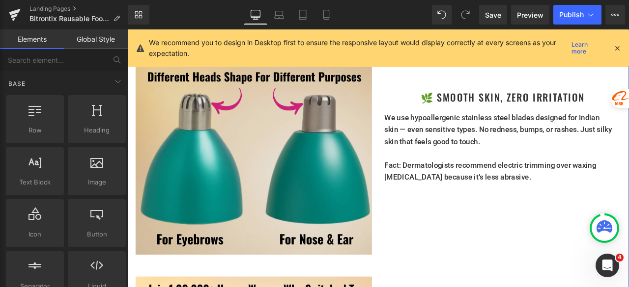
scroll to position [2750, 0]
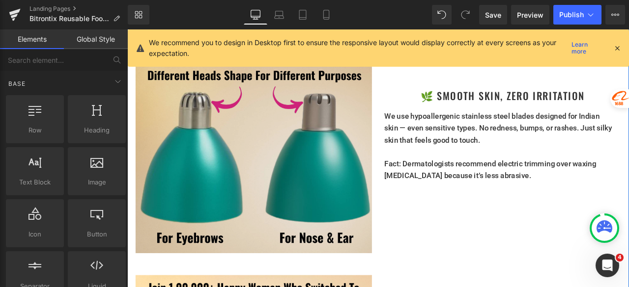
click at [236, 154] on img at bounding box center [277, 183] width 280 height 224
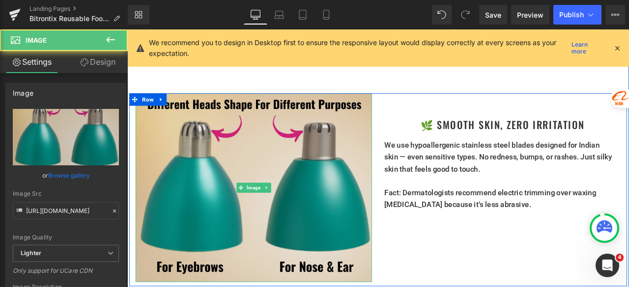
scroll to position [2701, 0]
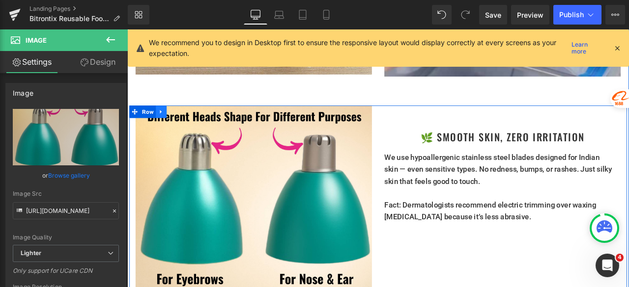
click at [165, 131] on icon at bounding box center [167, 126] width 7 height 7
click at [190, 131] on icon at bounding box center [193, 127] width 7 height 7
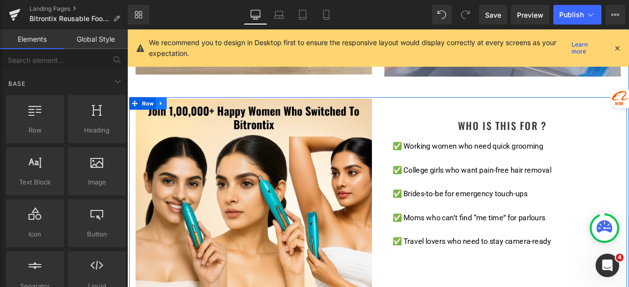
click at [164, 121] on icon at bounding box center [167, 116] width 7 height 7
click at [190, 121] on icon at bounding box center [193, 117] width 7 height 7
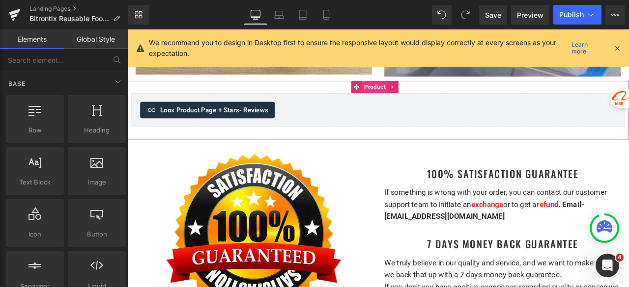
click at [420, 105] on span "Product" at bounding box center [420, 97] width 30 height 15
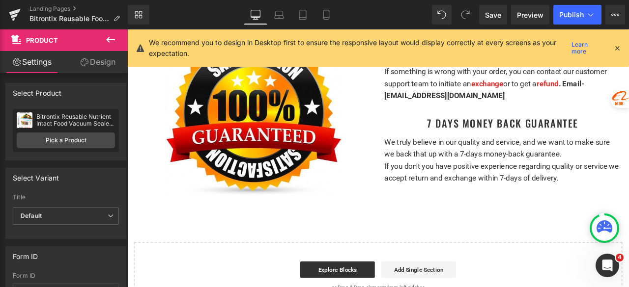
scroll to position [2946, 0]
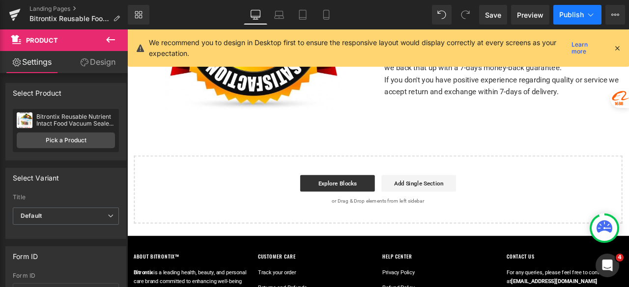
click at [565, 9] on button "Publish" at bounding box center [577, 15] width 48 height 20
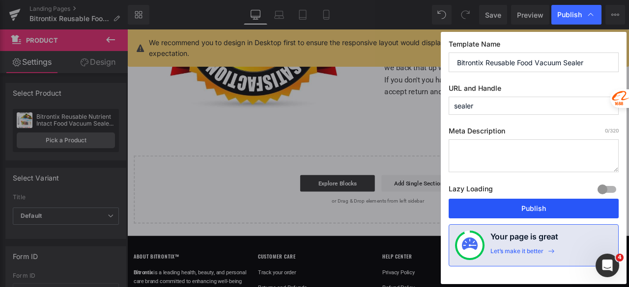
drag, startPoint x: 547, startPoint y: 211, endPoint x: 356, endPoint y: 303, distance: 213.2
click at [547, 211] on button "Publish" at bounding box center [533, 209] width 170 height 20
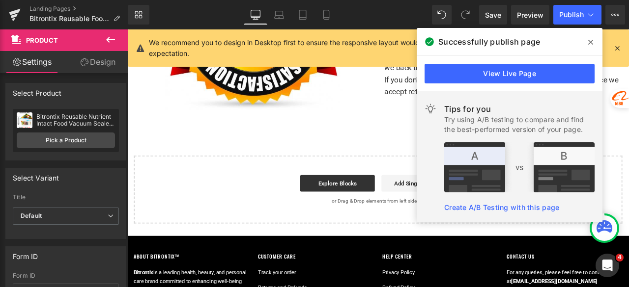
click at [586, 40] on span at bounding box center [590, 42] width 16 height 16
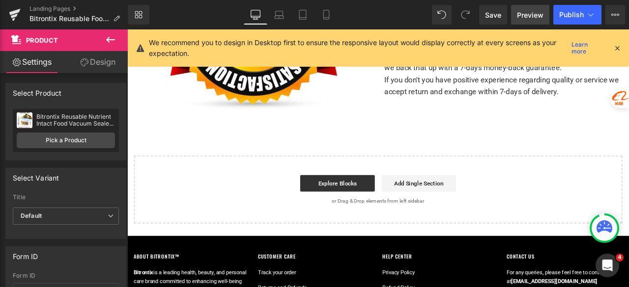
click at [519, 10] on span "Preview" at bounding box center [530, 15] width 27 height 10
